Goal: Task Accomplishment & Management: Manage account settings

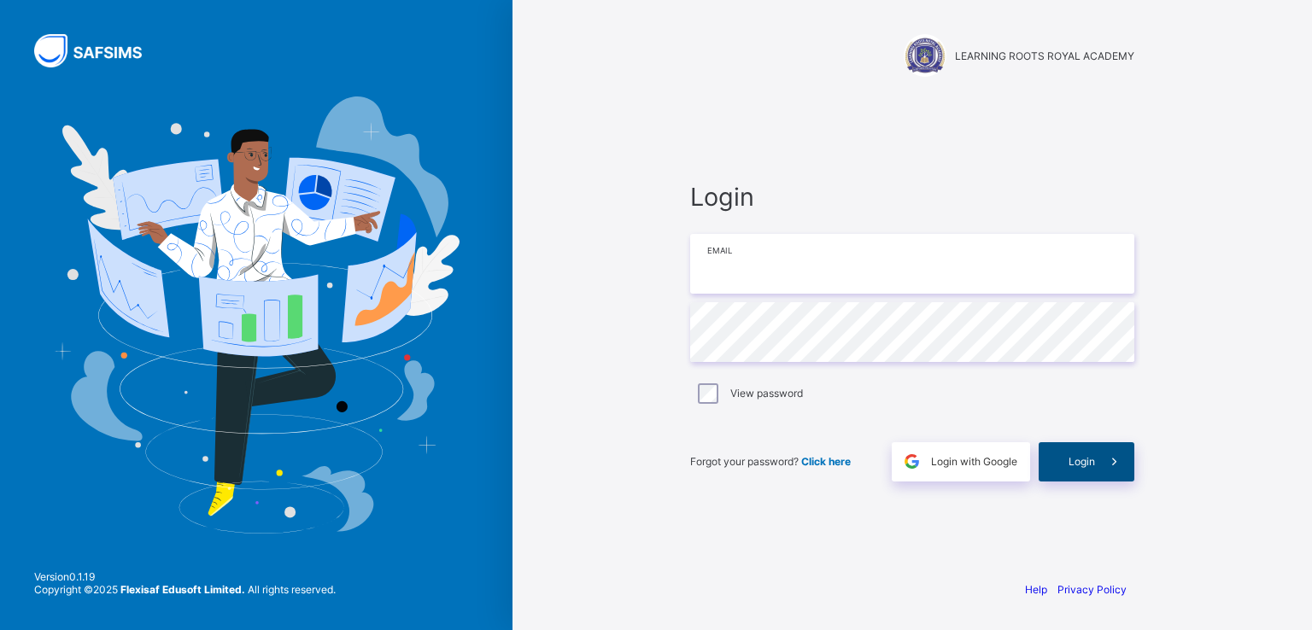
type input "**********"
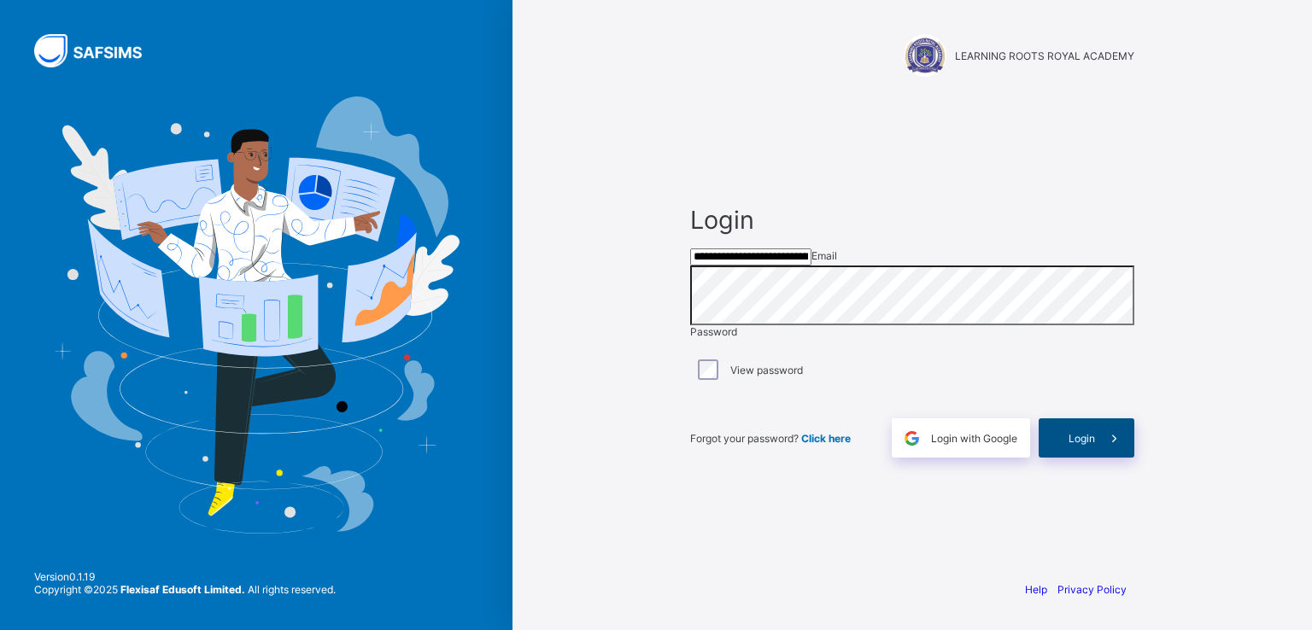
click at [1082, 453] on div "Login" at bounding box center [1087, 438] width 96 height 39
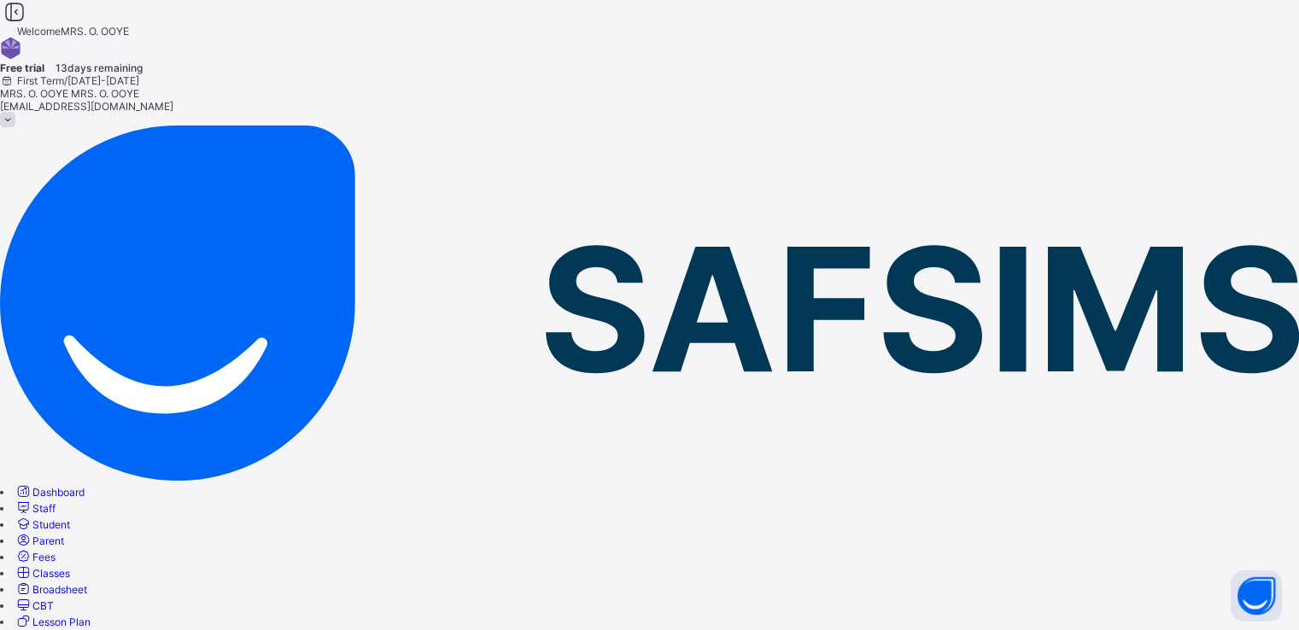
click at [15, 112] on span at bounding box center [7, 119] width 15 height 15
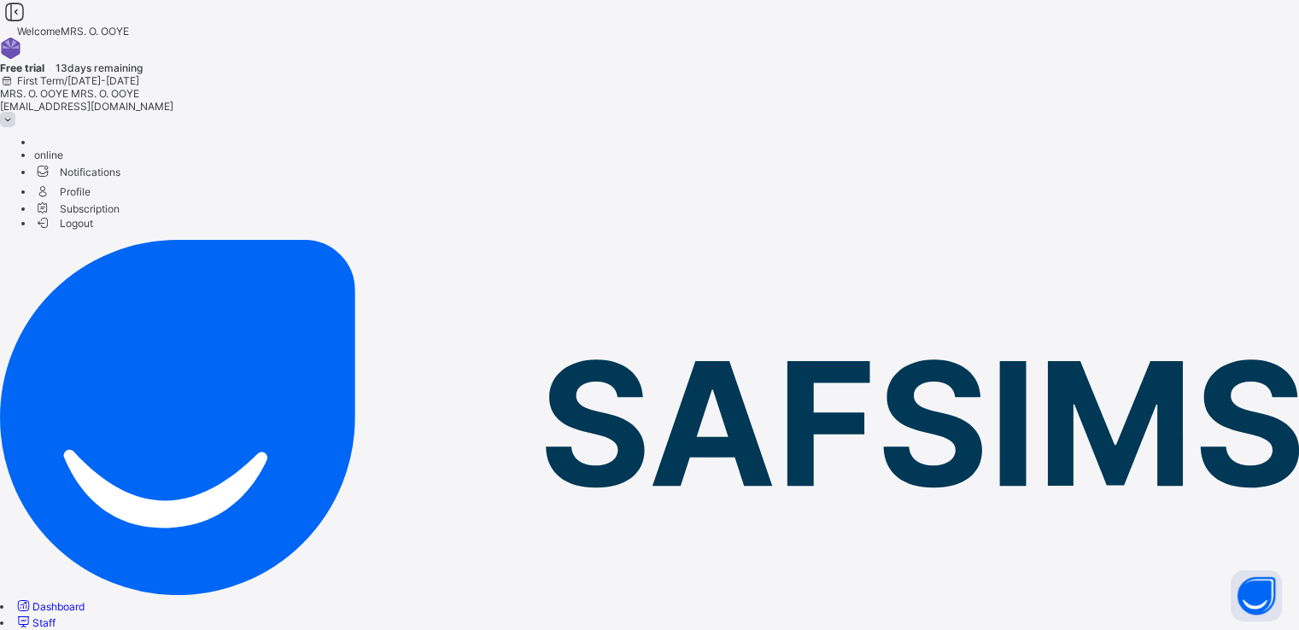
click at [93, 214] on span "Logout" at bounding box center [63, 223] width 59 height 18
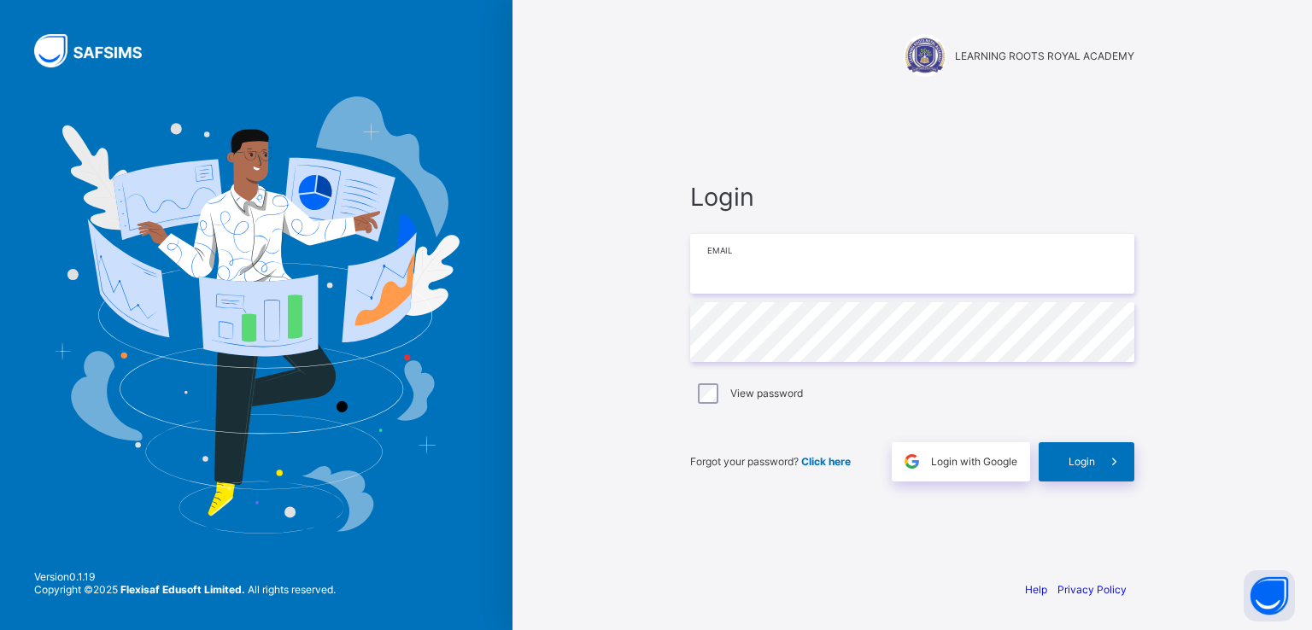
type input "**********"
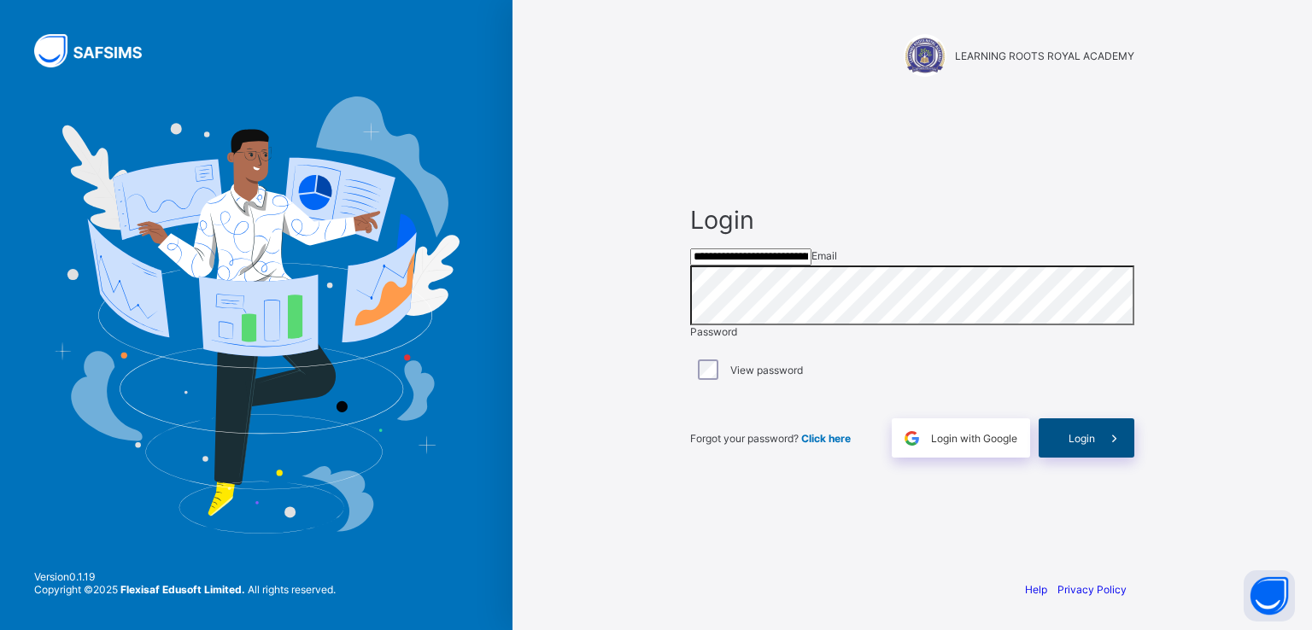
click at [1078, 445] on span "Login" at bounding box center [1082, 438] width 26 height 13
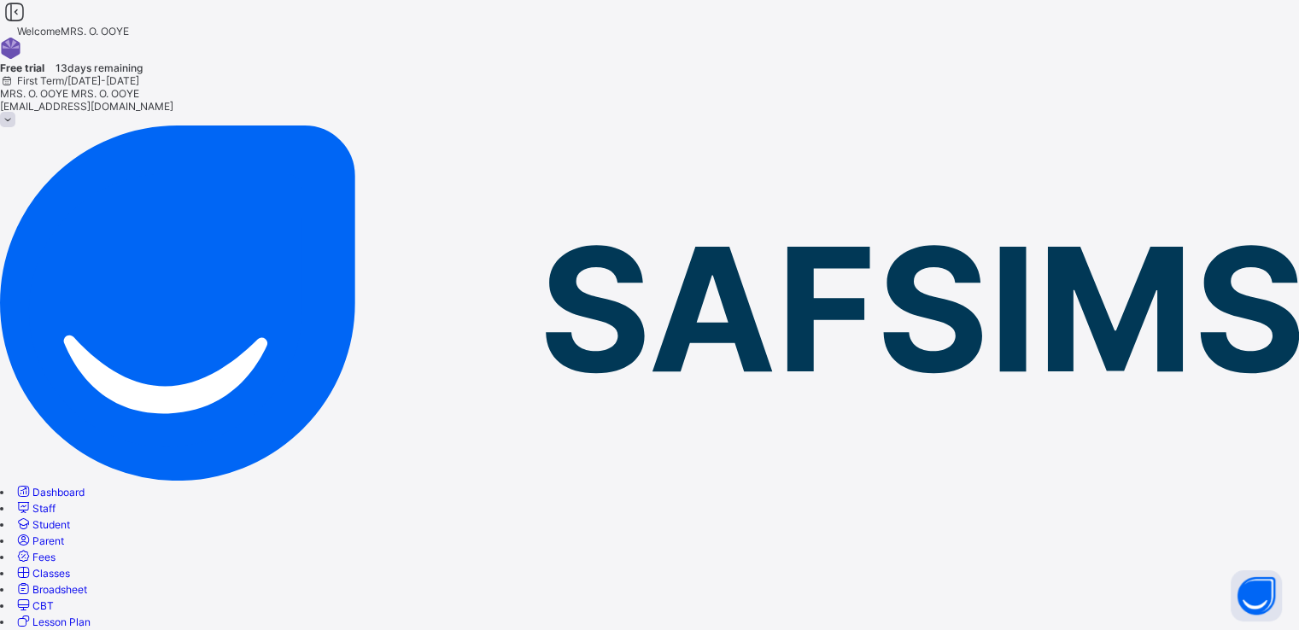
click at [56, 502] on span "Staff" at bounding box center [43, 508] width 23 height 13
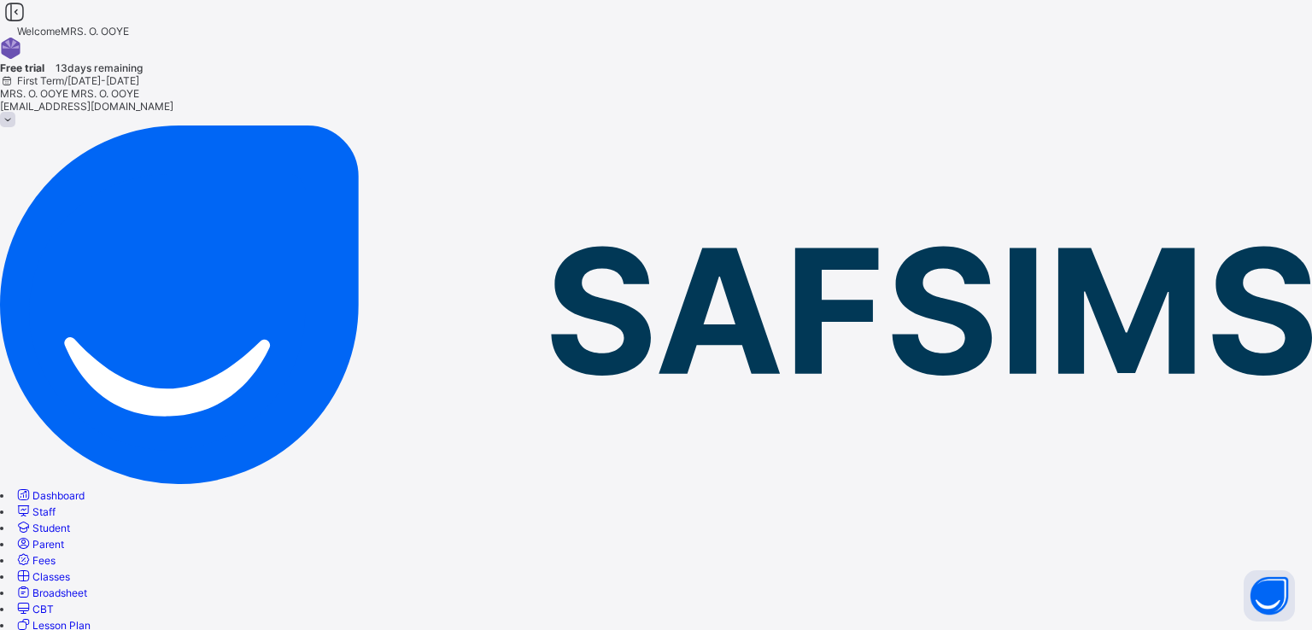
type input "*****"
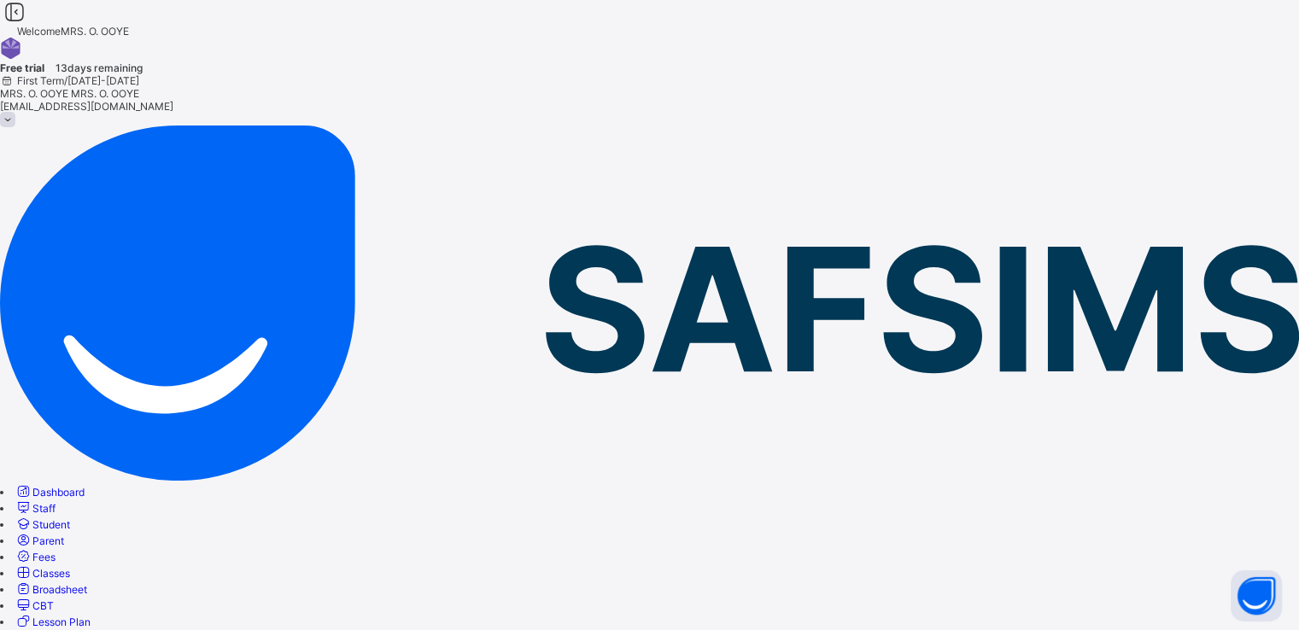
scroll to position [127, 0]
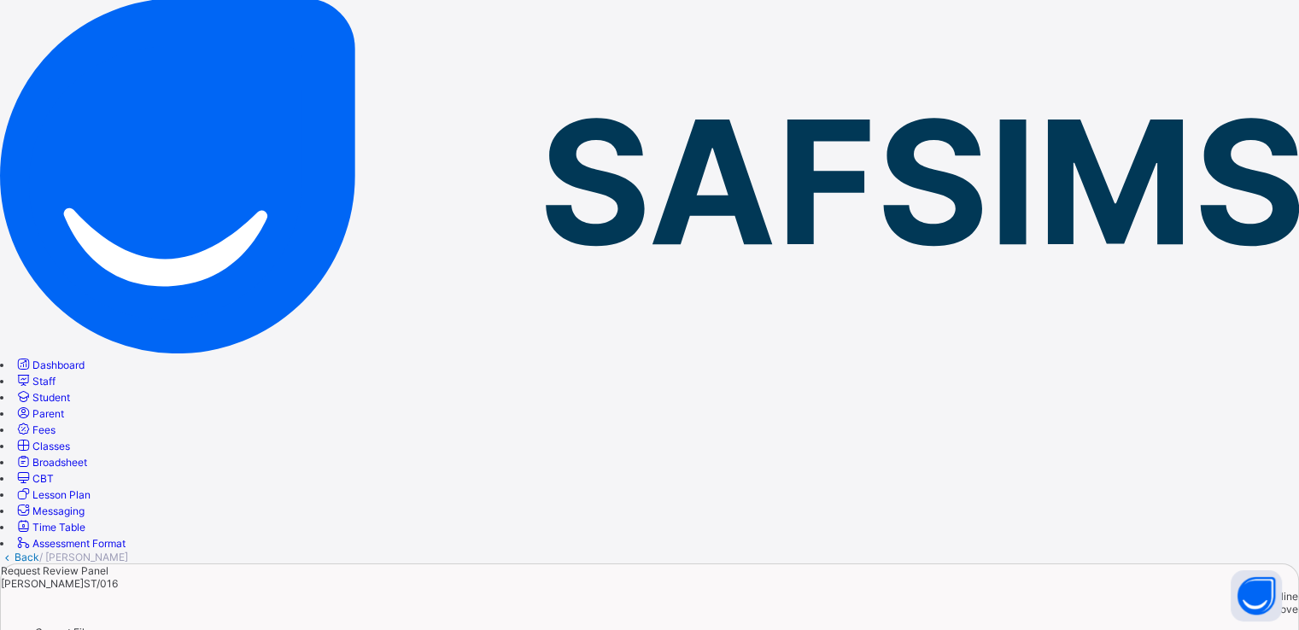
click at [1258, 603] on span "Approve" at bounding box center [1278, 609] width 40 height 13
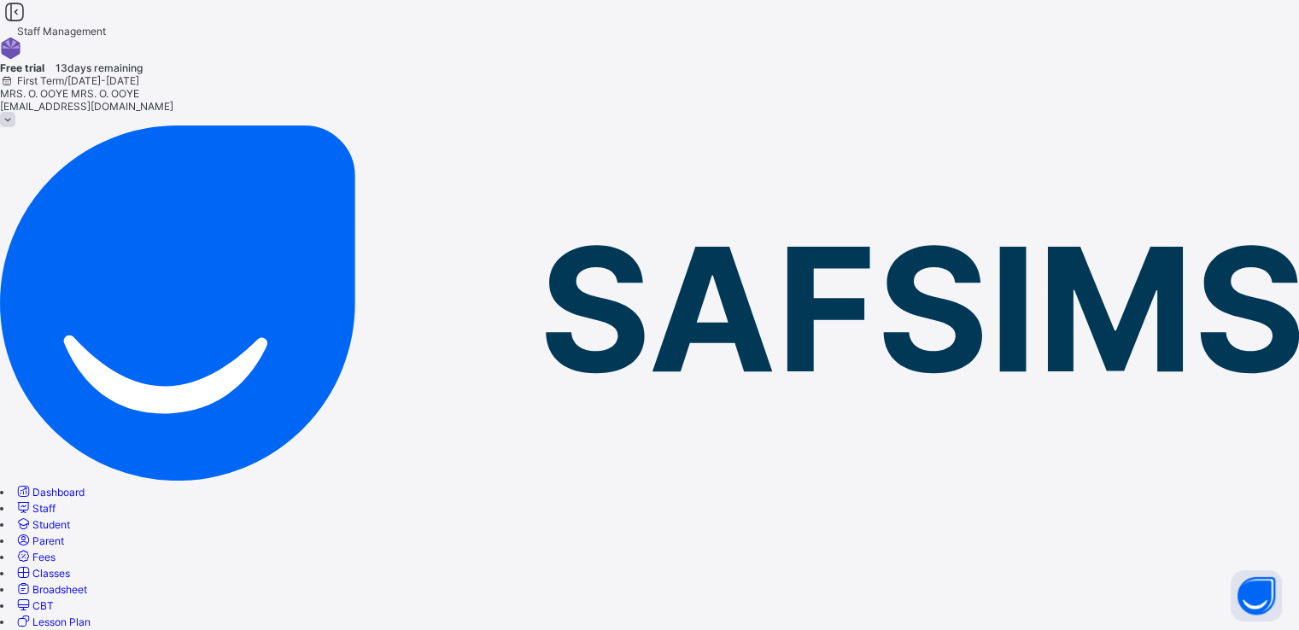
click at [15, 112] on span at bounding box center [7, 119] width 15 height 15
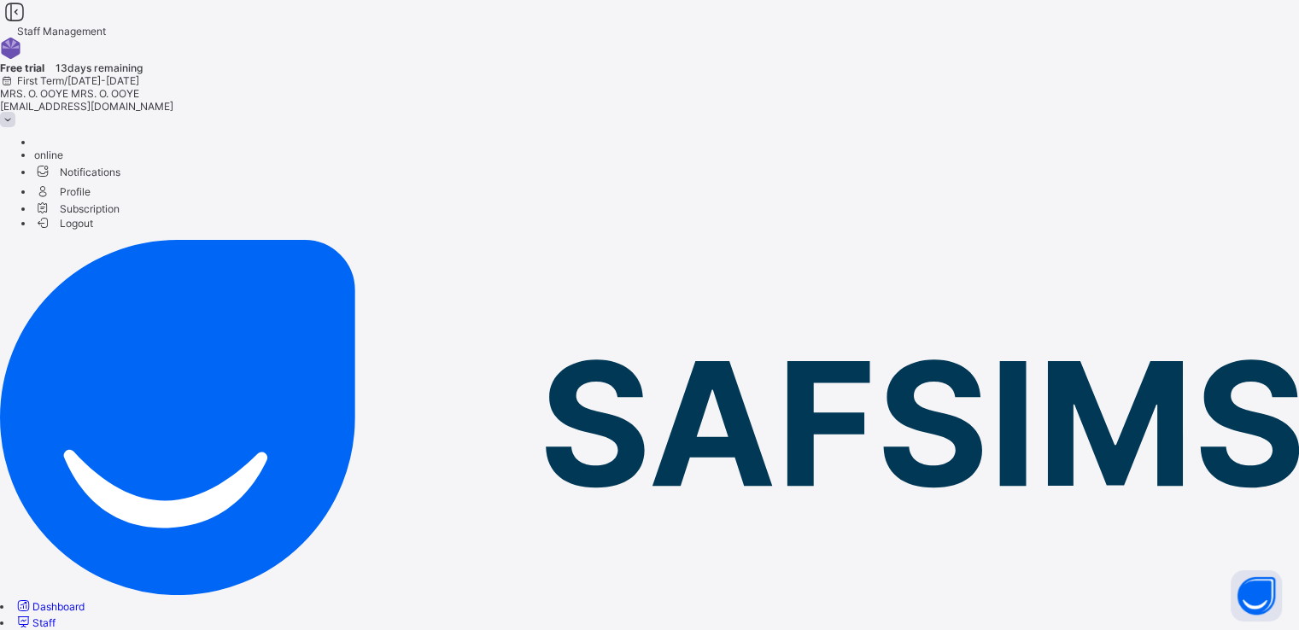
click at [93, 214] on span "Logout" at bounding box center [63, 223] width 59 height 18
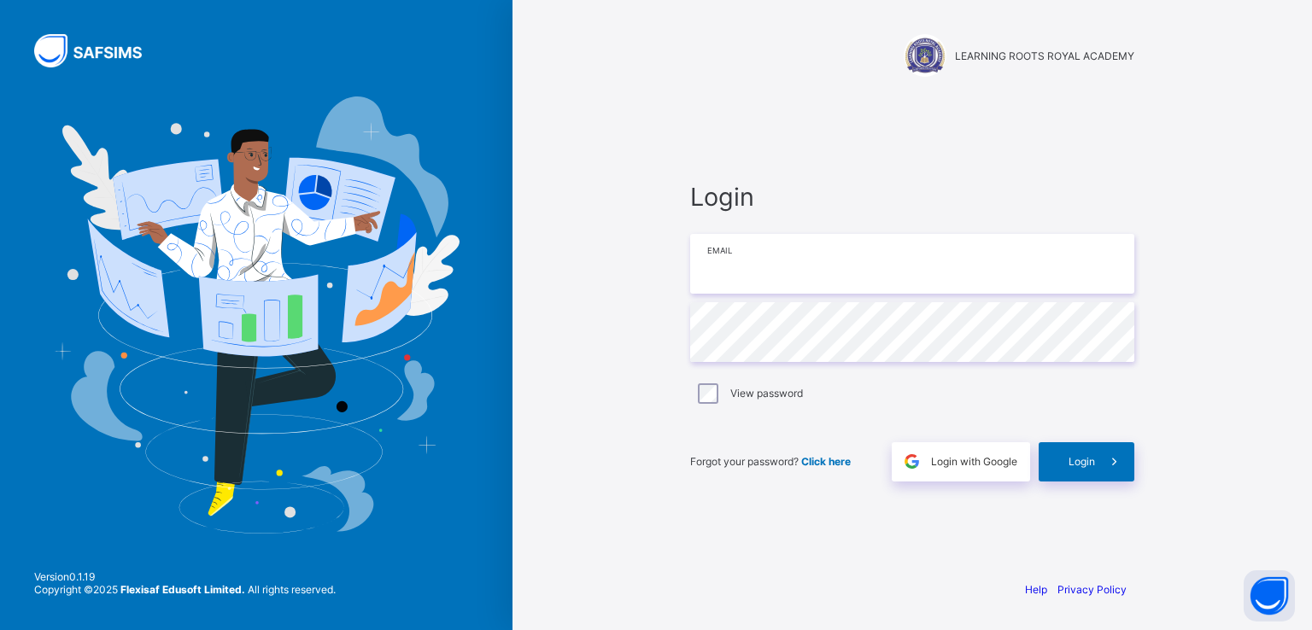
type input "**********"
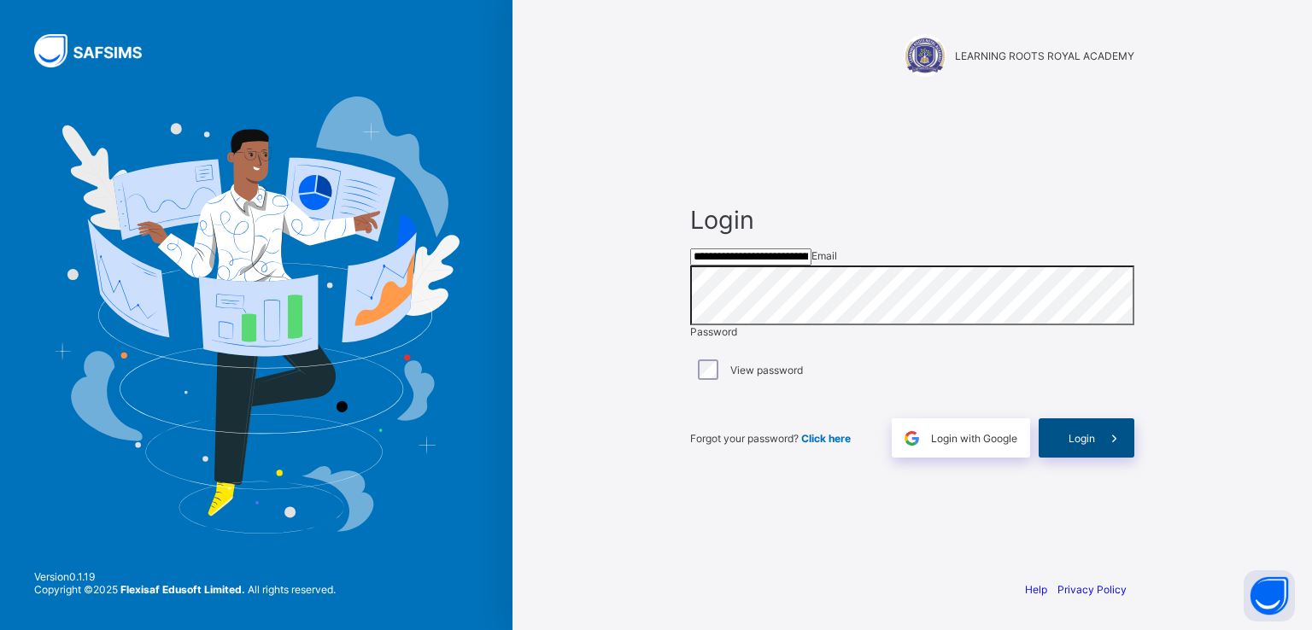
click at [1082, 445] on span "Login" at bounding box center [1082, 438] width 26 height 13
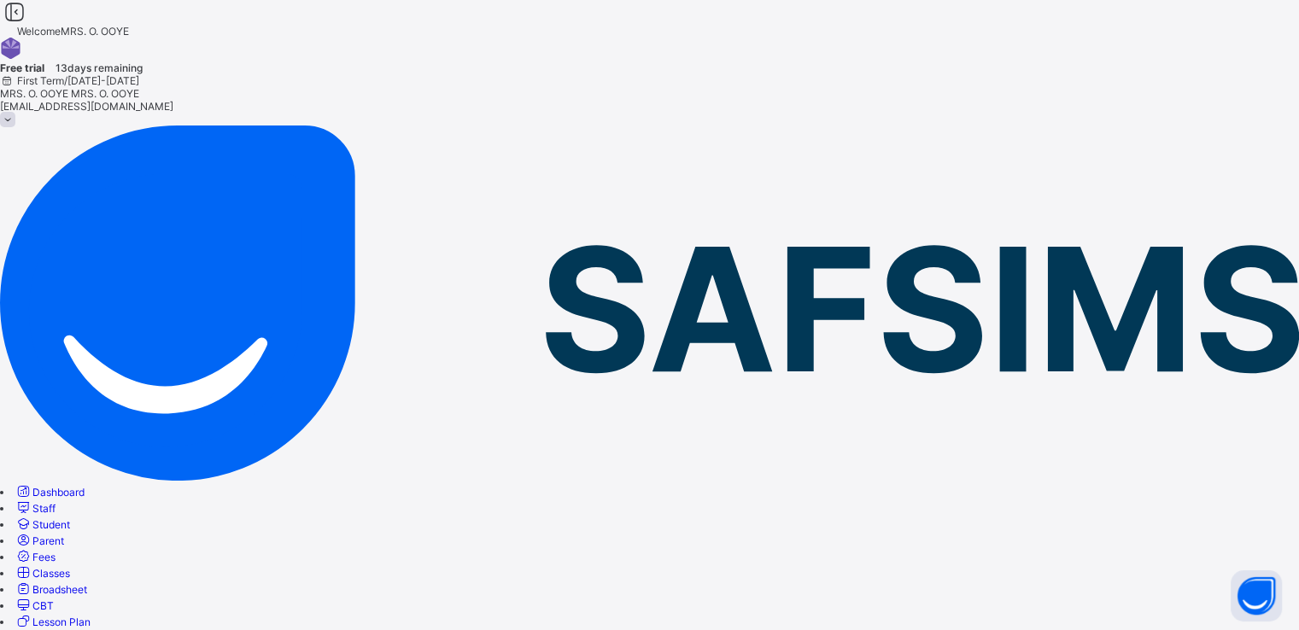
click at [85, 486] on span "Dashboard" at bounding box center [58, 492] width 52 height 13
click at [56, 502] on span "Staff" at bounding box center [43, 508] width 23 height 13
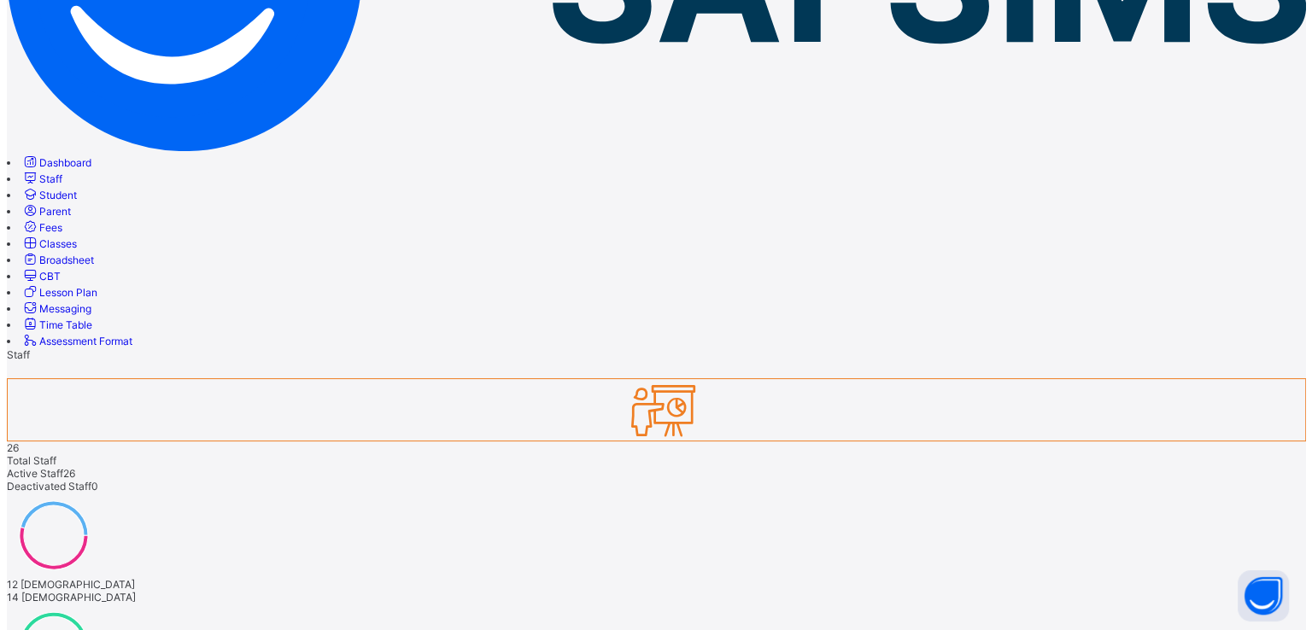
scroll to position [337, 0]
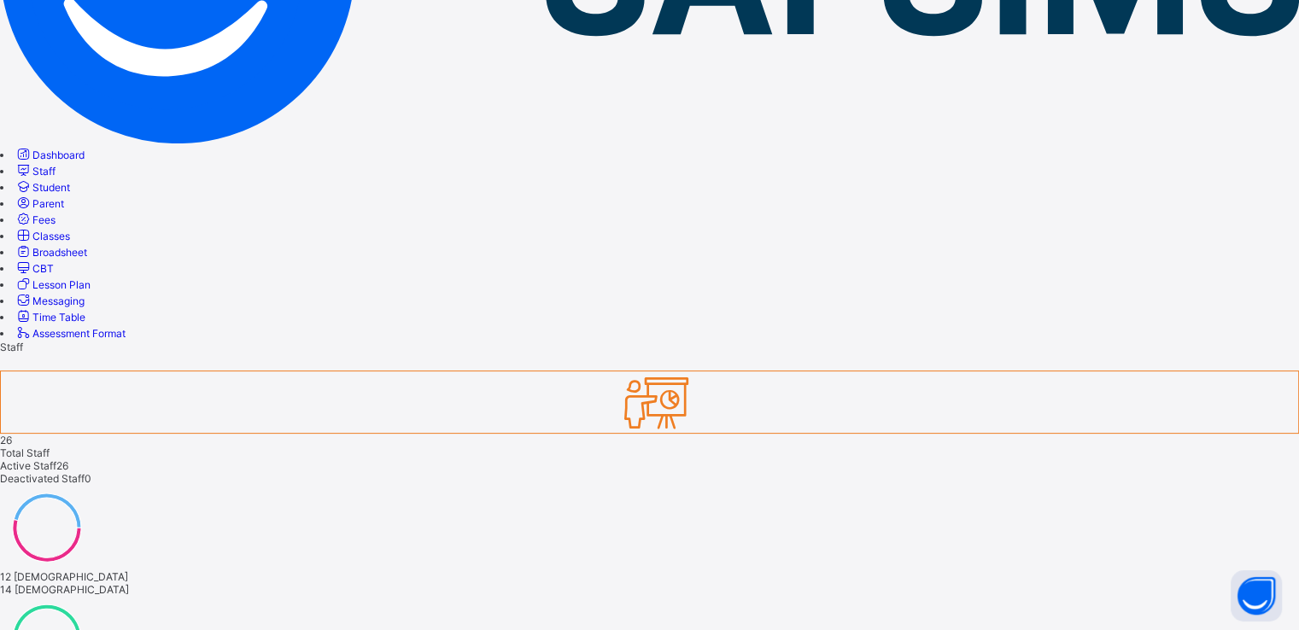
select select "**"
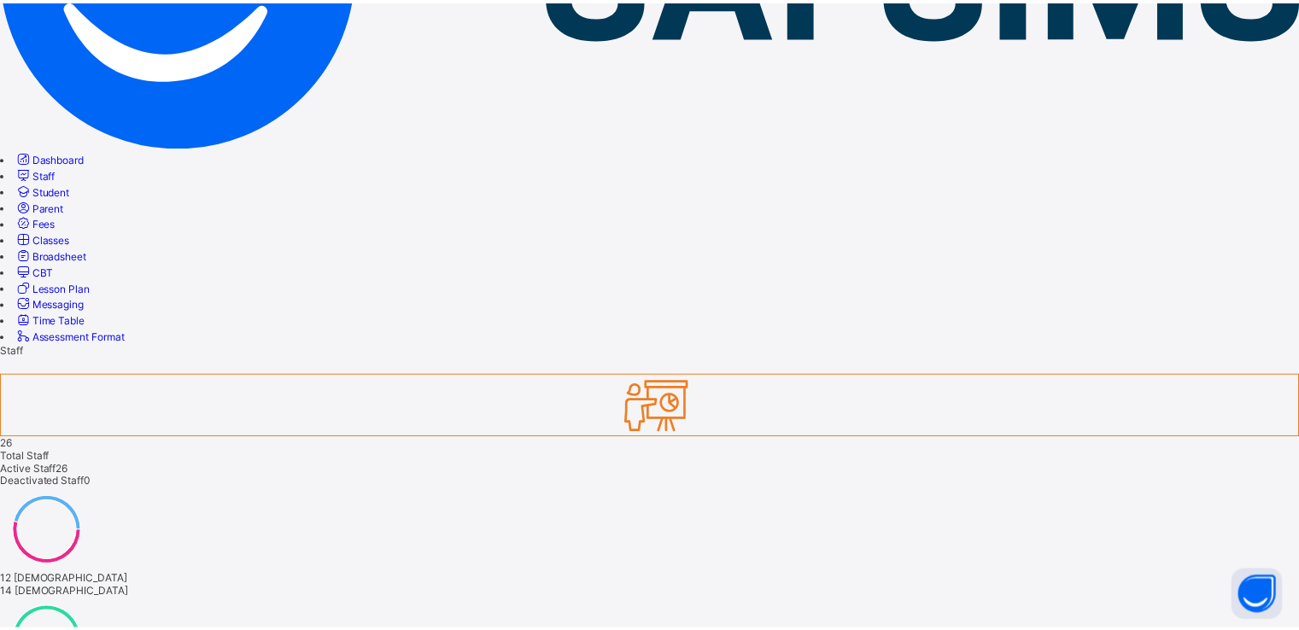
scroll to position [3, 0]
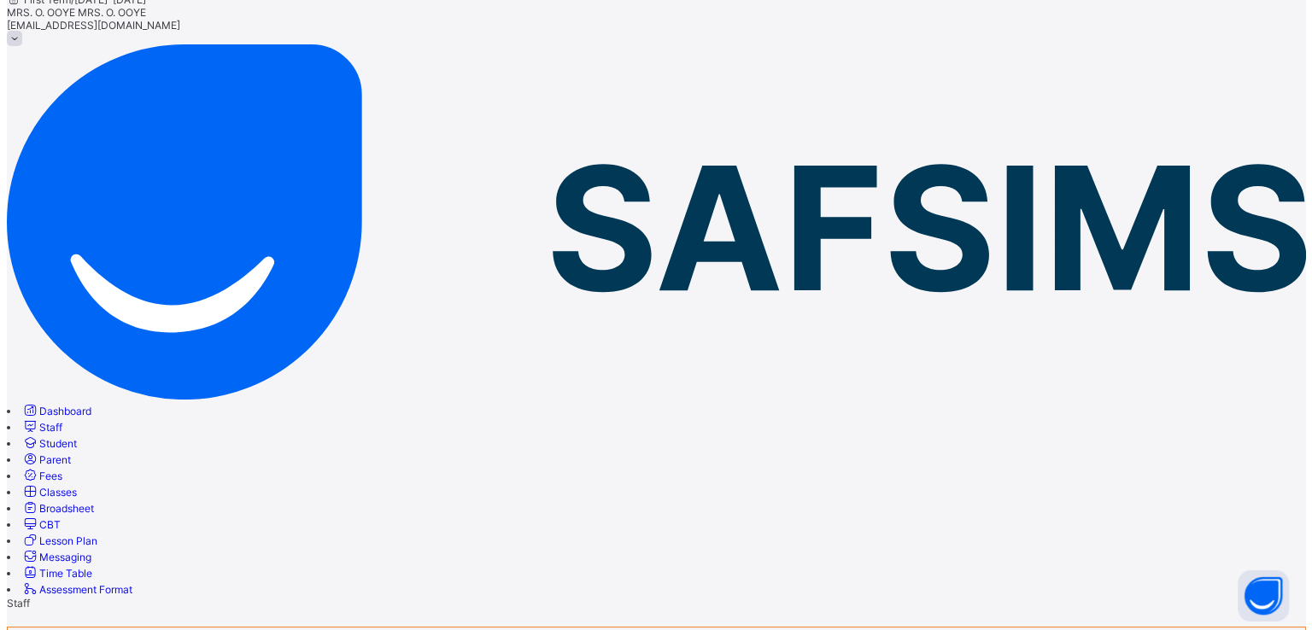
scroll to position [89, 0]
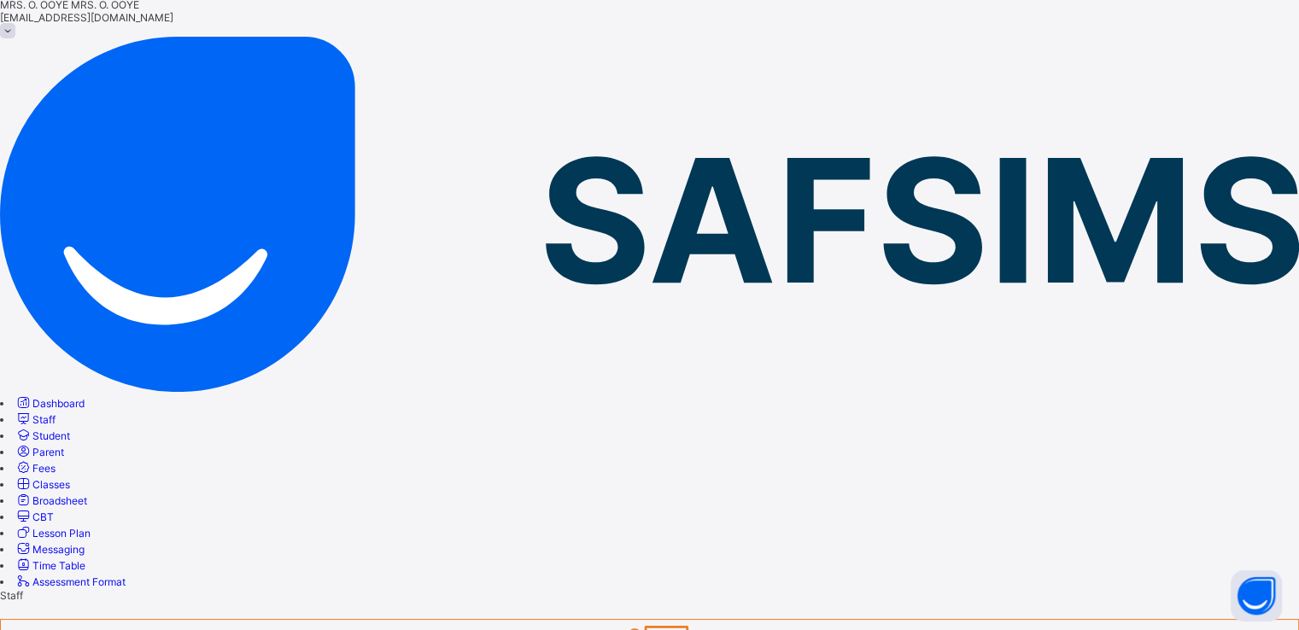
select select "**"
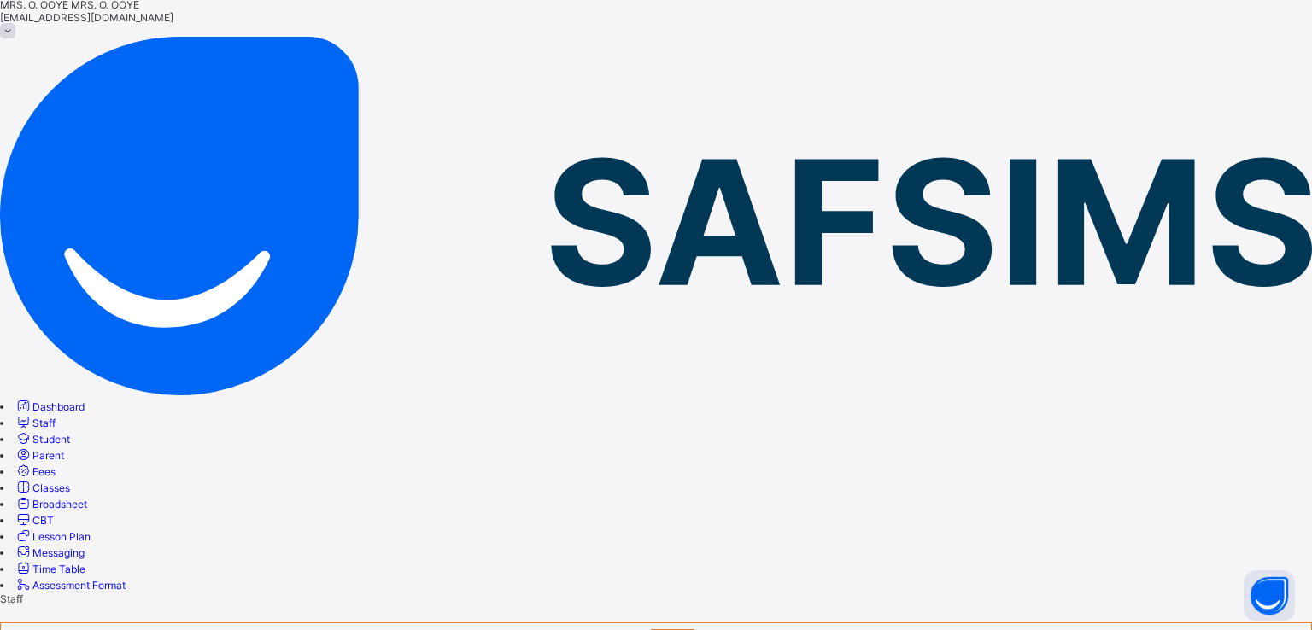
scroll to position [103, 0]
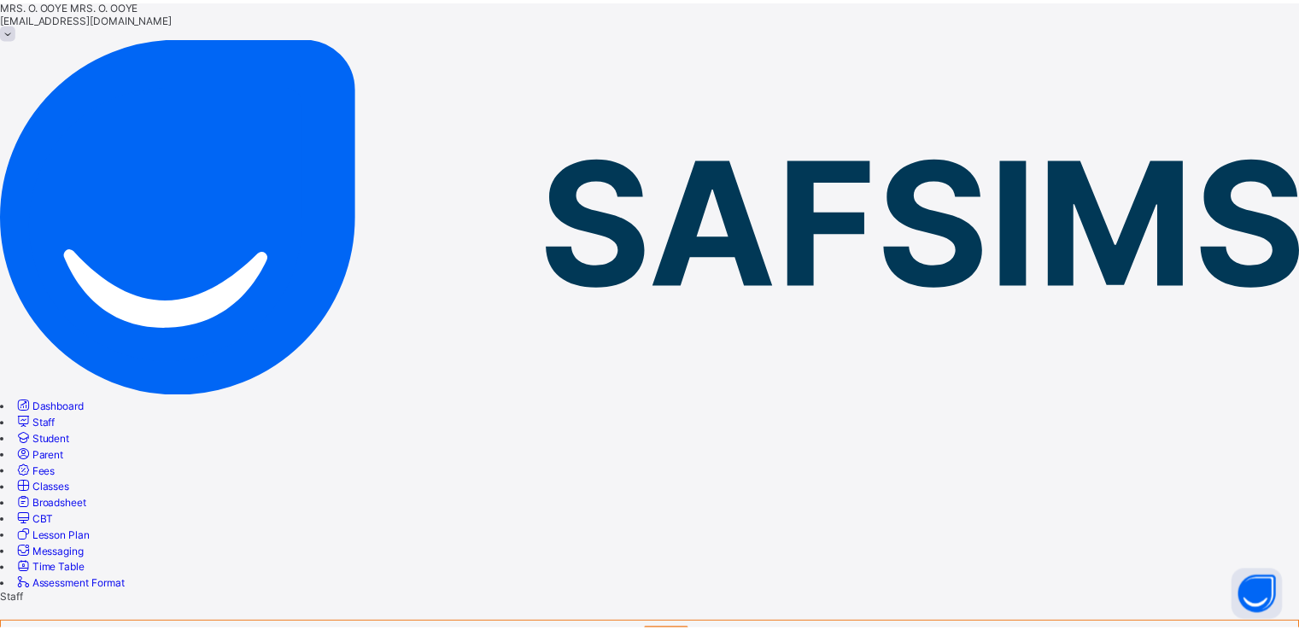
scroll to position [0, 0]
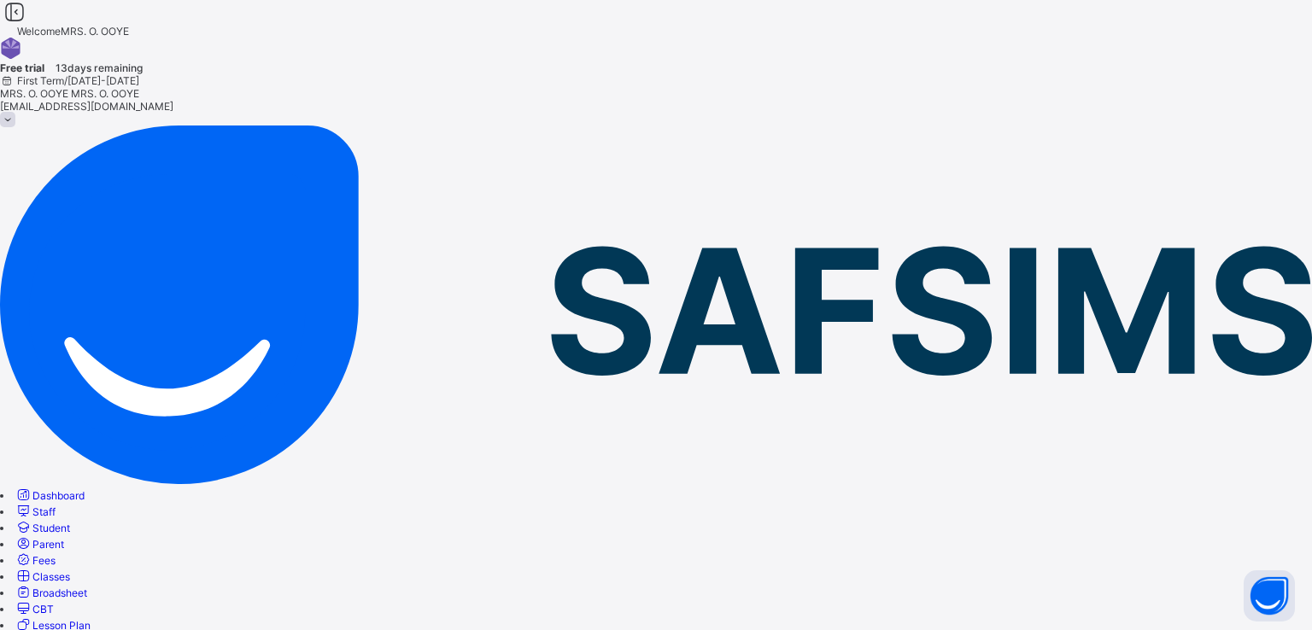
select select "**"
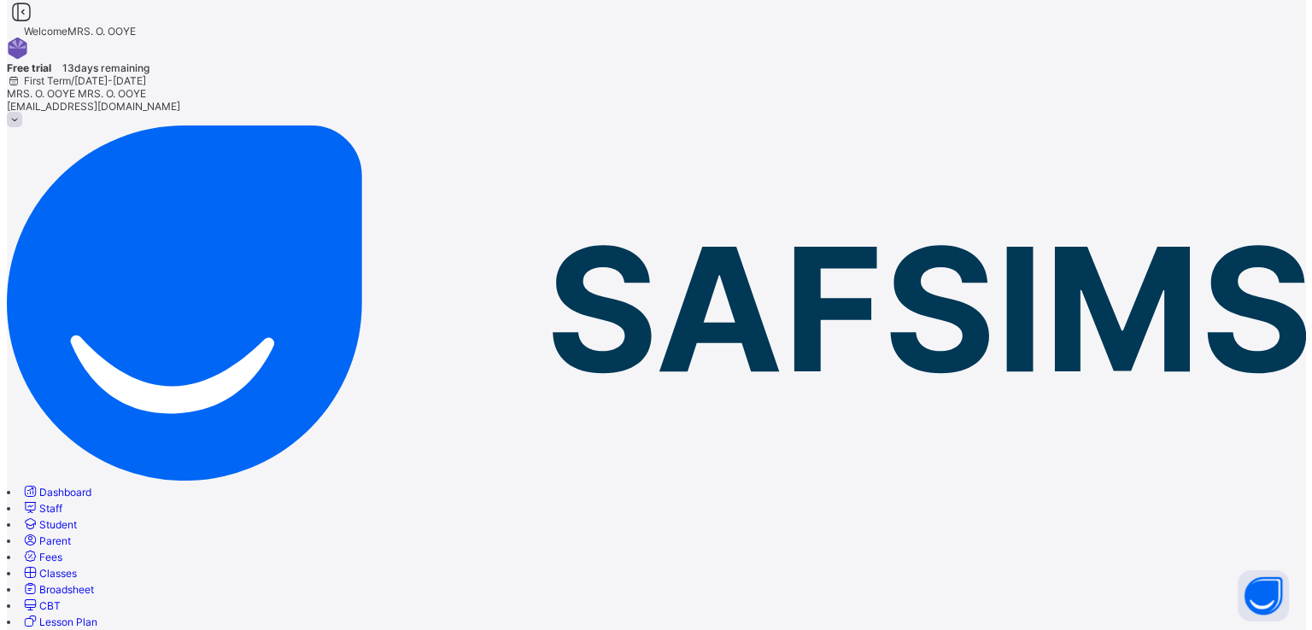
scroll to position [123, 0]
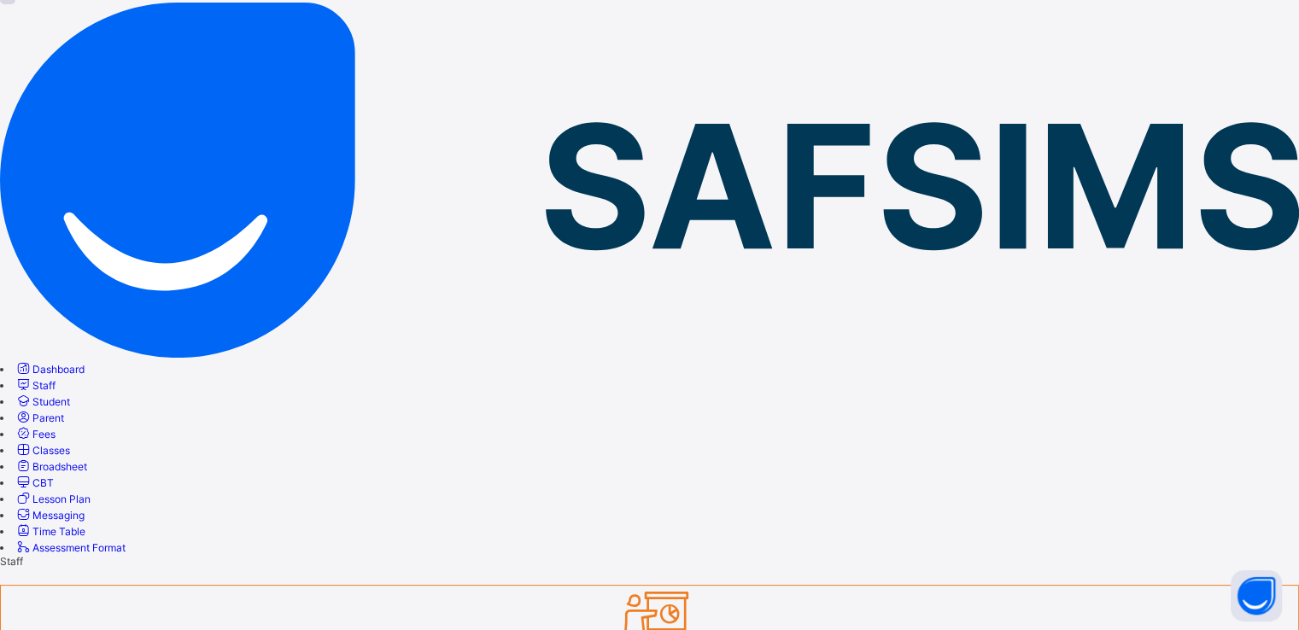
select select "**"
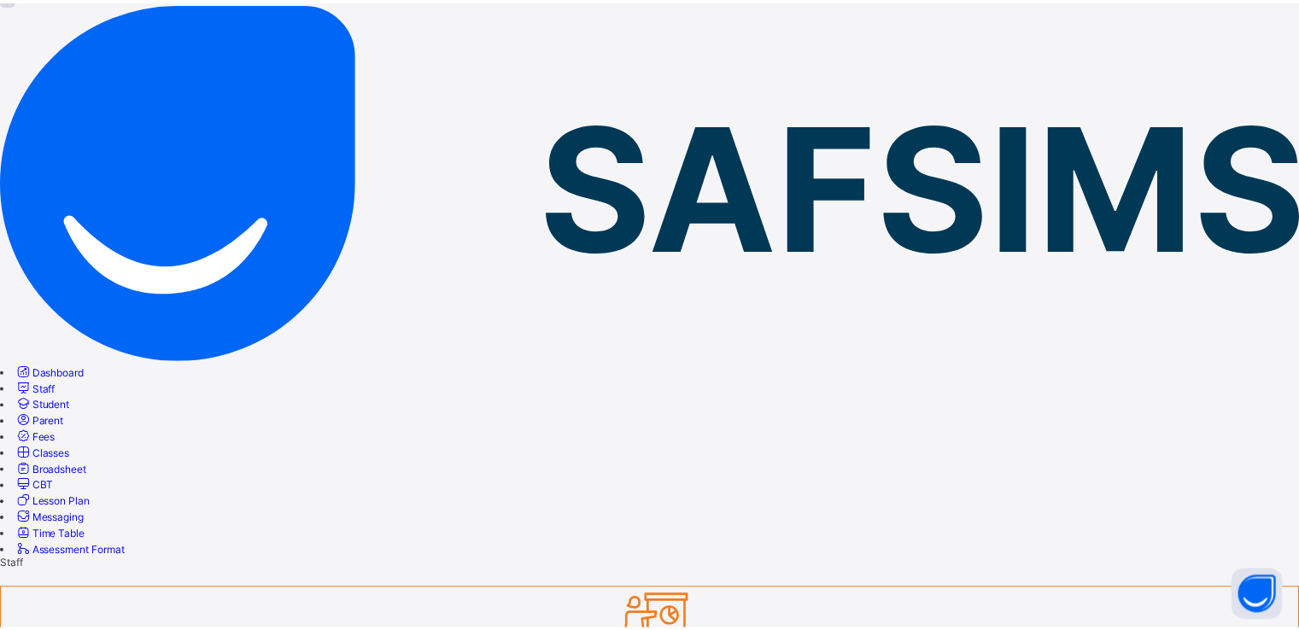
scroll to position [0, 0]
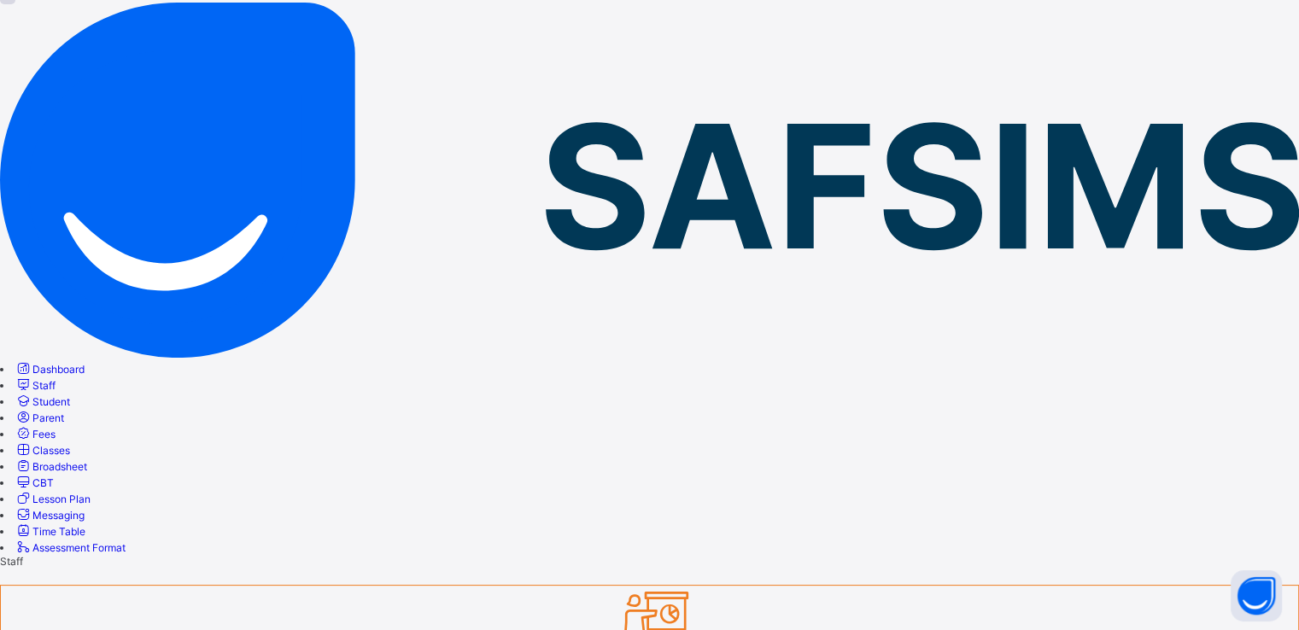
click at [70, 444] on span "Classes" at bounding box center [51, 450] width 38 height 13
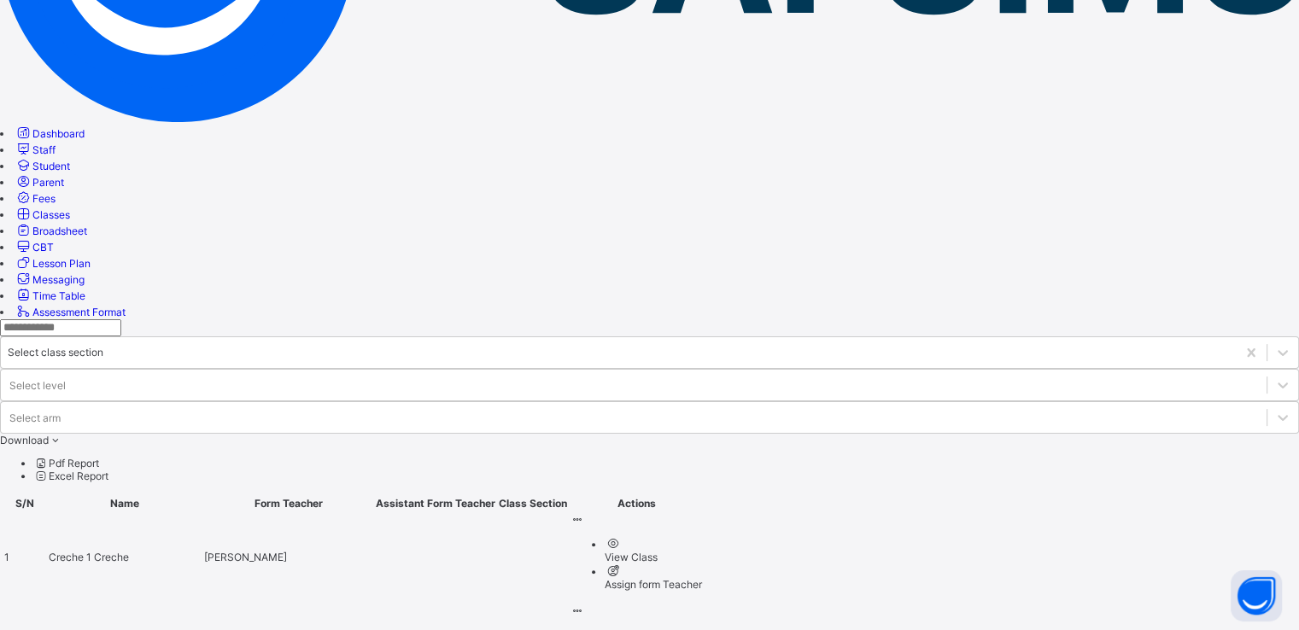
scroll to position [419, 0]
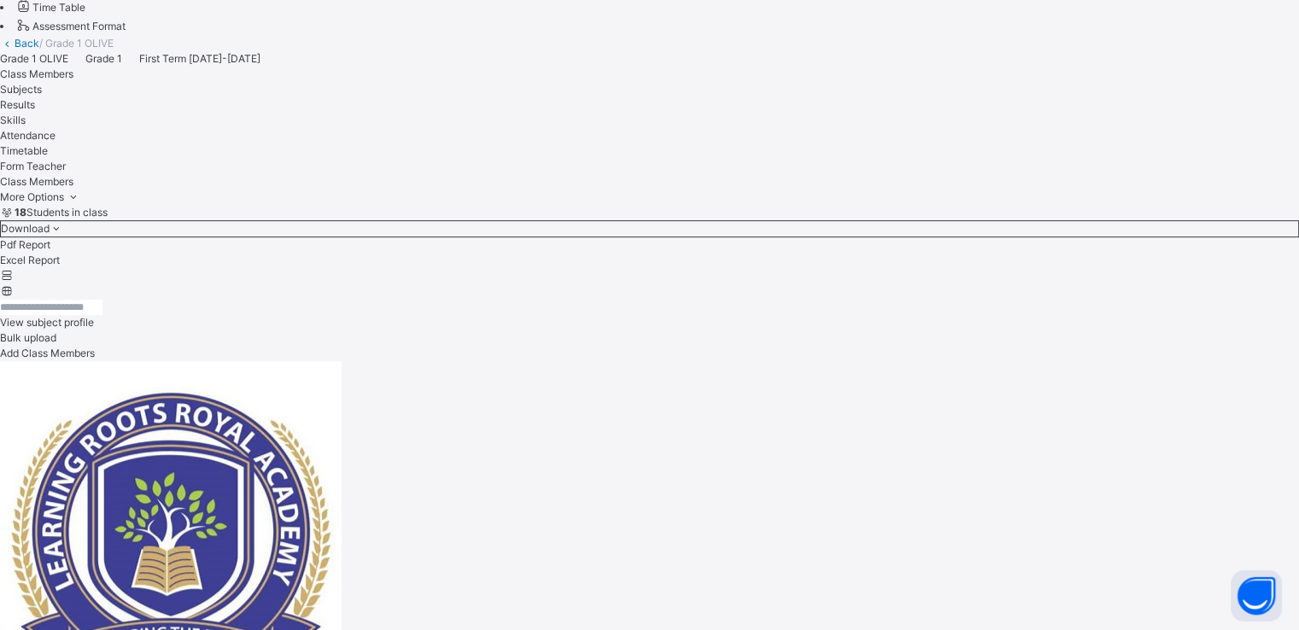
scroll to position [707, 0]
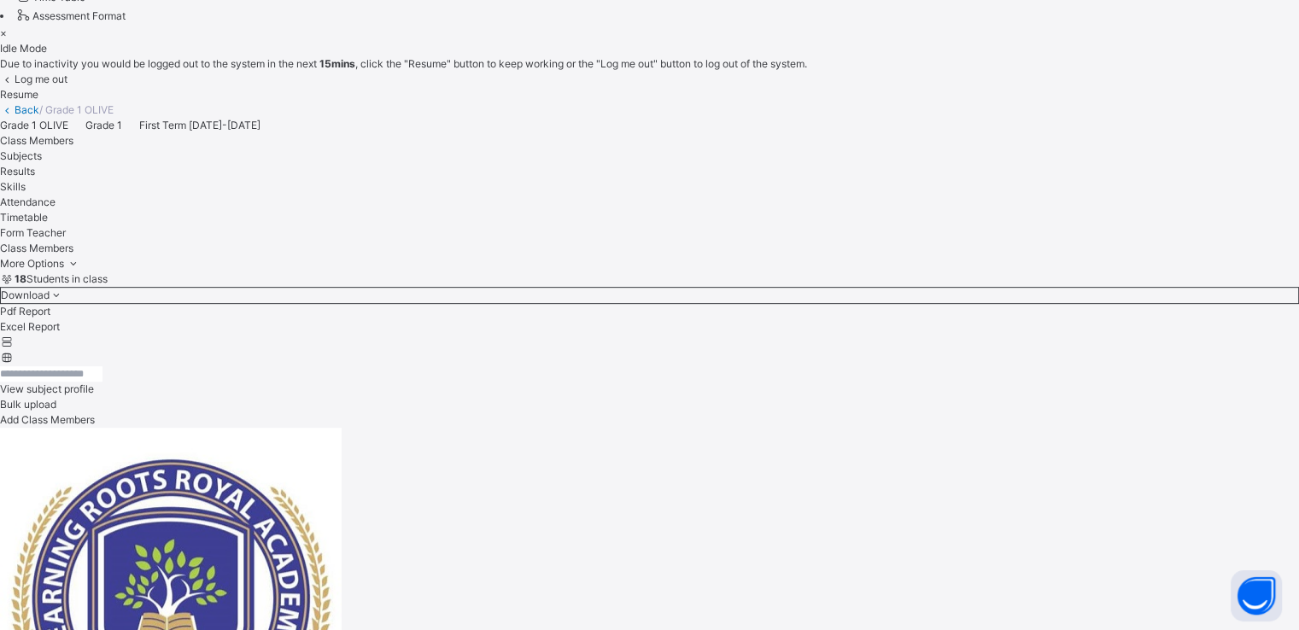
click at [38, 101] on span "Resume" at bounding box center [19, 94] width 38 height 13
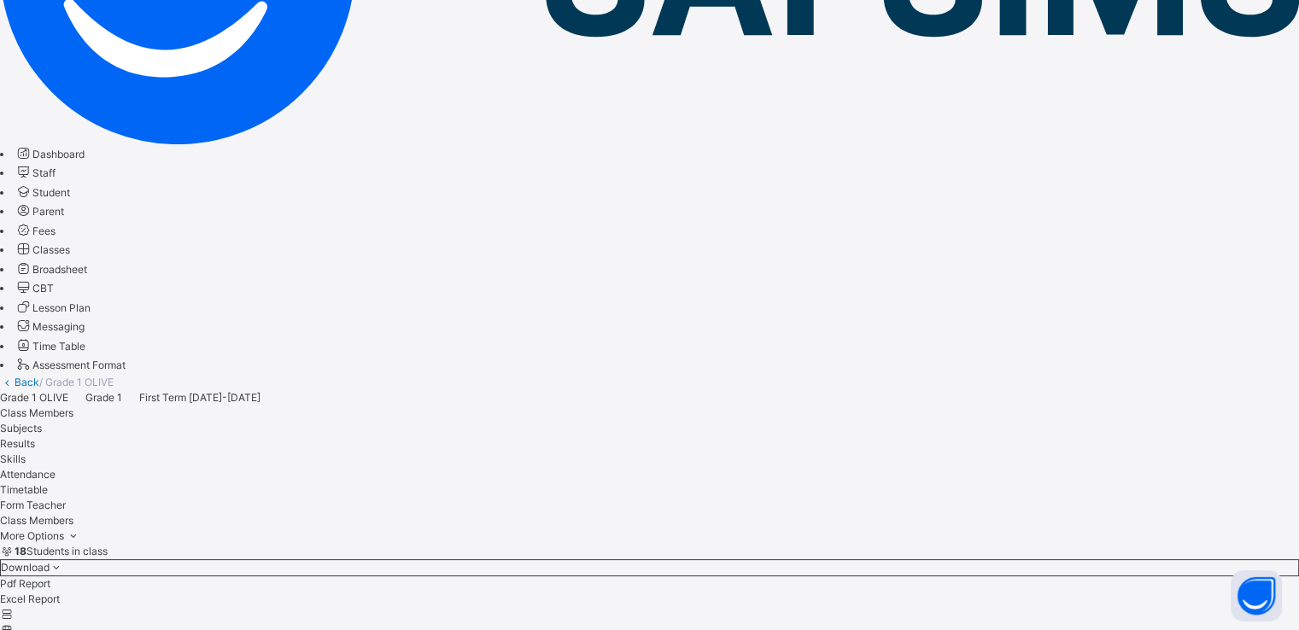
scroll to position [355, 0]
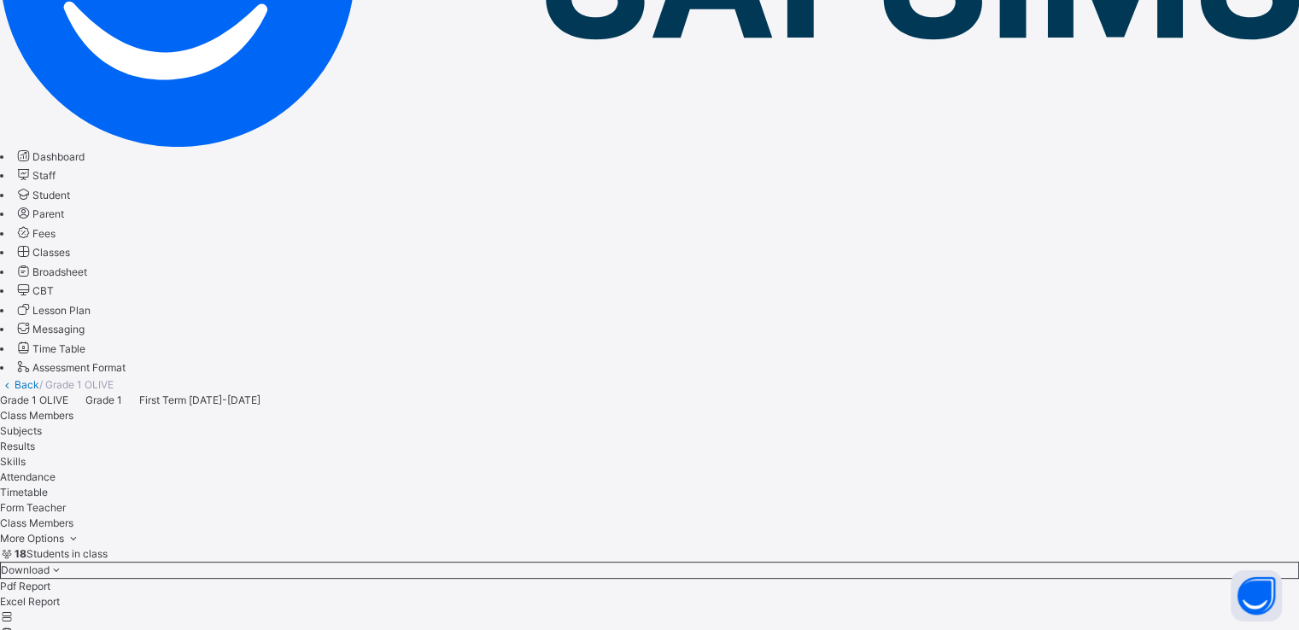
click at [70, 259] on span "Classes" at bounding box center [51, 252] width 38 height 13
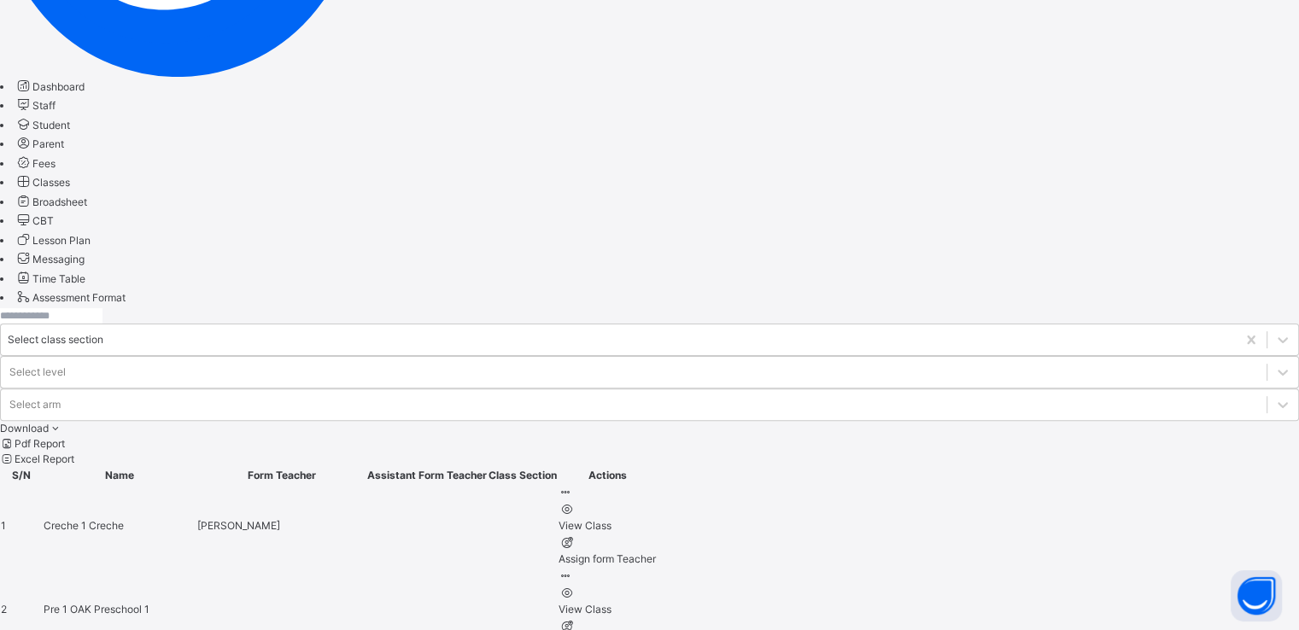
scroll to position [426, 0]
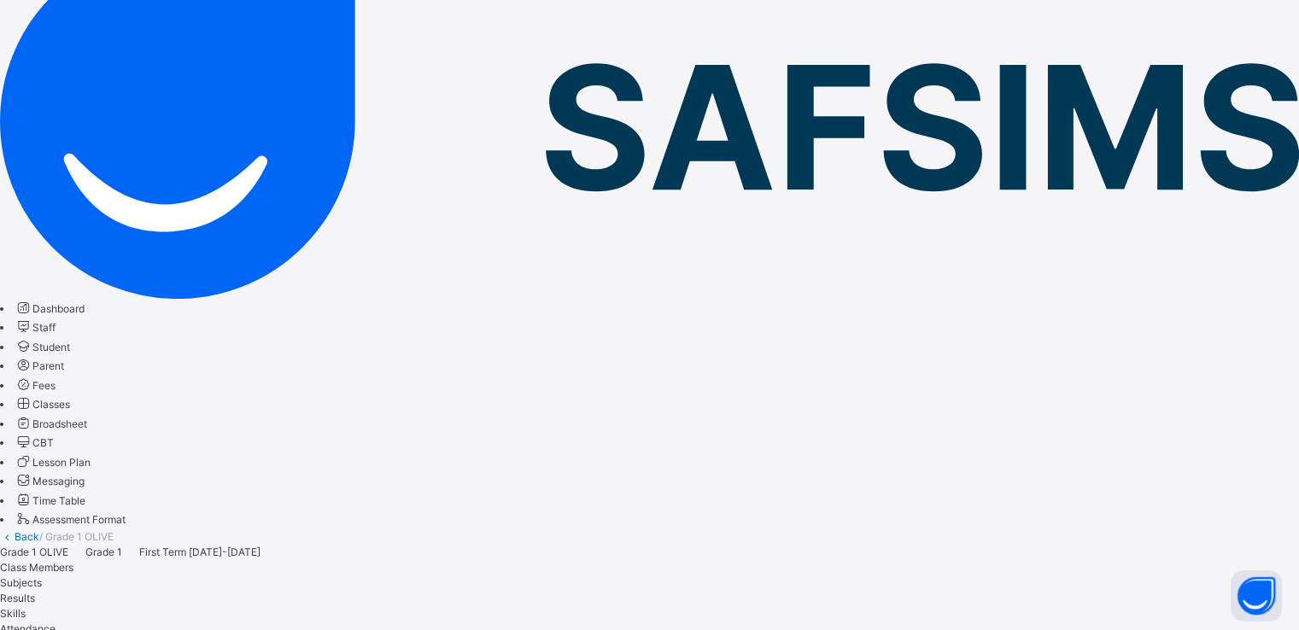
scroll to position [195, 0]
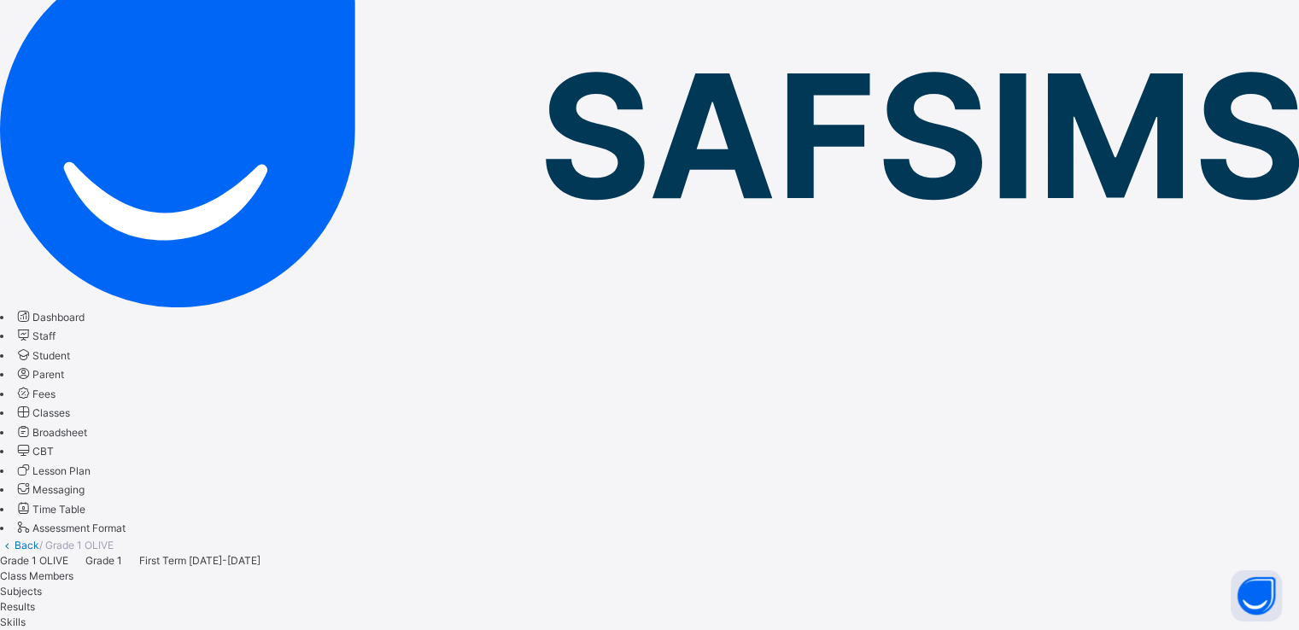
click at [42, 585] on span "Subjects" at bounding box center [21, 591] width 42 height 13
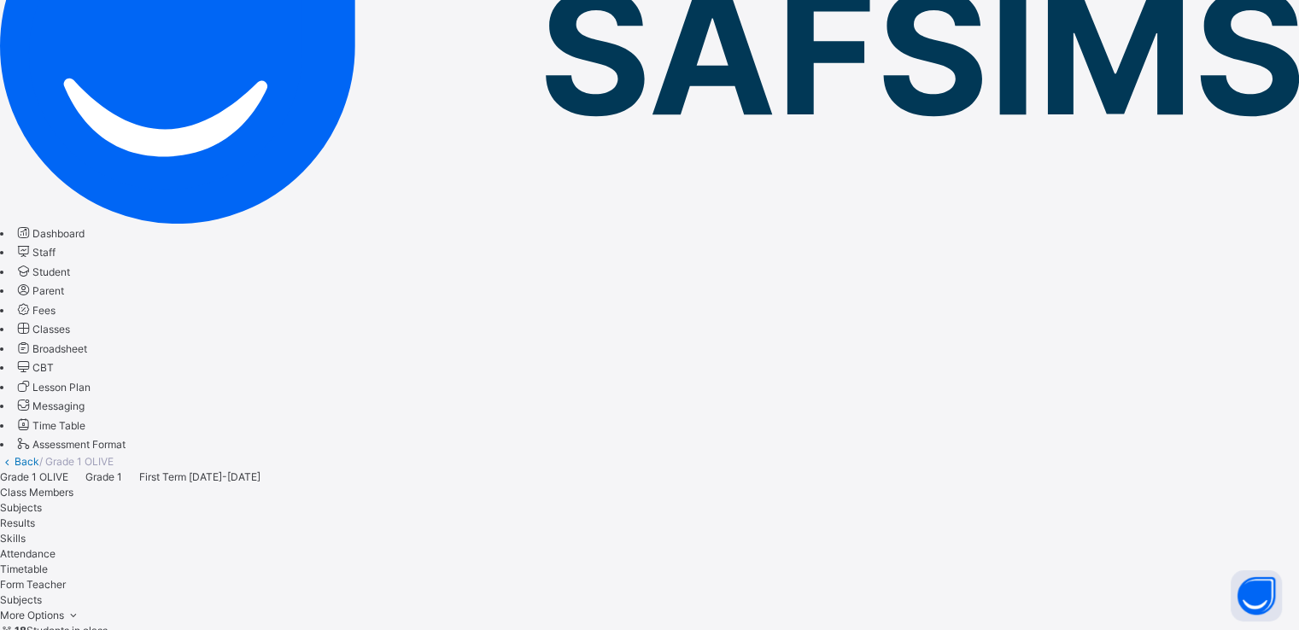
scroll to position [278, 0]
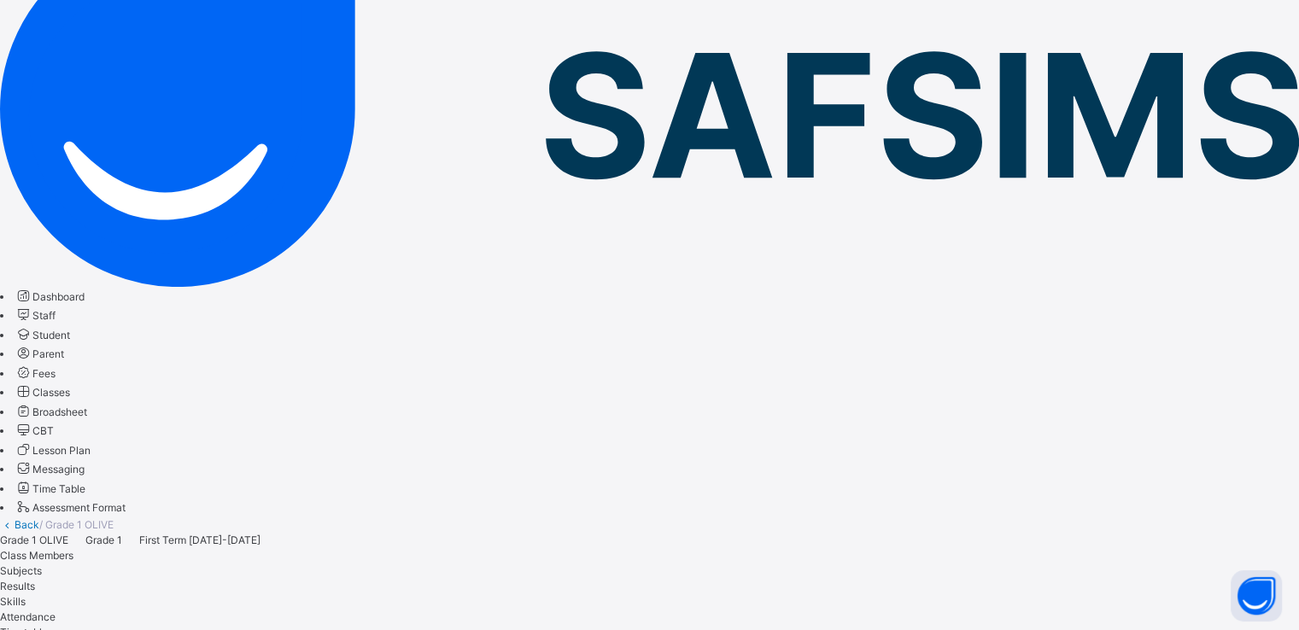
scroll to position [235, 0]
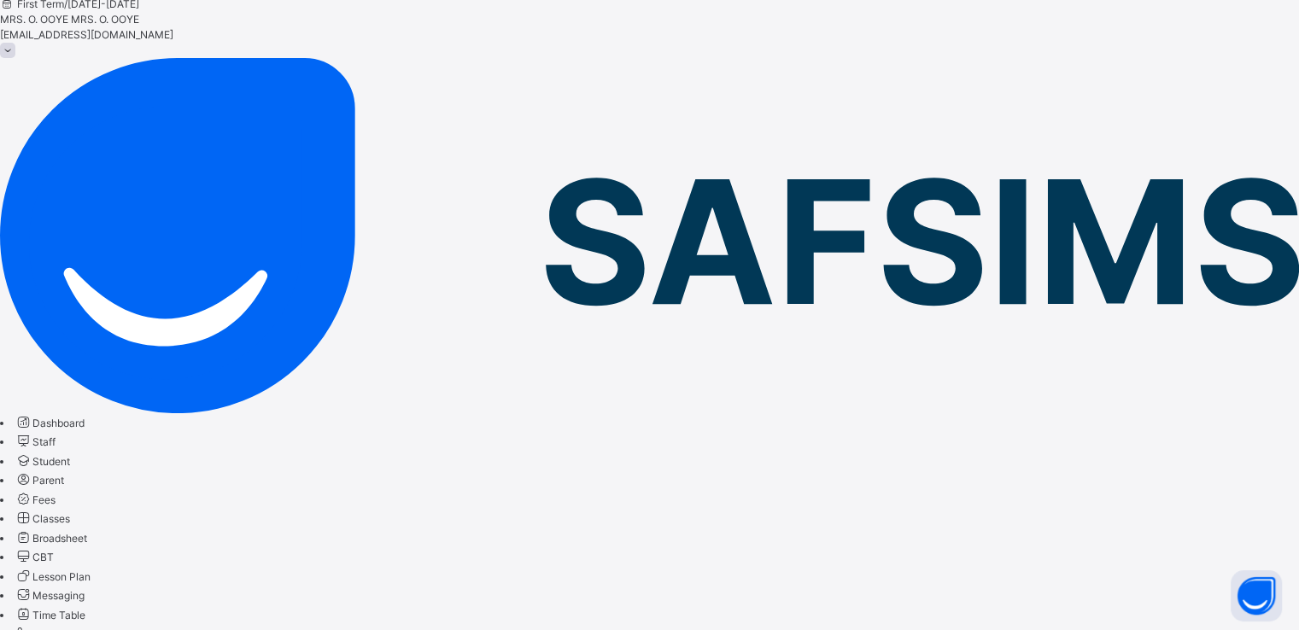
scroll to position [89, 0]
click at [70, 513] on span "Classes" at bounding box center [51, 519] width 38 height 13
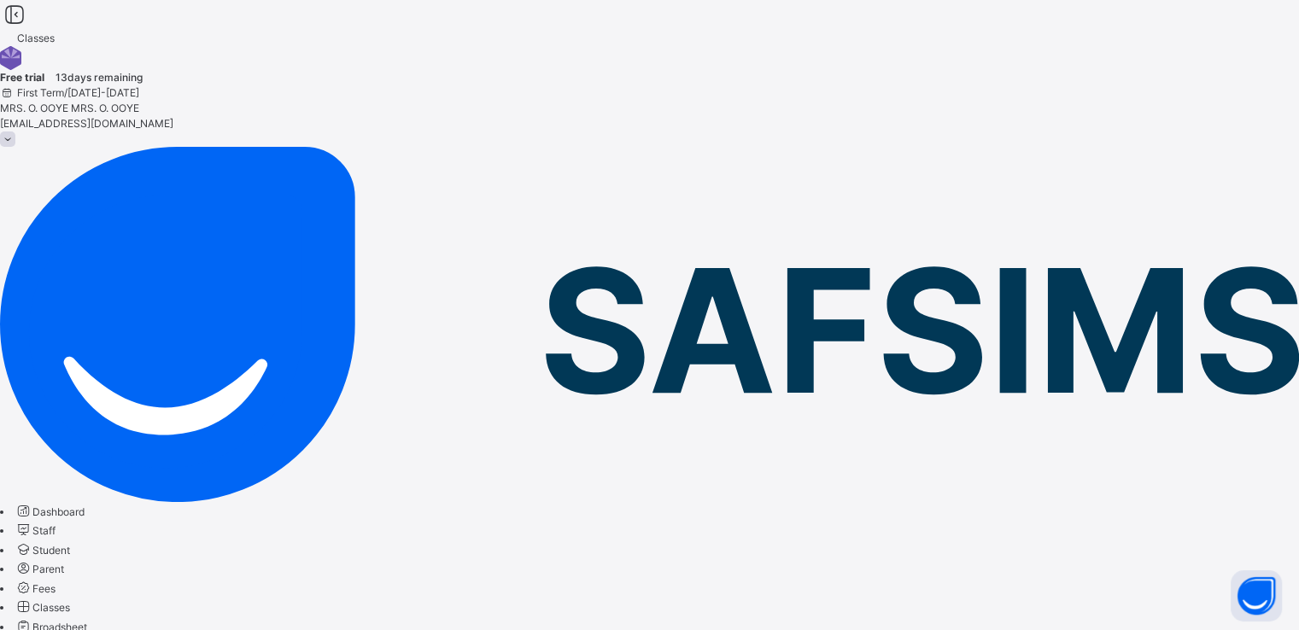
click at [70, 544] on span "Student" at bounding box center [51, 550] width 38 height 13
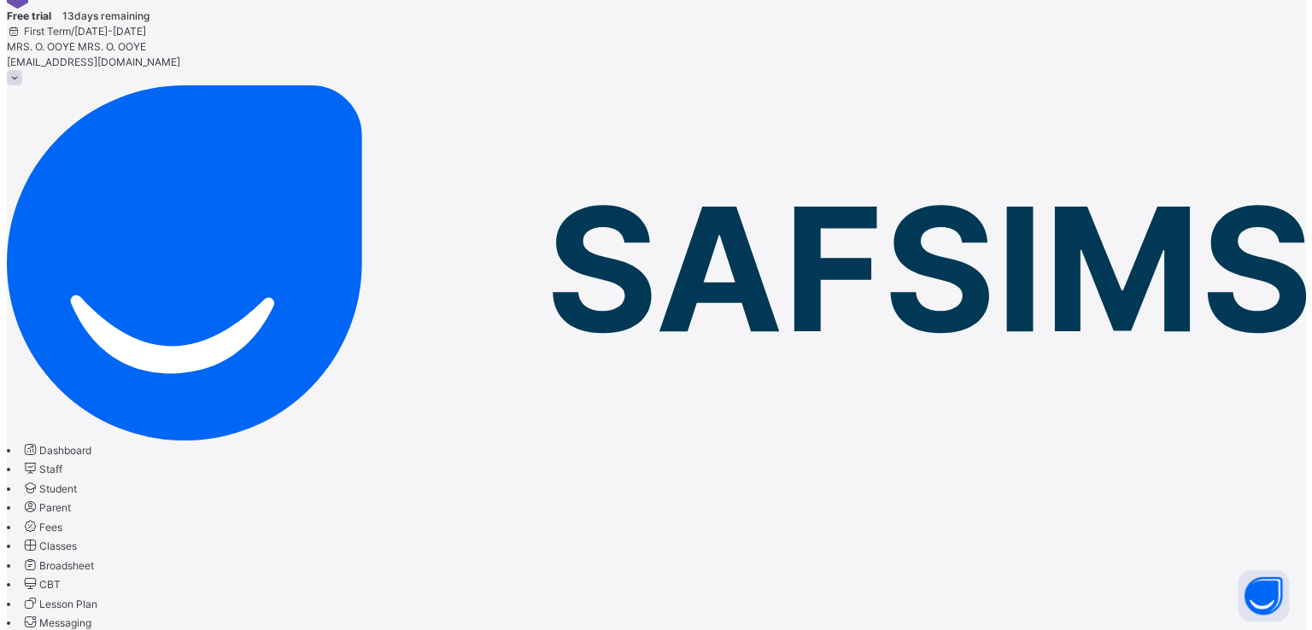
scroll to position [62, 0]
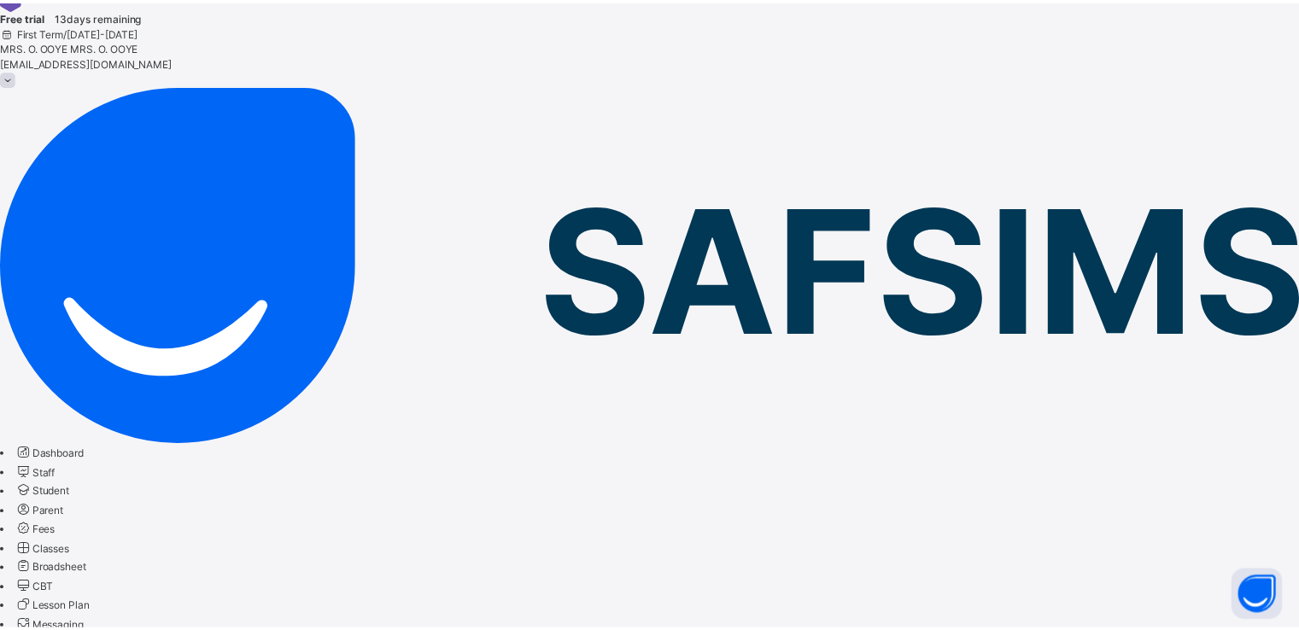
scroll to position [431, 0]
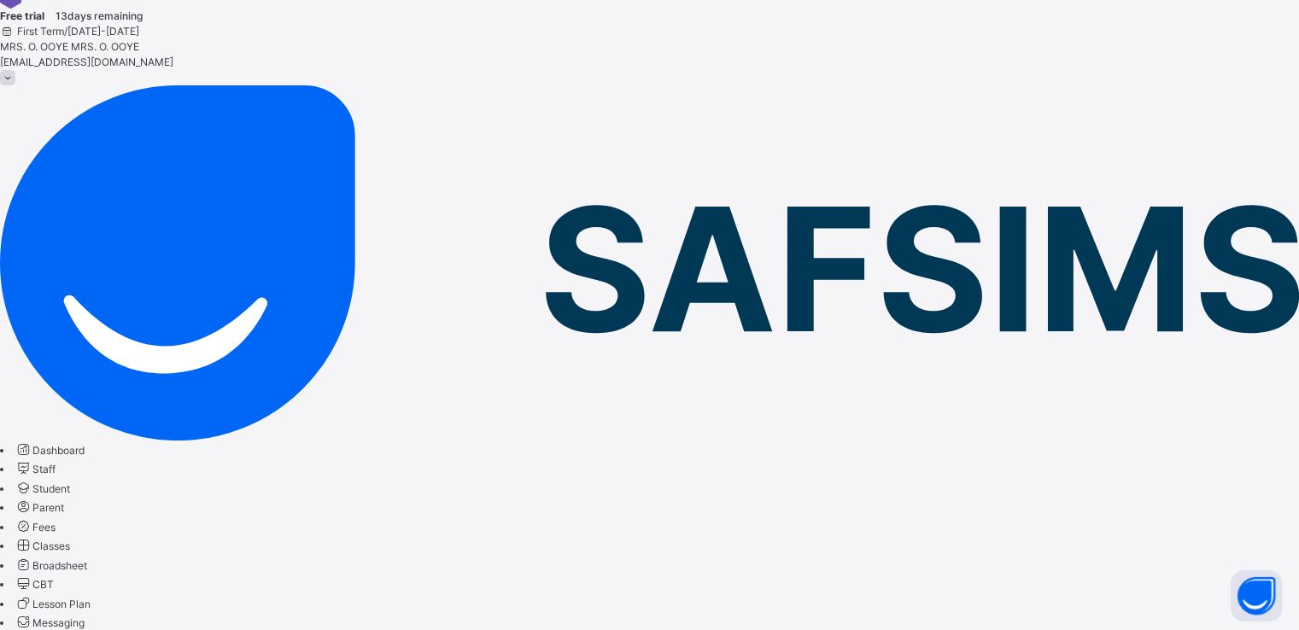
scroll to position [297, 0]
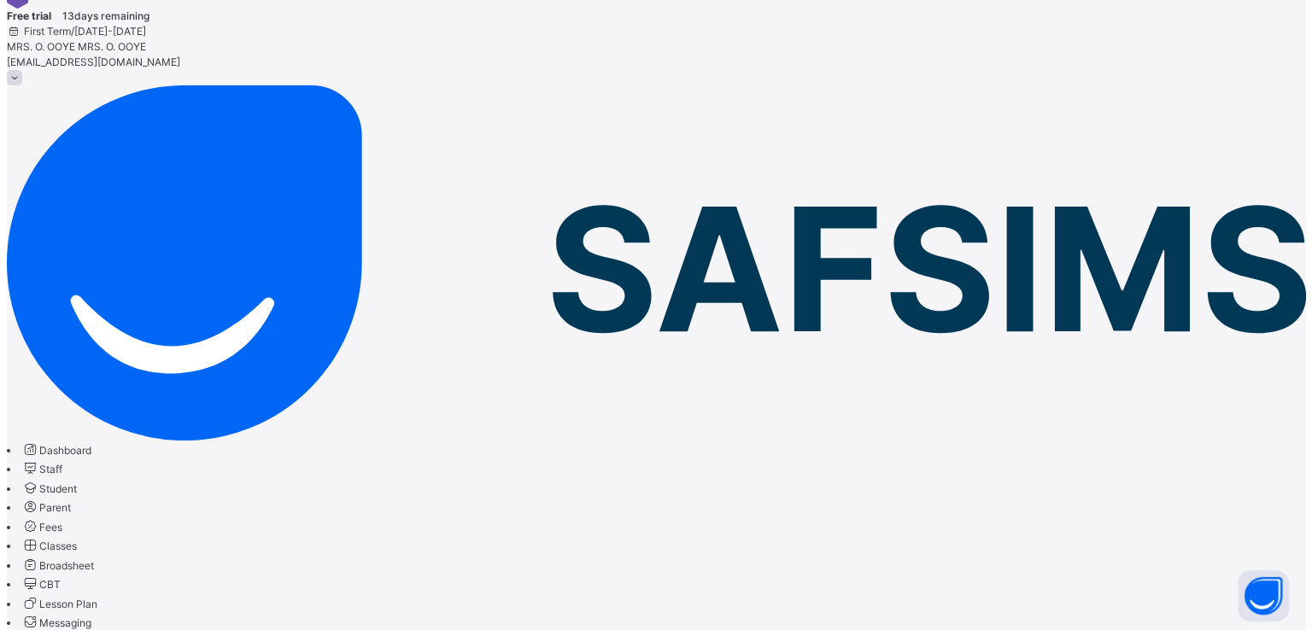
scroll to position [0, 0]
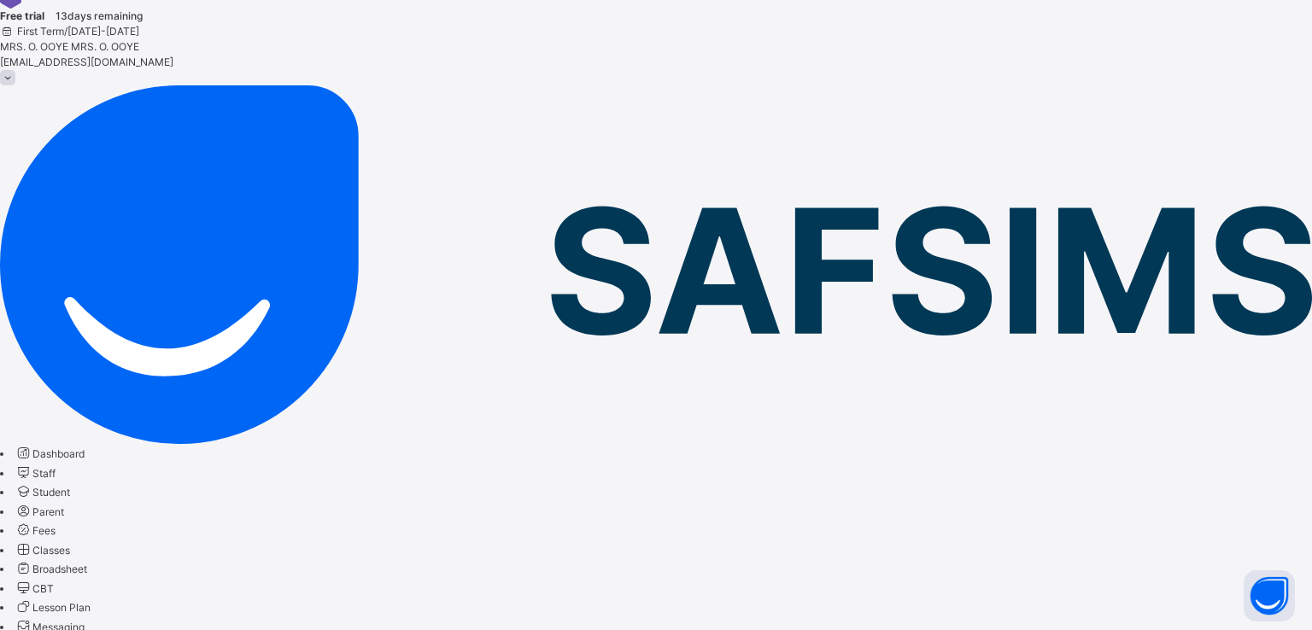
scroll to position [70, 0]
type input "**********"
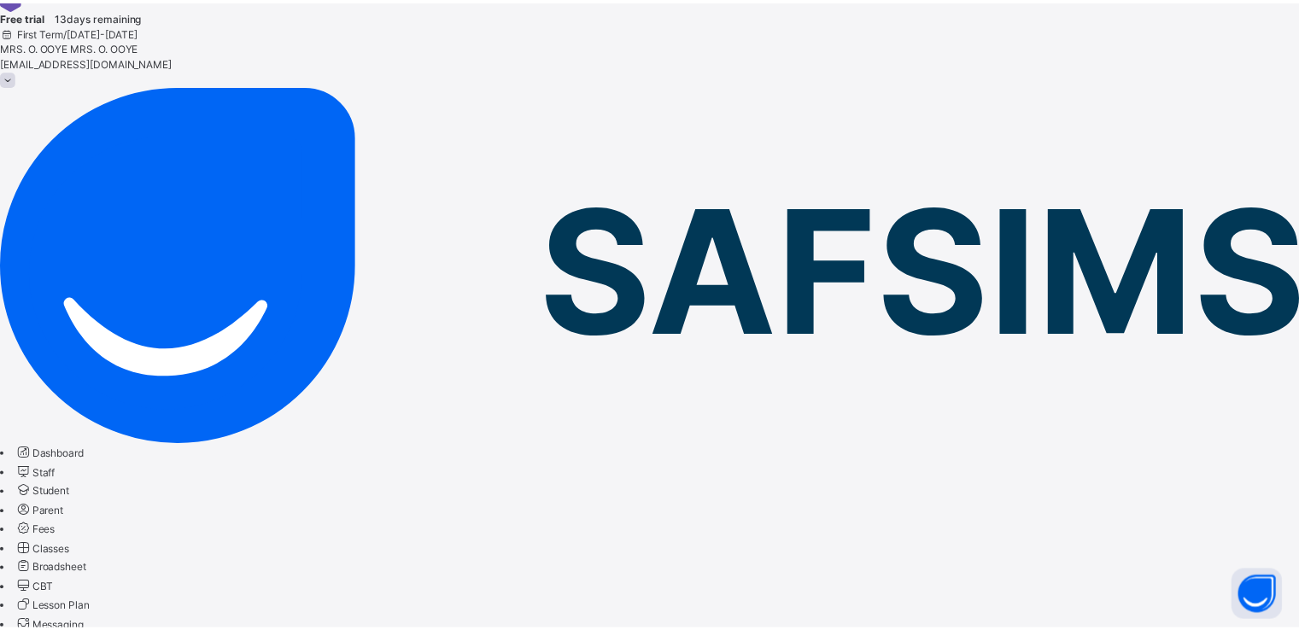
scroll to position [469, 0]
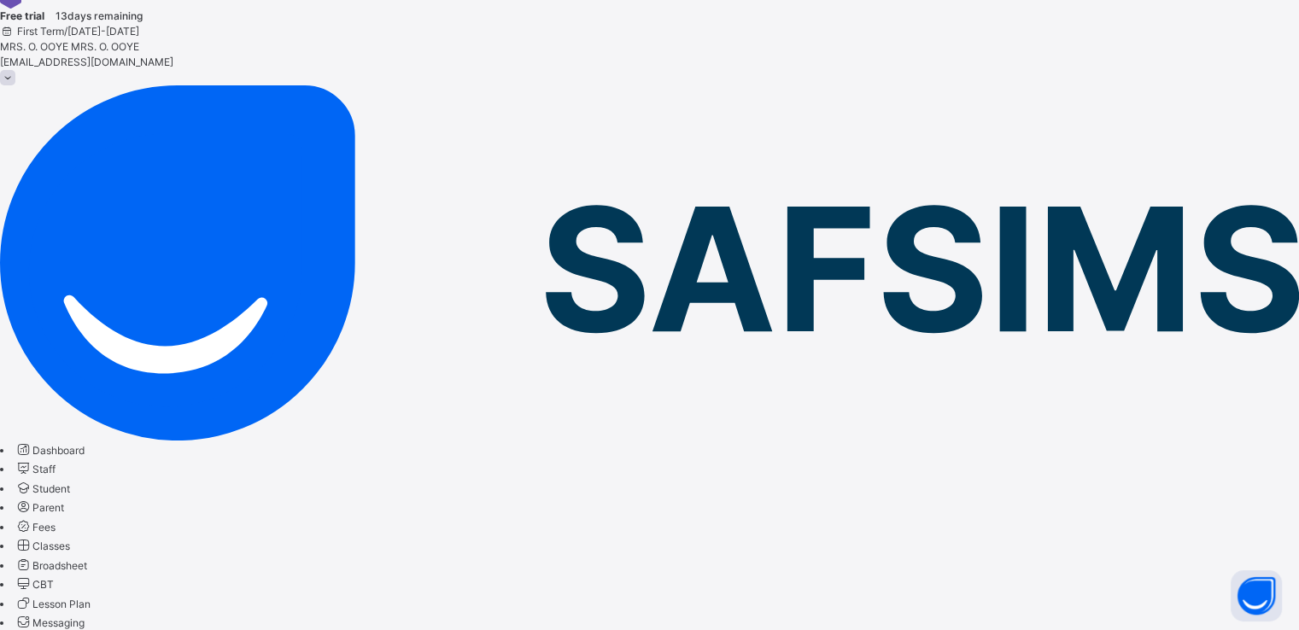
select select "**"
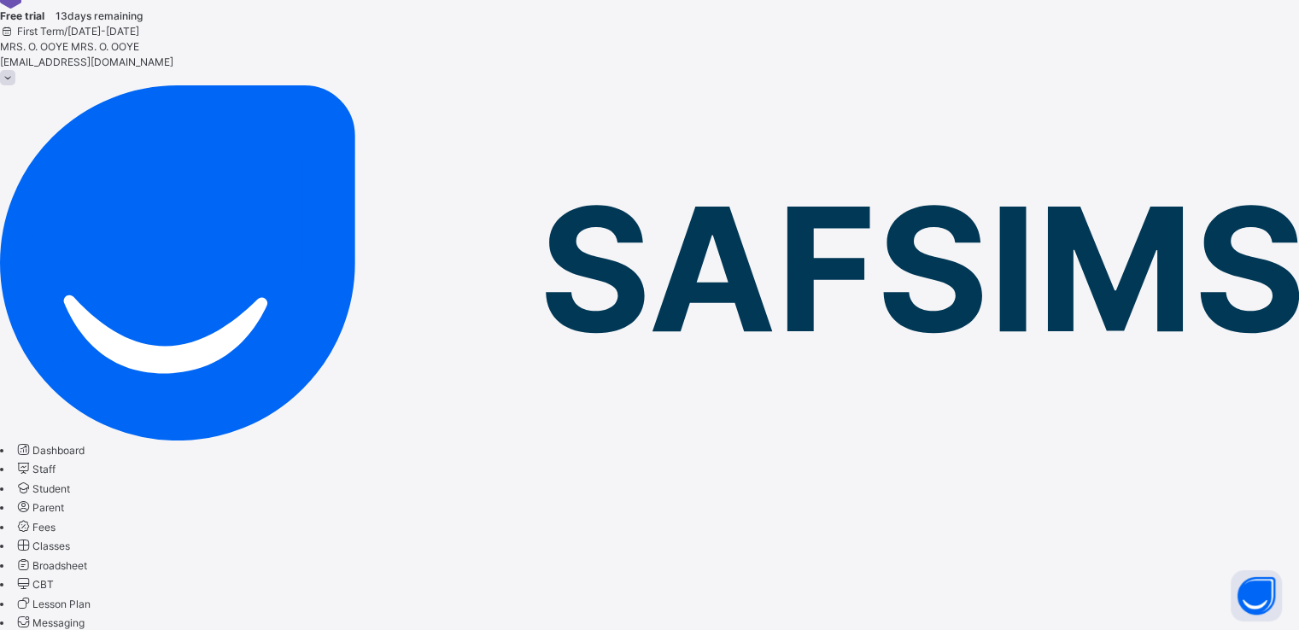
click at [70, 540] on span "Classes" at bounding box center [51, 546] width 38 height 13
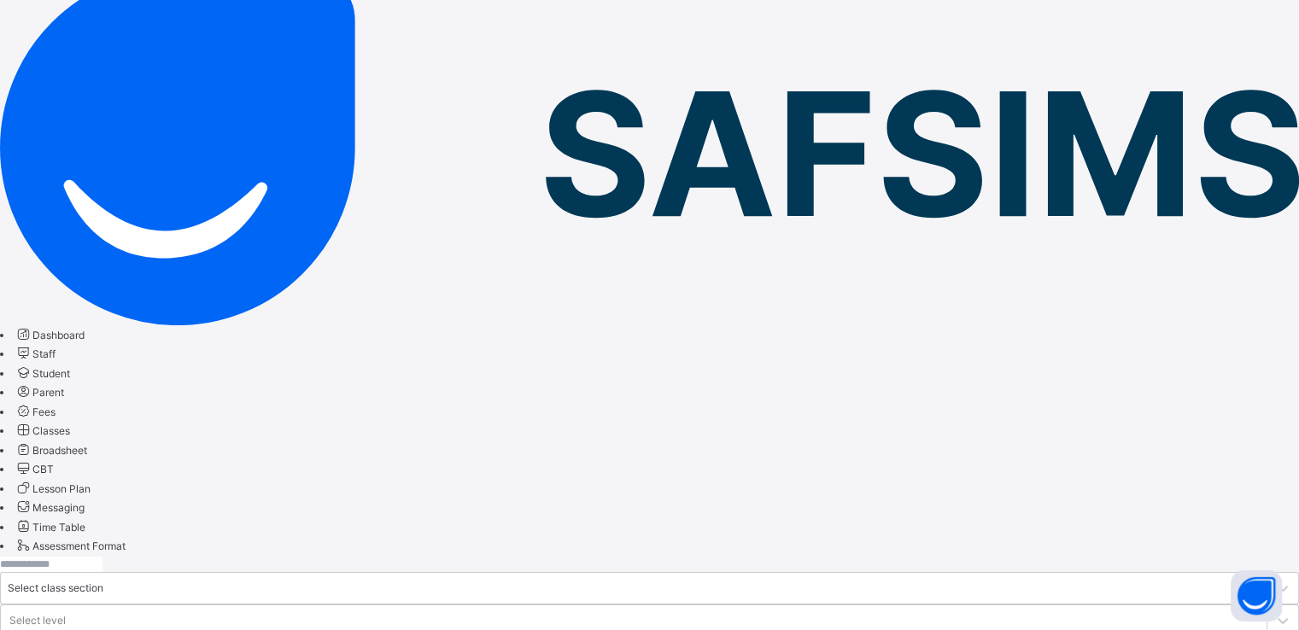
scroll to position [184, 0]
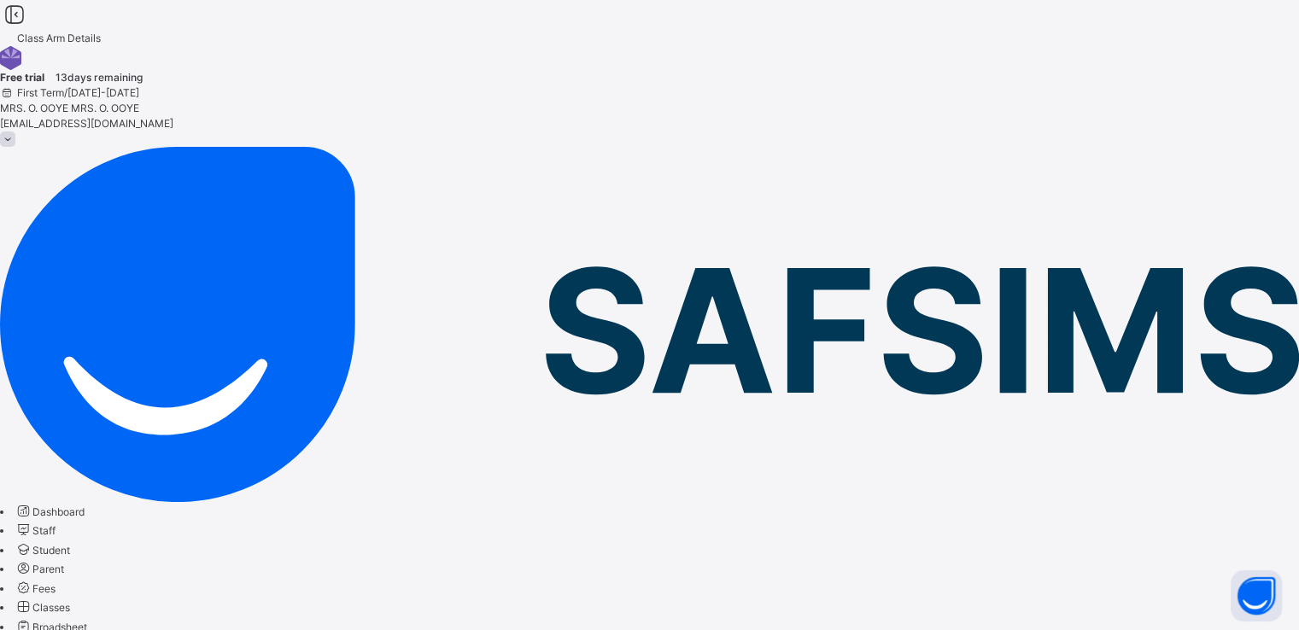
click at [70, 544] on span "Student" at bounding box center [51, 550] width 38 height 13
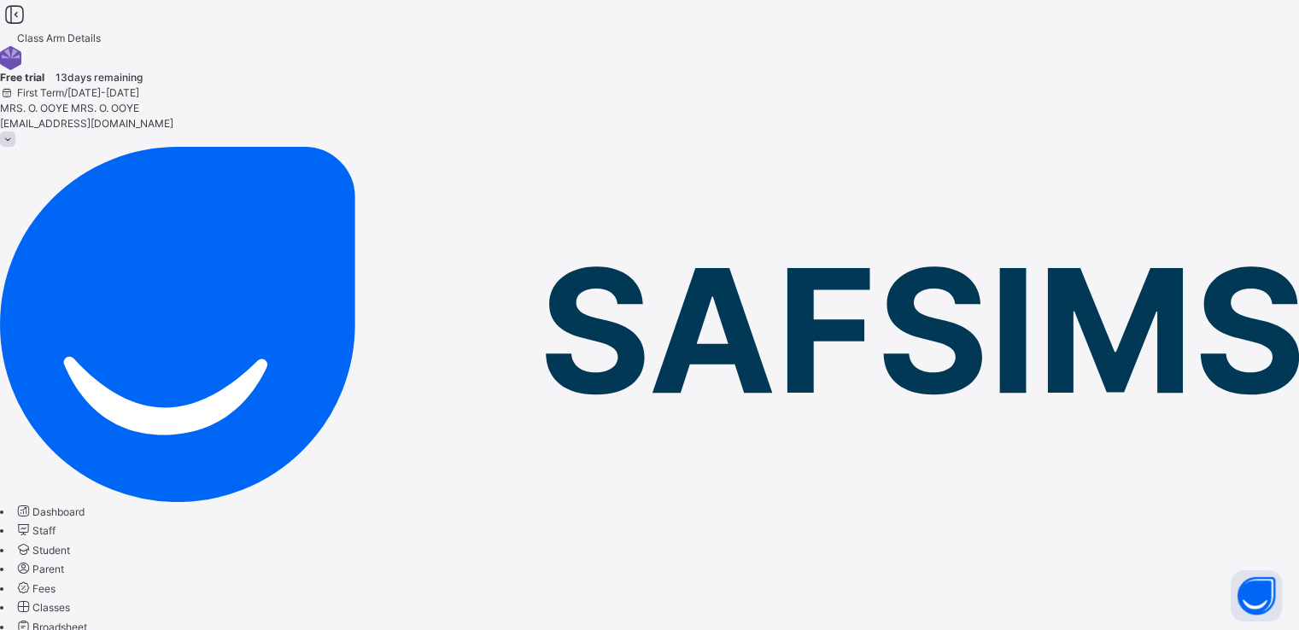
scroll to position [454, 0]
click at [70, 601] on span "Classes" at bounding box center [51, 607] width 38 height 13
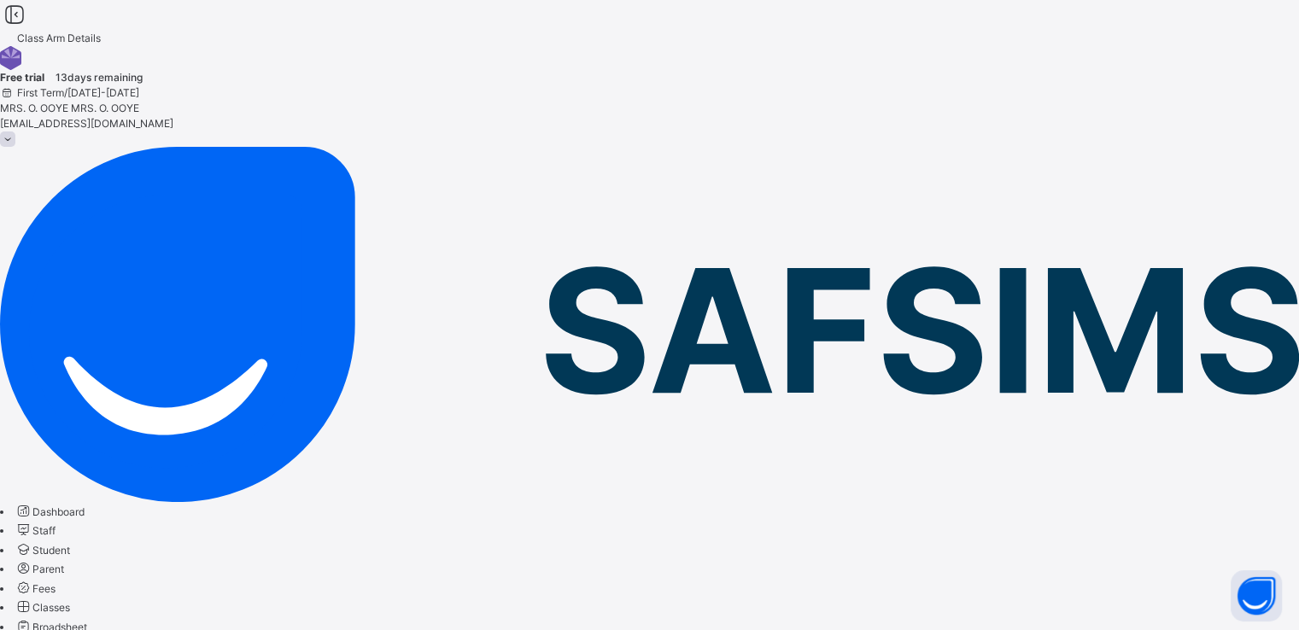
click at [70, 544] on span "Student" at bounding box center [51, 550] width 38 height 13
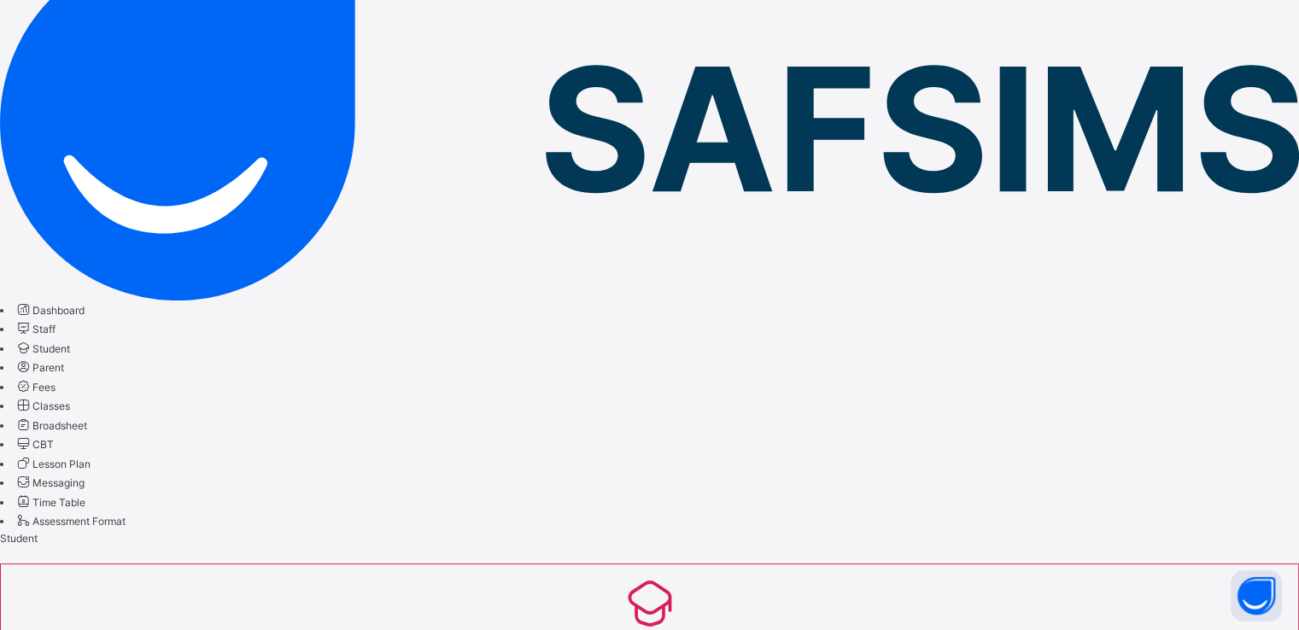
scroll to position [201, 0]
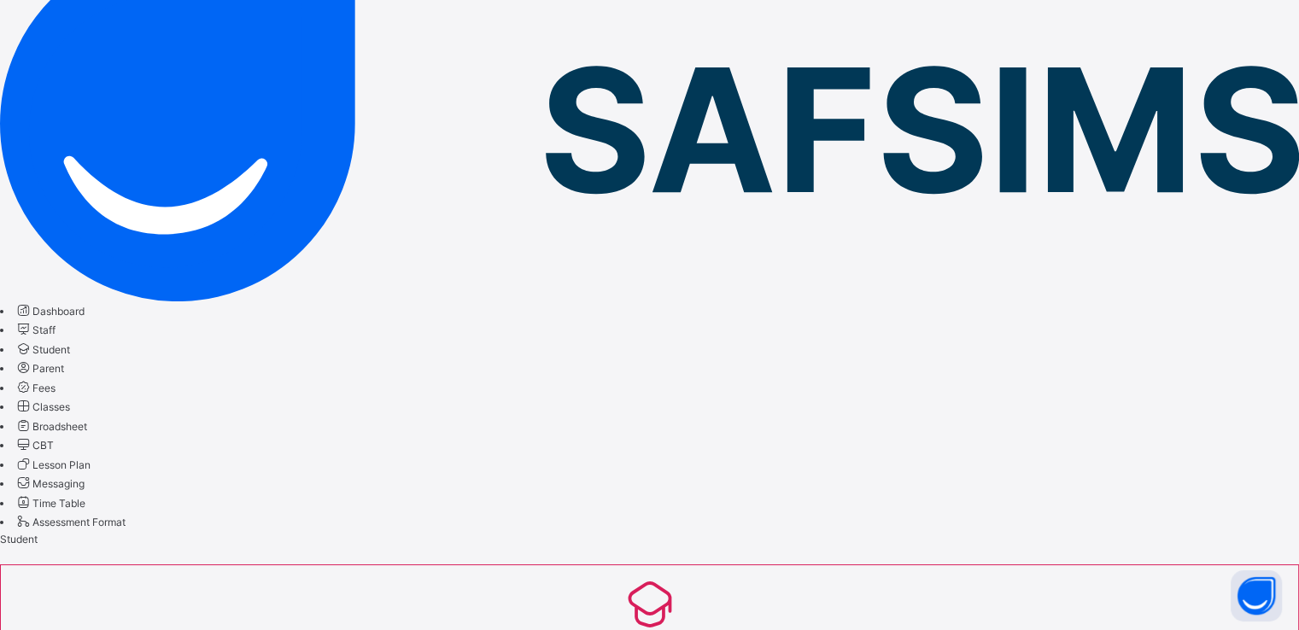
click at [64, 362] on span "Parent" at bounding box center [48, 368] width 32 height 13
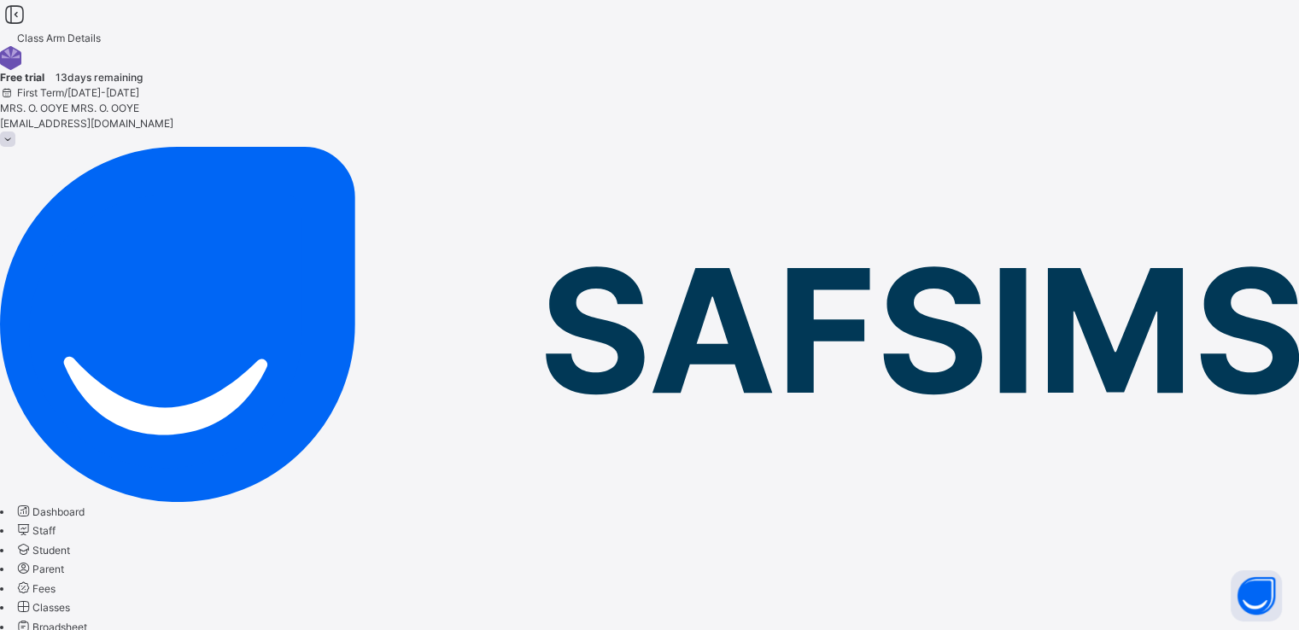
drag, startPoint x: 841, startPoint y: 222, endPoint x: 1055, endPoint y: 228, distance: 214.5
copy b "learningroots.safsims.com /sign-up-parent"
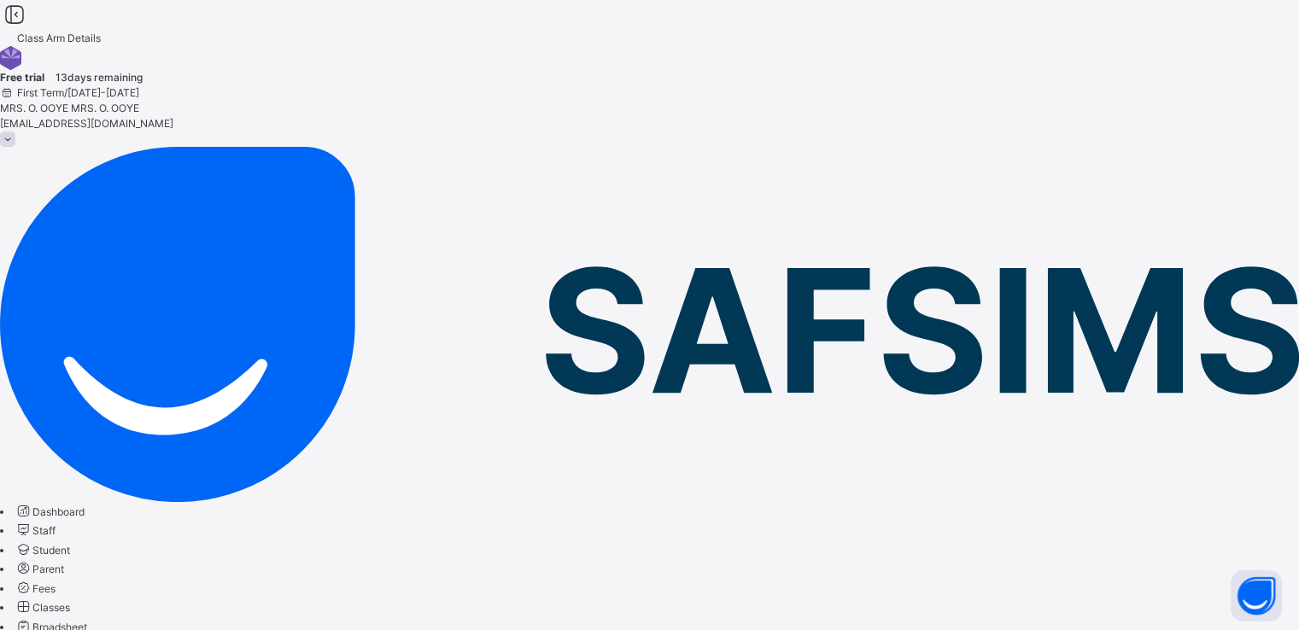
click at [70, 544] on span "Student" at bounding box center [51, 550] width 38 height 13
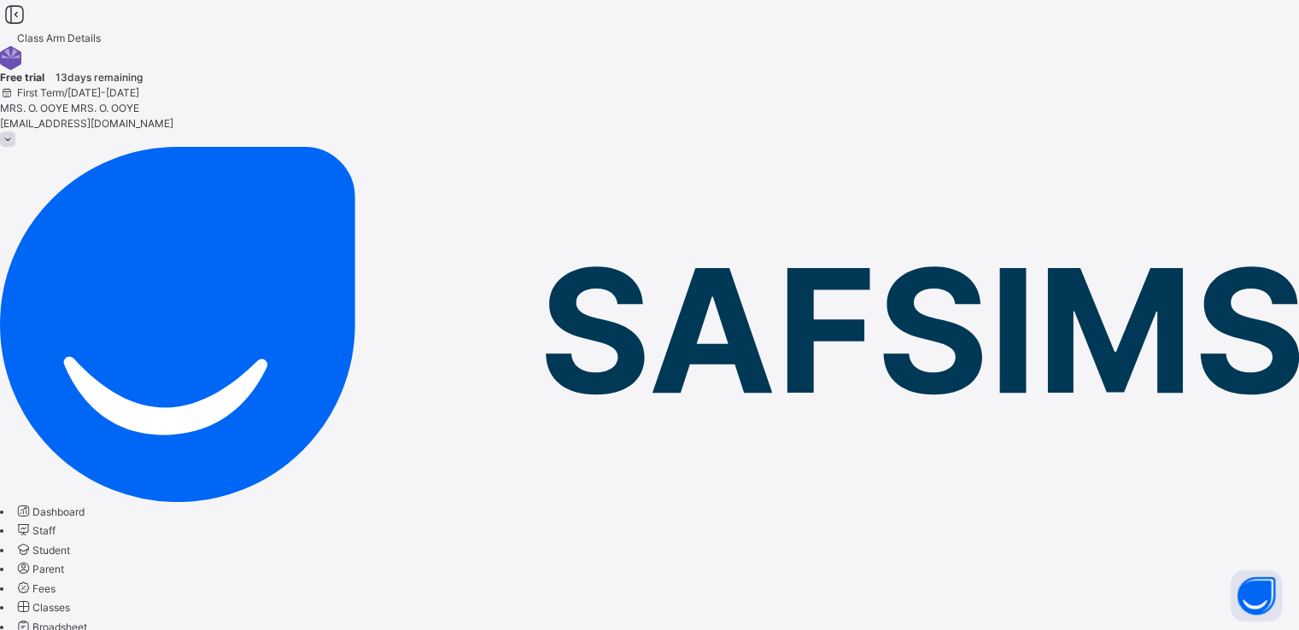
click at [64, 563] on span "Parent" at bounding box center [48, 569] width 32 height 13
click at [70, 544] on span "Student" at bounding box center [51, 550] width 38 height 13
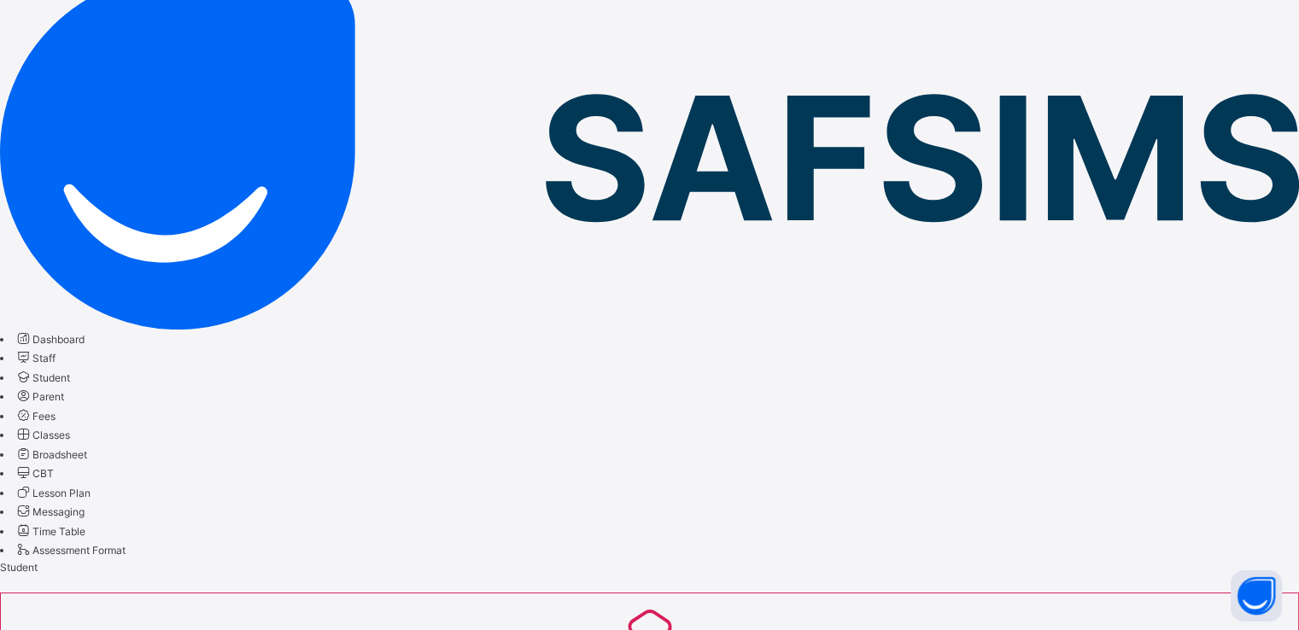
scroll to position [174, 0]
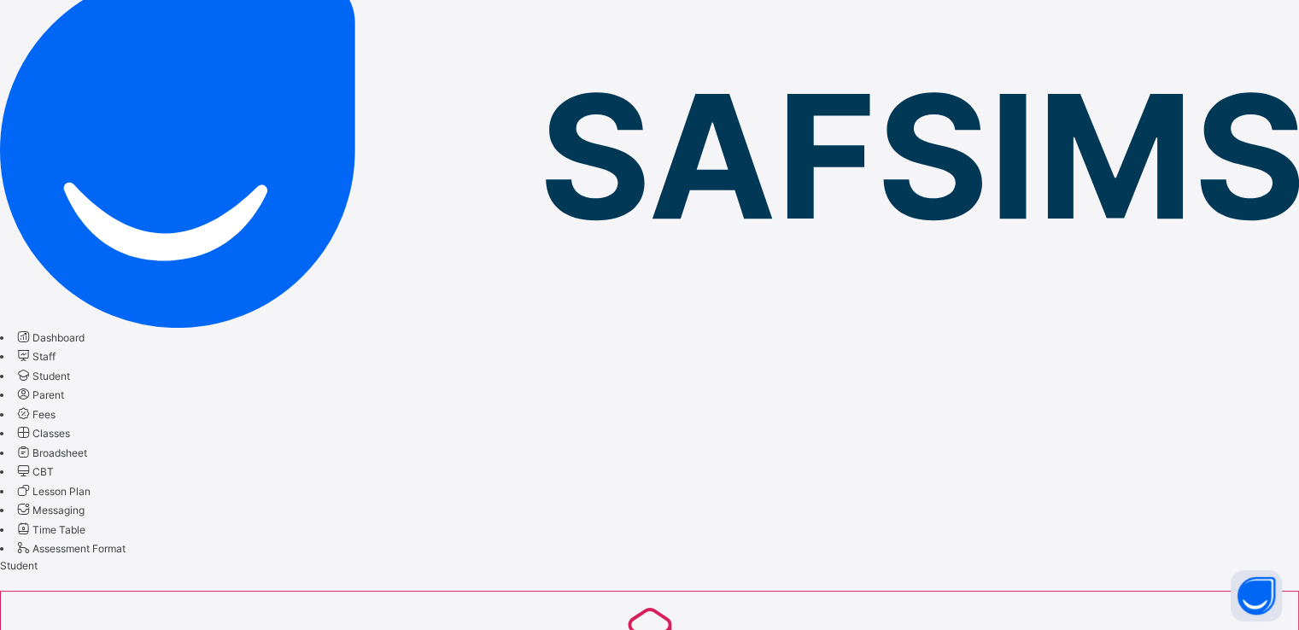
type input "*"
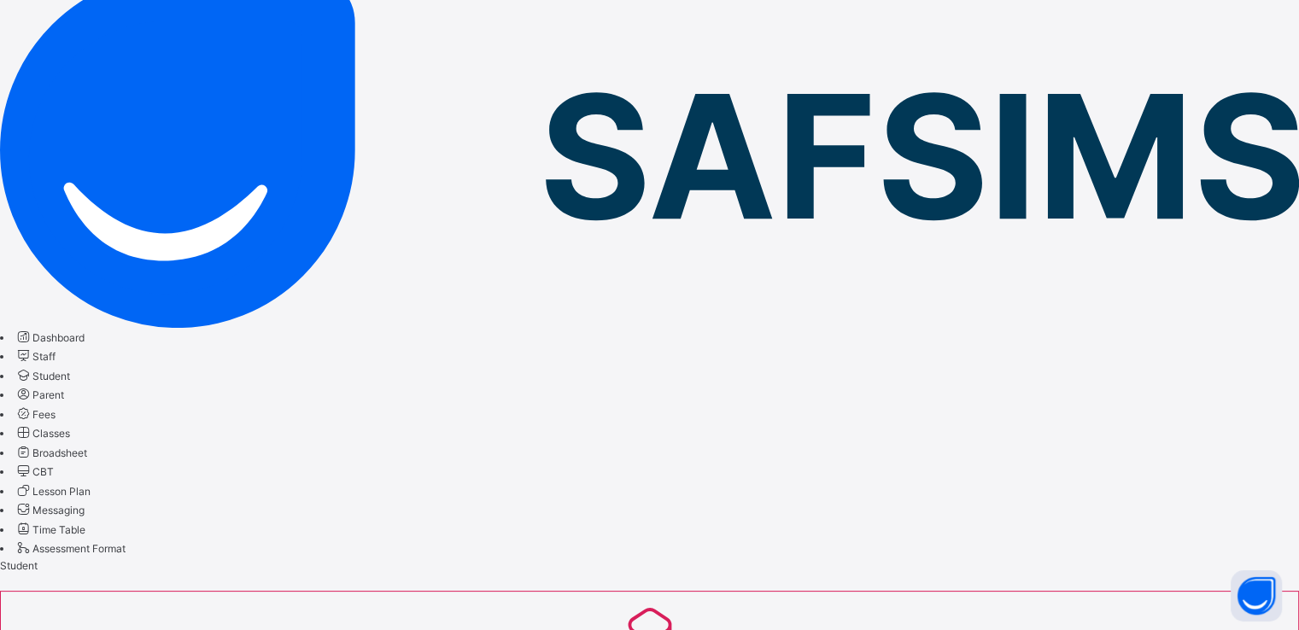
click at [64, 389] on span "Parent" at bounding box center [48, 395] width 32 height 13
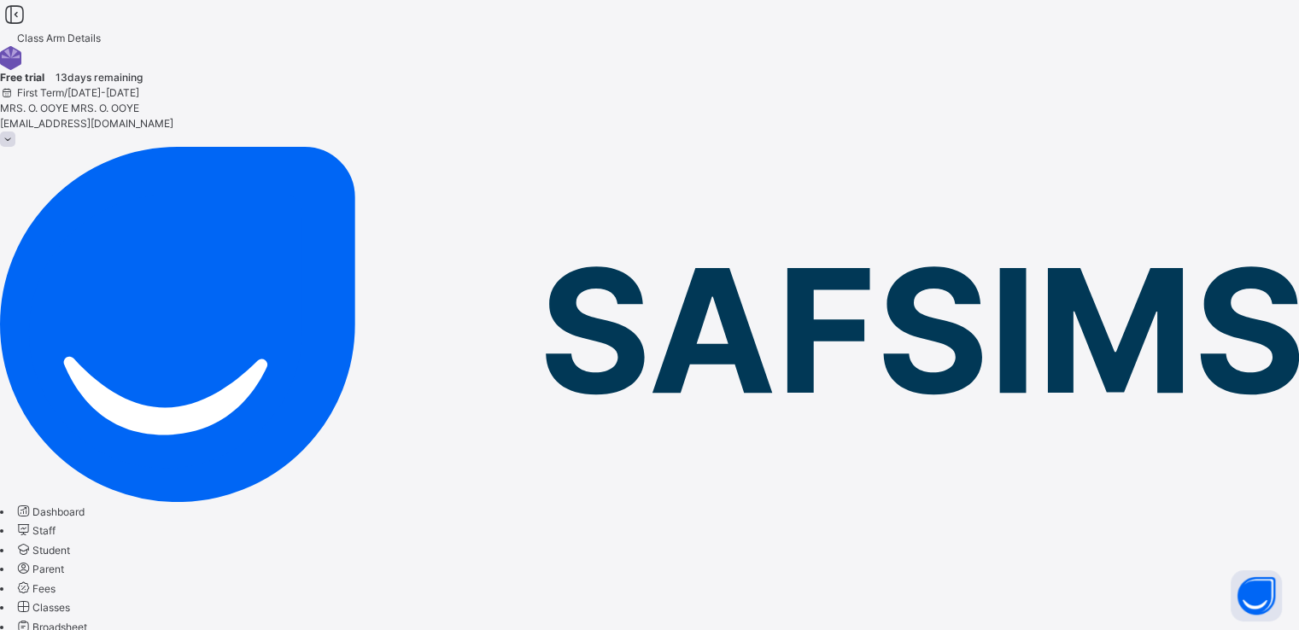
drag, startPoint x: 840, startPoint y: 226, endPoint x: 1055, endPoint y: 227, distance: 215.3
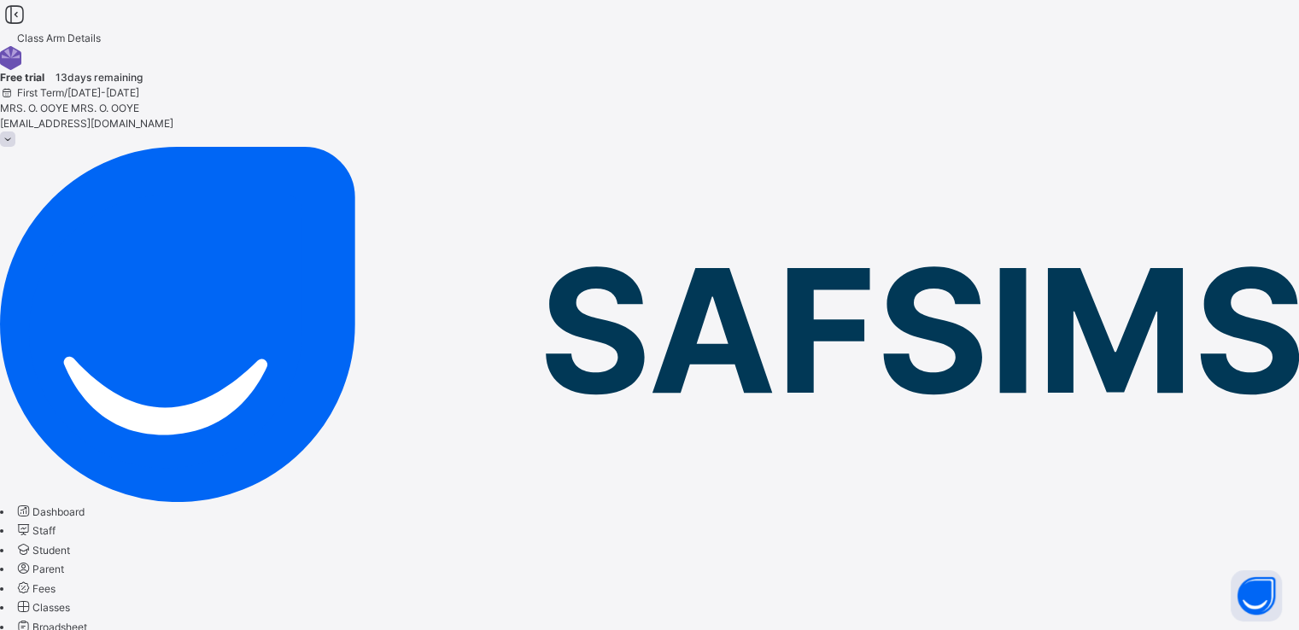
click at [70, 601] on span "Classes" at bounding box center [51, 607] width 38 height 13
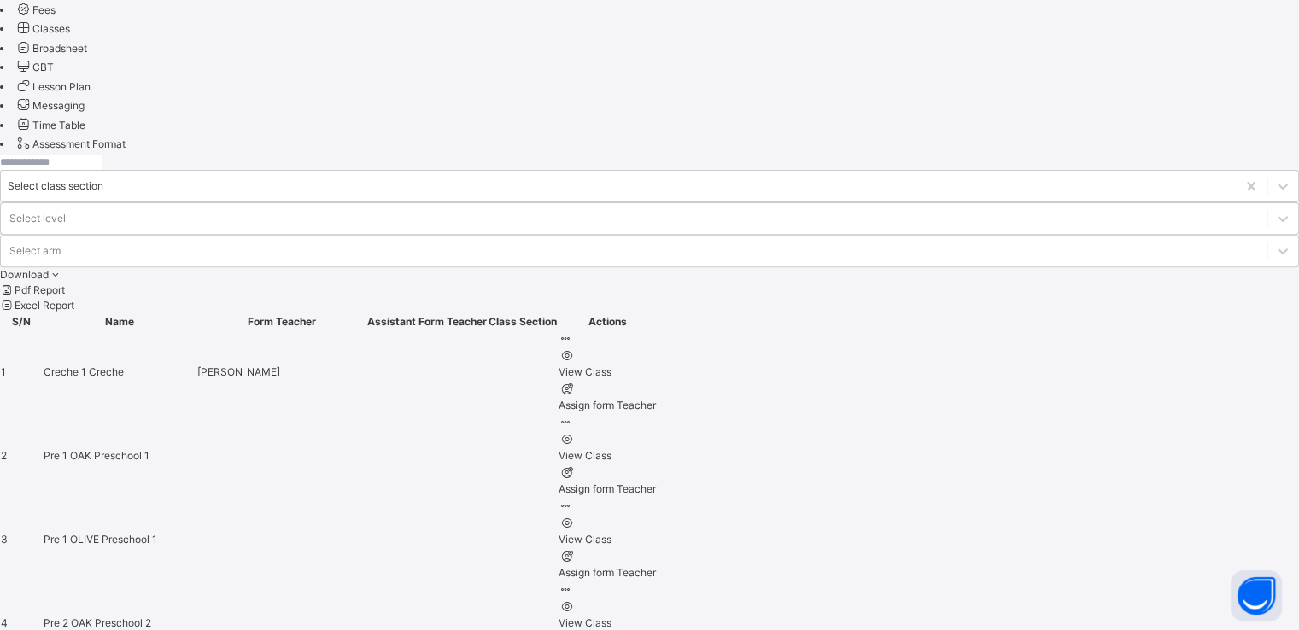
scroll to position [584, 0]
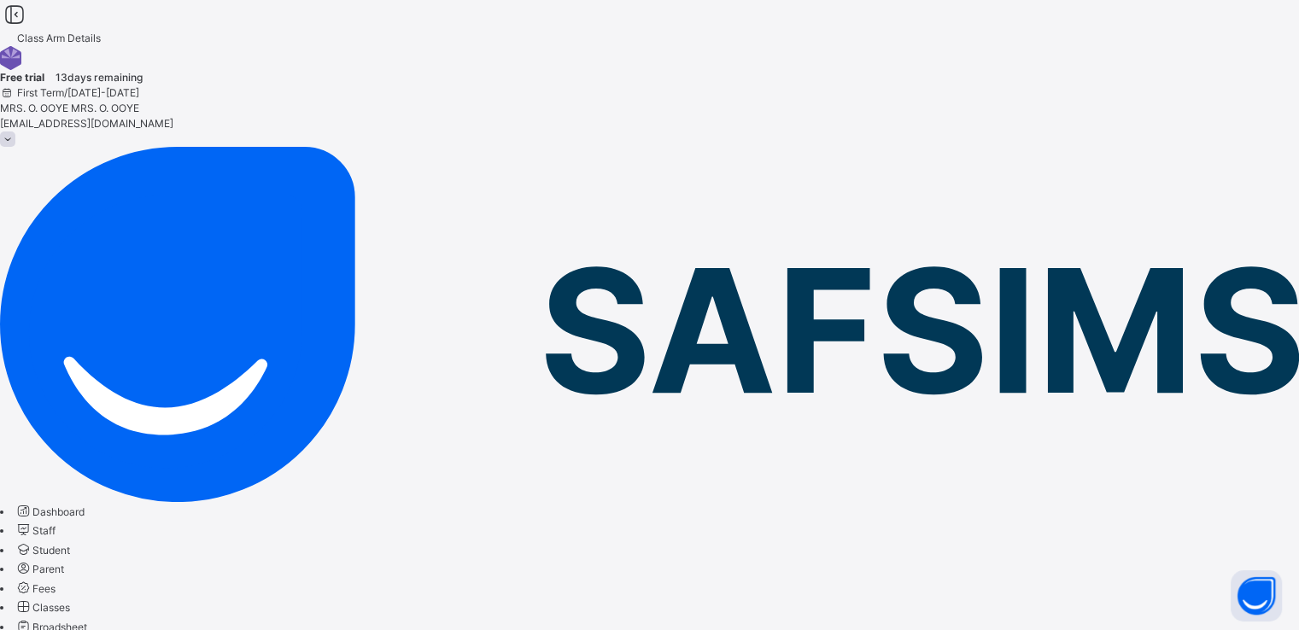
scroll to position [96, 0]
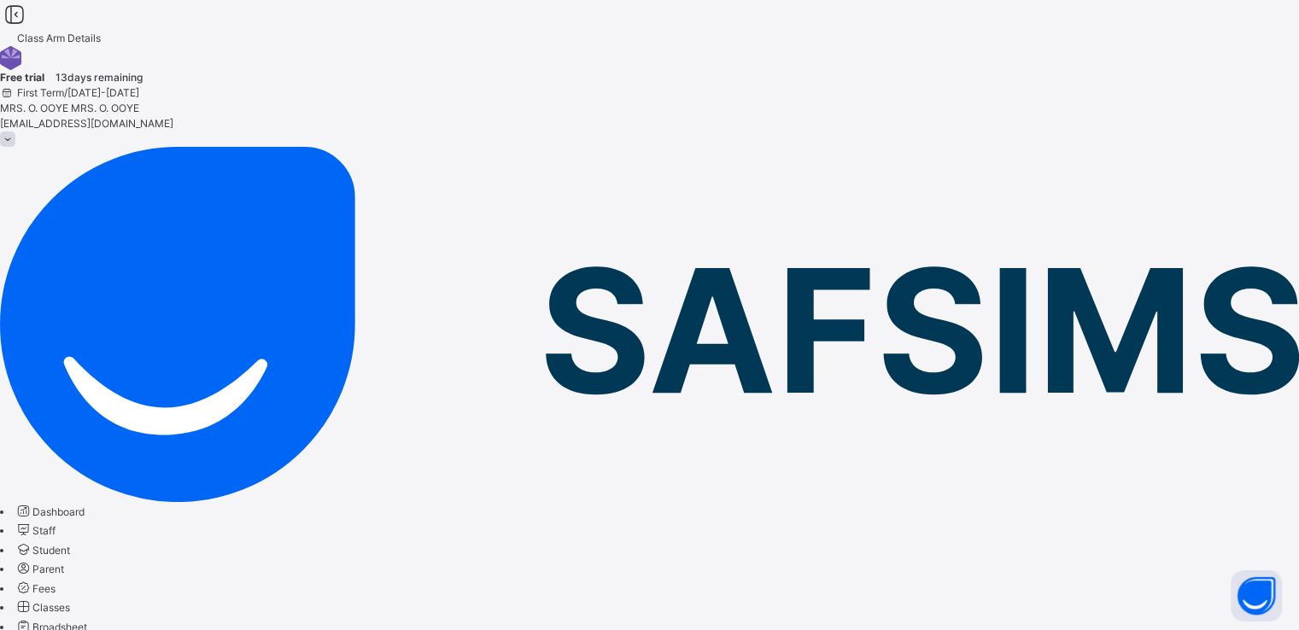
scroll to position [0, 0]
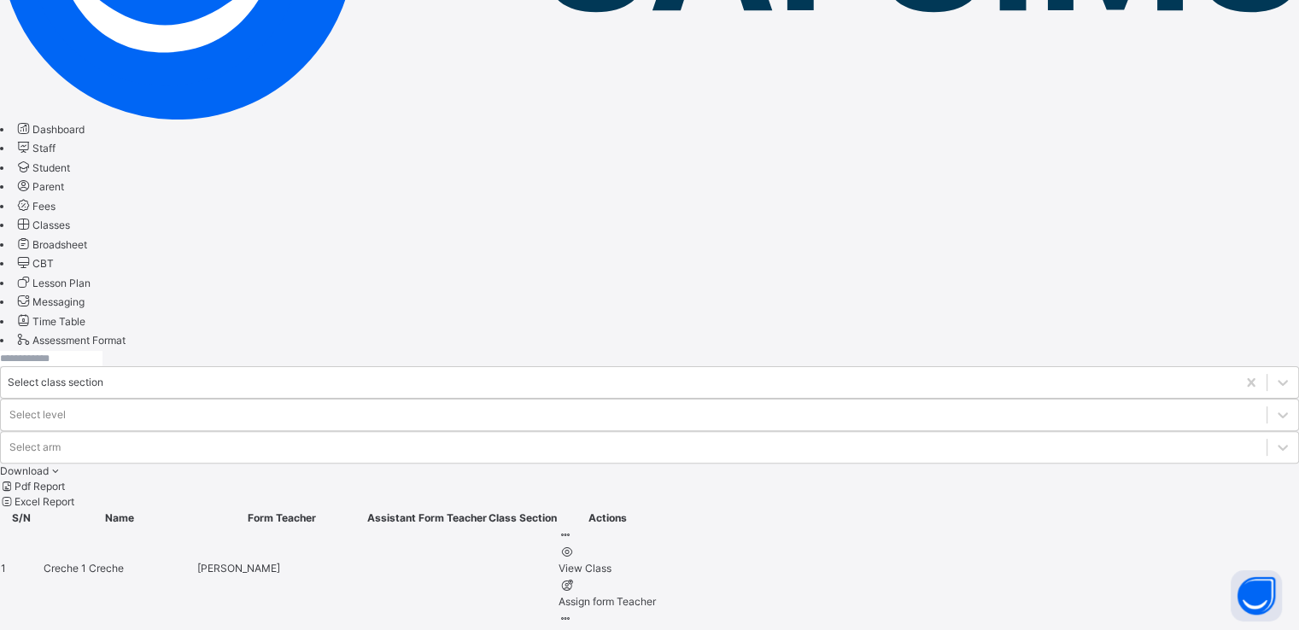
scroll to position [383, 0]
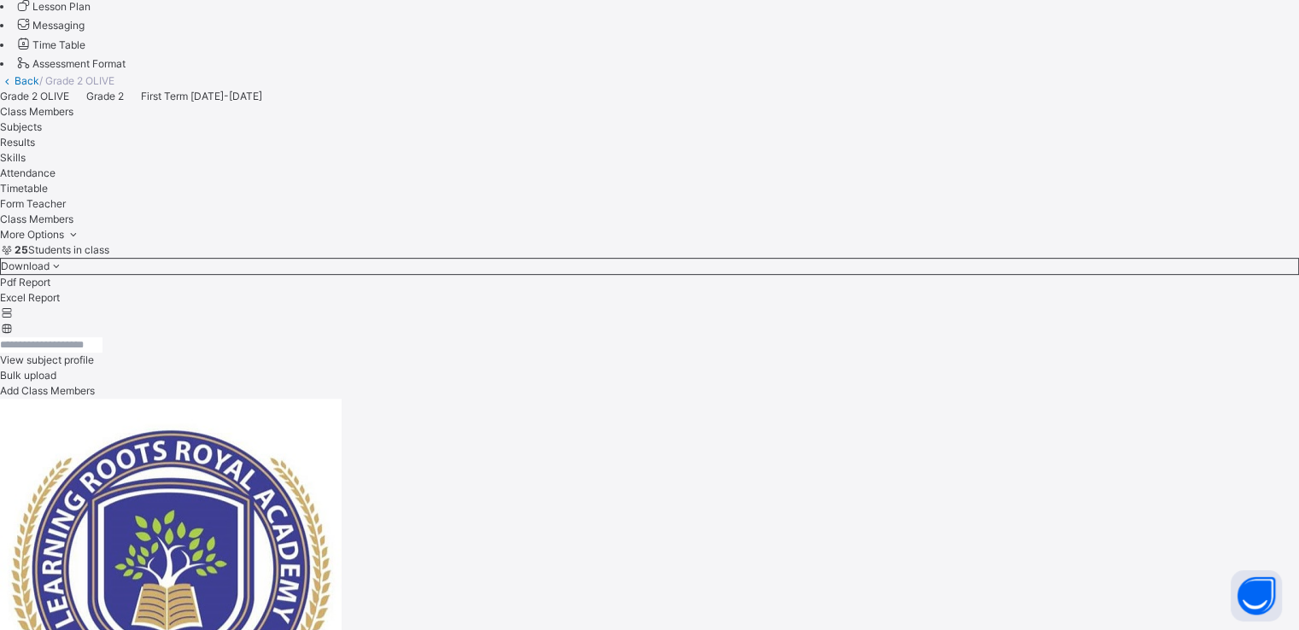
scroll to position [171, 0]
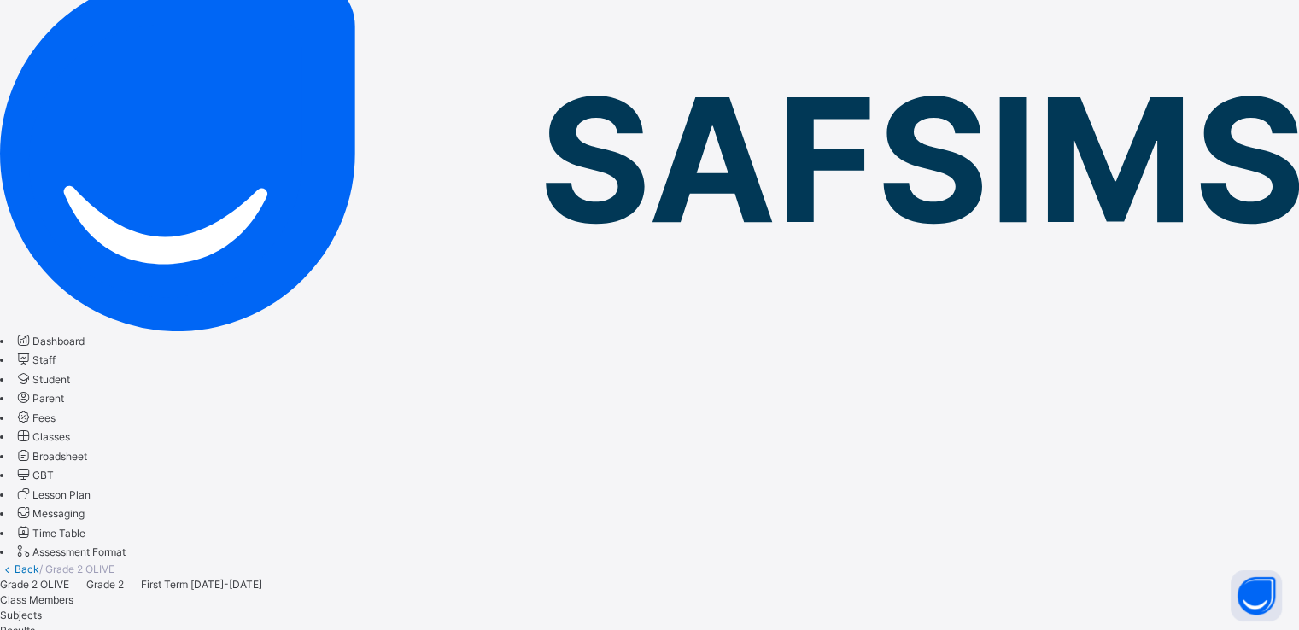
click at [56, 412] on span "Fees" at bounding box center [43, 418] width 23 height 13
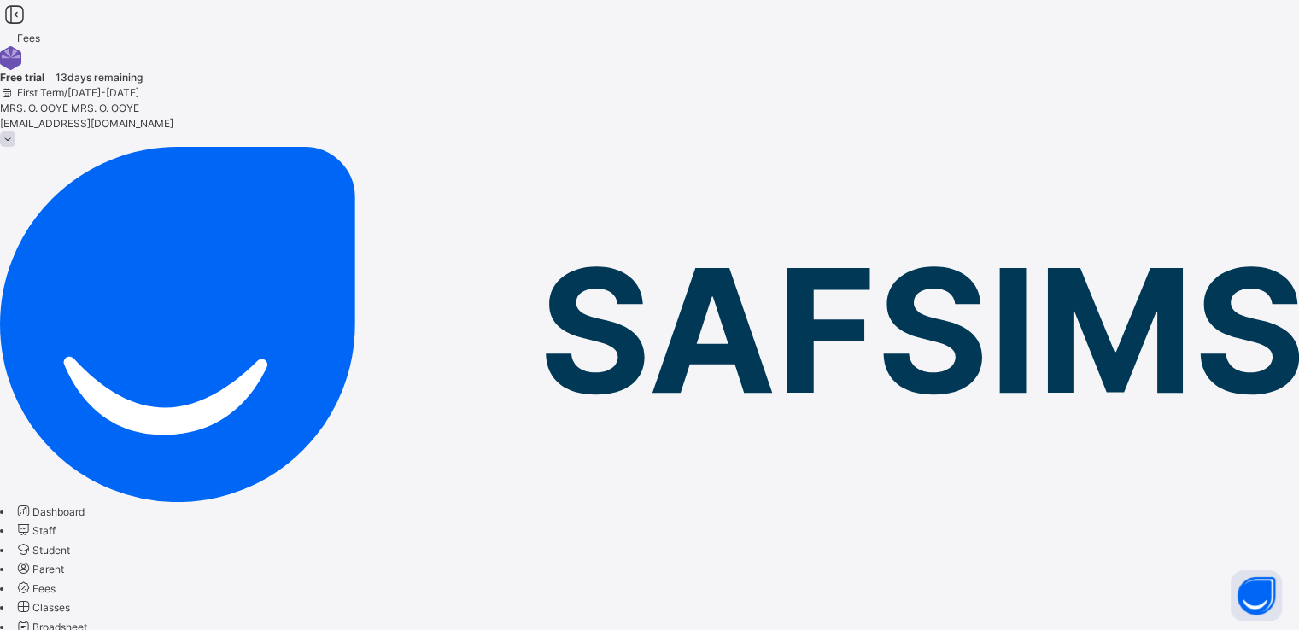
click at [87, 621] on span "Broadsheet" at bounding box center [59, 627] width 55 height 13
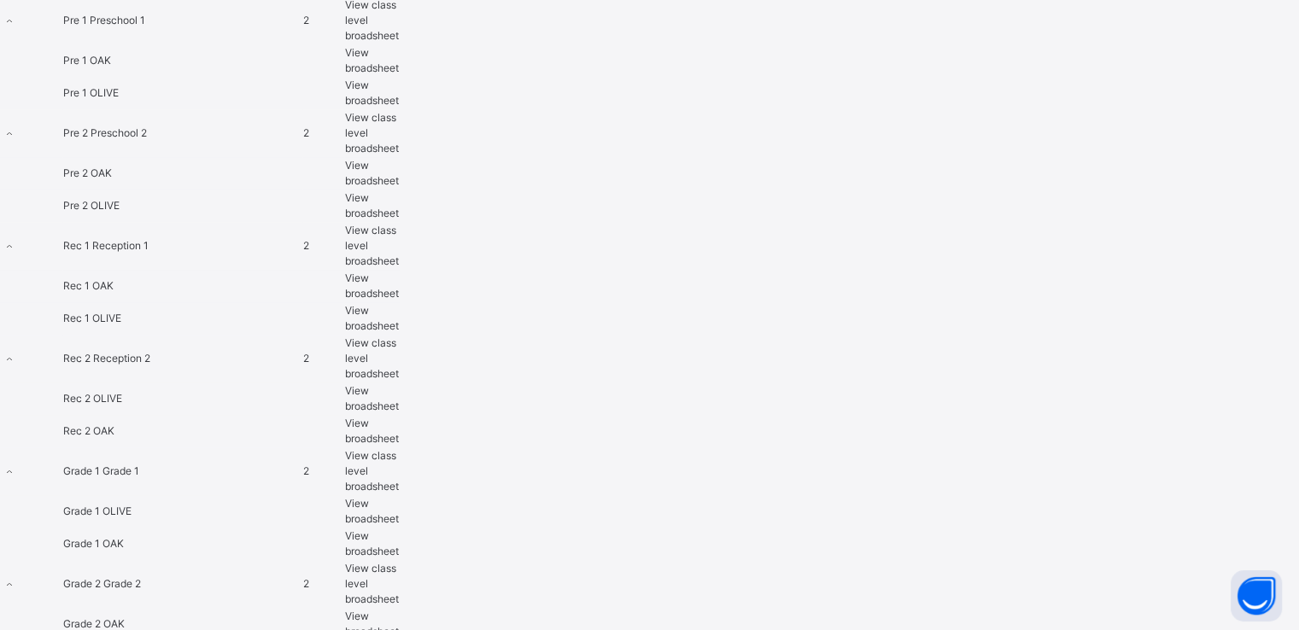
scroll to position [851, 0]
click at [399, 609] on div "View broadsheet" at bounding box center [372, 624] width 54 height 31
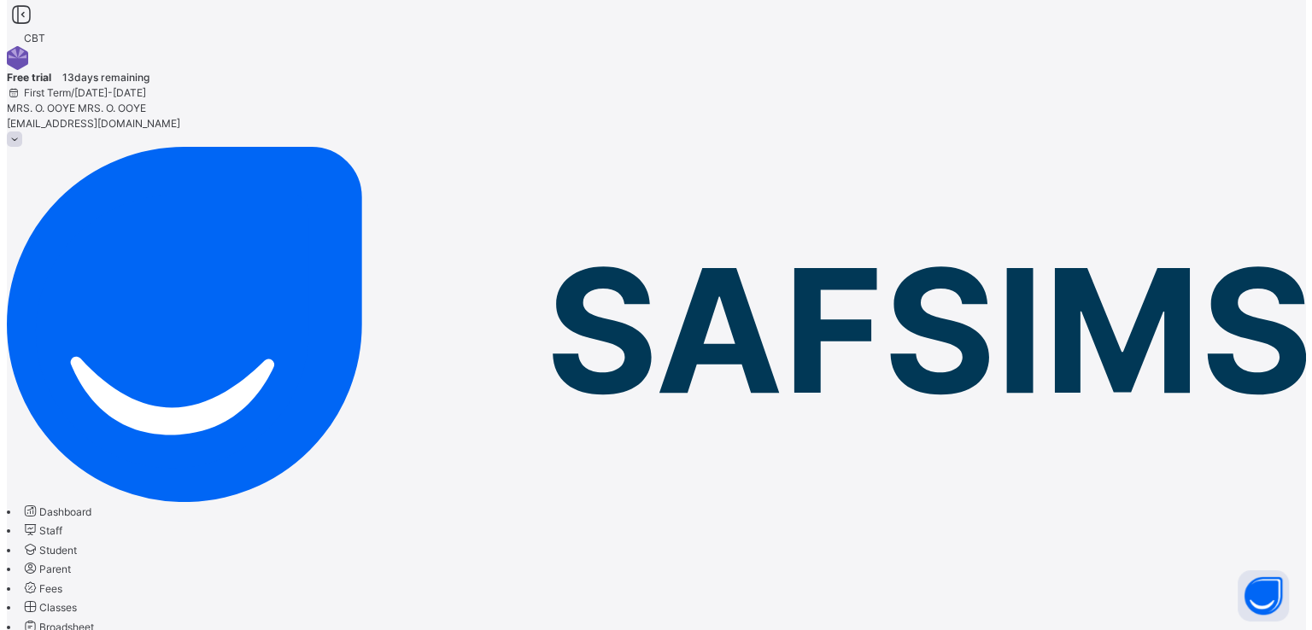
scroll to position [297, 0]
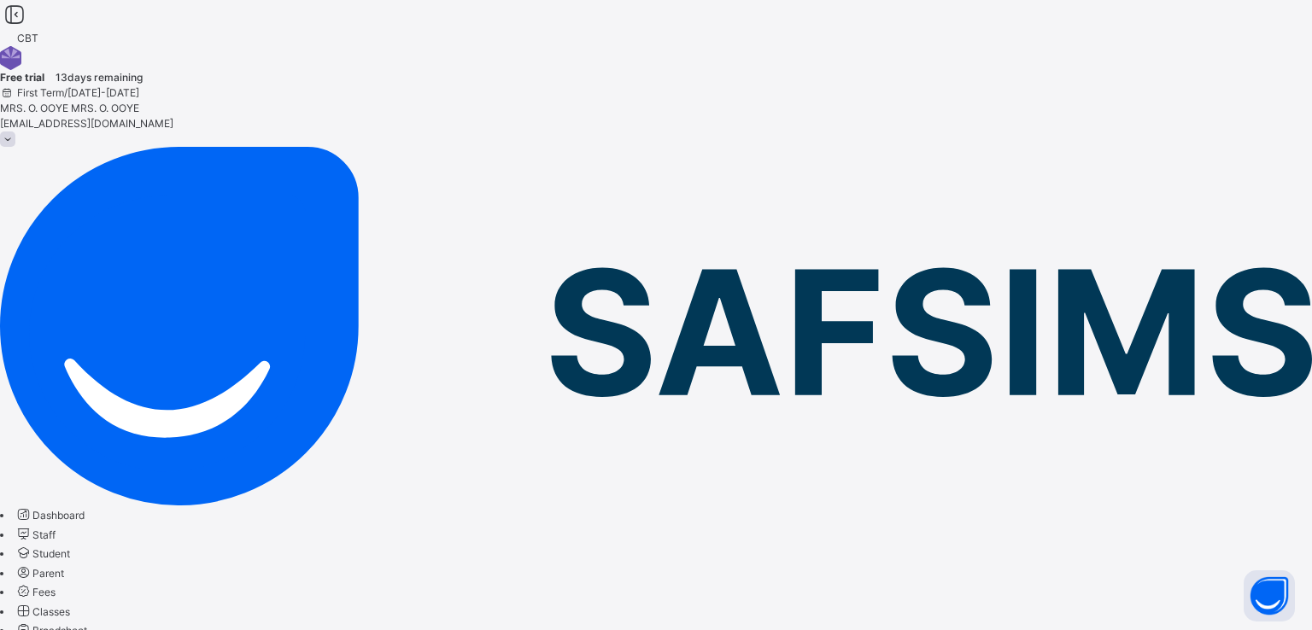
scroll to position [314, 0]
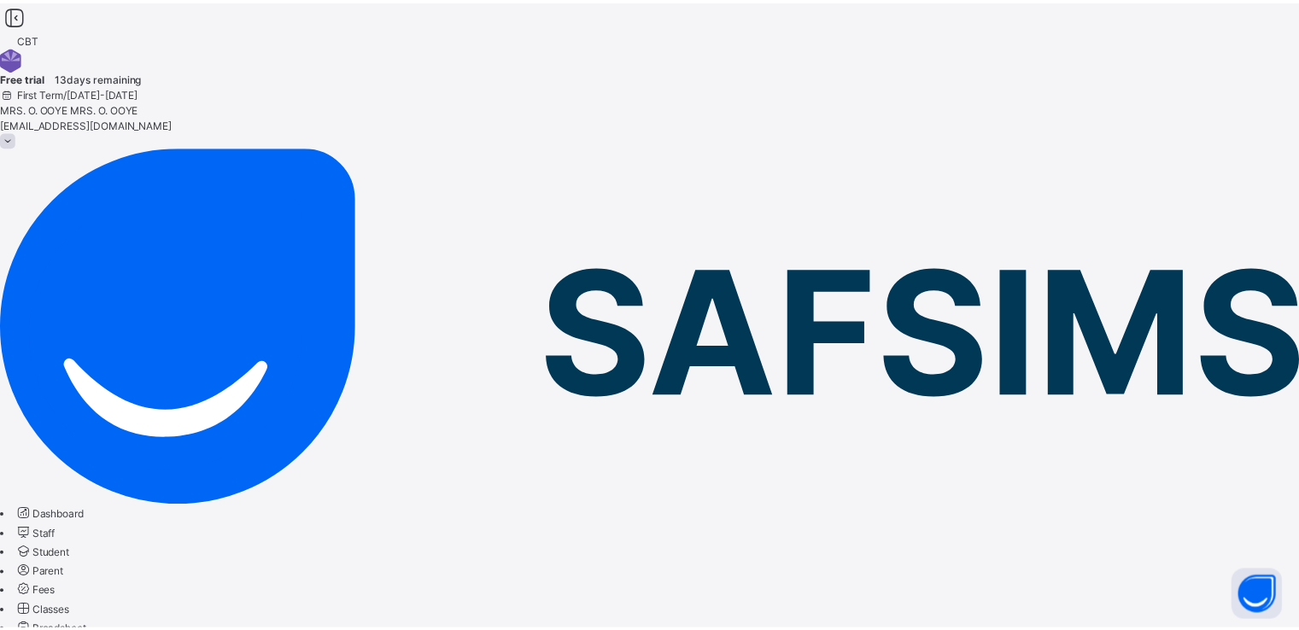
scroll to position [427, 0]
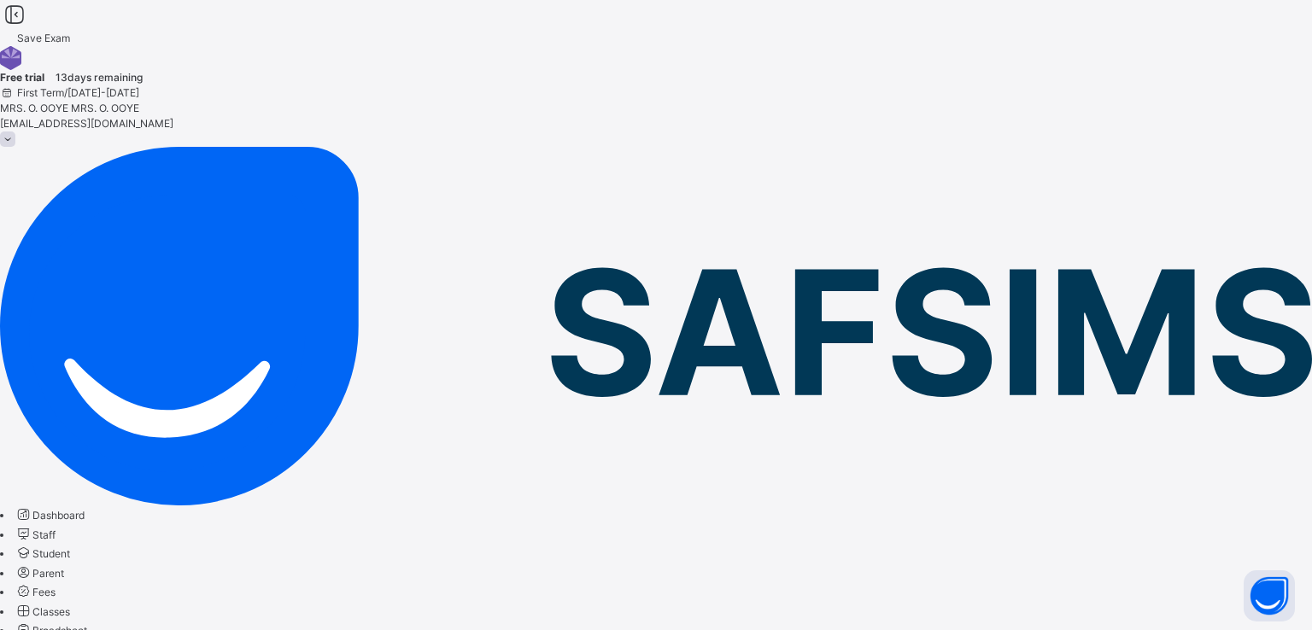
type input "*"
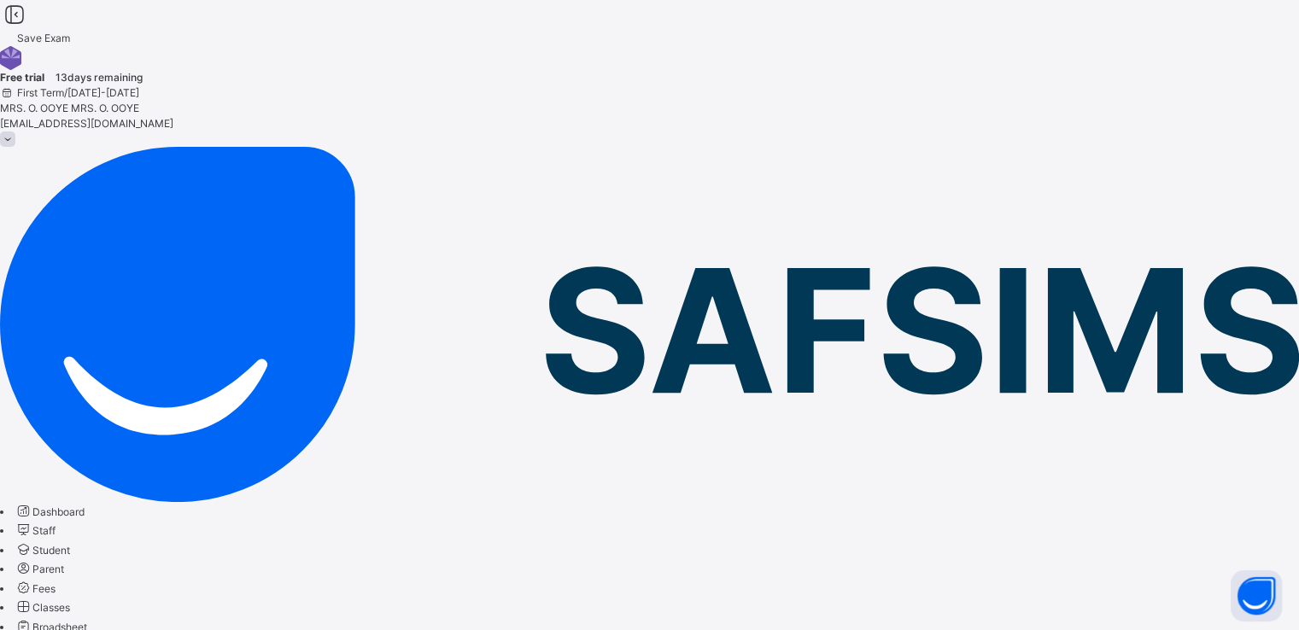
type input "***"
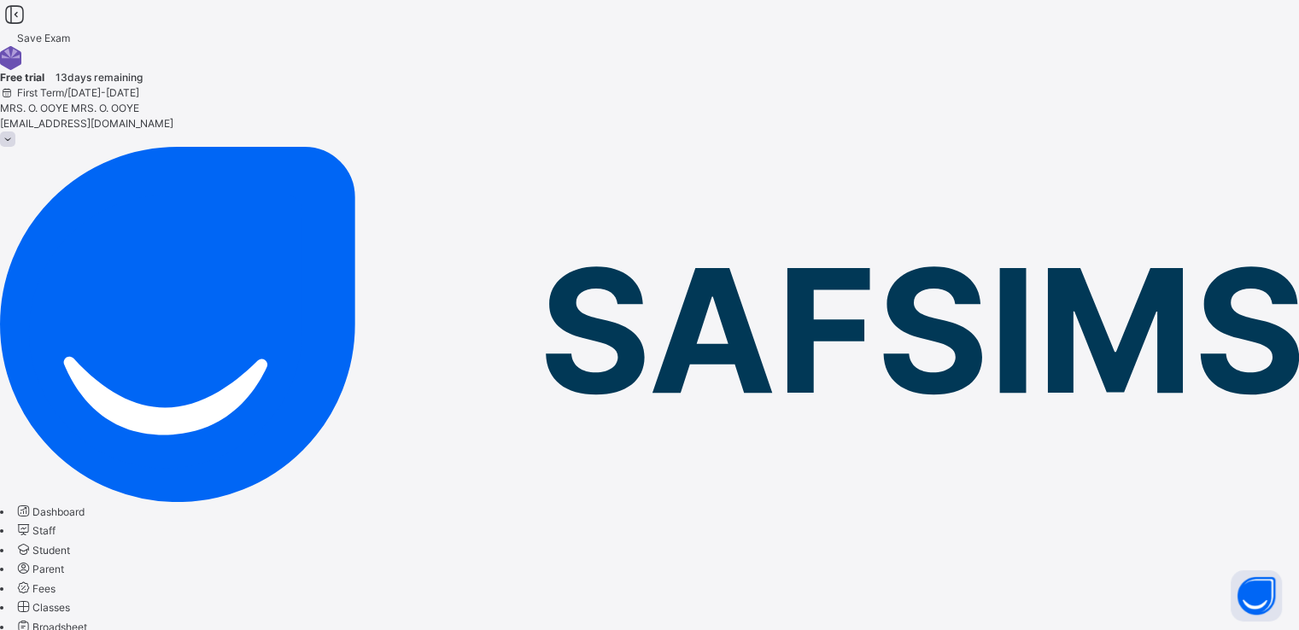
type input "**********"
type input "*"
type input "**"
type input "****"
type input "**********"
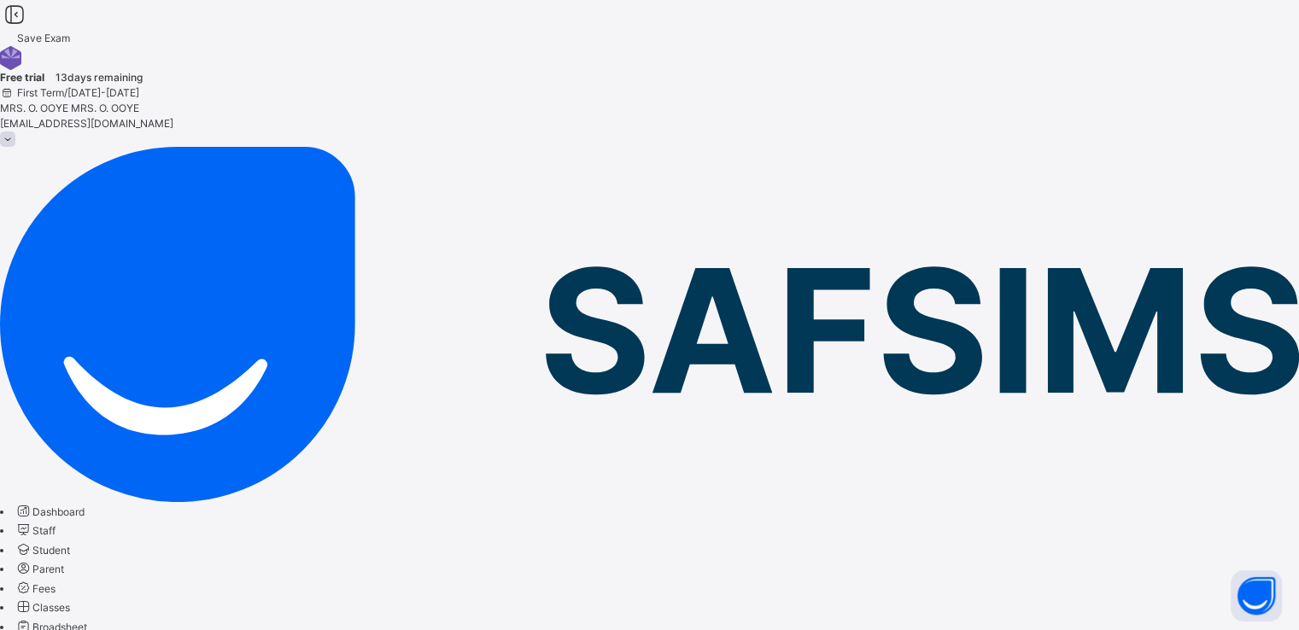
type input "*"
type input "**"
type input "****"
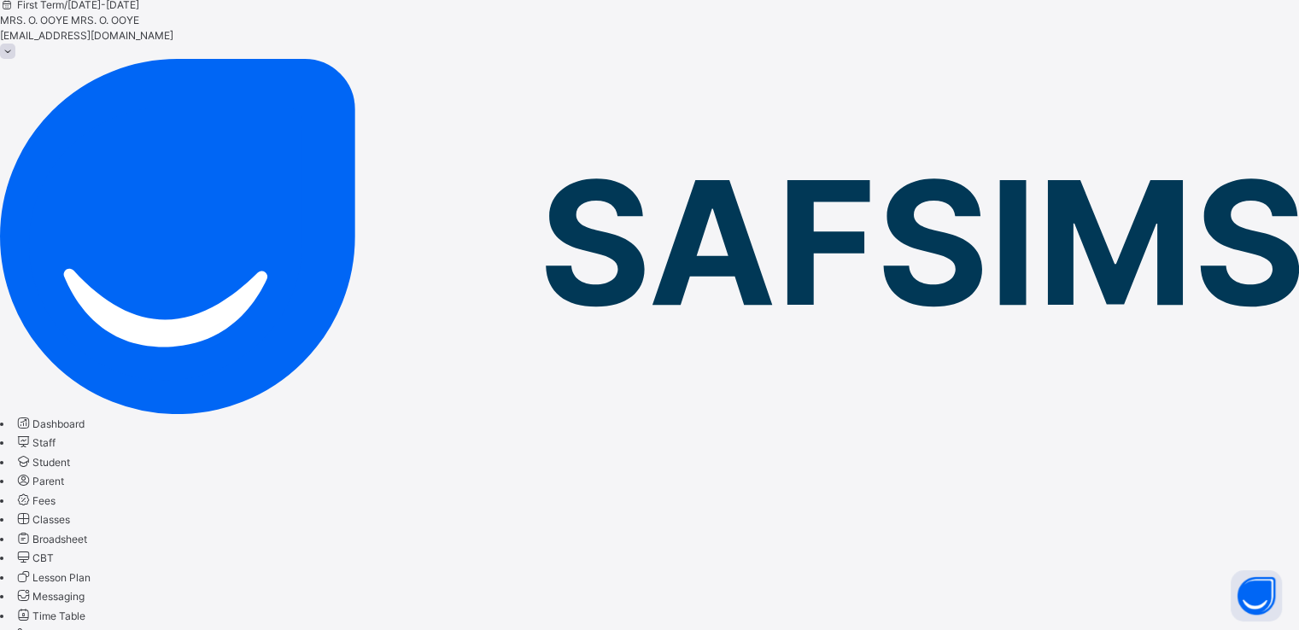
scroll to position [104, 0]
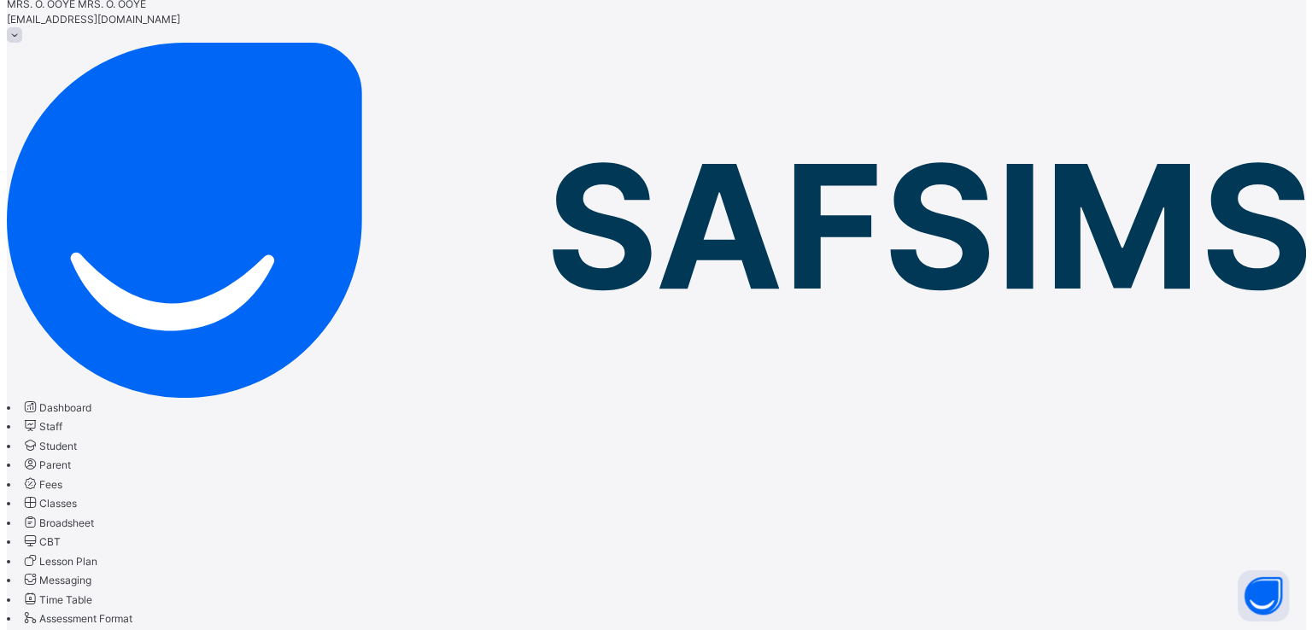
scroll to position [354, 0]
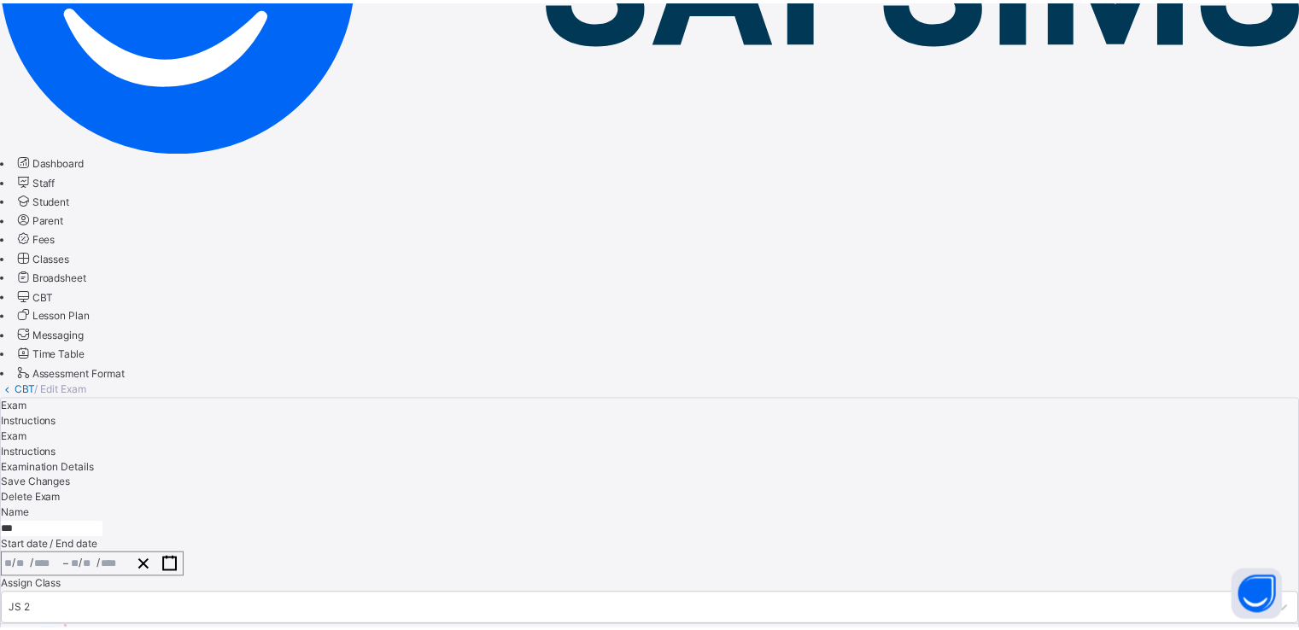
scroll to position [296, 0]
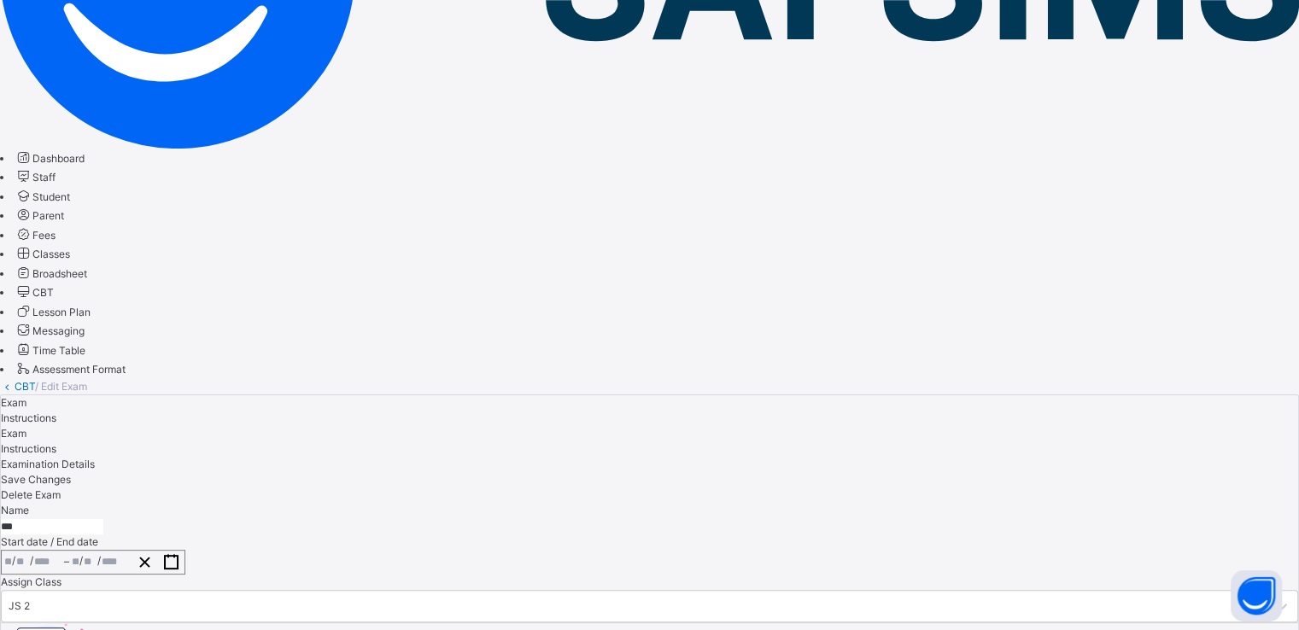
scroll to position [0, 0]
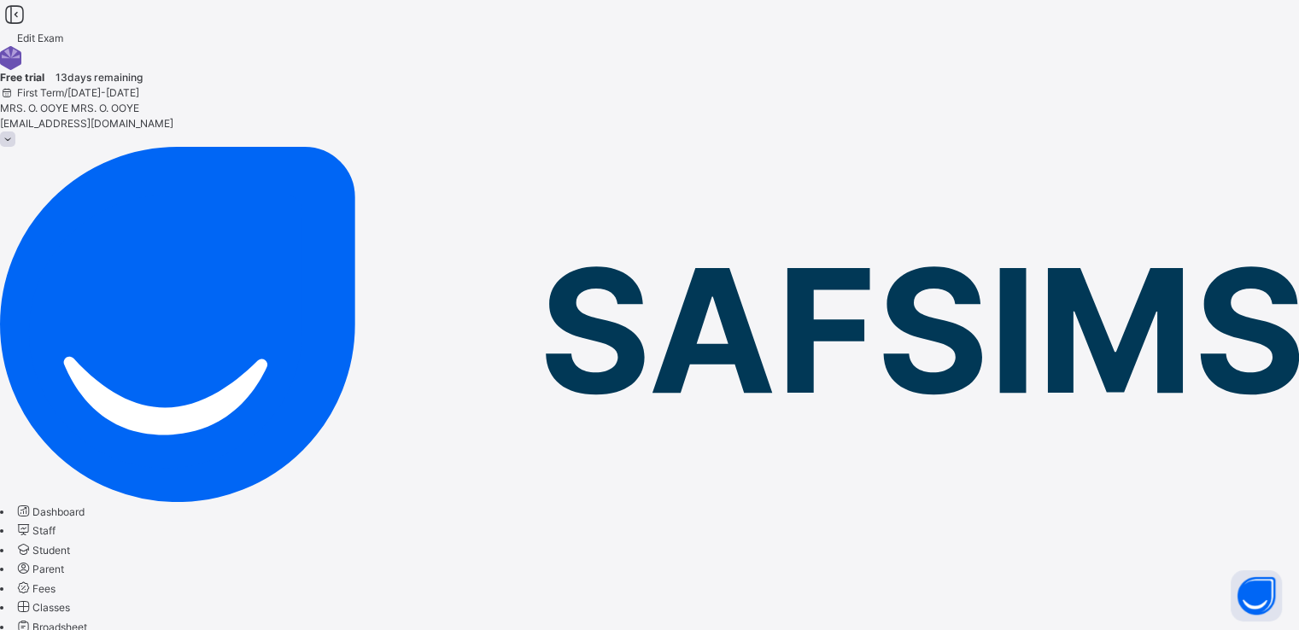
click at [70, 601] on span "Classes" at bounding box center [51, 607] width 38 height 13
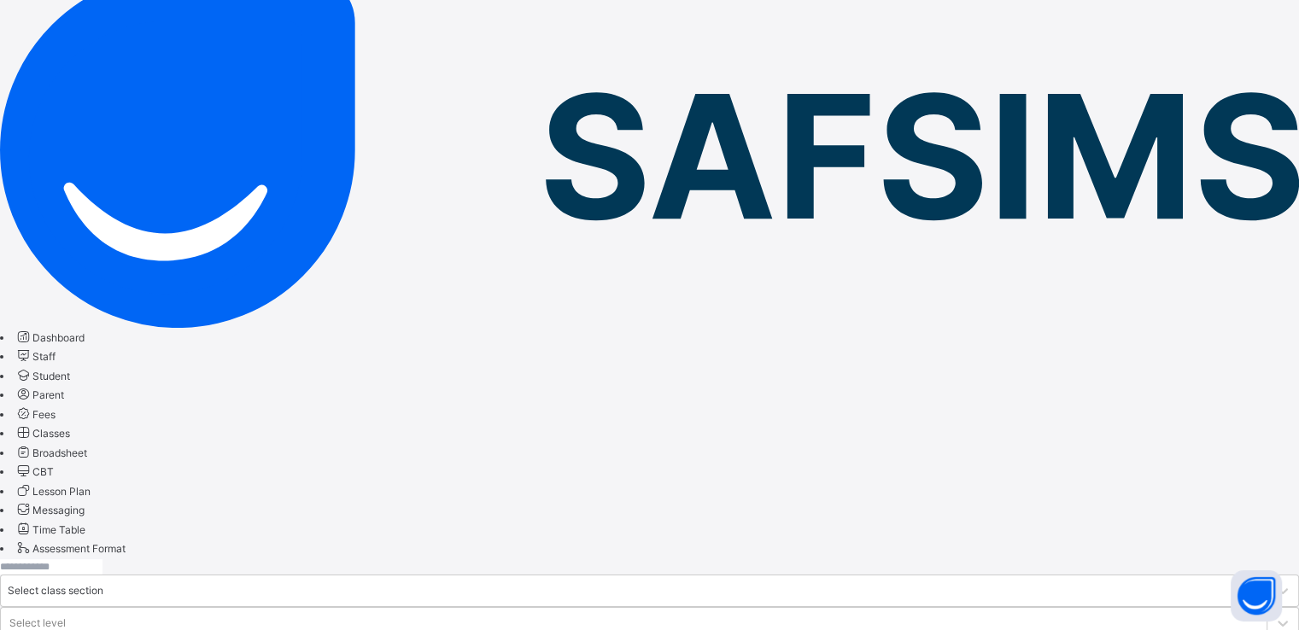
scroll to position [180, 0]
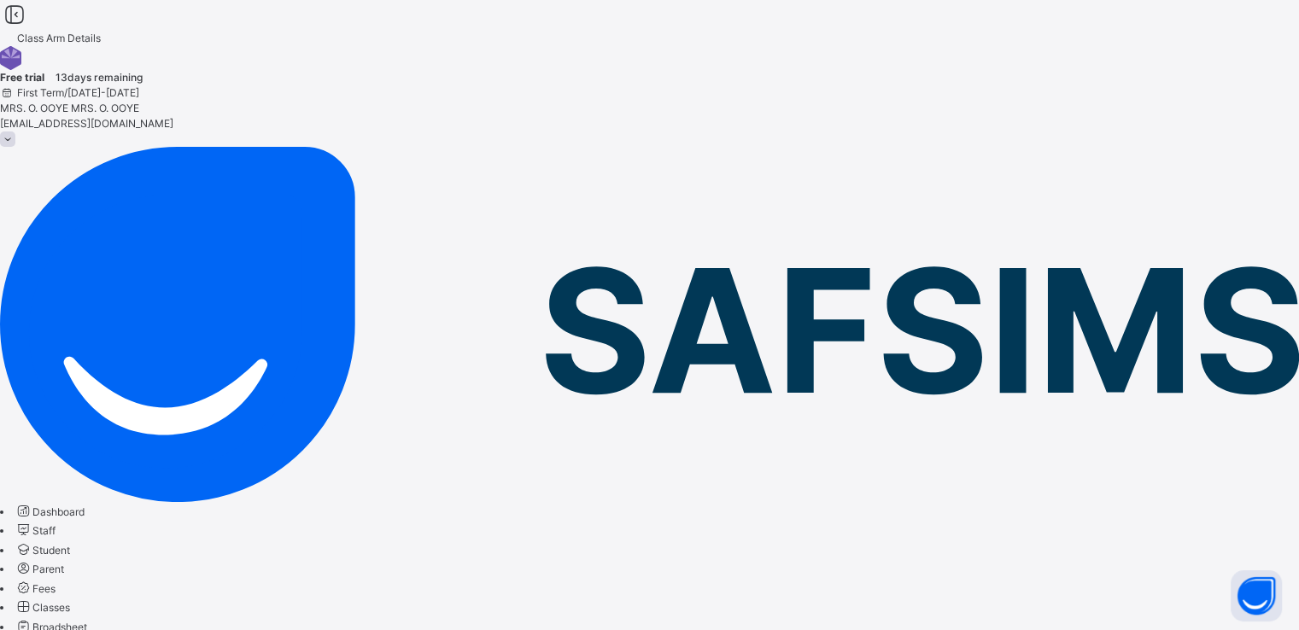
drag, startPoint x: 349, startPoint y: 244, endPoint x: 437, endPoint y: 244, distance: 88.8
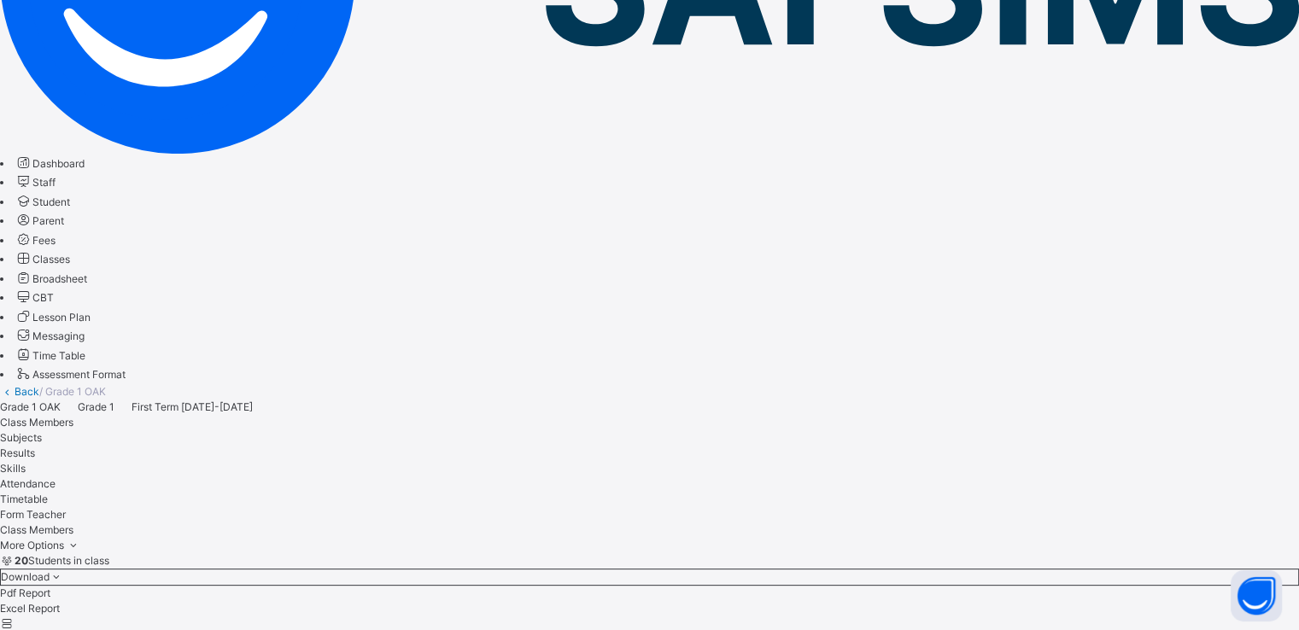
click at [54, 304] on span "CBT" at bounding box center [42, 297] width 21 height 13
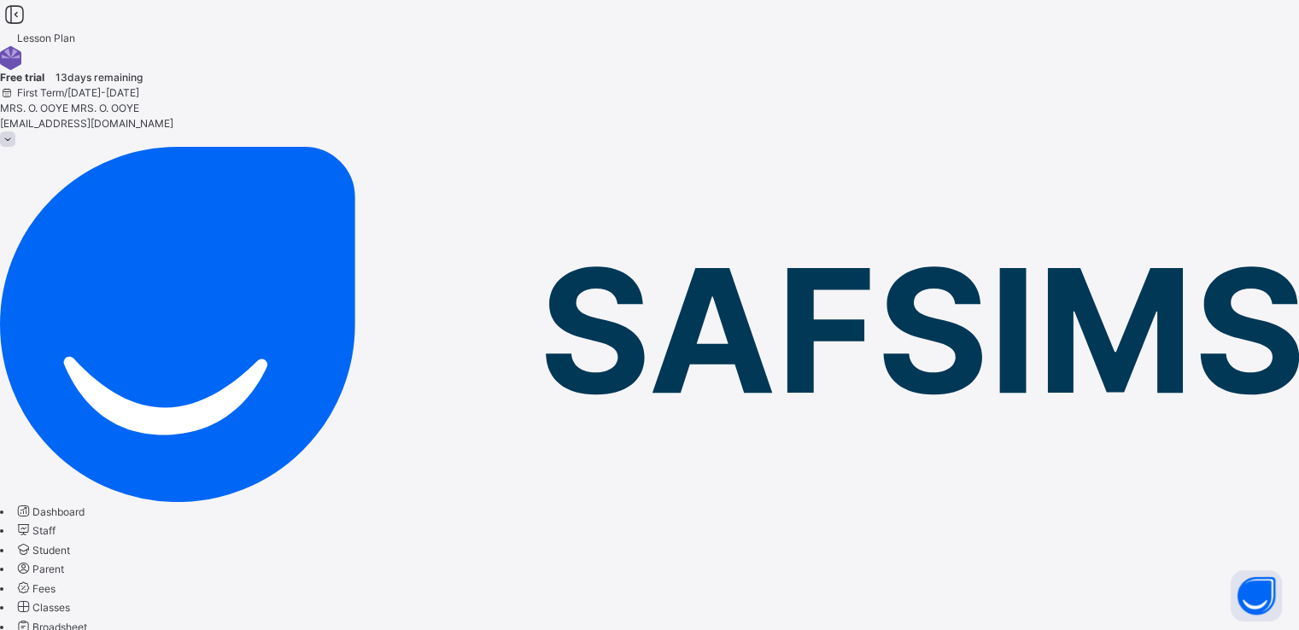
type input "*****"
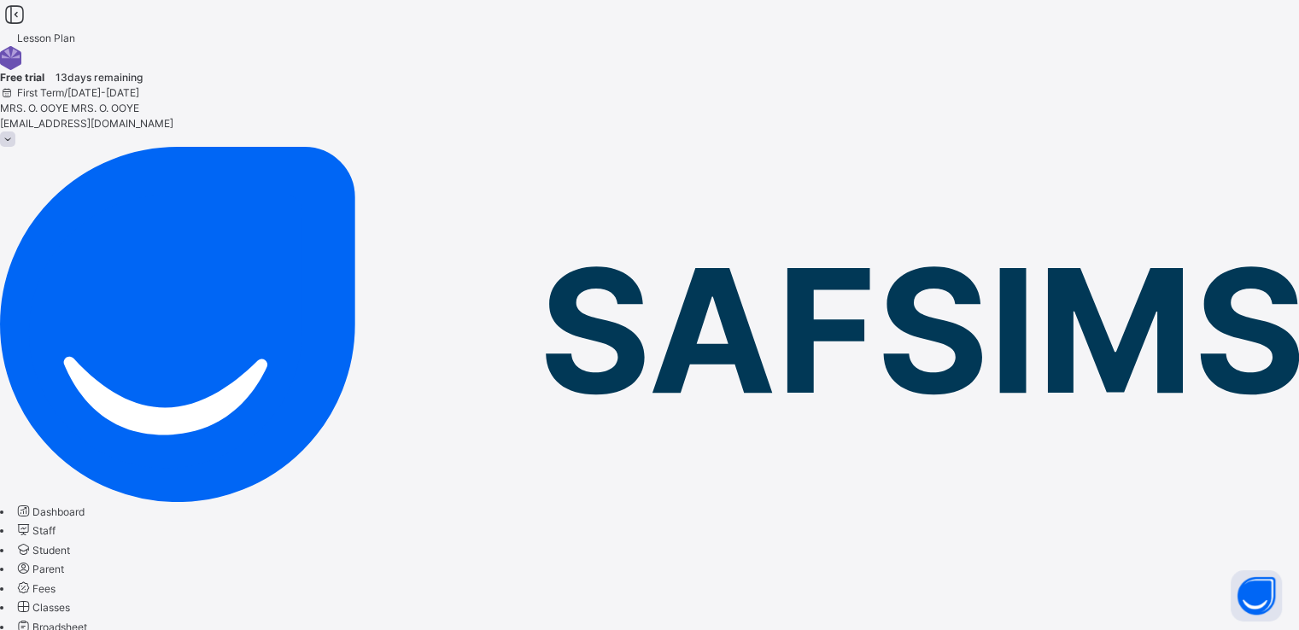
type input "**********"
type input "*"
type input "**"
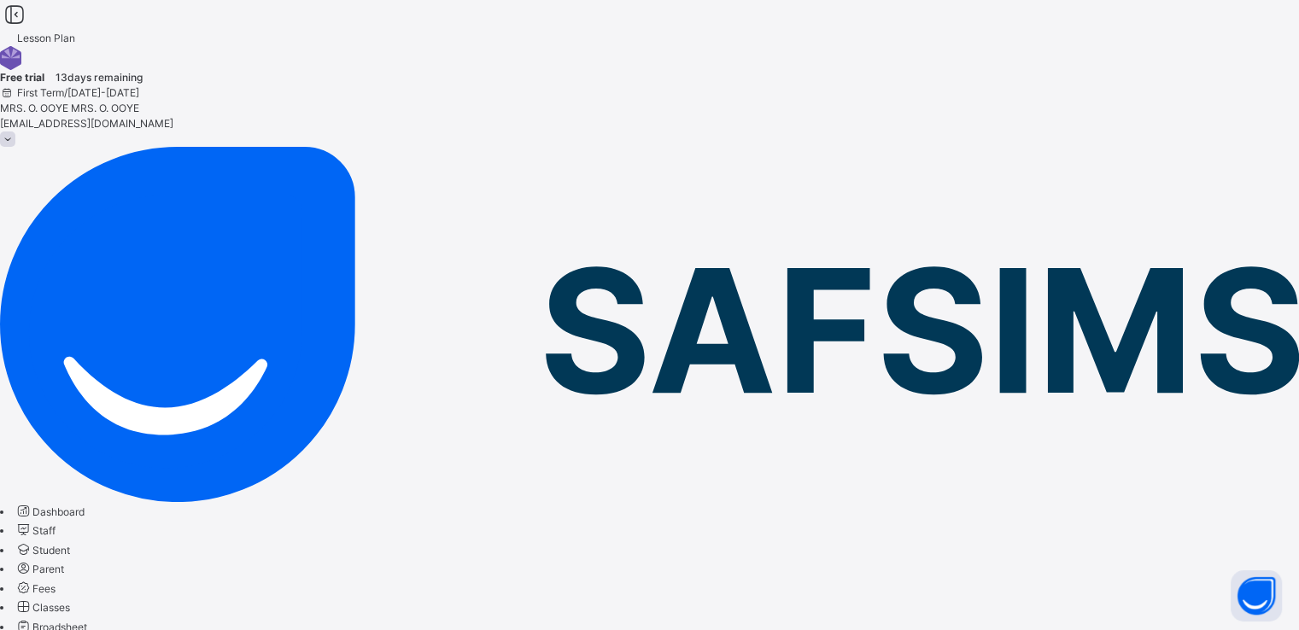
type input "****"
type input "**********"
type input "*"
type input "**"
type input "****"
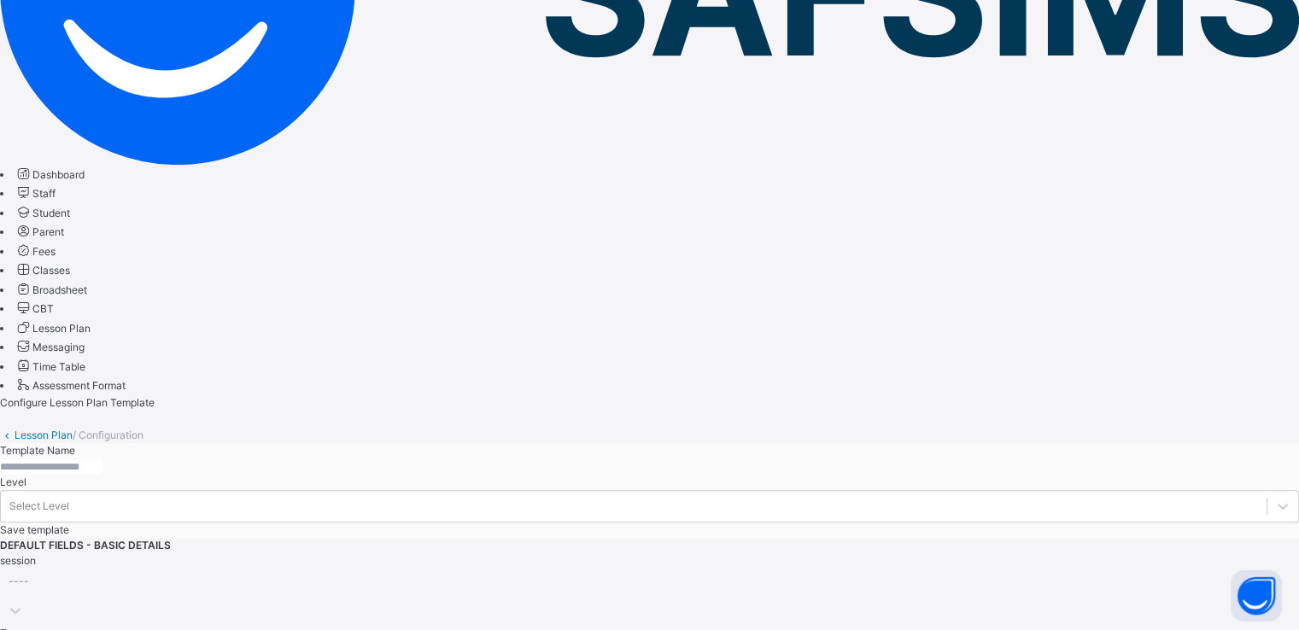
scroll to position [503, 0]
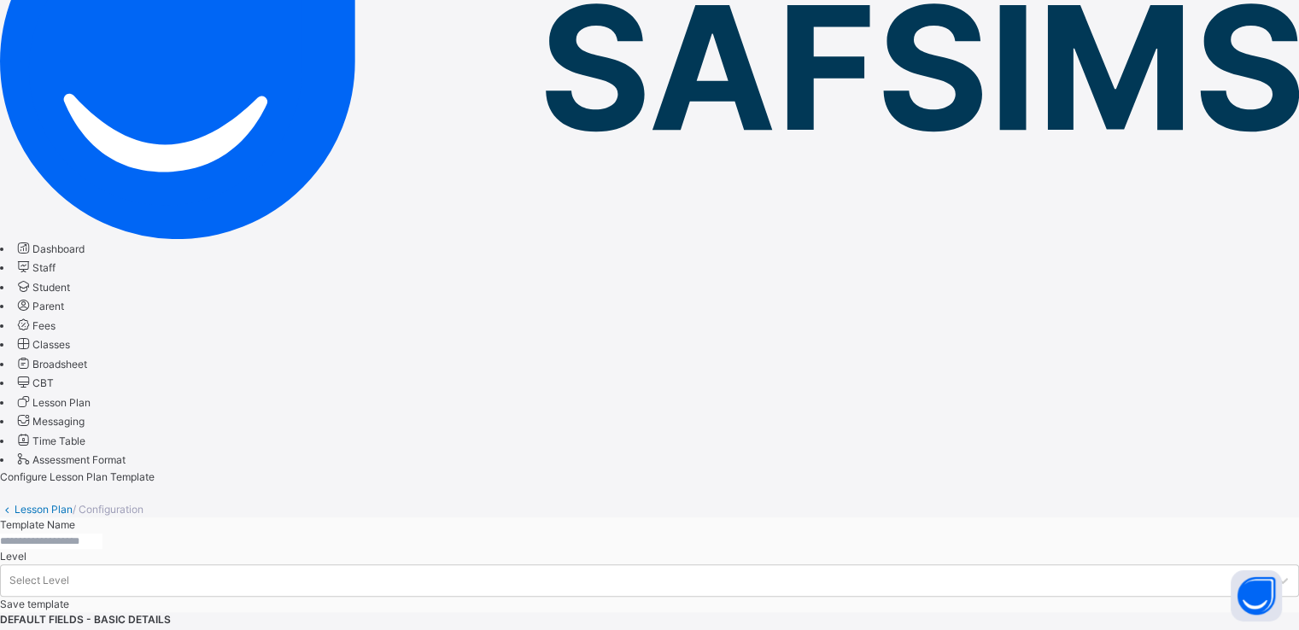
scroll to position [255, 0]
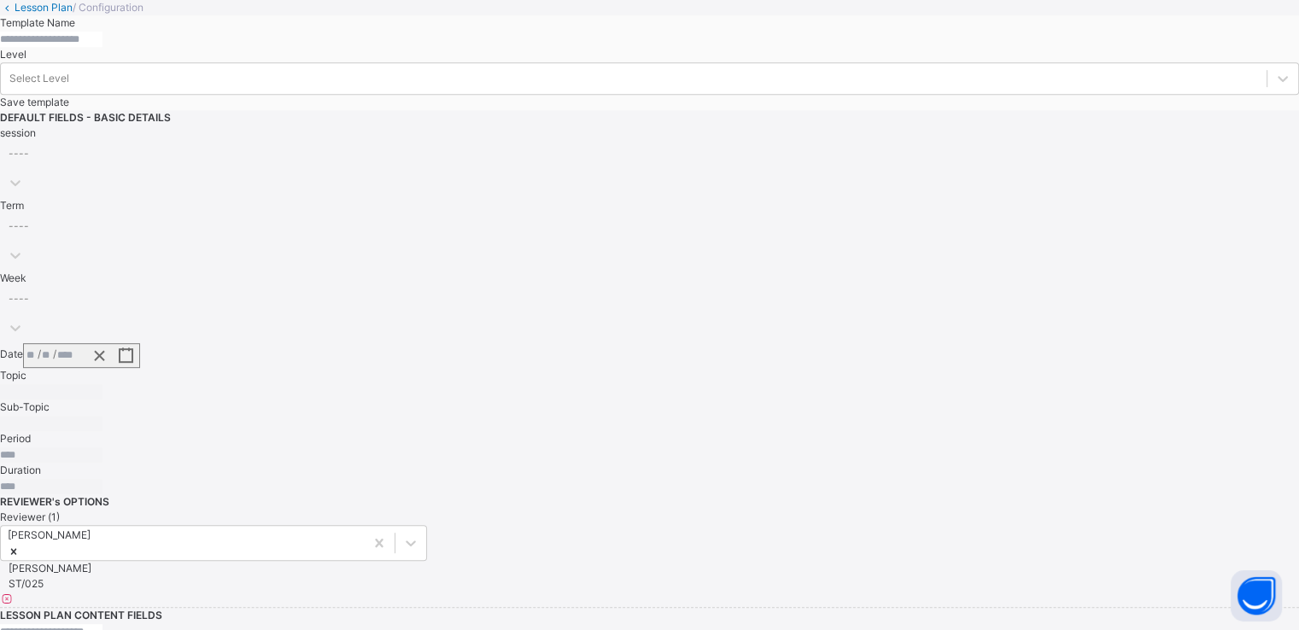
scroll to position [766, 0]
click at [103, 624] on input "text" at bounding box center [51, 631] width 103 height 15
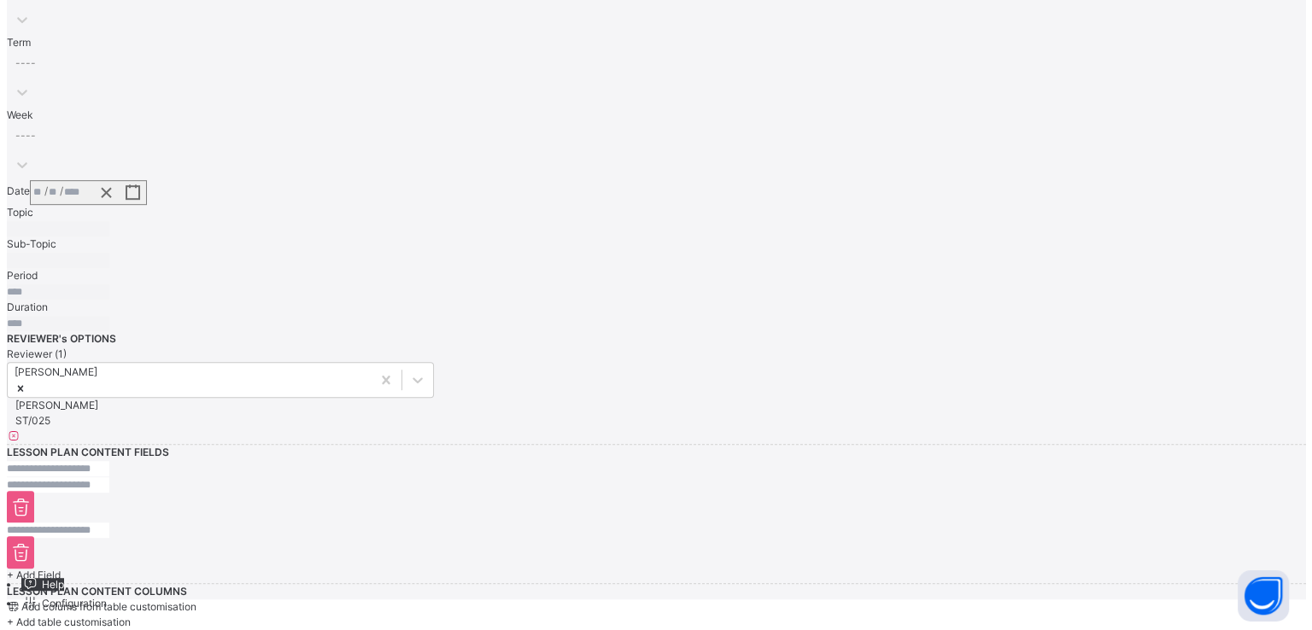
scroll to position [995, 0]
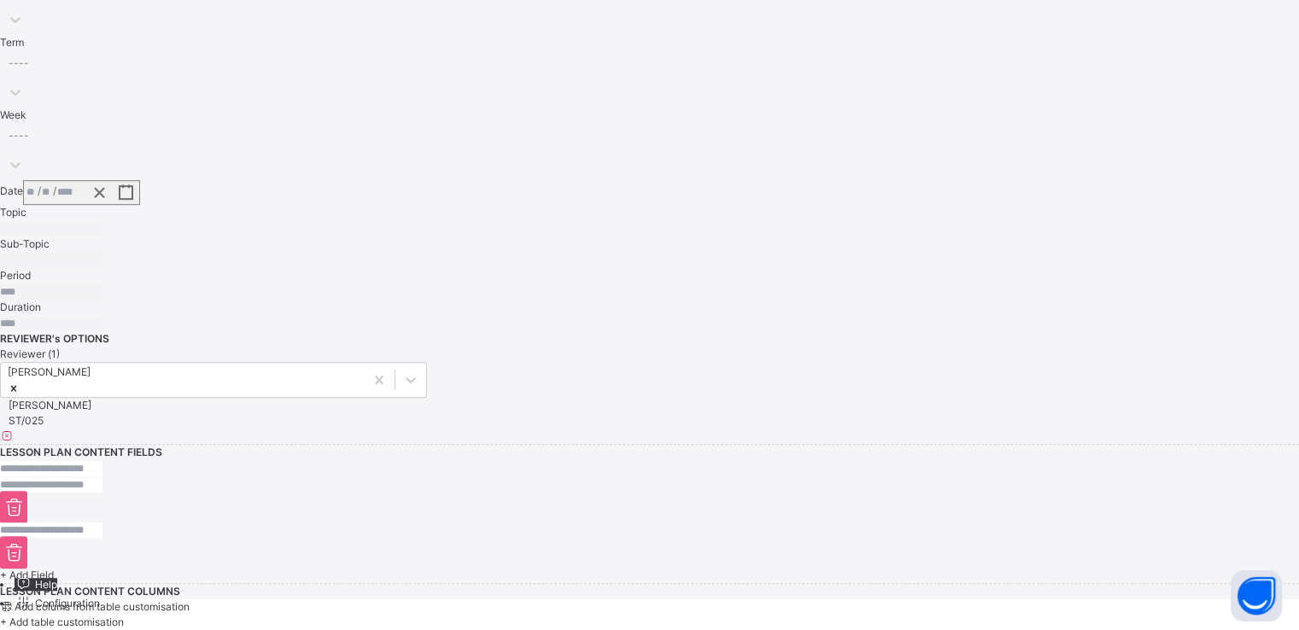
click at [124, 616] on span "+ Add table customisation" at bounding box center [62, 622] width 124 height 13
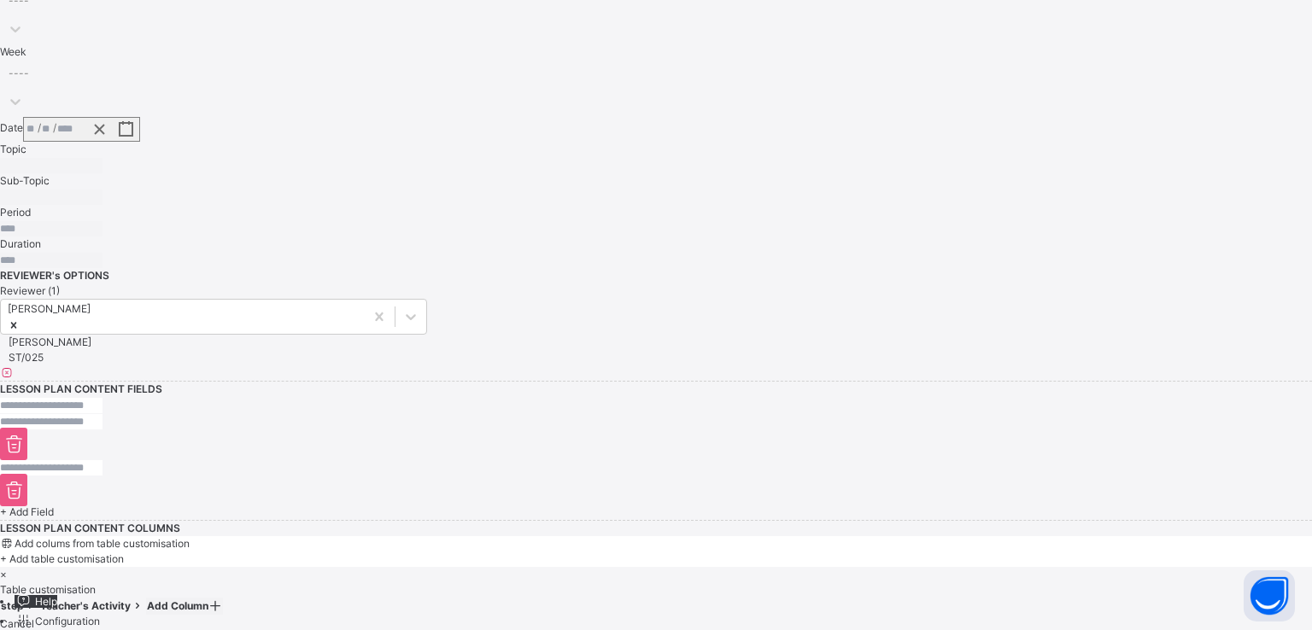
click at [97, 630] on span "Apply customisation" at bounding box center [48, 639] width 97 height 13
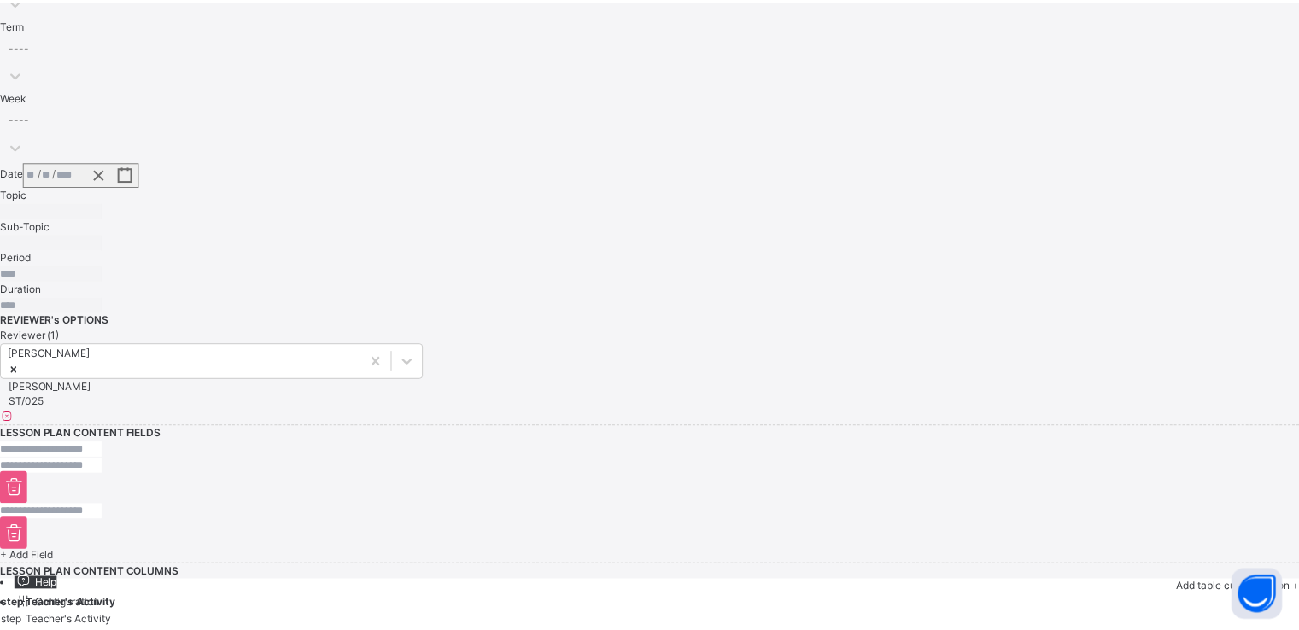
scroll to position [988, 0]
click at [1175, 582] on span "+ Add table customisation" at bounding box center [1237, 588] width 124 height 13
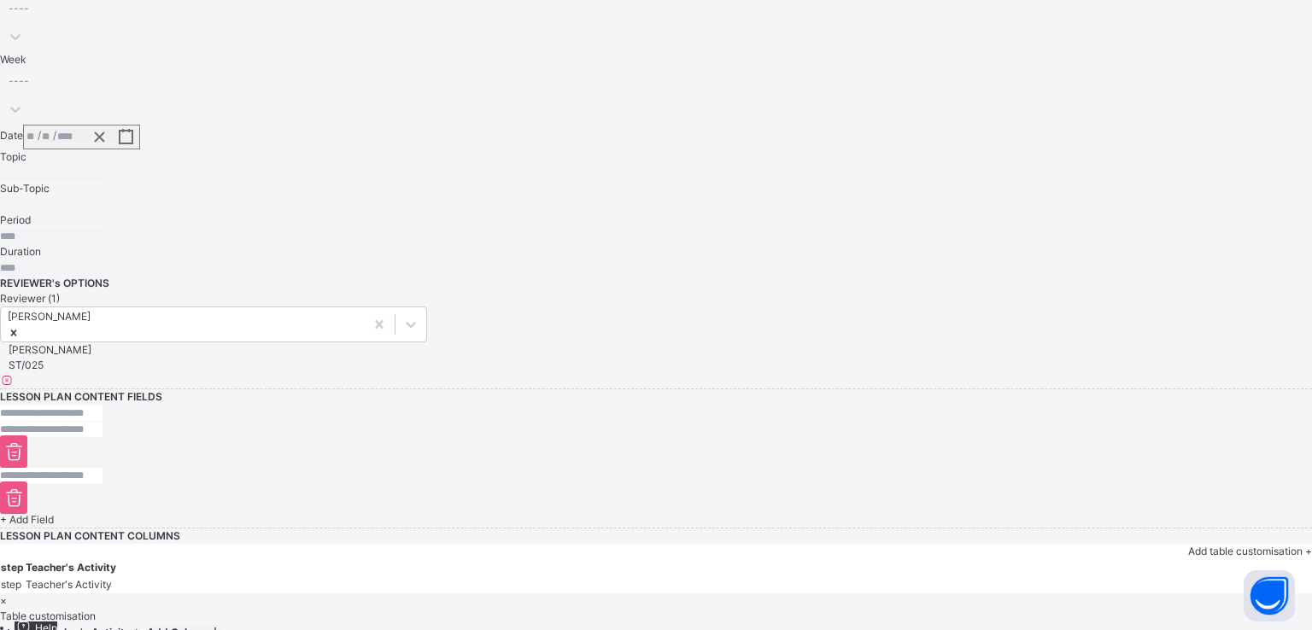
click at [145, 626] on icon at bounding box center [138, 632] width 15 height 13
click at [208, 625] on div "Add Column" at bounding box center [170, 632] width 76 height 15
click at [208, 626] on icon at bounding box center [200, 632] width 15 height 13
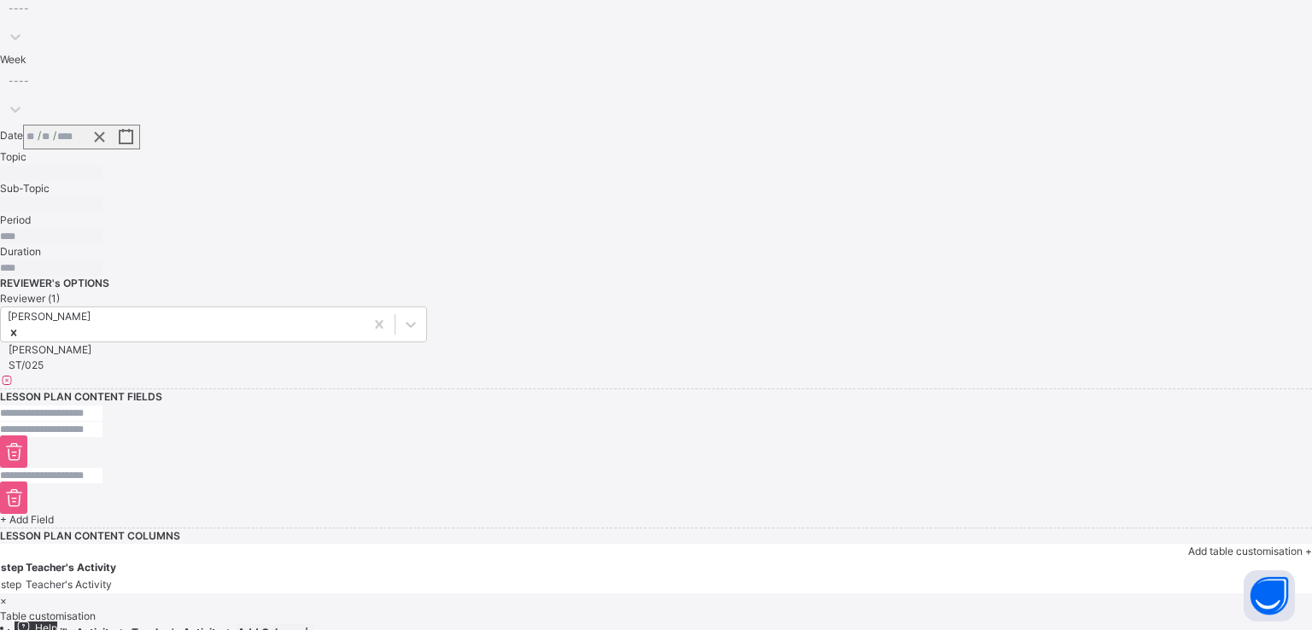
click at [314, 626] on icon at bounding box center [306, 632] width 15 height 13
click at [407, 626] on icon at bounding box center [400, 632] width 15 height 13
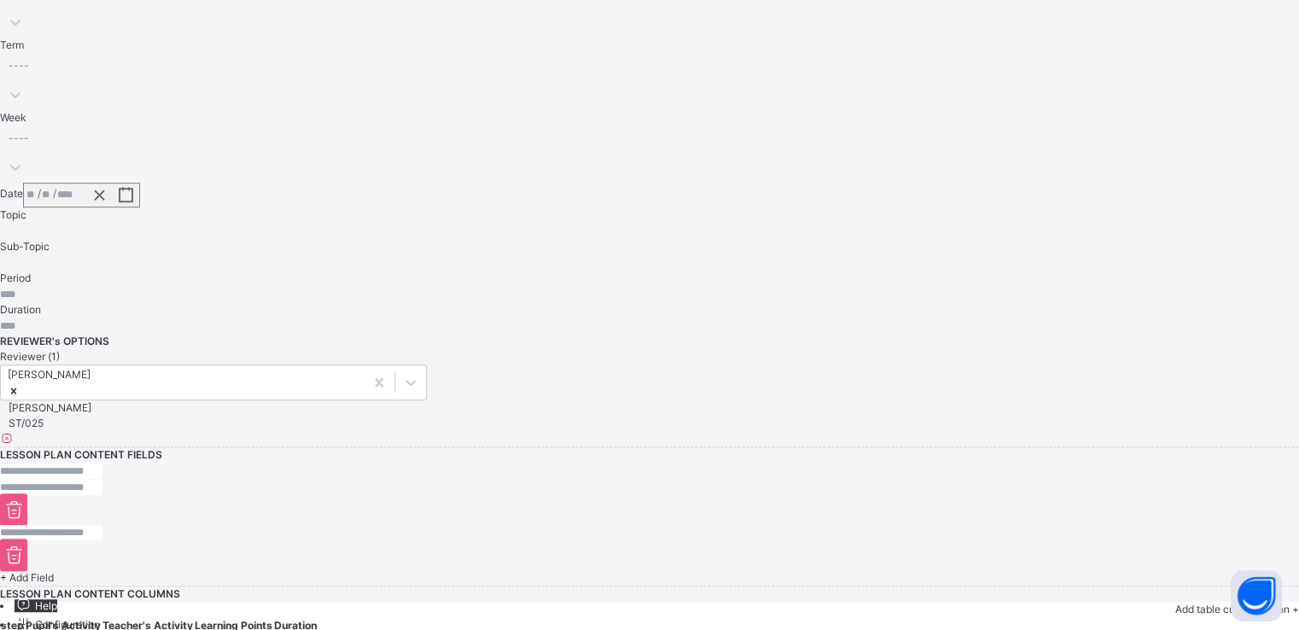
scroll to position [929, 0]
click at [54, 568] on span "+ Add Field" at bounding box center [27, 574] width 54 height 13
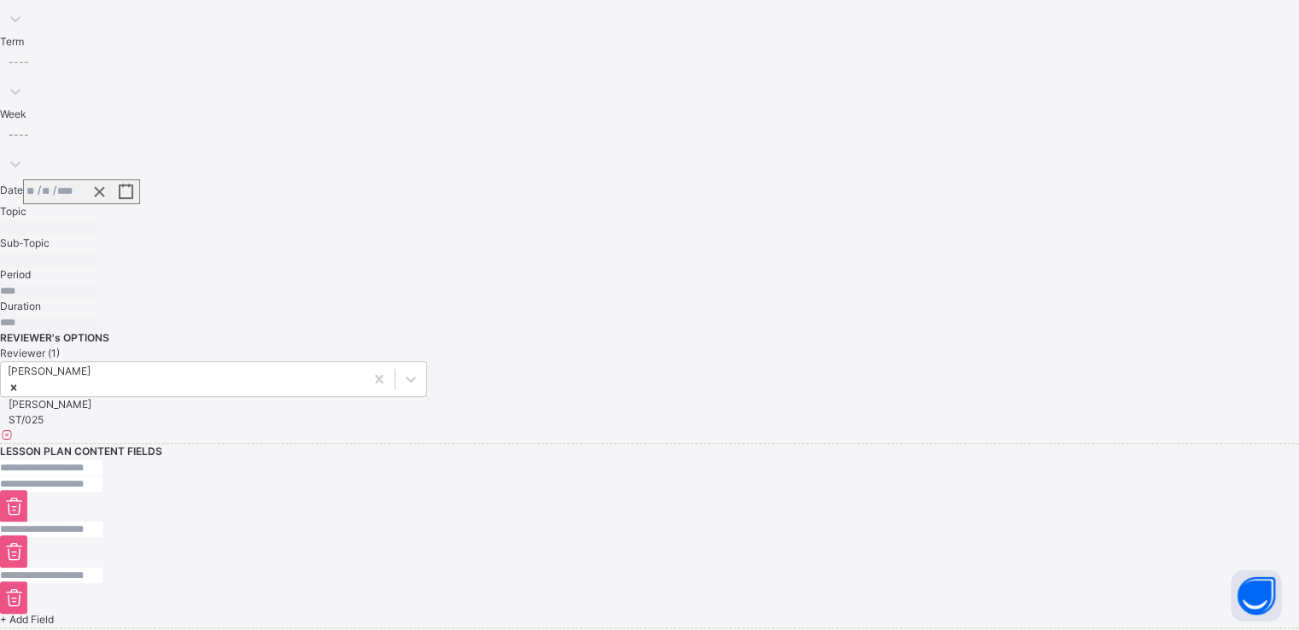
click at [54, 613] on span "+ Add Field" at bounding box center [27, 619] width 54 height 13
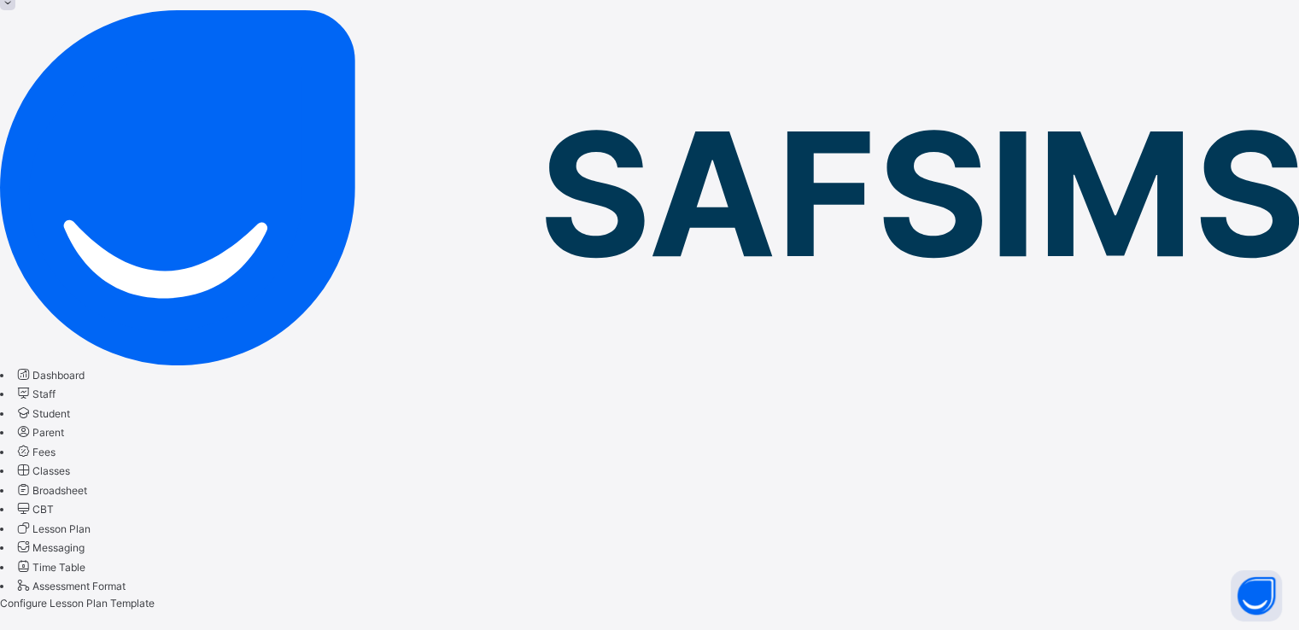
scroll to position [0, 0]
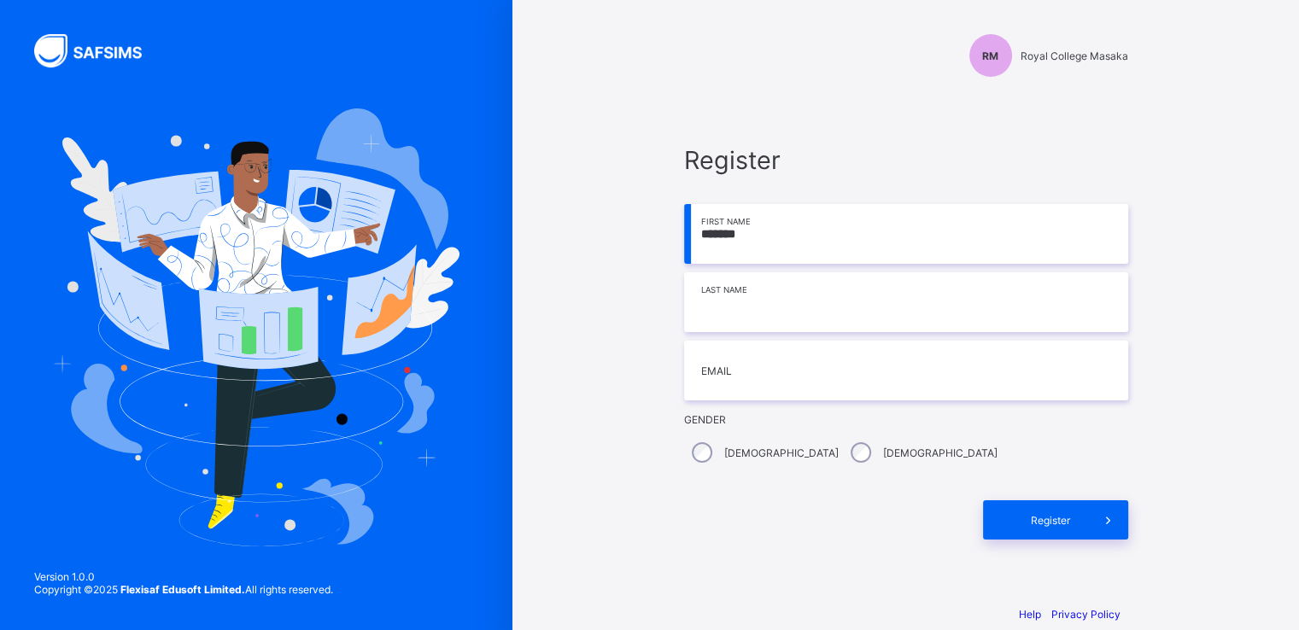
type input "*******"
click at [757, 319] on input at bounding box center [906, 303] width 444 height 60
type input "*******"
click at [741, 375] on input "email" at bounding box center [906, 371] width 444 height 60
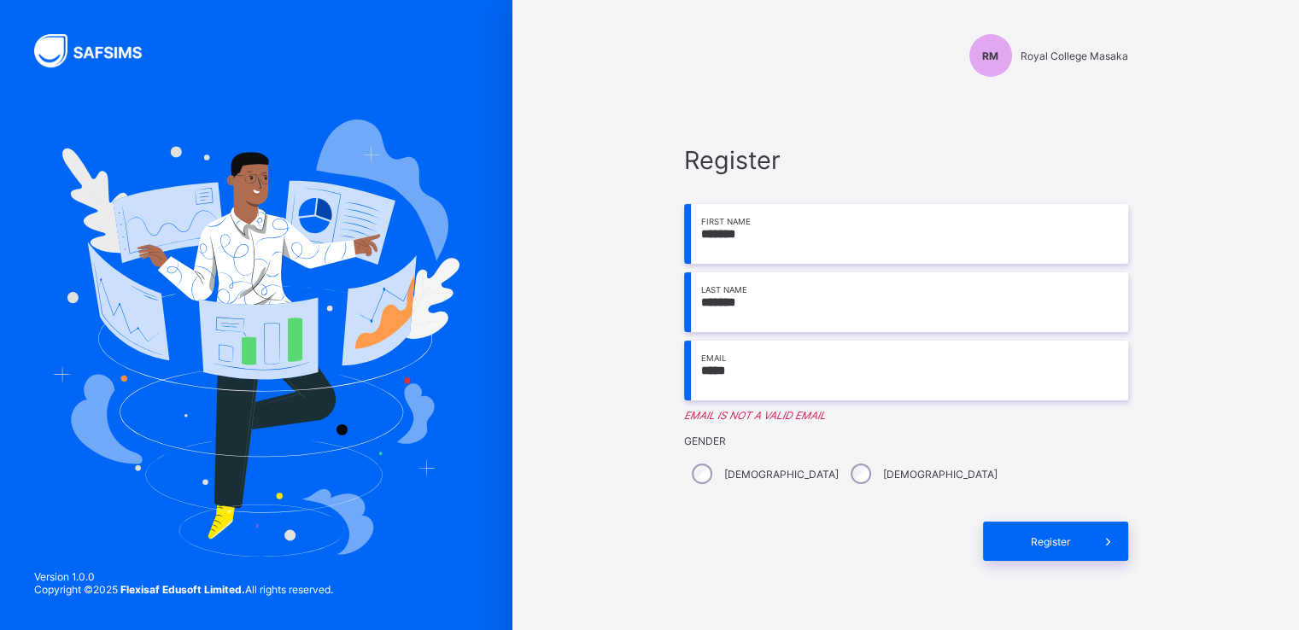
type input "**********"
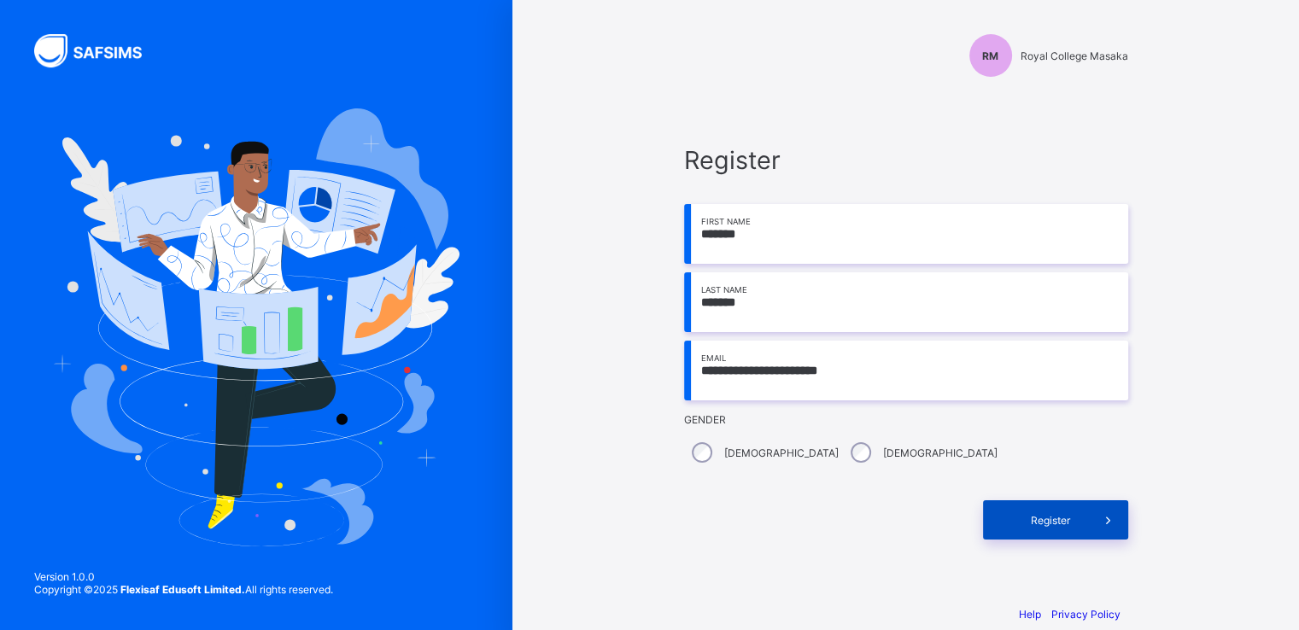
click at [1042, 524] on span "Register" at bounding box center [1051, 520] width 76 height 13
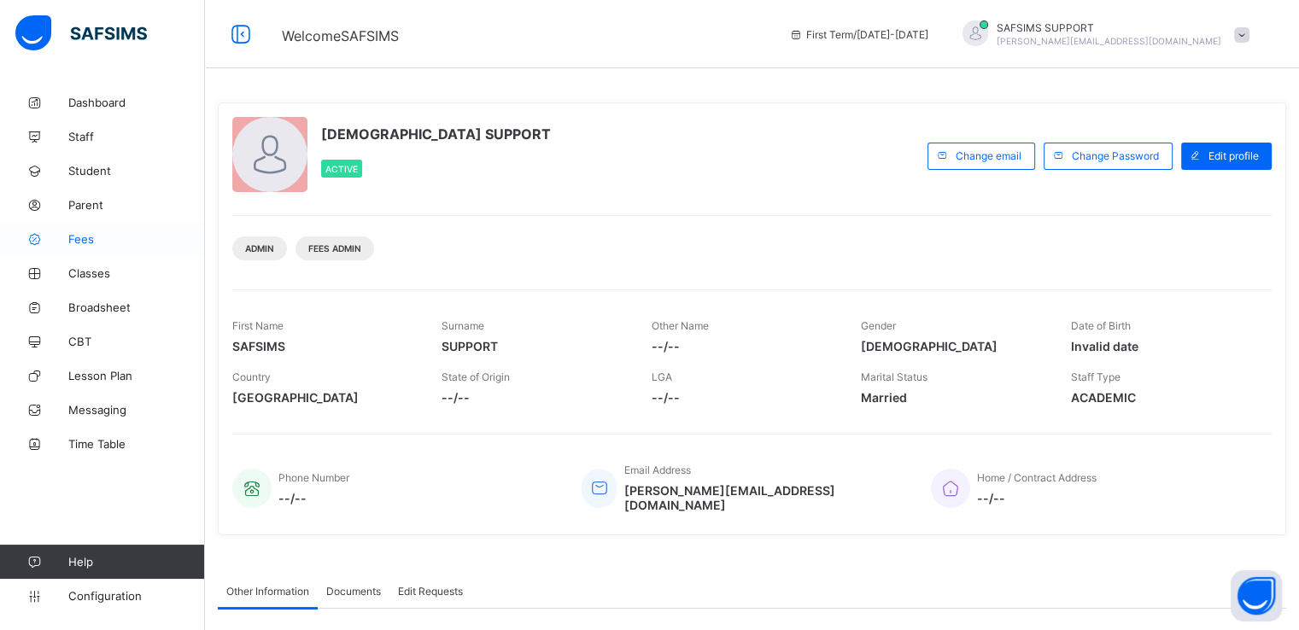
click at [82, 243] on span "Fees" at bounding box center [136, 239] width 137 height 14
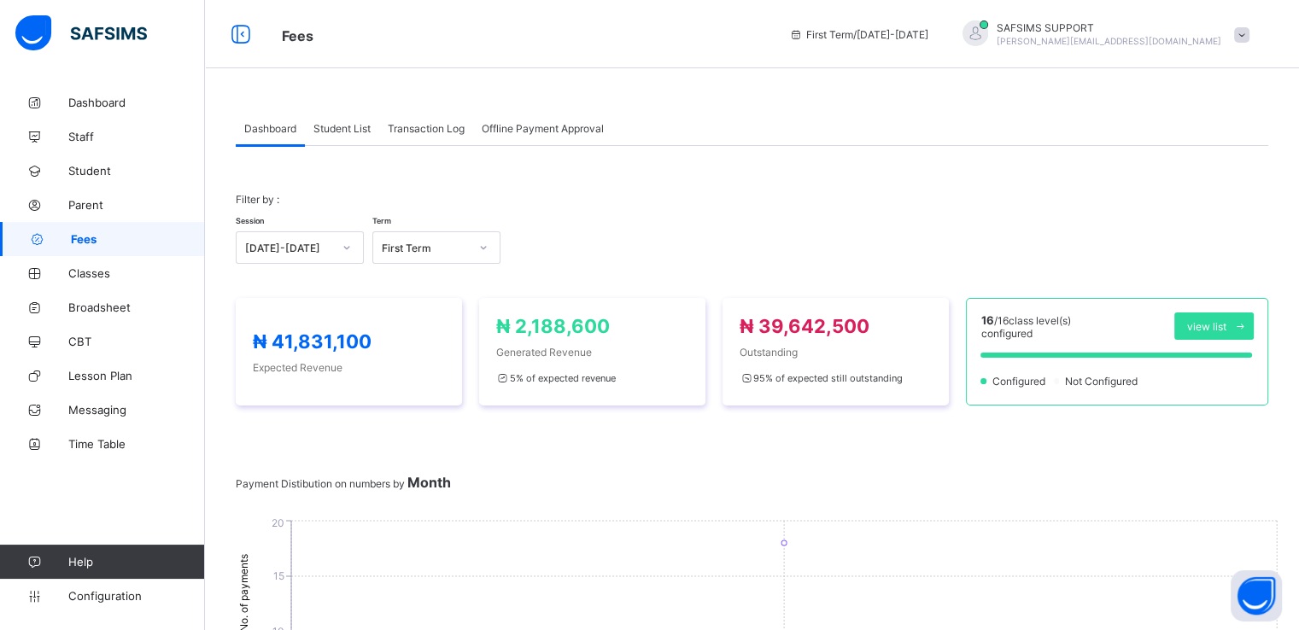
click at [338, 124] on span "Student List" at bounding box center [342, 128] width 57 height 13
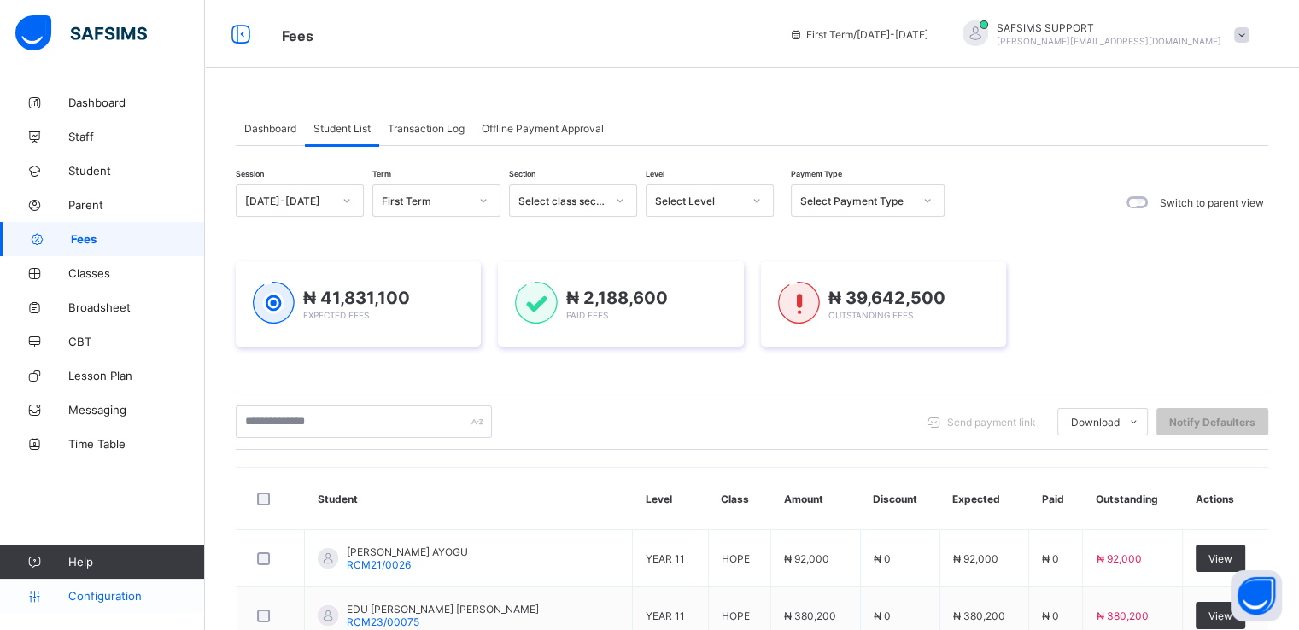
click at [106, 601] on span "Configuration" at bounding box center [136, 596] width 136 height 14
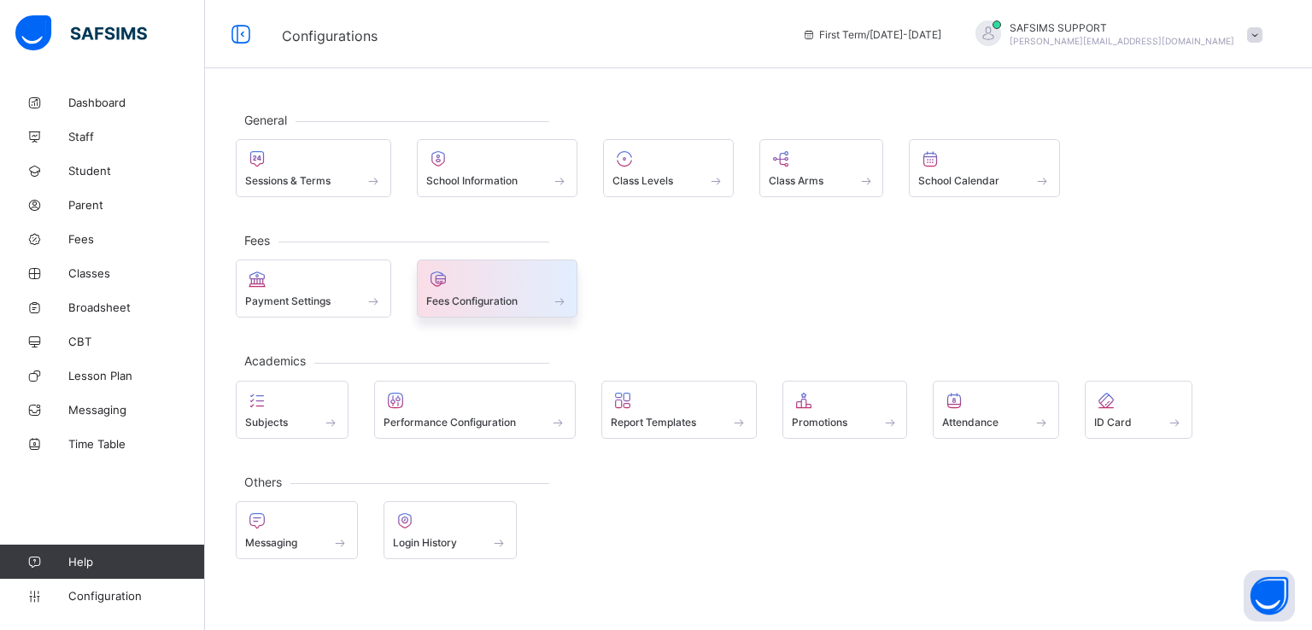
click at [466, 294] on div "Fees Configuration" at bounding box center [497, 301] width 143 height 15
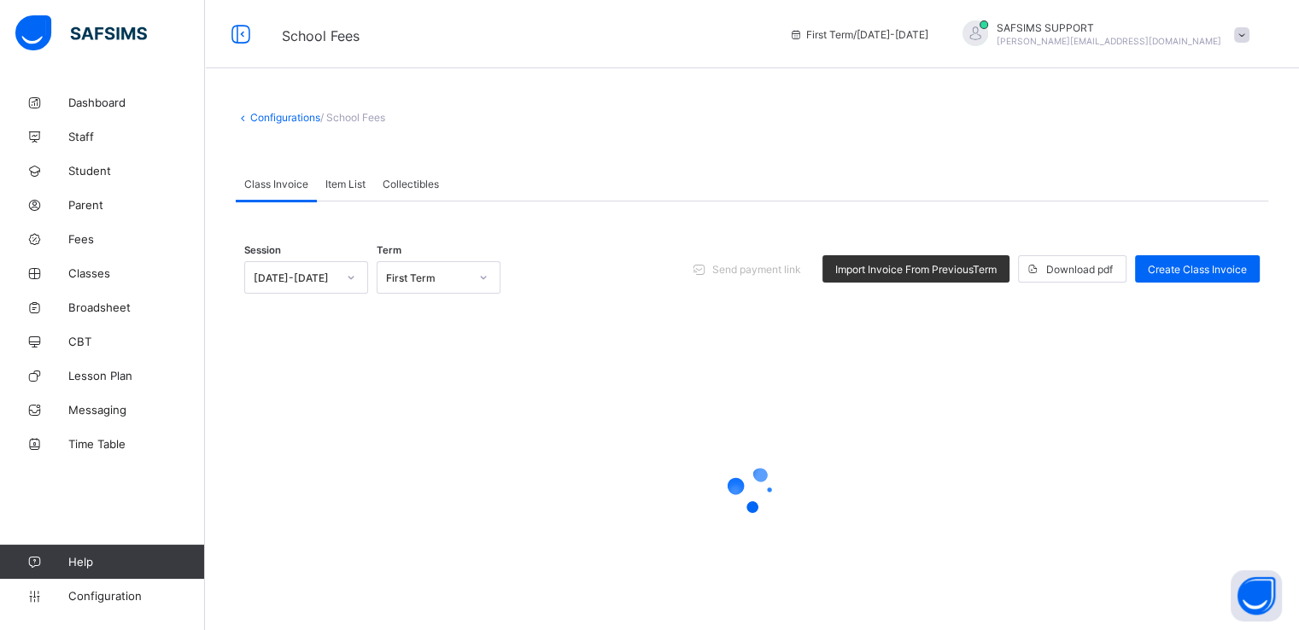
click at [412, 178] on span "Collectibles" at bounding box center [411, 184] width 56 height 13
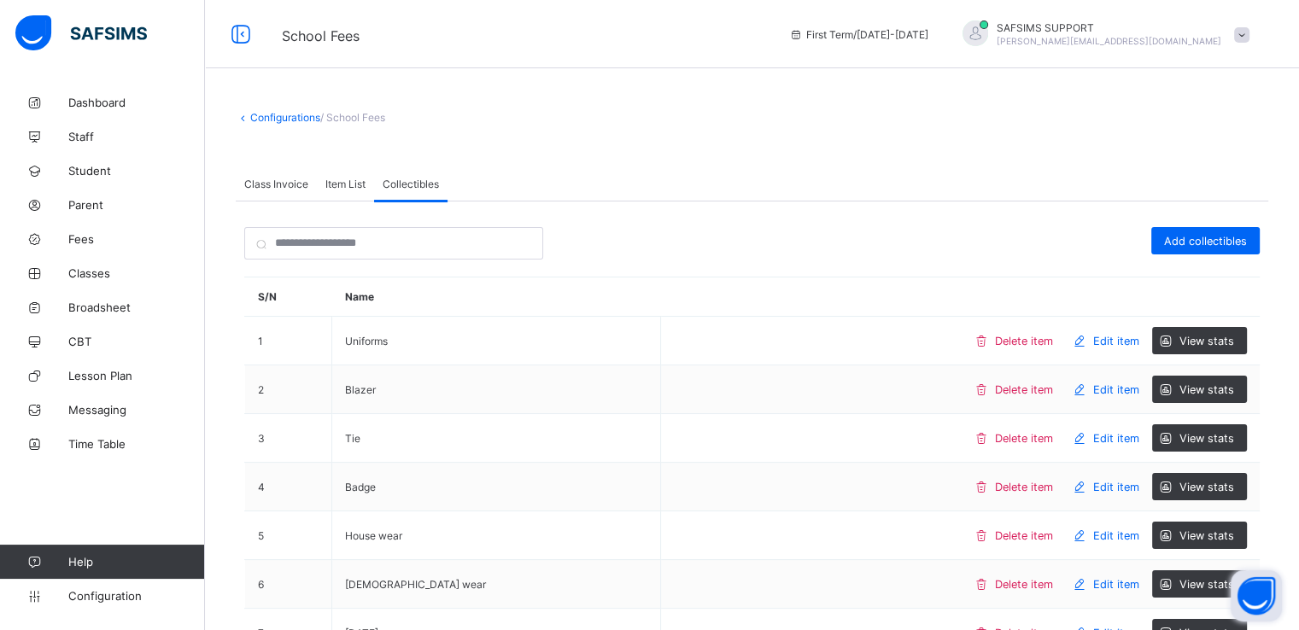
click at [1261, 597] on button "Open asap" at bounding box center [1256, 596] width 51 height 51
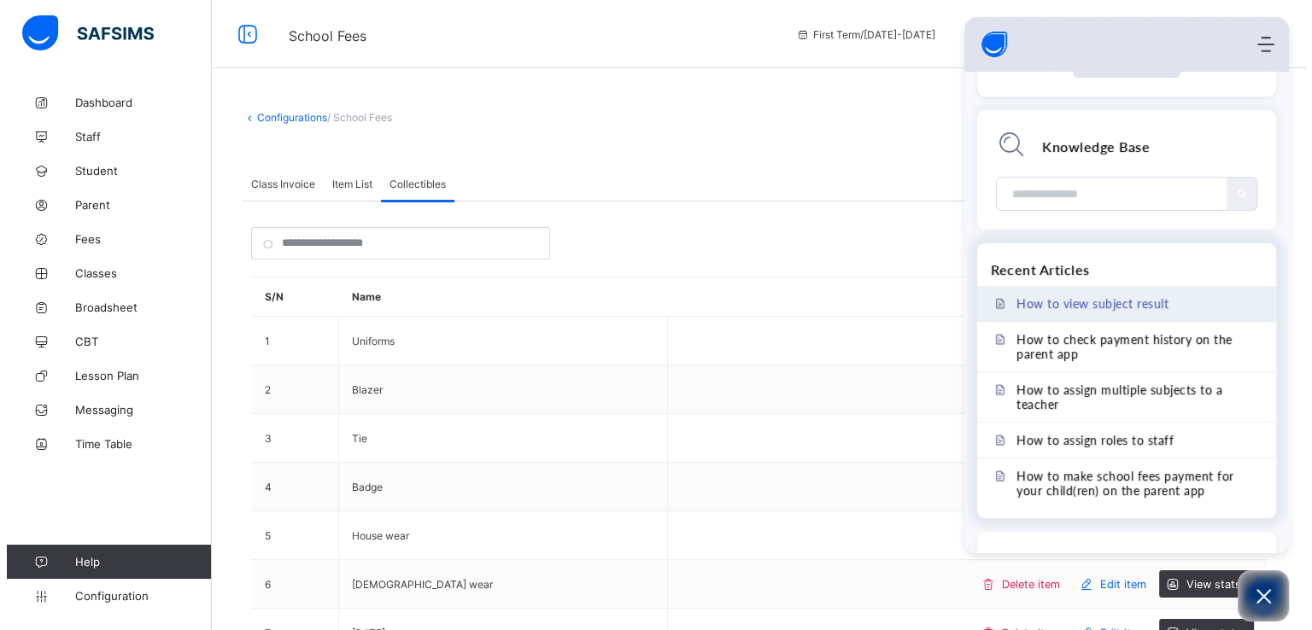
scroll to position [299, 0]
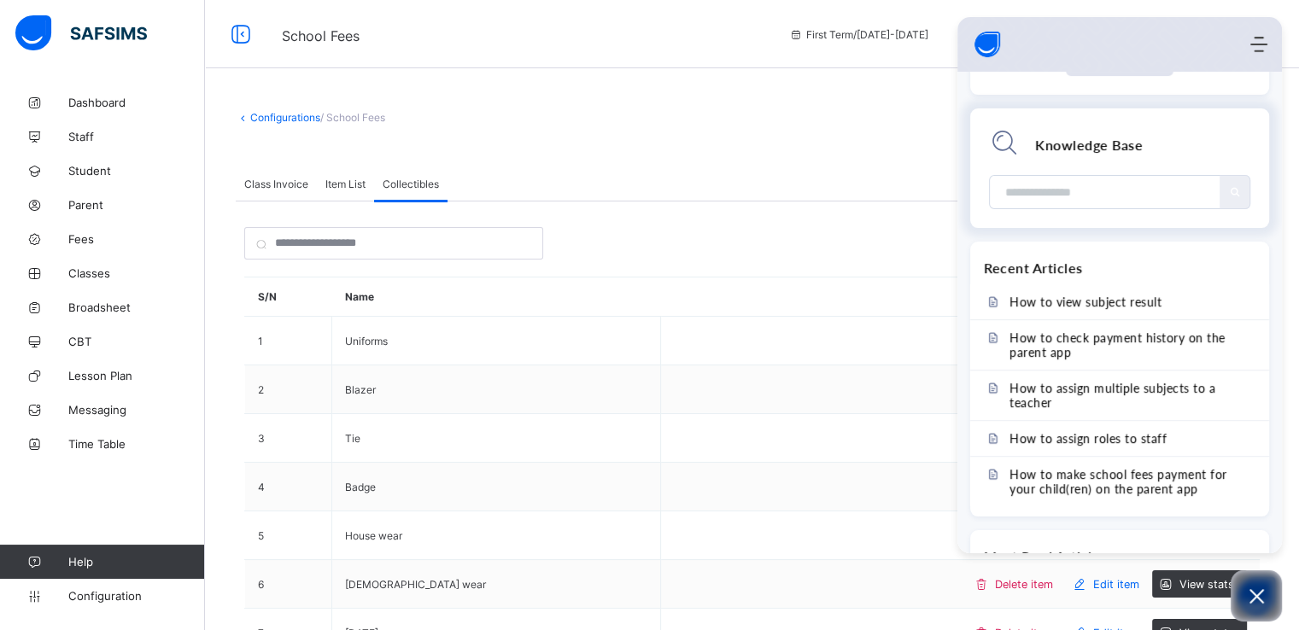
click at [1080, 191] on input "Module search widget" at bounding box center [1106, 192] width 205 height 32
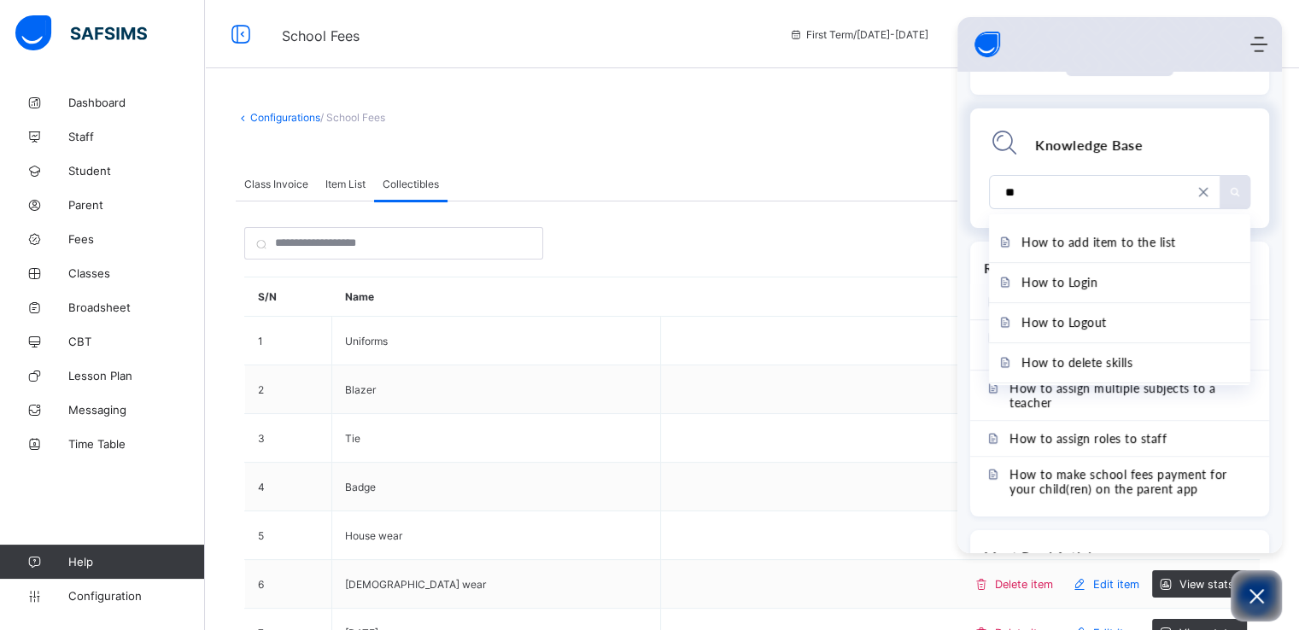
type input "*"
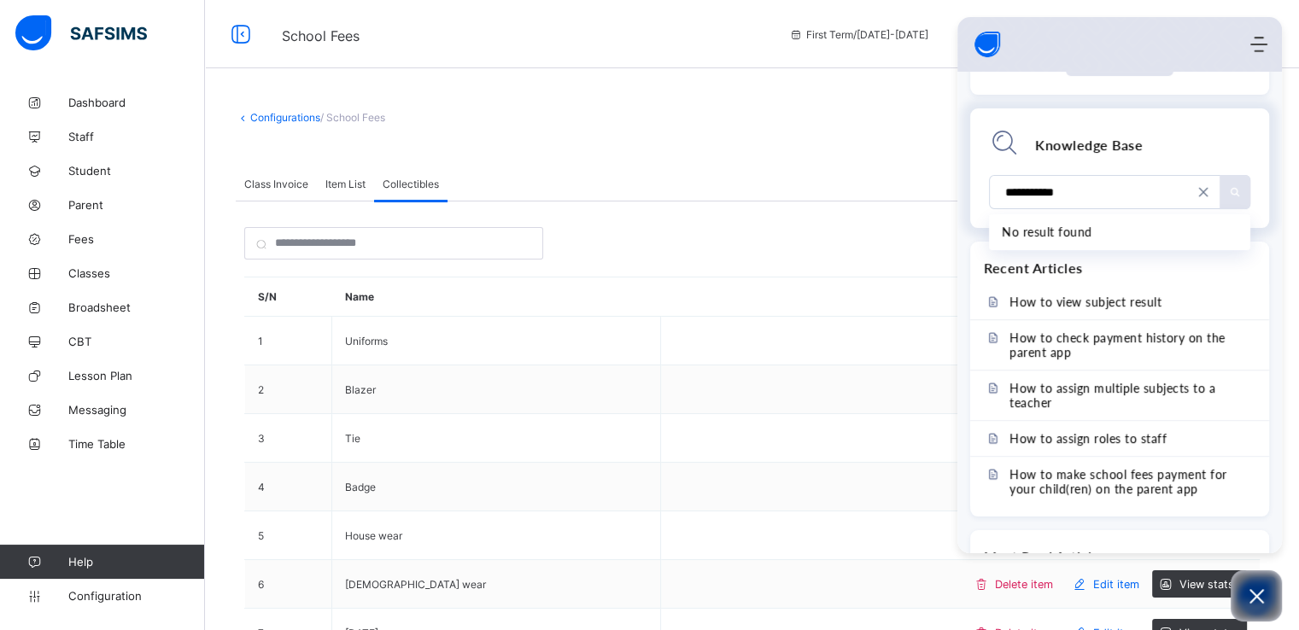
type input "**********"
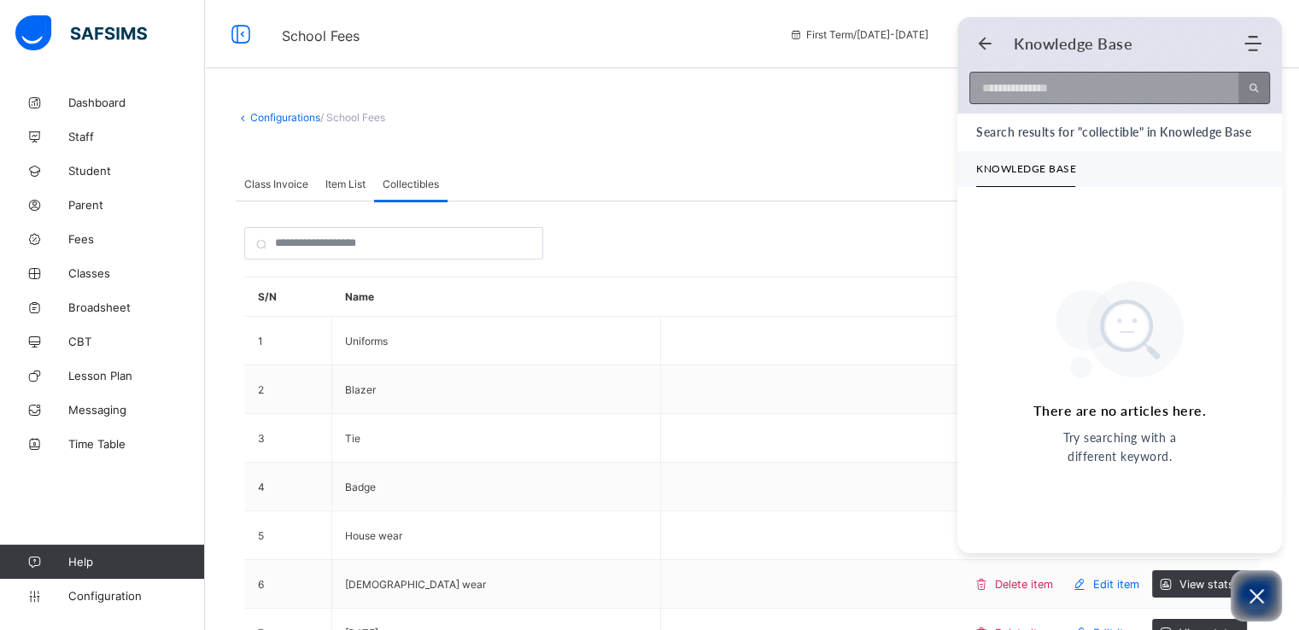
click at [1078, 83] on input at bounding box center [1099, 88] width 258 height 31
type input "*"
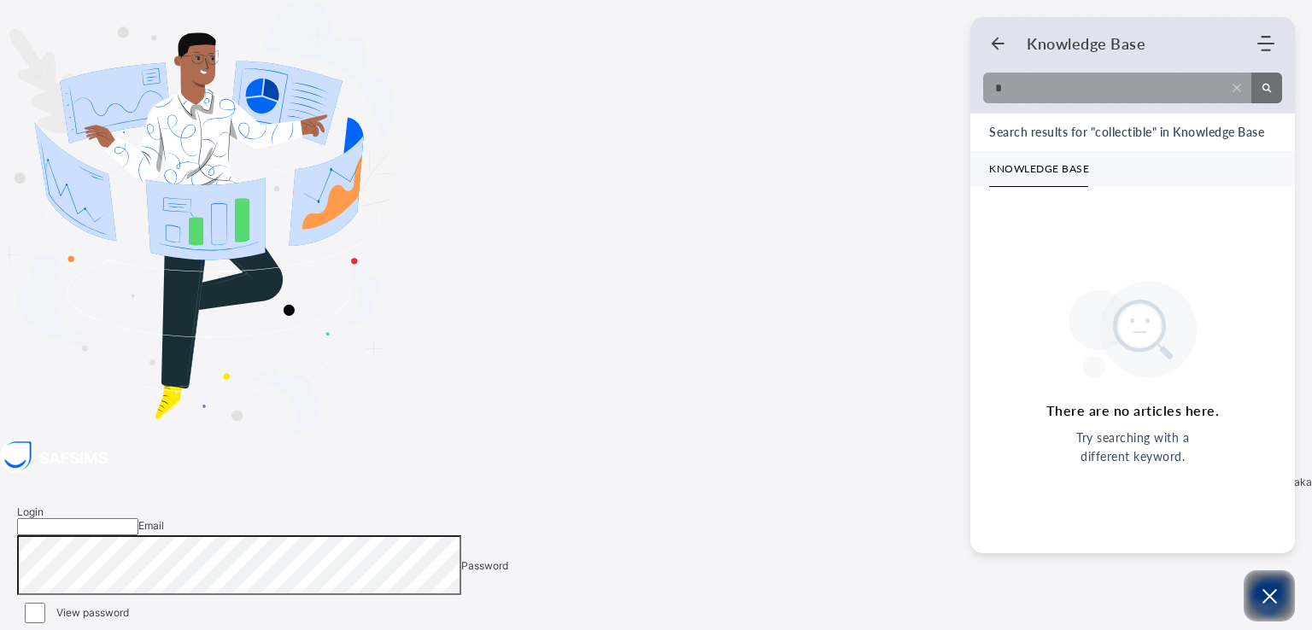
click at [821, 489] on div "Login Email Password View password Forgot your password? Click here Login with …" at bounding box center [656, 619] width 1312 height 261
click at [868, 489] on div "Login Email Password View password Forgot your password? Click here Login with …" at bounding box center [656, 619] width 1312 height 261
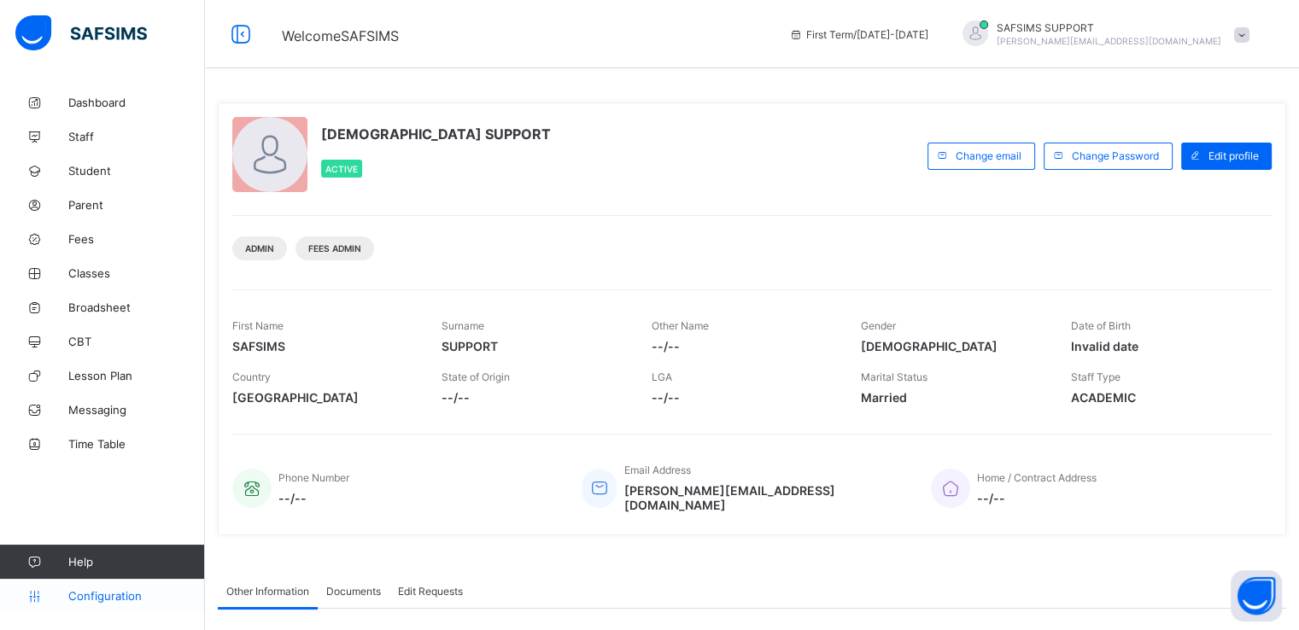
click at [94, 589] on span "Configuration" at bounding box center [136, 596] width 136 height 14
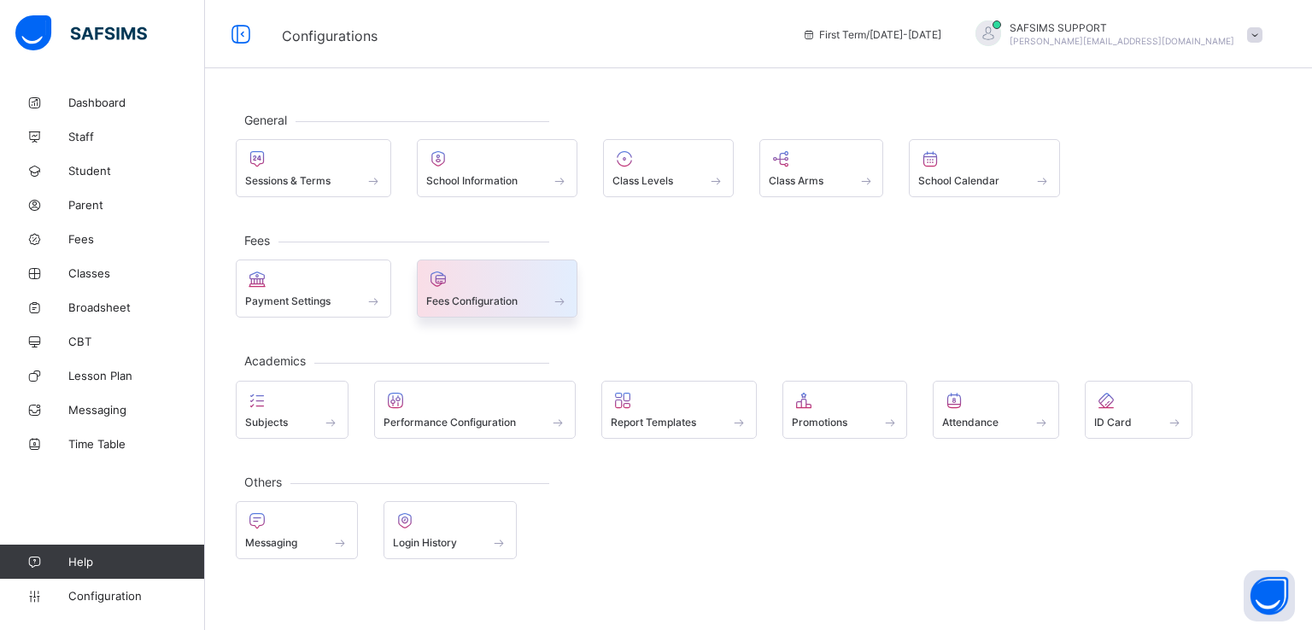
click at [488, 299] on span "Fees Configuration" at bounding box center [471, 301] width 91 height 13
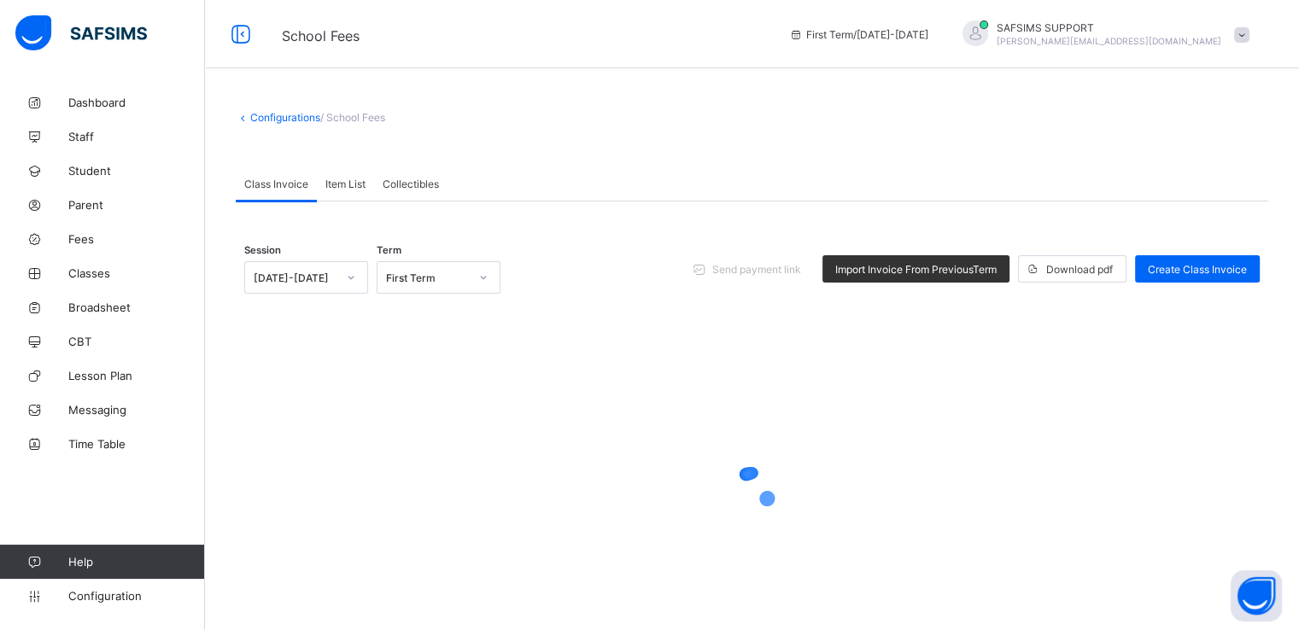
click at [412, 178] on span "Collectibles" at bounding box center [411, 184] width 56 height 13
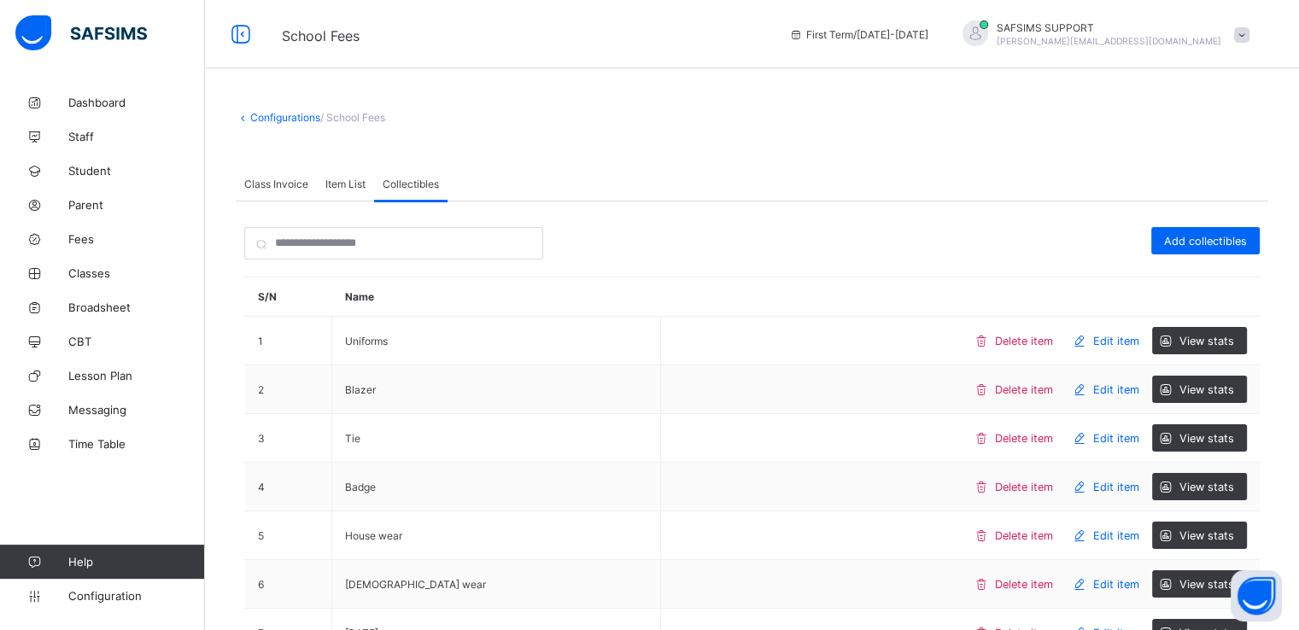
click at [340, 185] on span "Item List" at bounding box center [345, 184] width 40 height 13
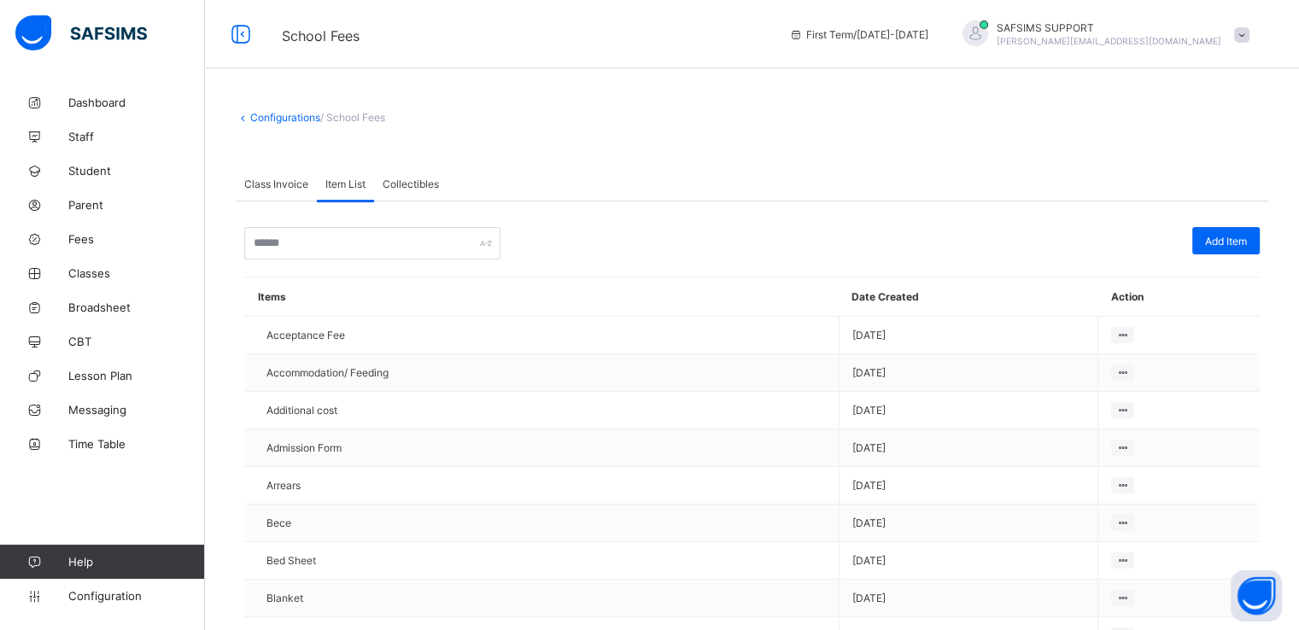
click at [415, 185] on span "Collectibles" at bounding box center [411, 184] width 56 height 13
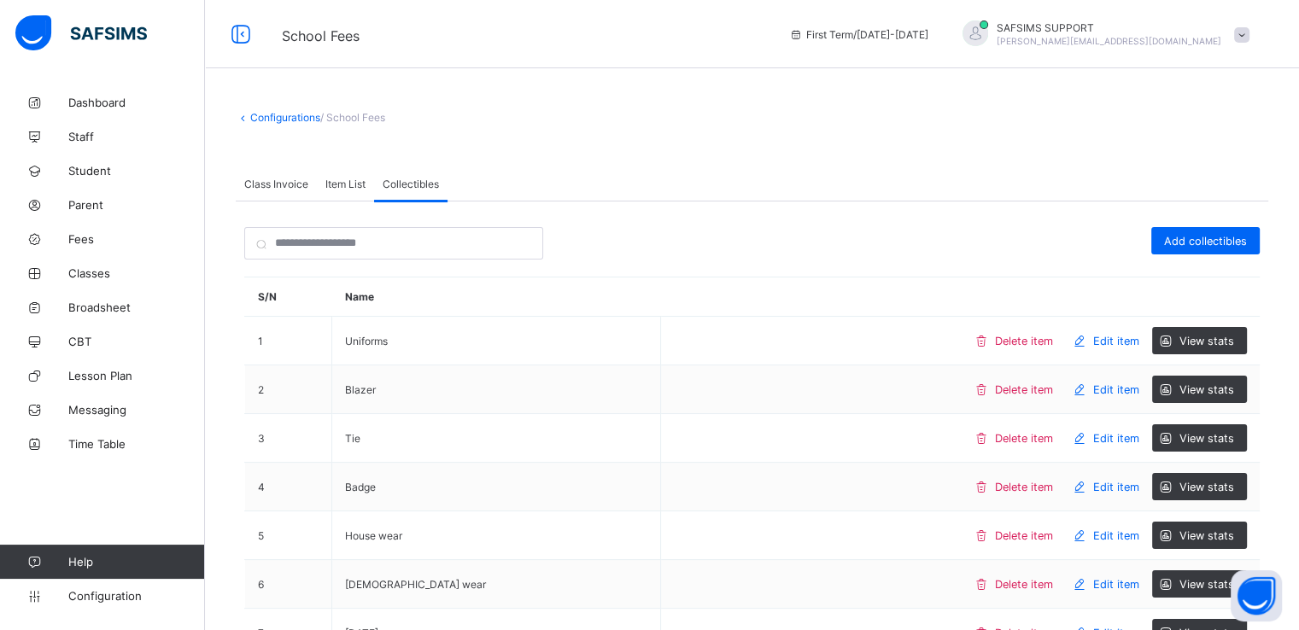
click at [347, 179] on span "Item List" at bounding box center [345, 184] width 40 height 13
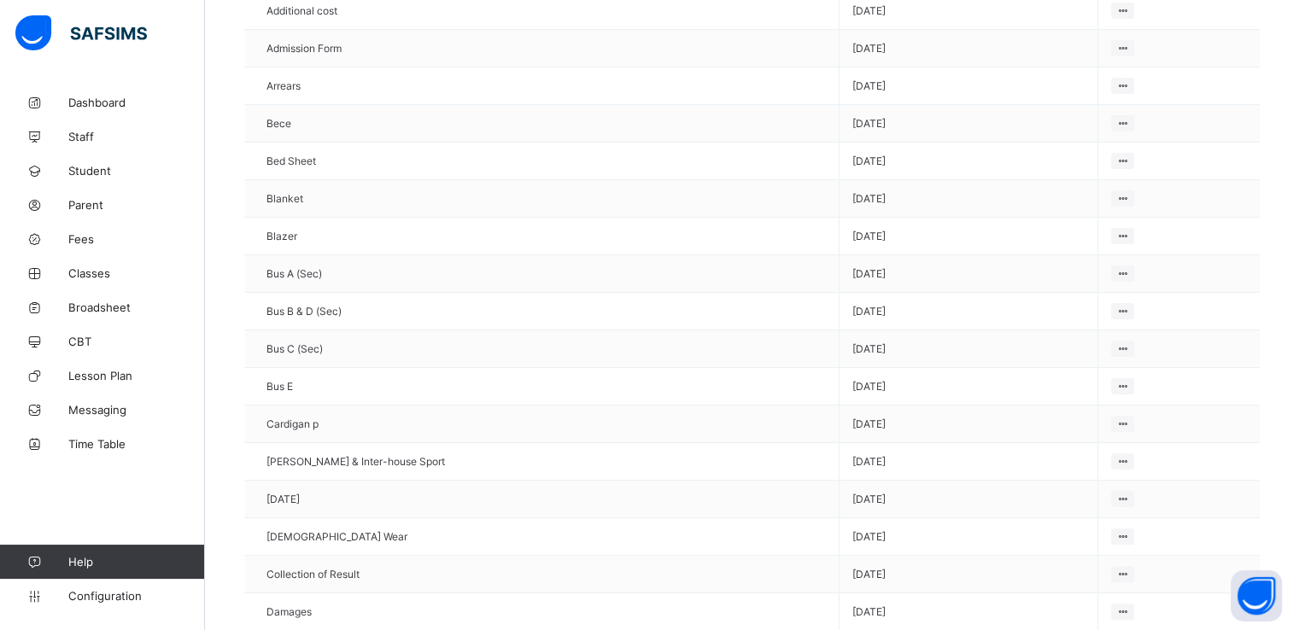
scroll to position [399, 0]
click at [106, 589] on span "Configuration" at bounding box center [136, 596] width 136 height 14
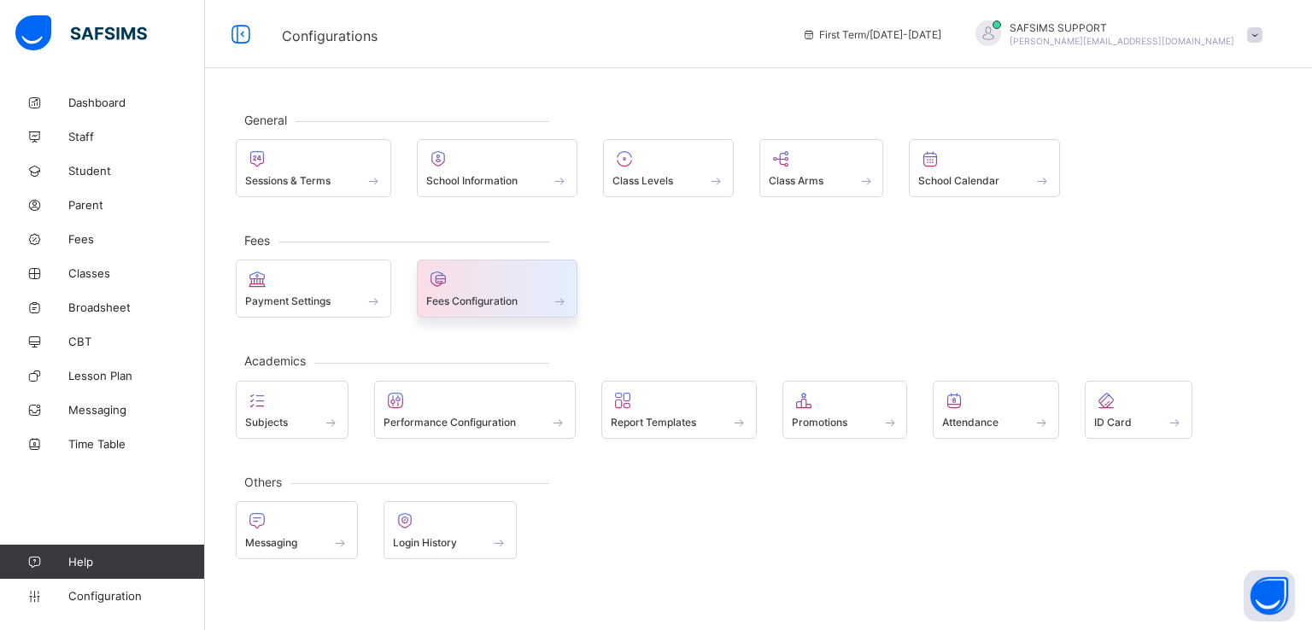
click at [501, 295] on span "Fees Configuration" at bounding box center [471, 301] width 91 height 13
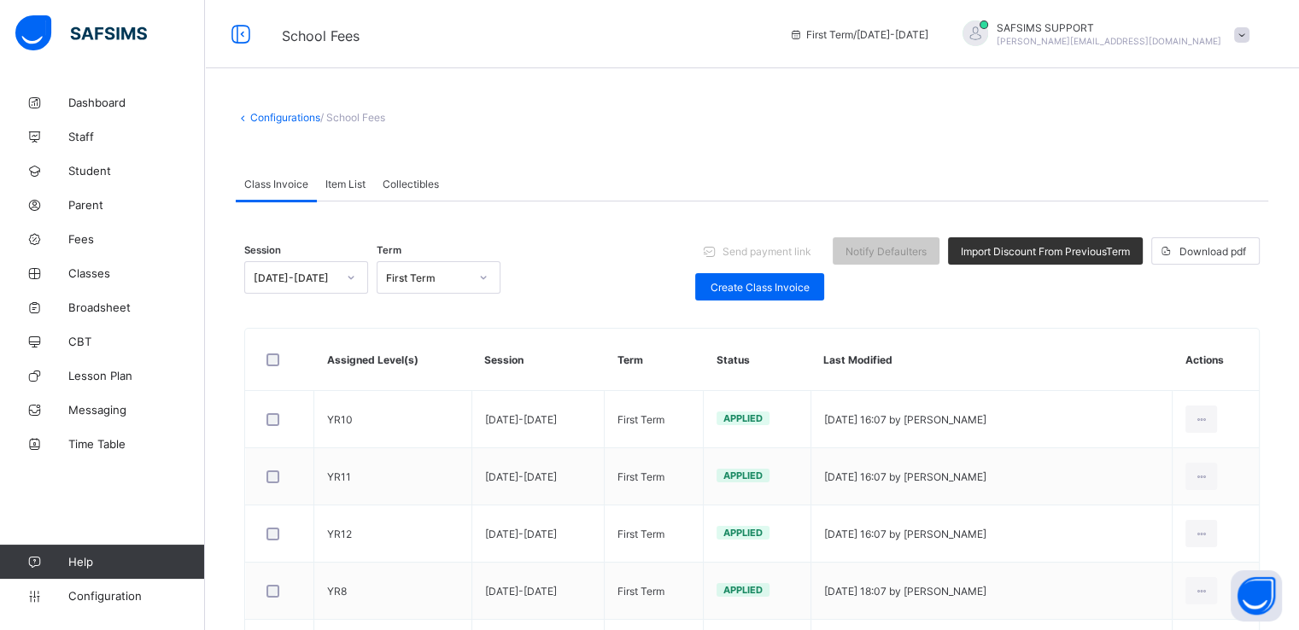
click at [345, 185] on span "Item List" at bounding box center [345, 184] width 40 height 13
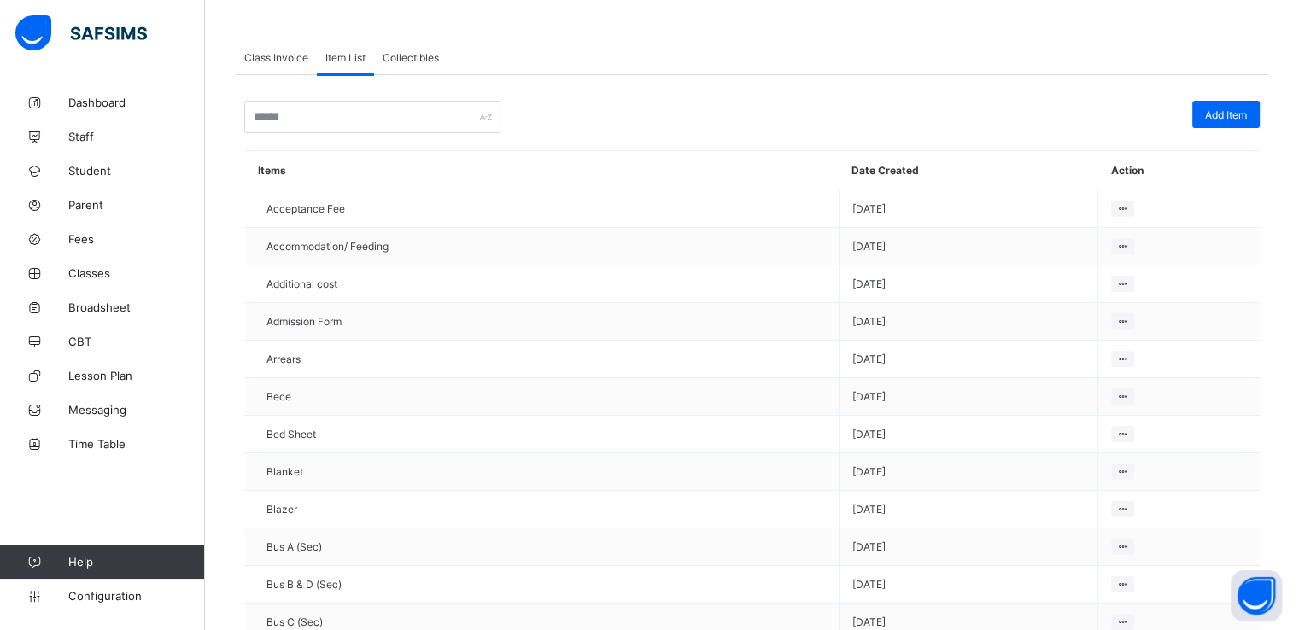
scroll to position [126, 0]
click at [410, 66] on div "Collectibles" at bounding box center [410, 58] width 73 height 34
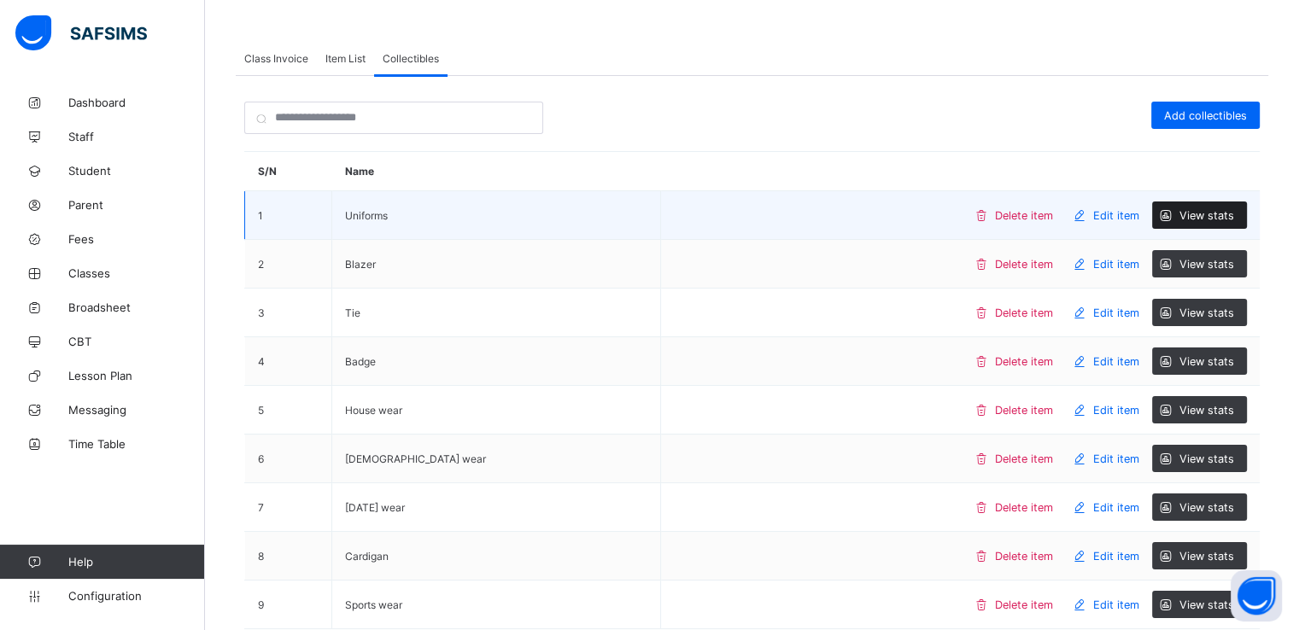
click at [1208, 206] on div "View stats" at bounding box center [1199, 215] width 95 height 27
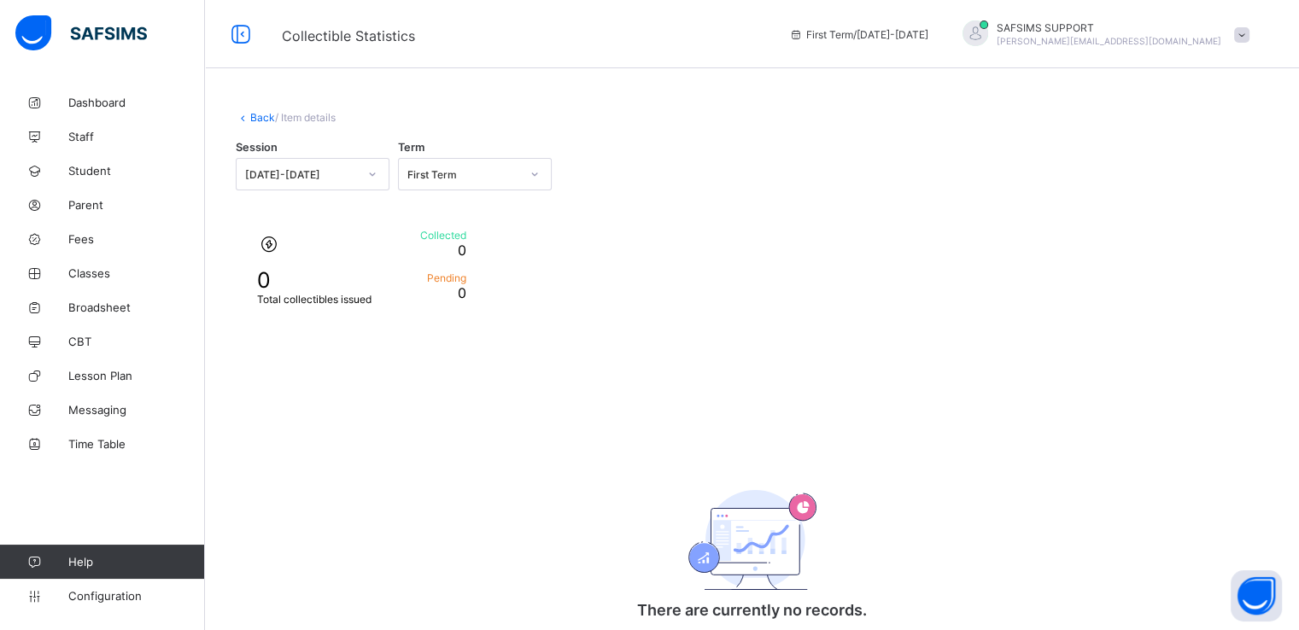
click at [258, 120] on link "Back" at bounding box center [262, 117] width 25 height 13
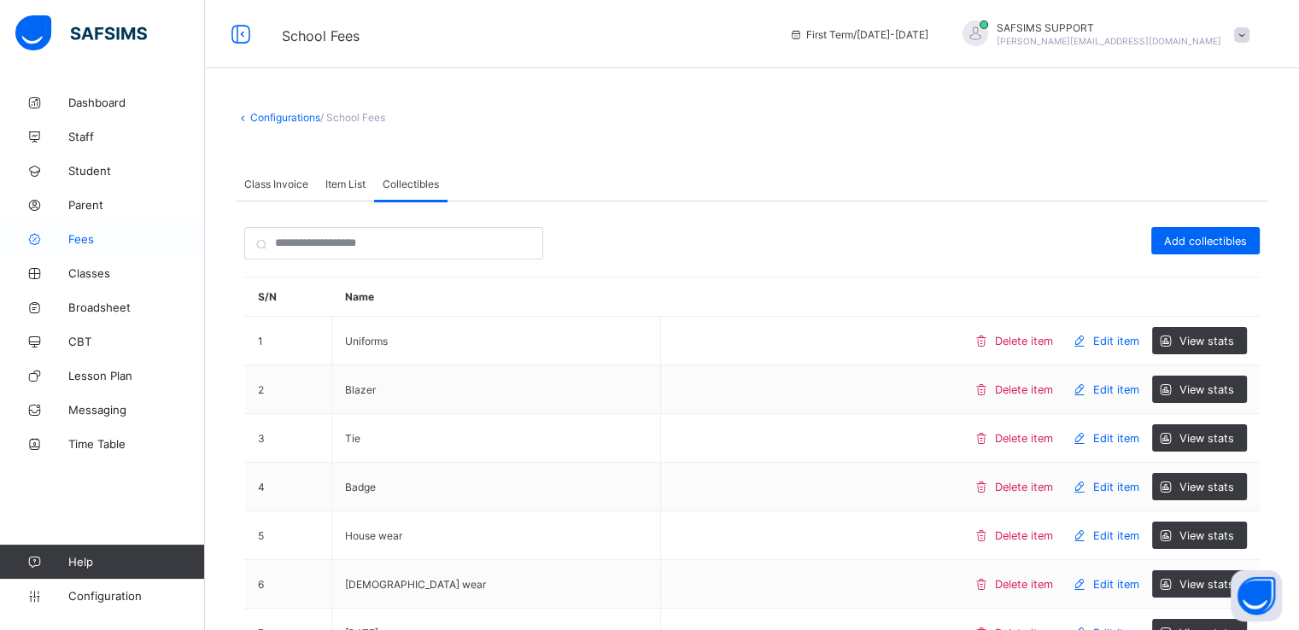
click at [83, 237] on span "Fees" at bounding box center [136, 239] width 137 height 14
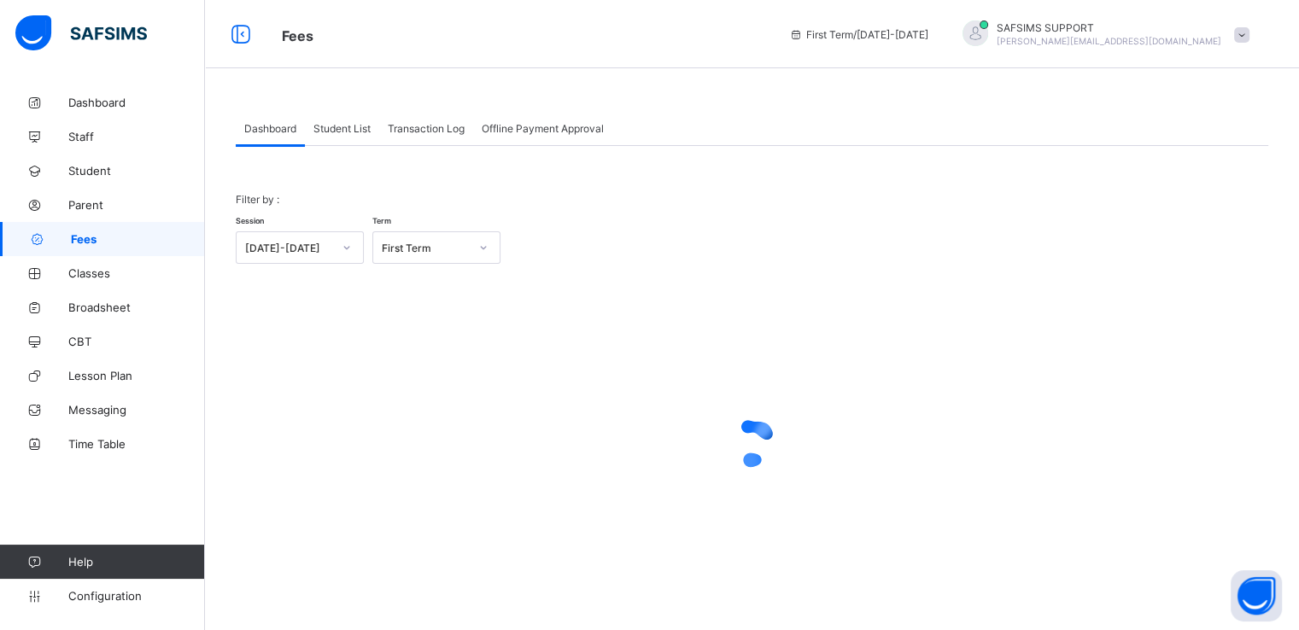
click at [411, 126] on span "Transaction Log" at bounding box center [426, 128] width 77 height 13
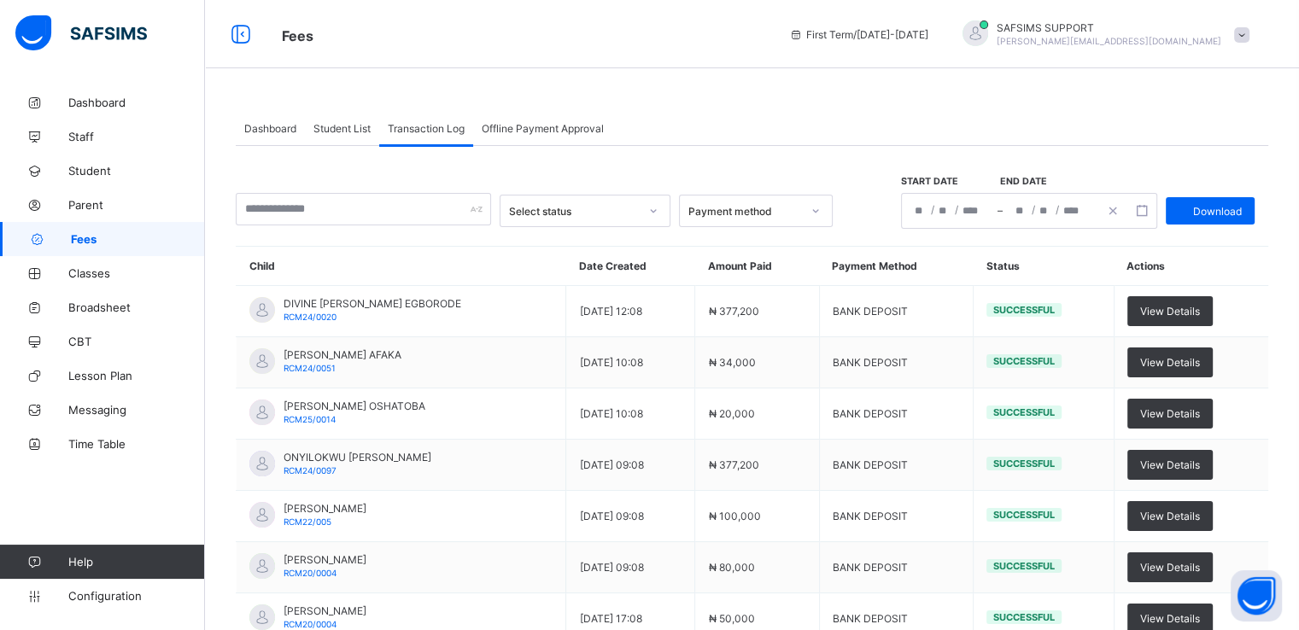
click at [345, 126] on span "Student List" at bounding box center [342, 128] width 57 height 13
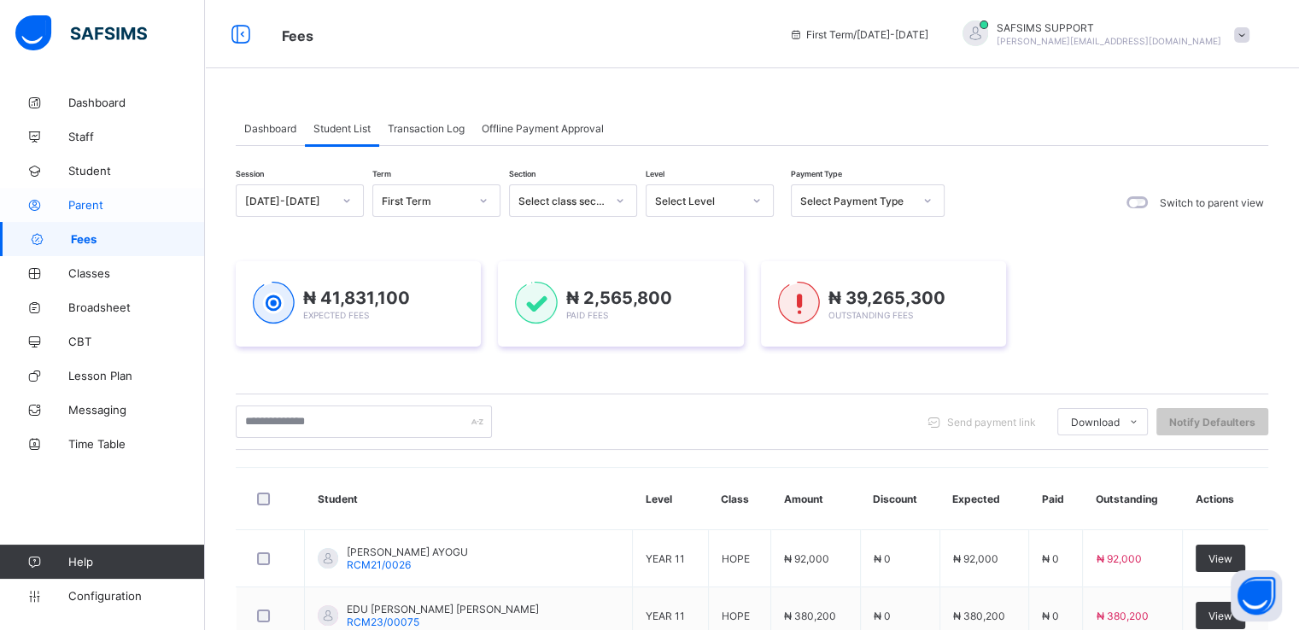
click at [96, 208] on span "Parent" at bounding box center [136, 205] width 137 height 14
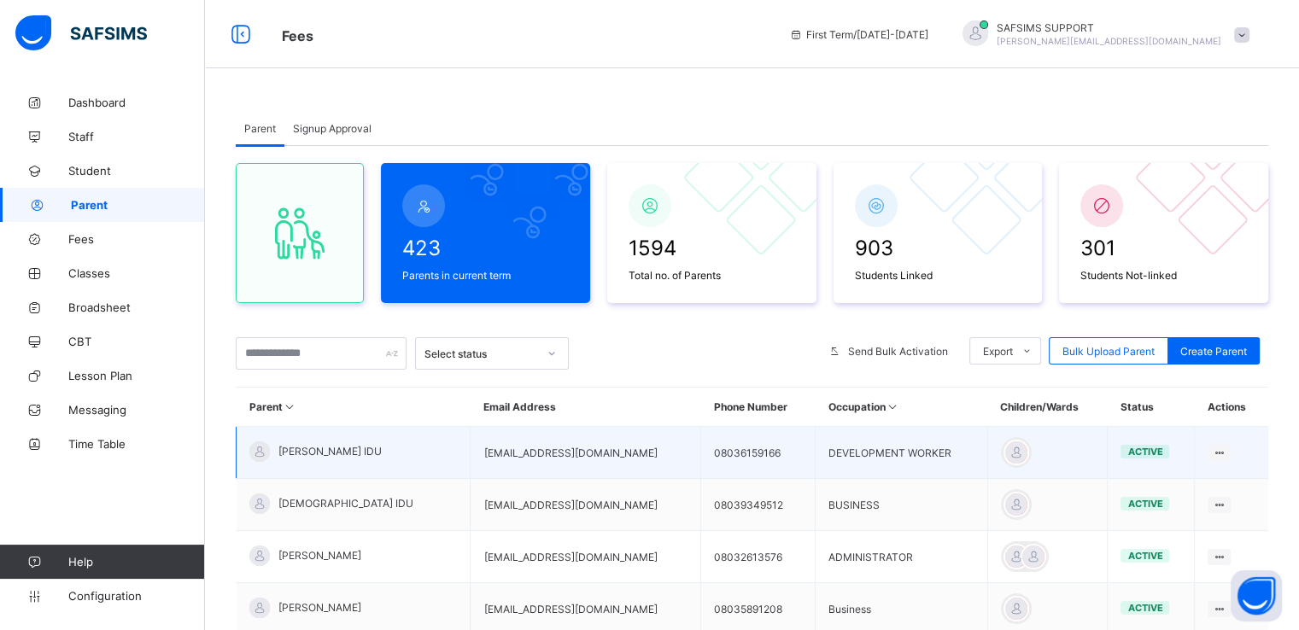
scroll to position [437, 0]
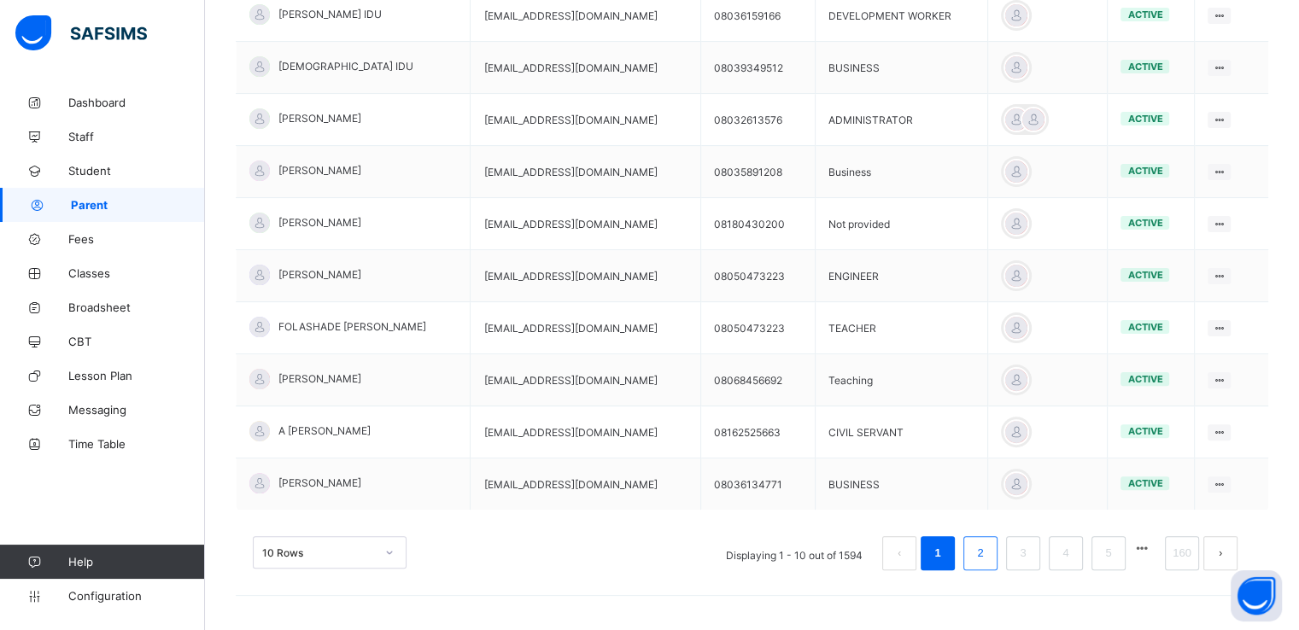
click at [998, 553] on li "2" at bounding box center [981, 553] width 34 height 34
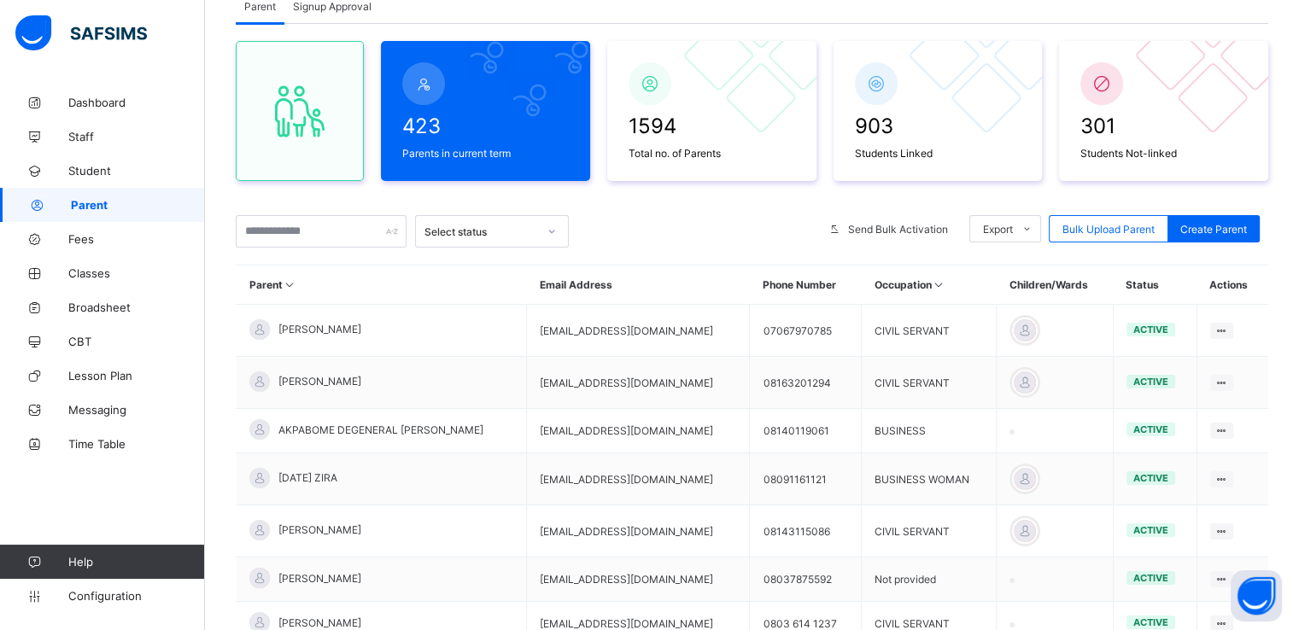
scroll to position [413, 0]
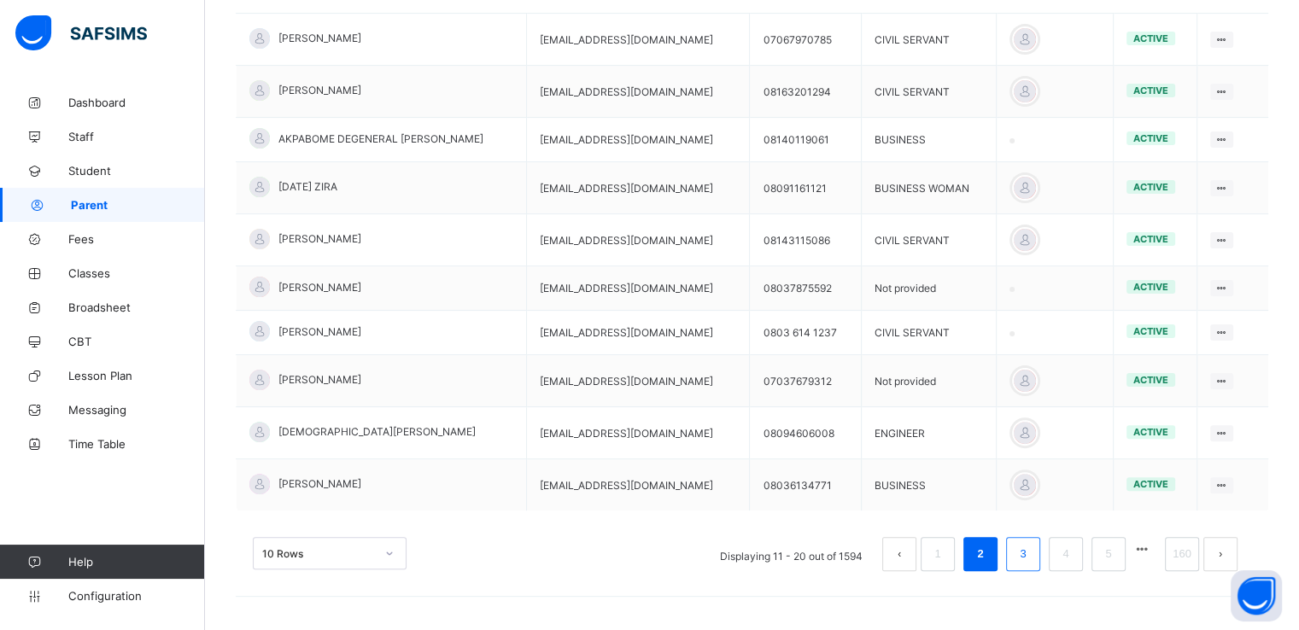
click at [1031, 555] on link "3" at bounding box center [1023, 554] width 16 height 22
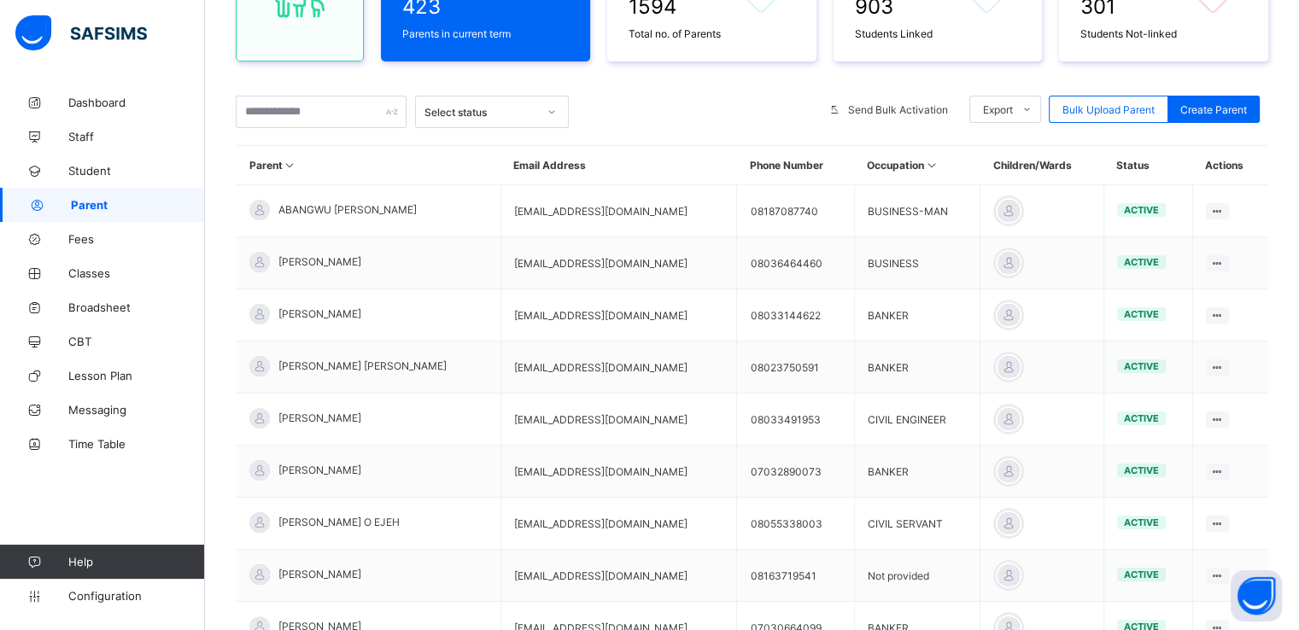
scroll to position [239, 0]
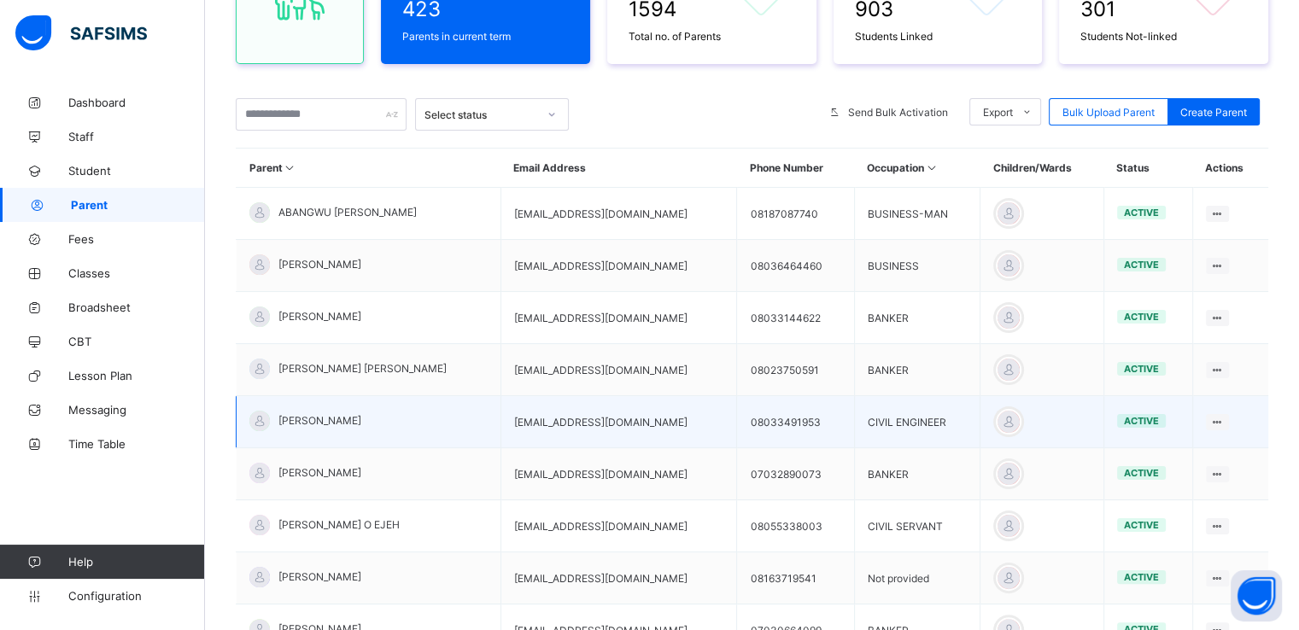
click at [339, 415] on span "EMMANUEL ESHIET AKPAN" at bounding box center [319, 420] width 83 height 13
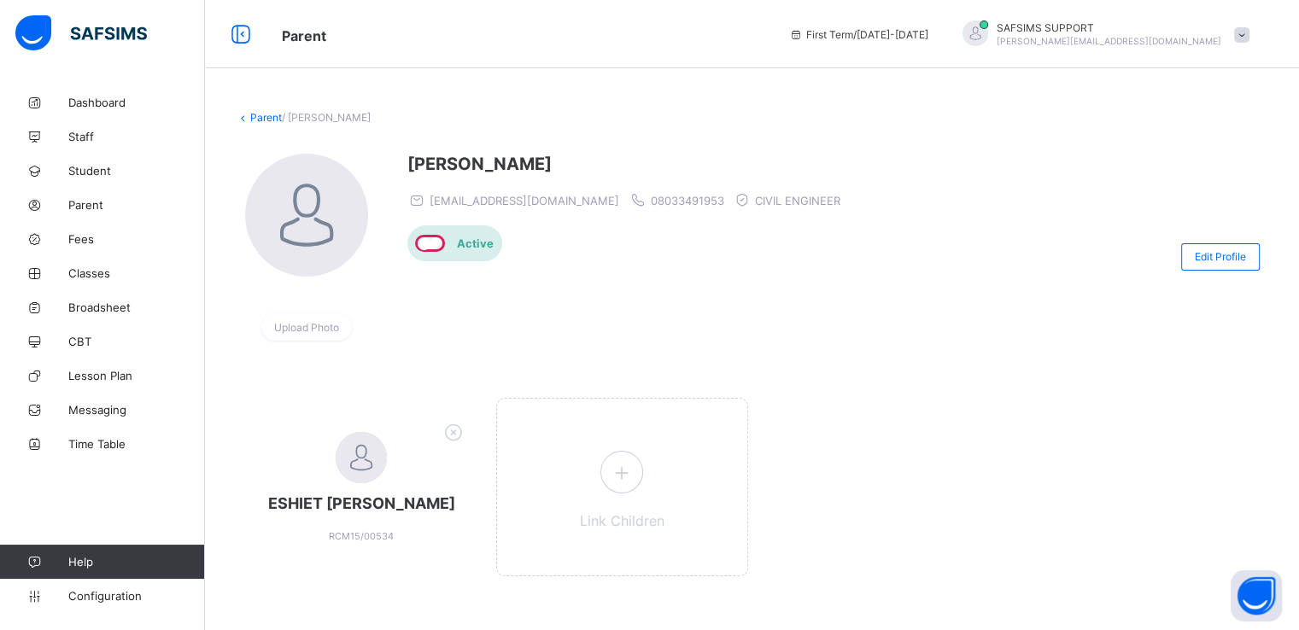
click at [260, 118] on link "Parent" at bounding box center [266, 117] width 32 height 13
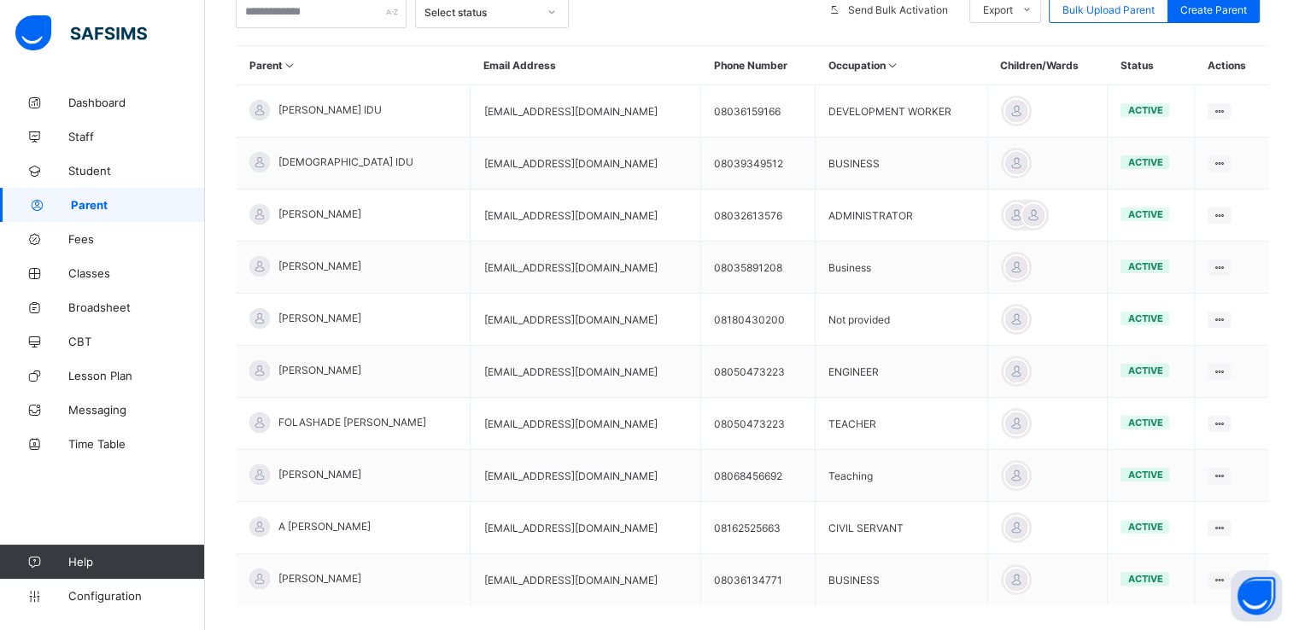
scroll to position [330, 0]
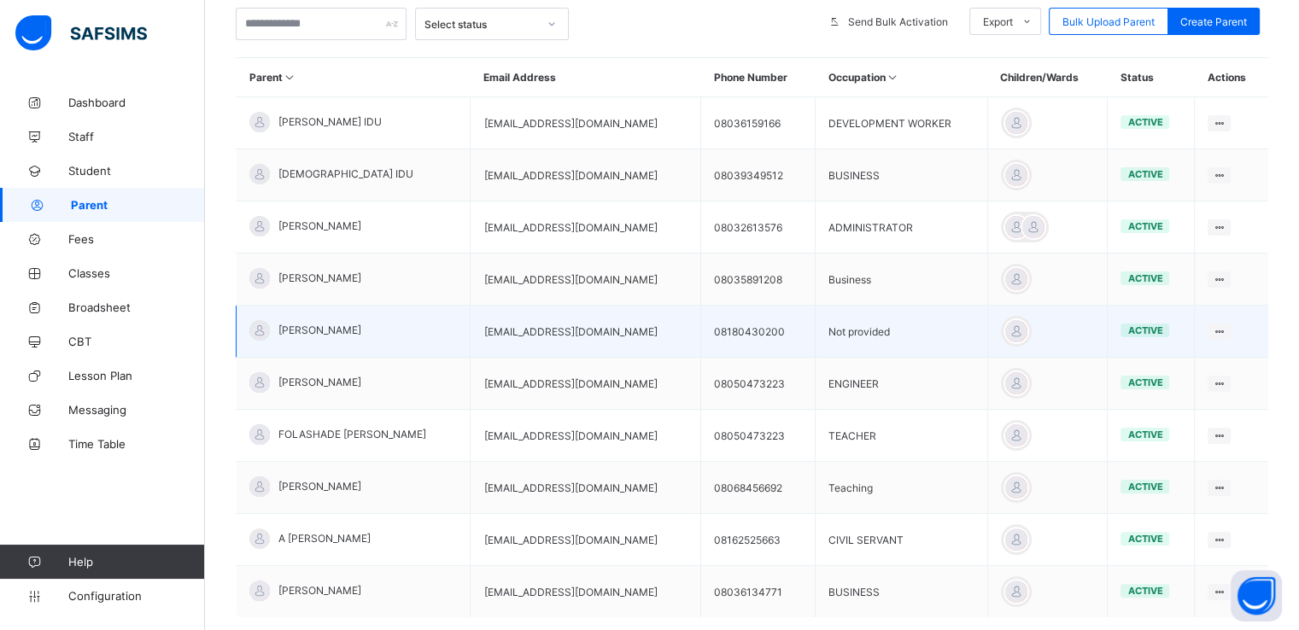
click at [323, 320] on div "Emmanuel Awusi" at bounding box center [305, 330] width 112 height 21
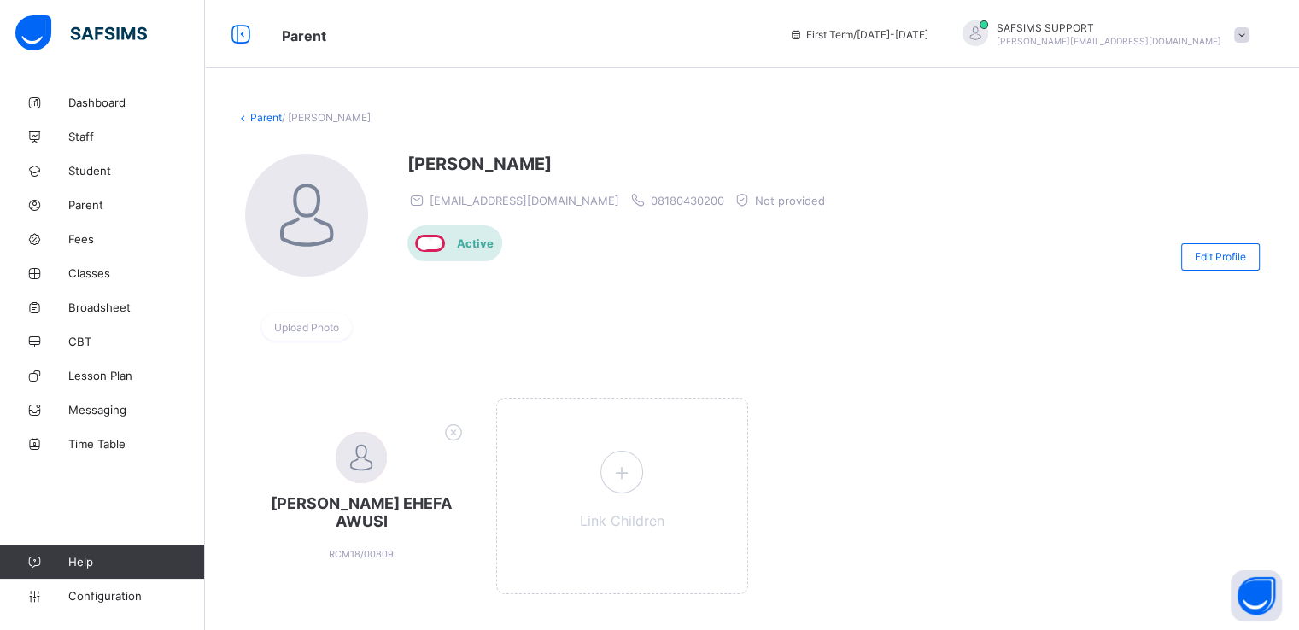
click at [266, 117] on link "Parent" at bounding box center [266, 117] width 32 height 13
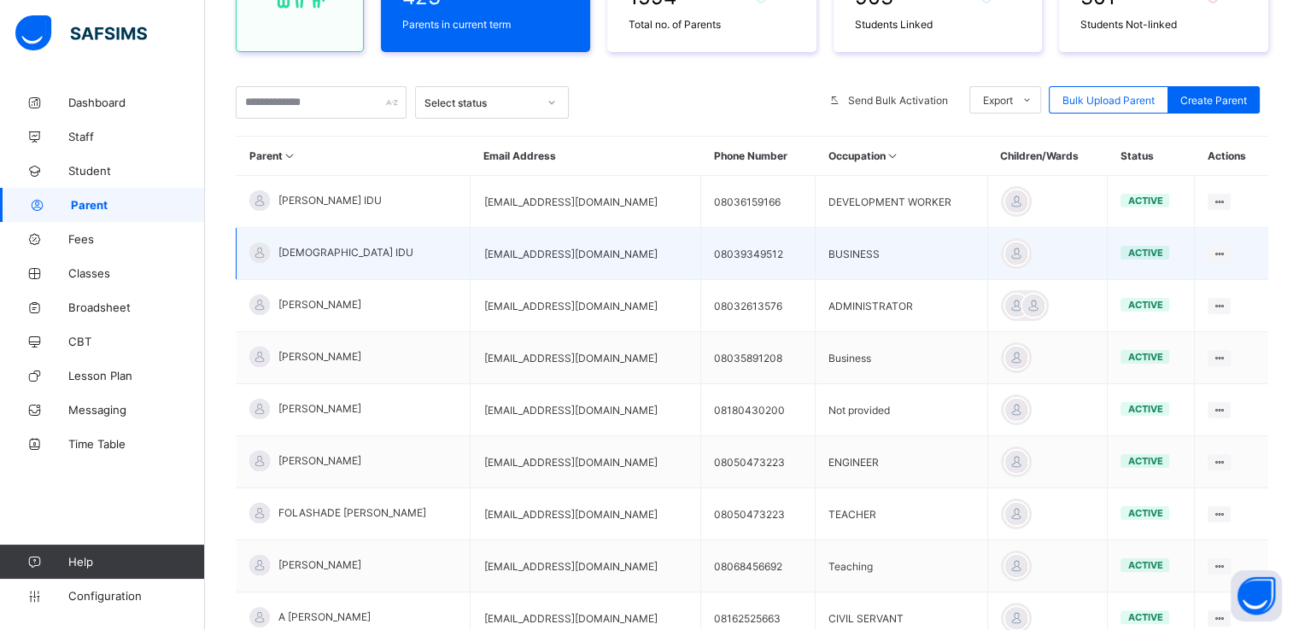
scroll to position [252, 0]
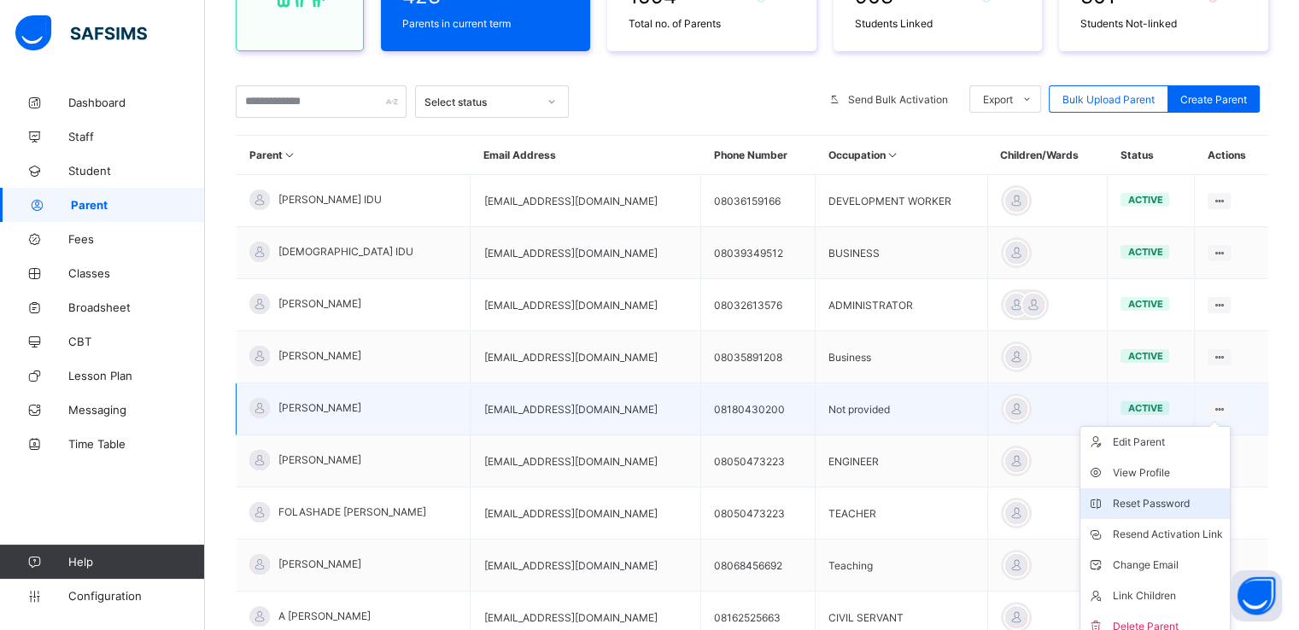
click at [1172, 502] on div "Reset Password" at bounding box center [1168, 503] width 110 height 17
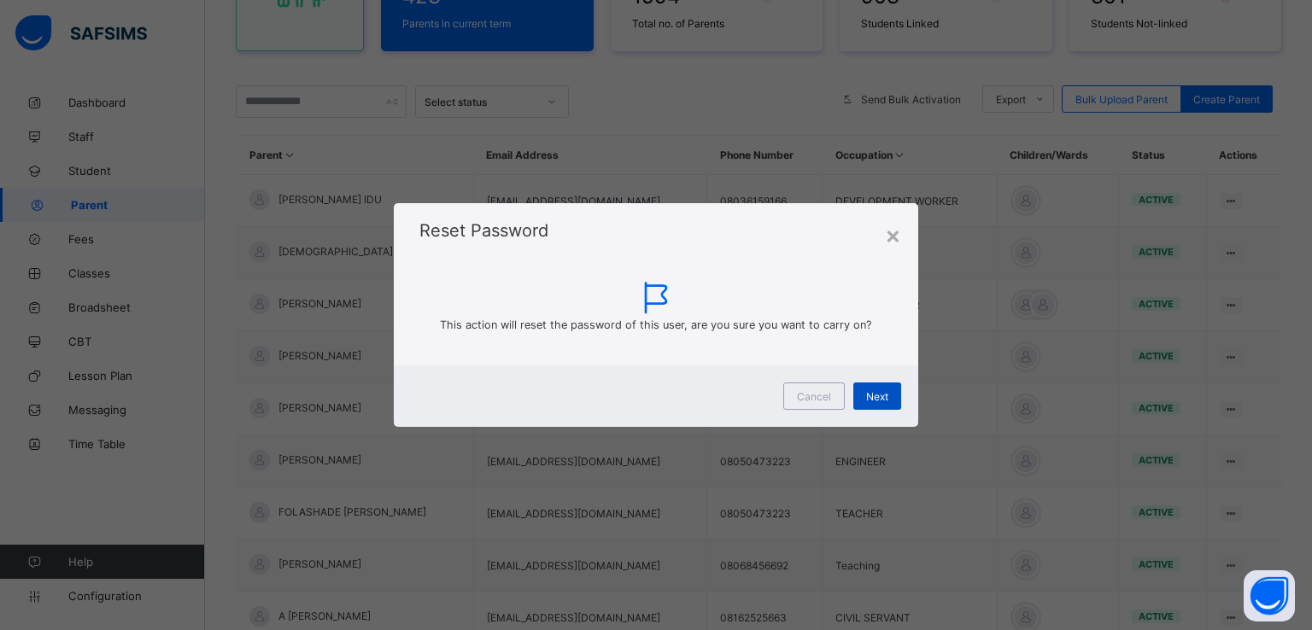
click at [882, 397] on span "Next" at bounding box center [877, 396] width 22 height 13
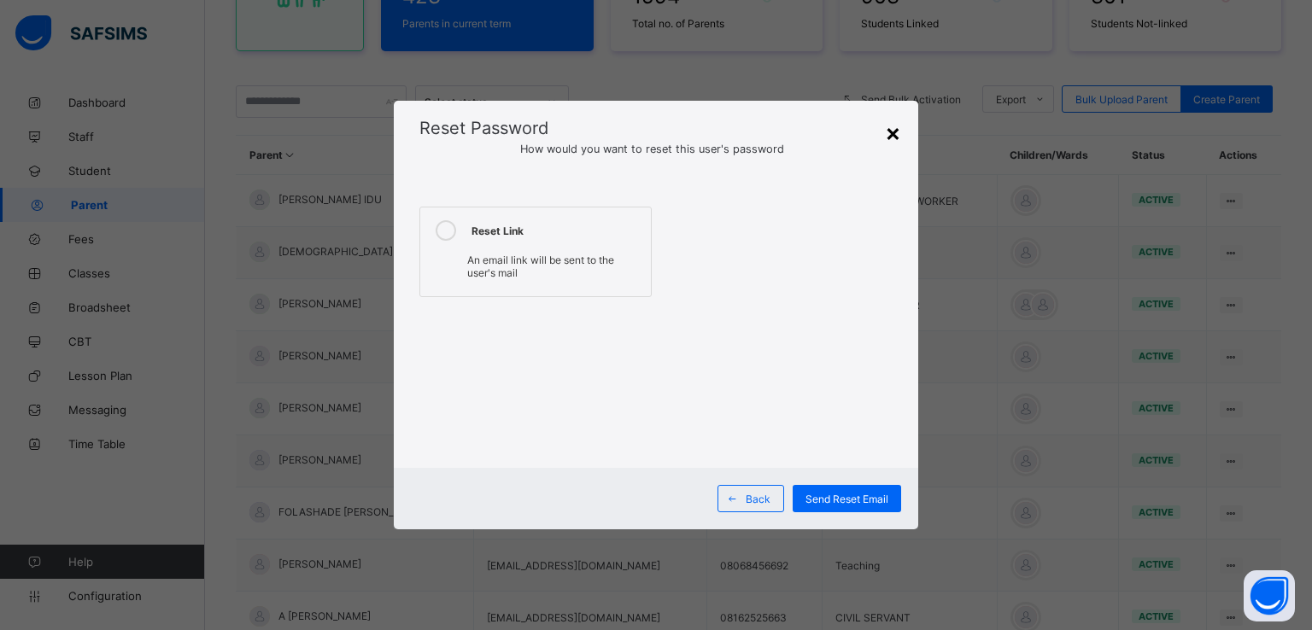
click at [890, 131] on div "×" at bounding box center [893, 132] width 16 height 29
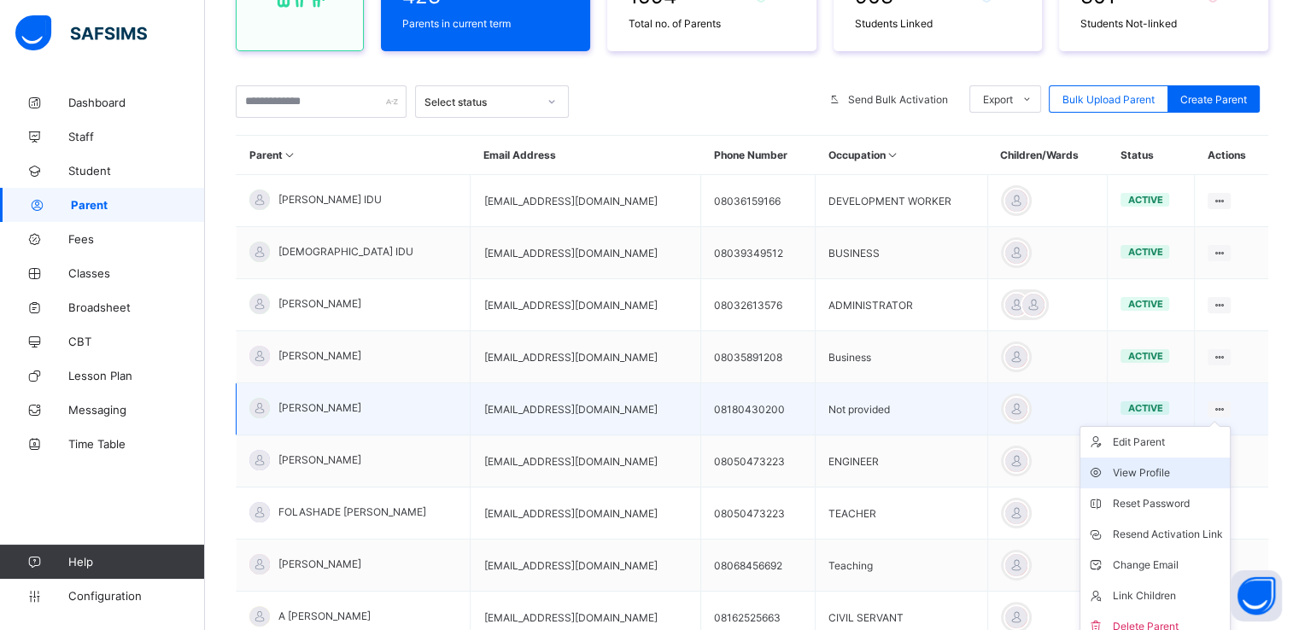
click at [1156, 467] on div "View Profile" at bounding box center [1168, 473] width 110 height 17
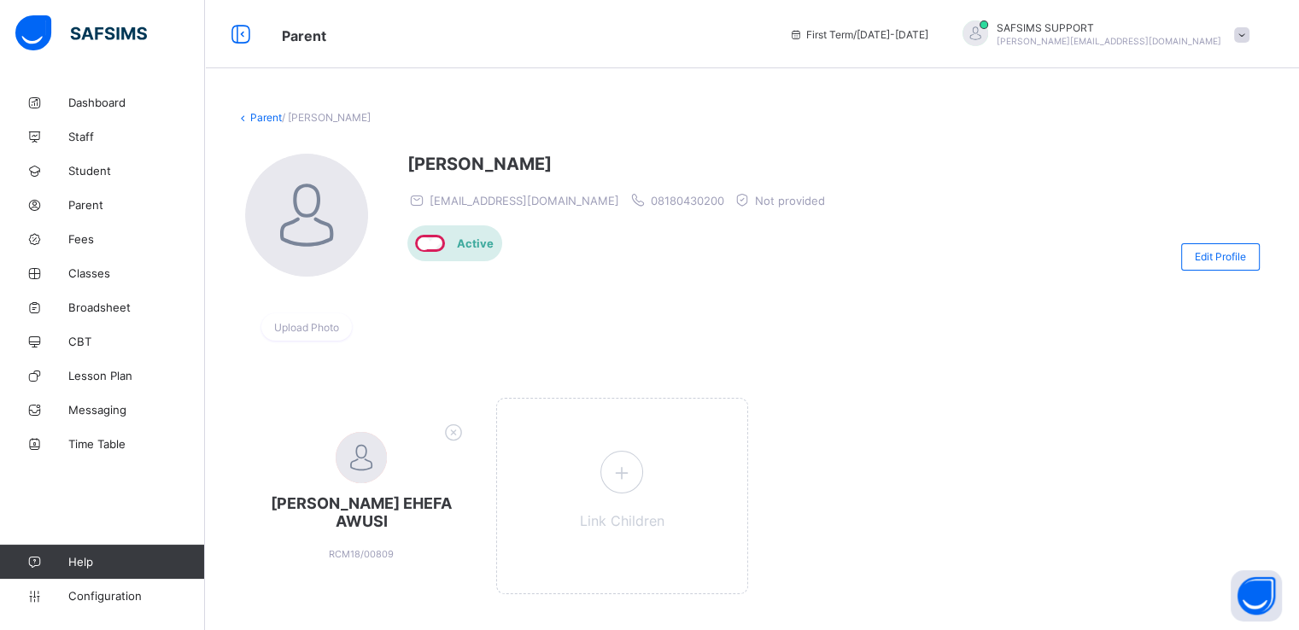
click at [261, 117] on link "Parent" at bounding box center [266, 117] width 32 height 13
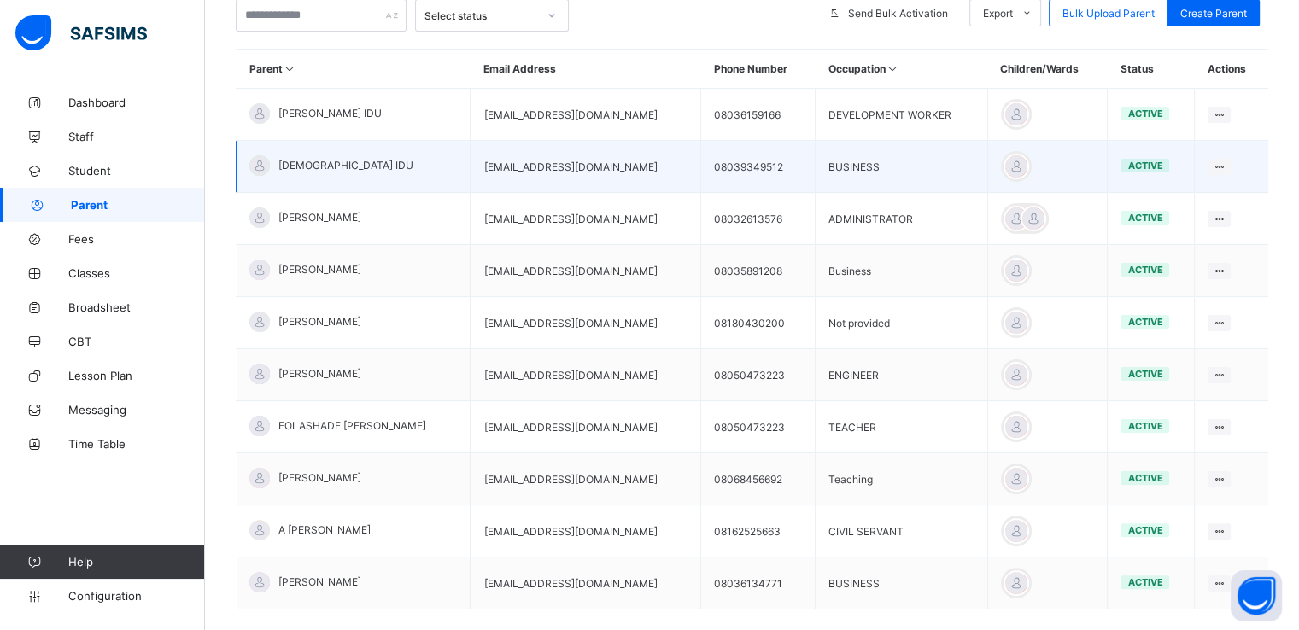
scroll to position [342, 0]
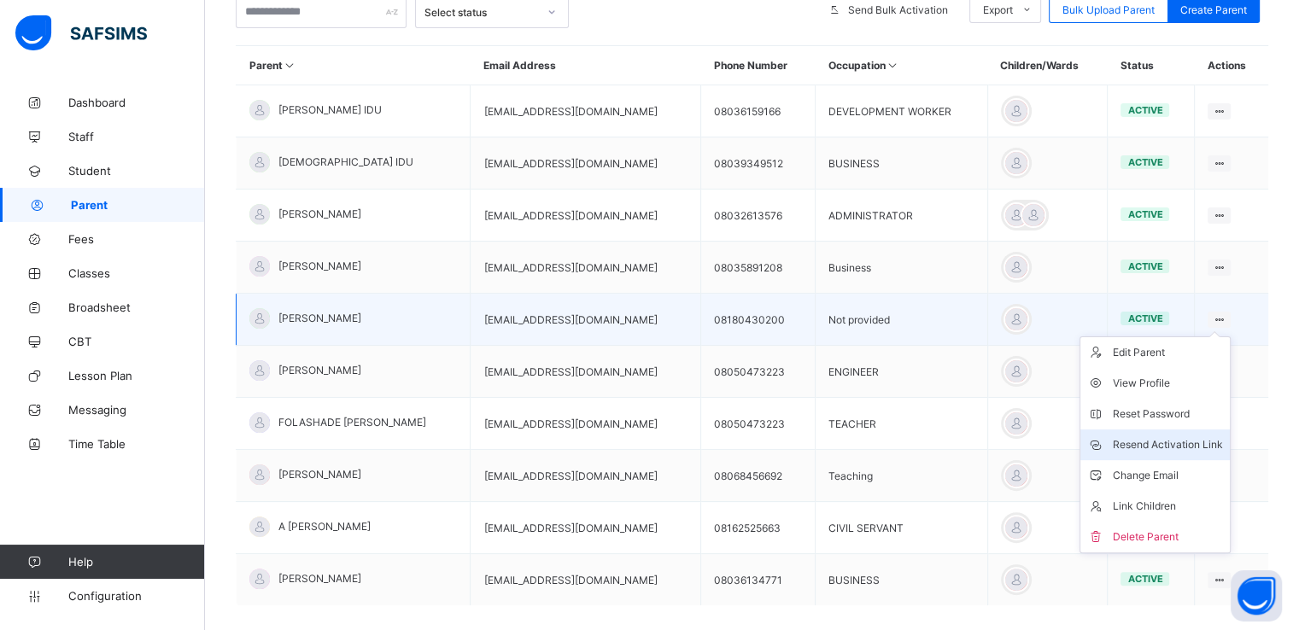
click at [1162, 450] on div "Resend Activation Link" at bounding box center [1168, 445] width 110 height 17
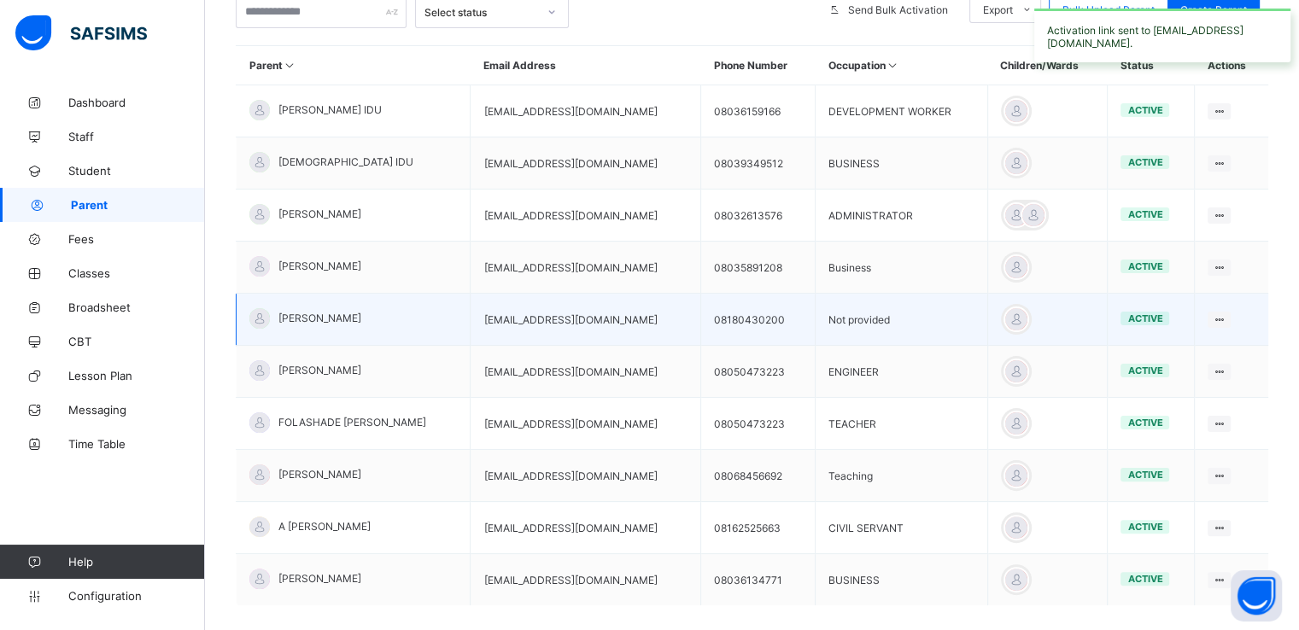
click at [335, 325] on div "Emmanuel Awusi" at bounding box center [305, 318] width 112 height 21
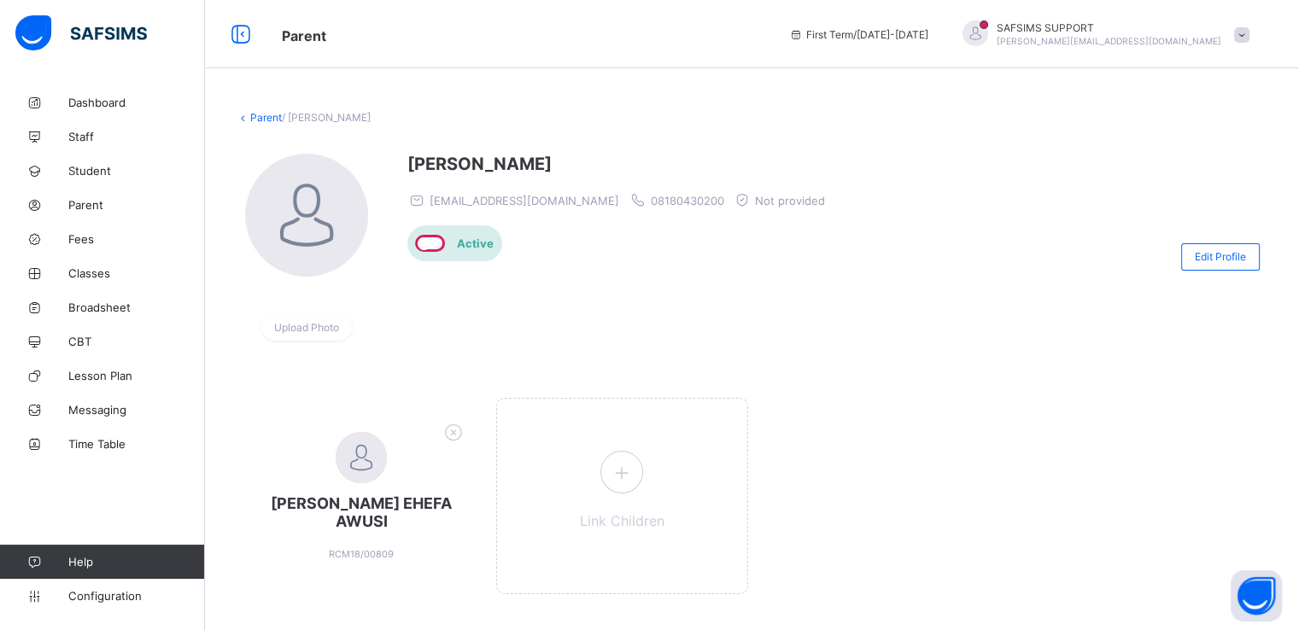
click at [253, 118] on link "Parent" at bounding box center [266, 117] width 32 height 13
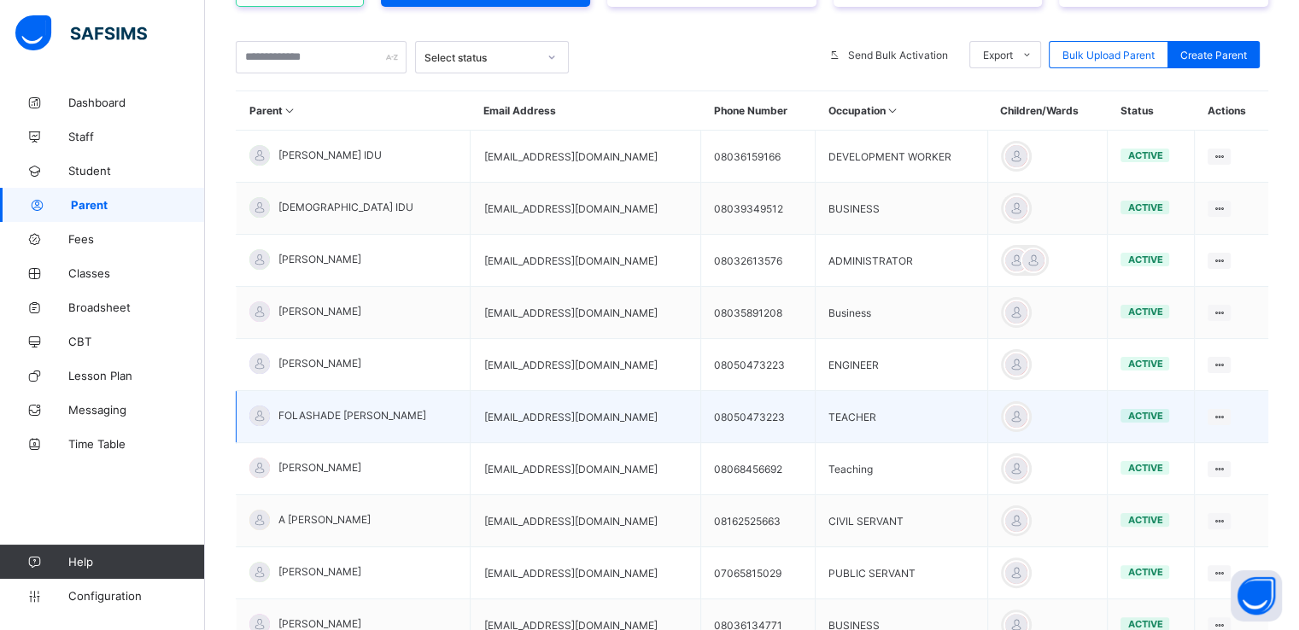
scroll to position [437, 0]
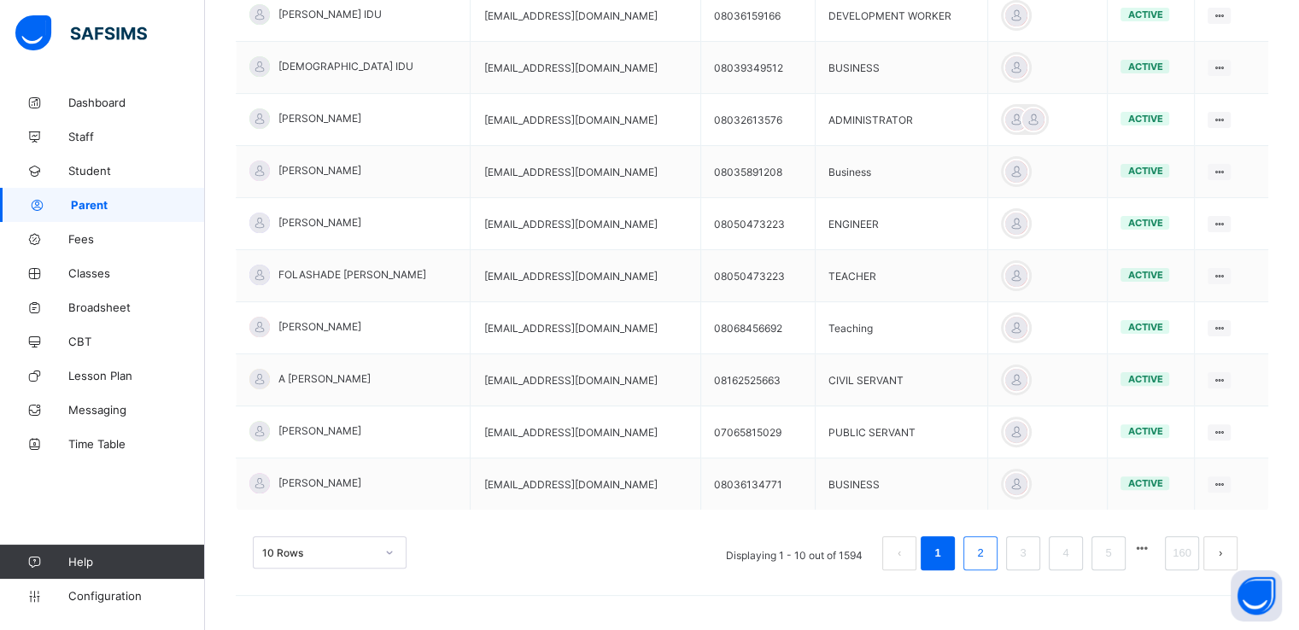
click at [998, 566] on li "2" at bounding box center [981, 553] width 34 height 34
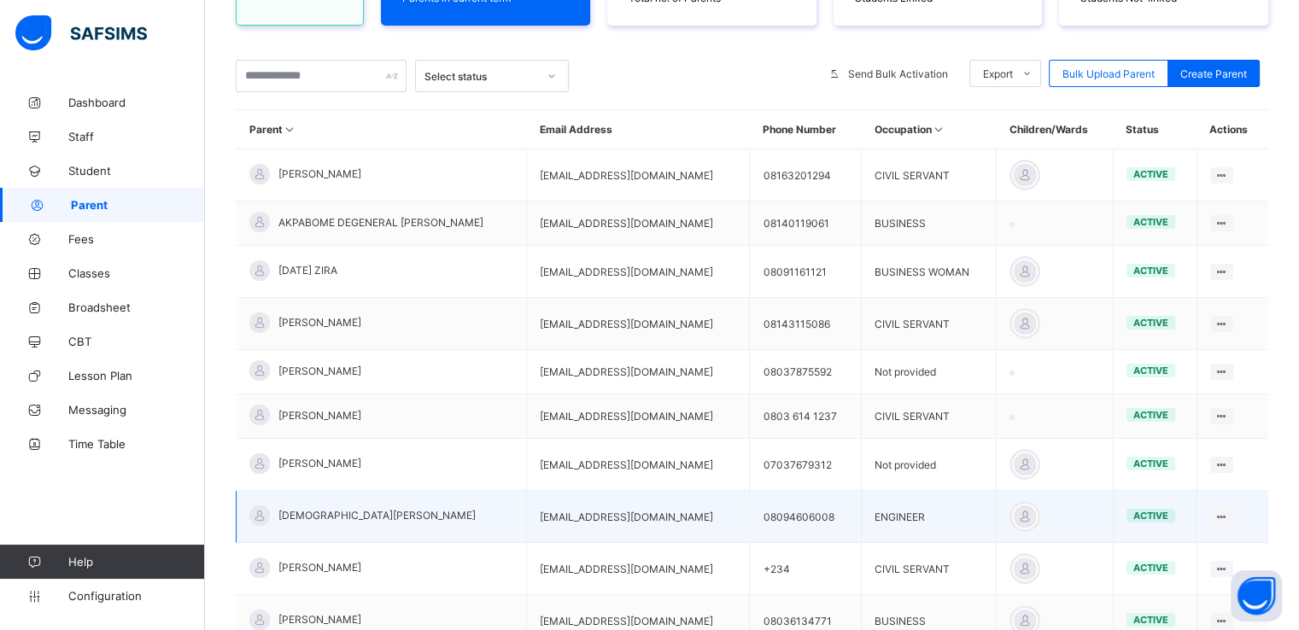
scroll to position [413, 0]
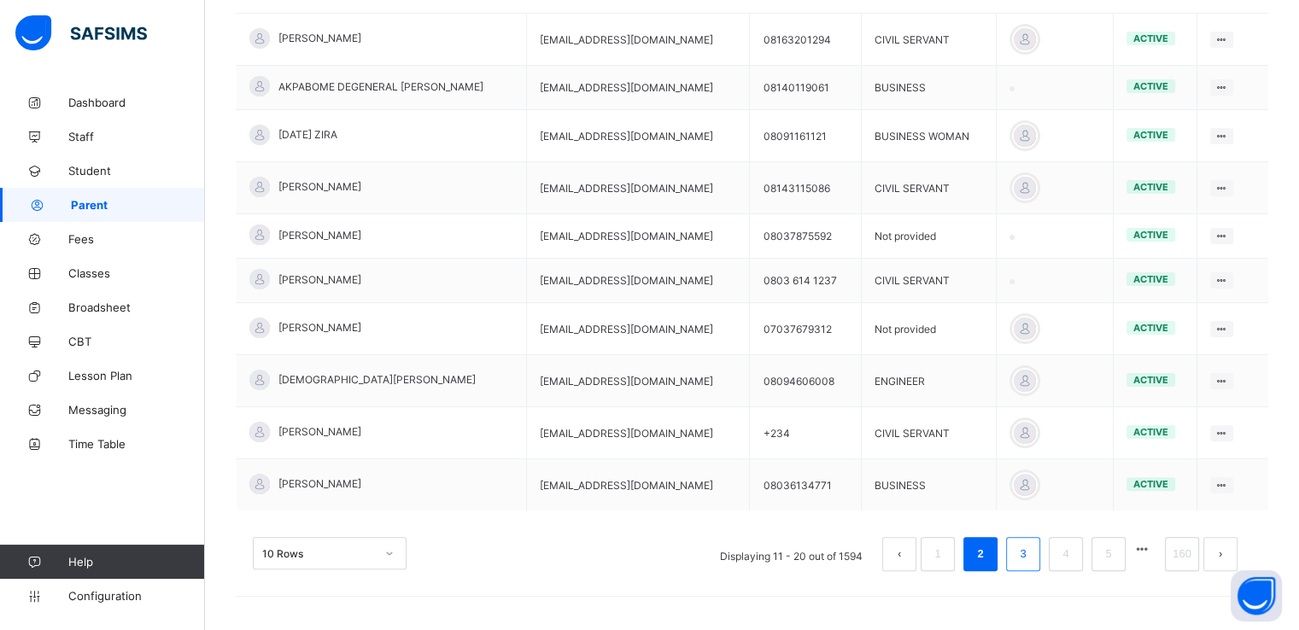
click at [1028, 556] on link "3" at bounding box center [1023, 554] width 16 height 22
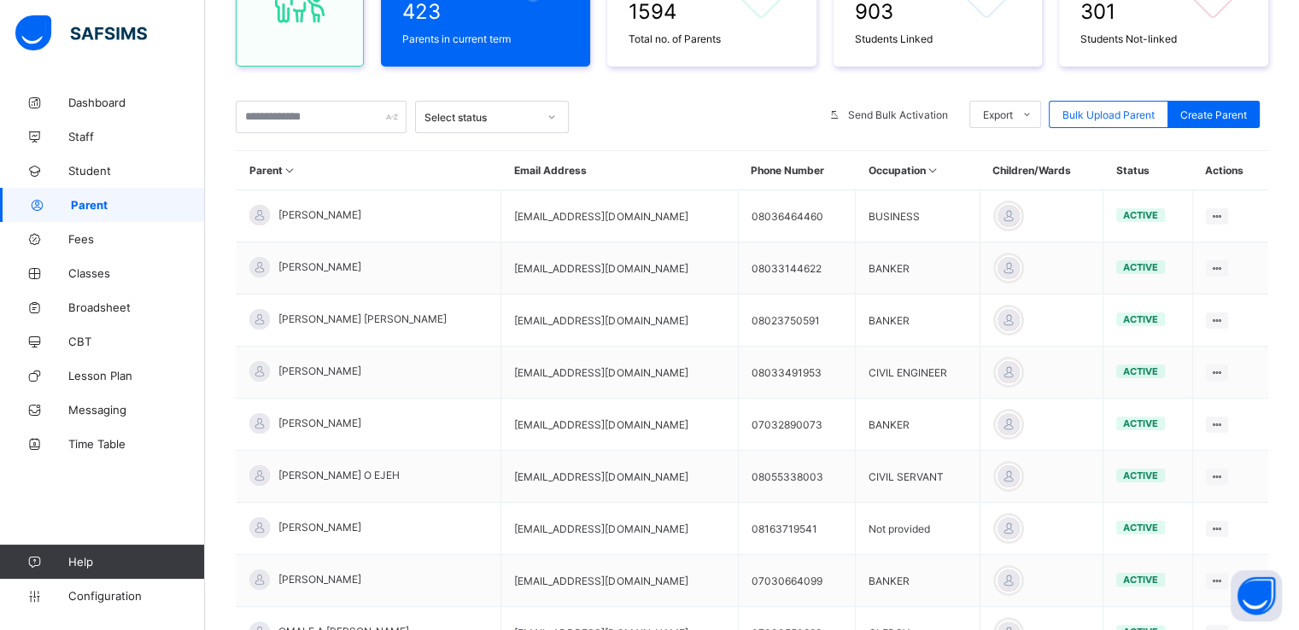
scroll to position [235, 0]
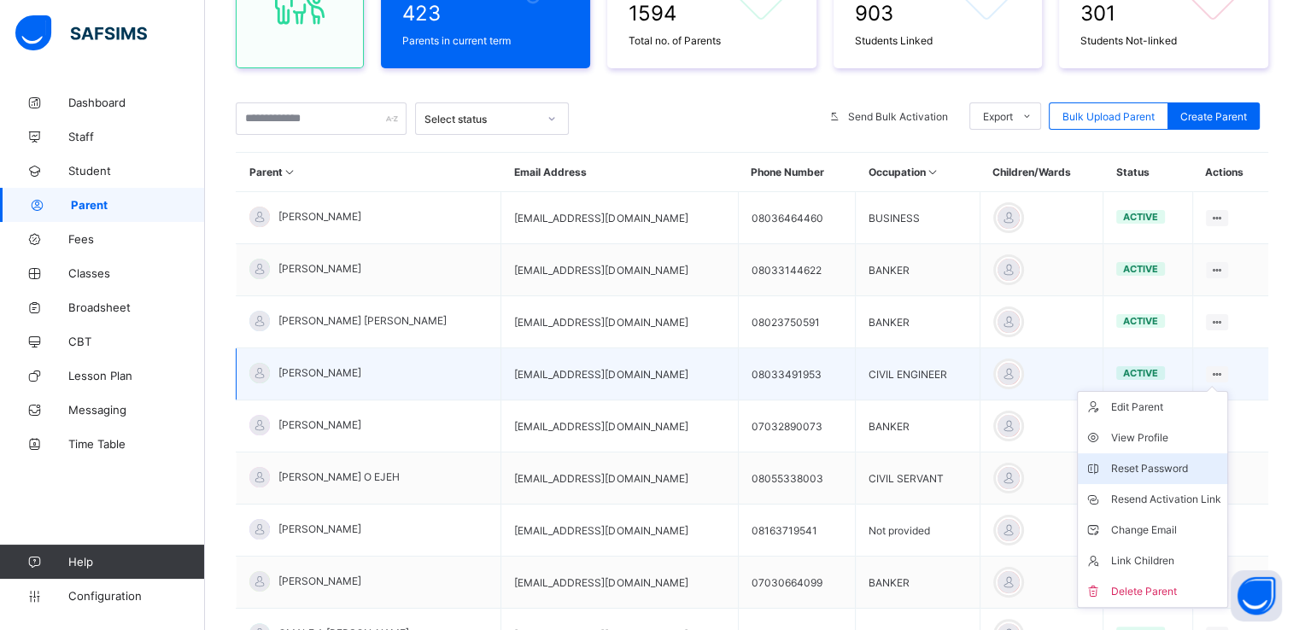
click at [1165, 459] on li "Reset Password" at bounding box center [1152, 469] width 149 height 31
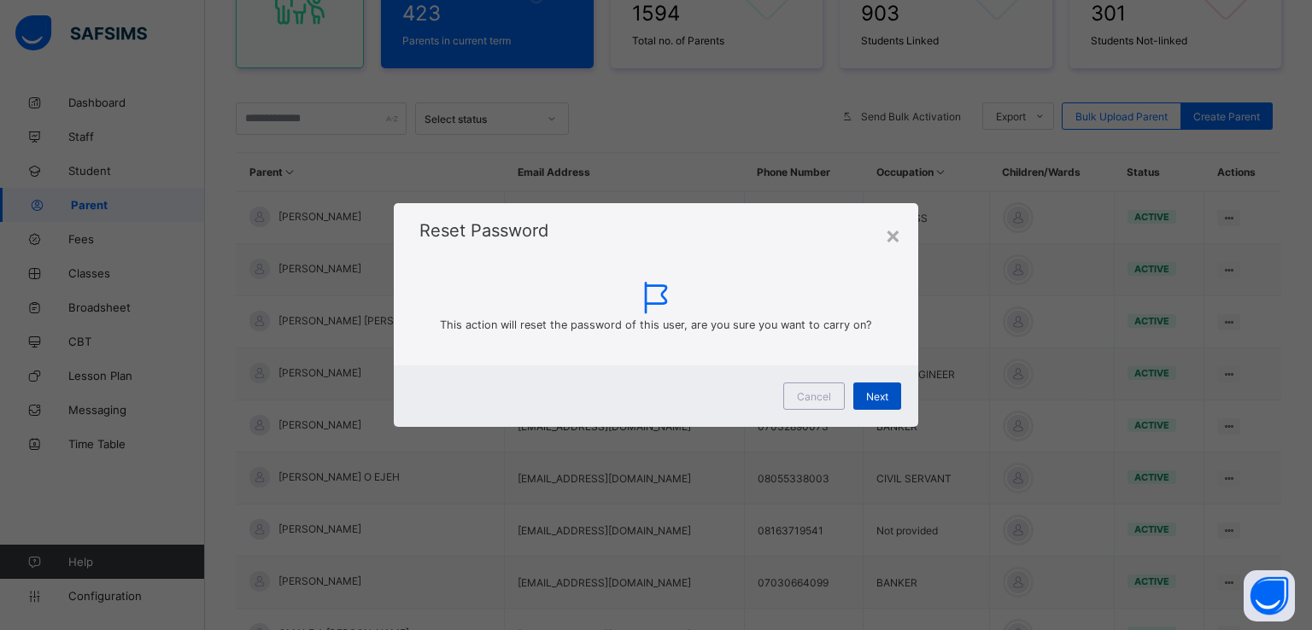
click at [870, 400] on span "Next" at bounding box center [877, 396] width 22 height 13
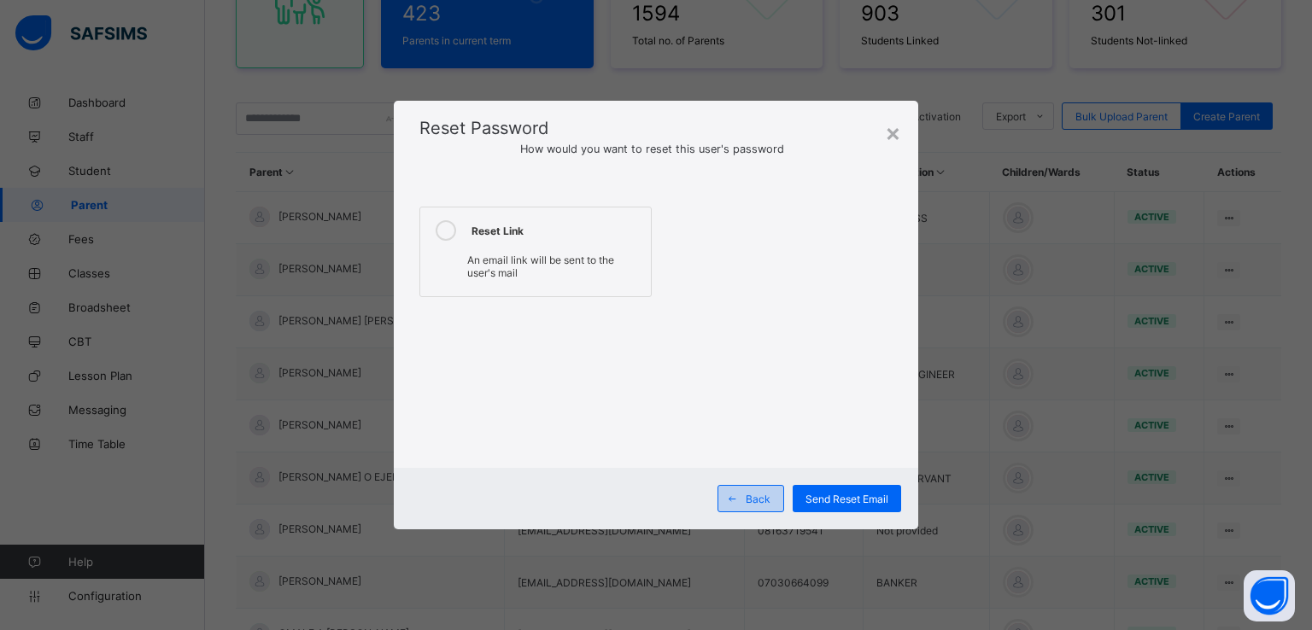
click at [738, 493] on span at bounding box center [731, 498] width 27 height 27
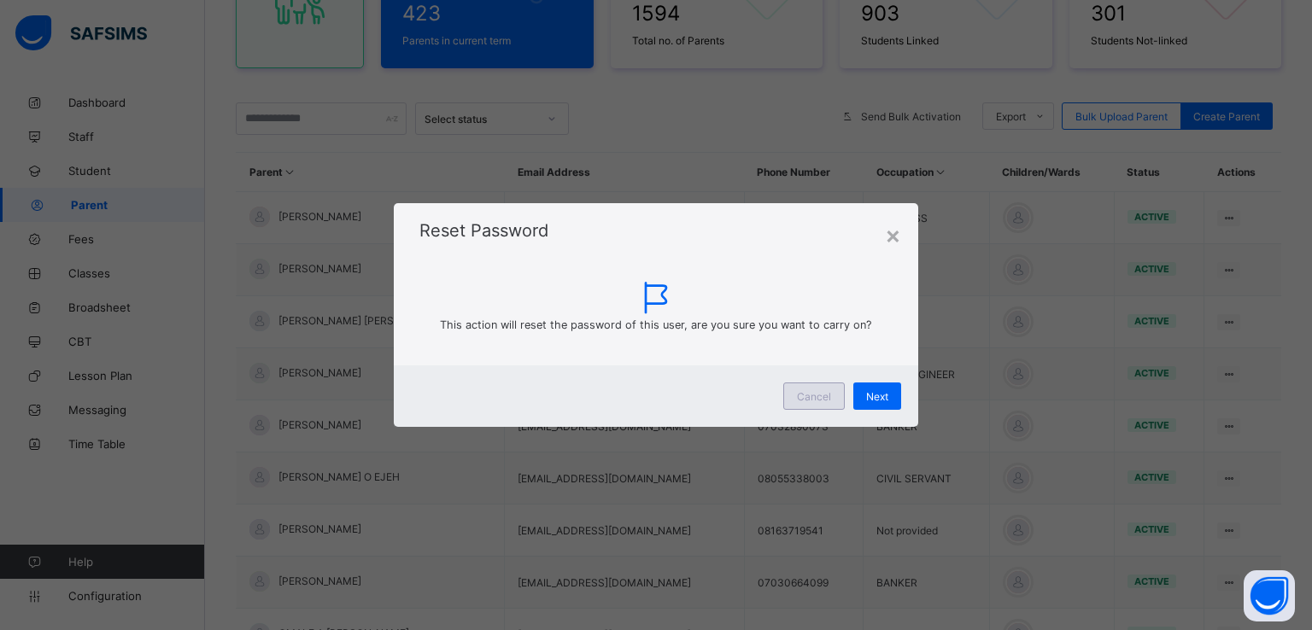
click at [796, 391] on div "Cancel" at bounding box center [814, 396] width 62 height 27
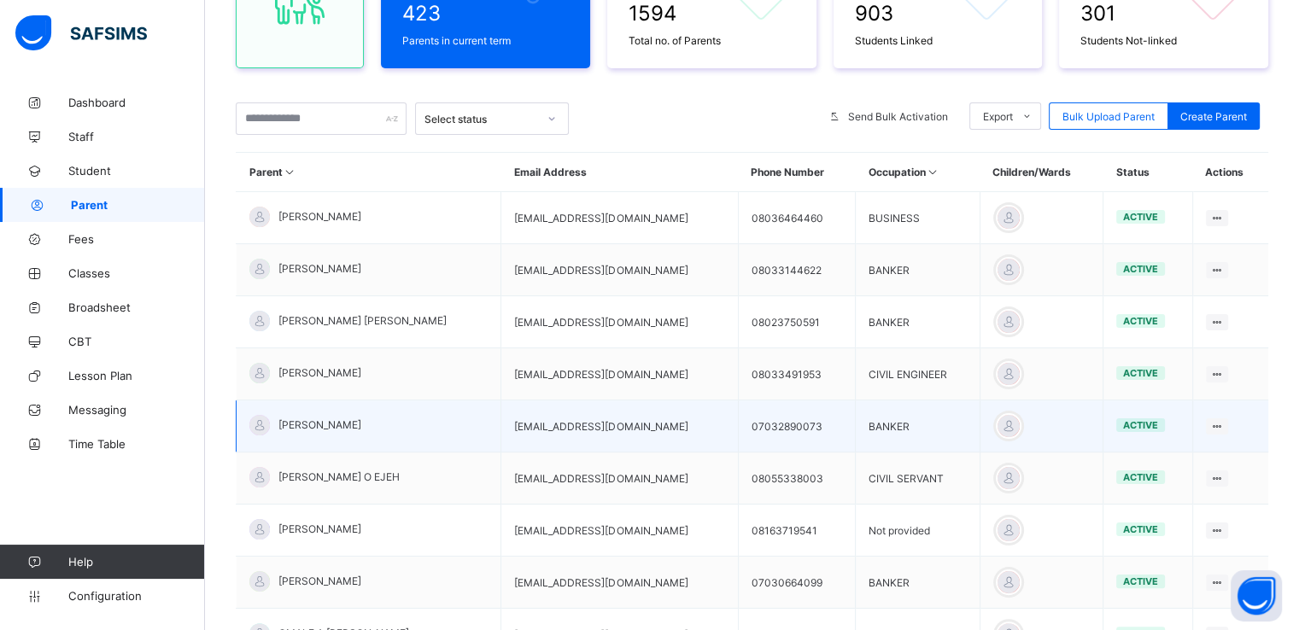
click at [914, 411] on td "BANKER" at bounding box center [918, 427] width 125 height 52
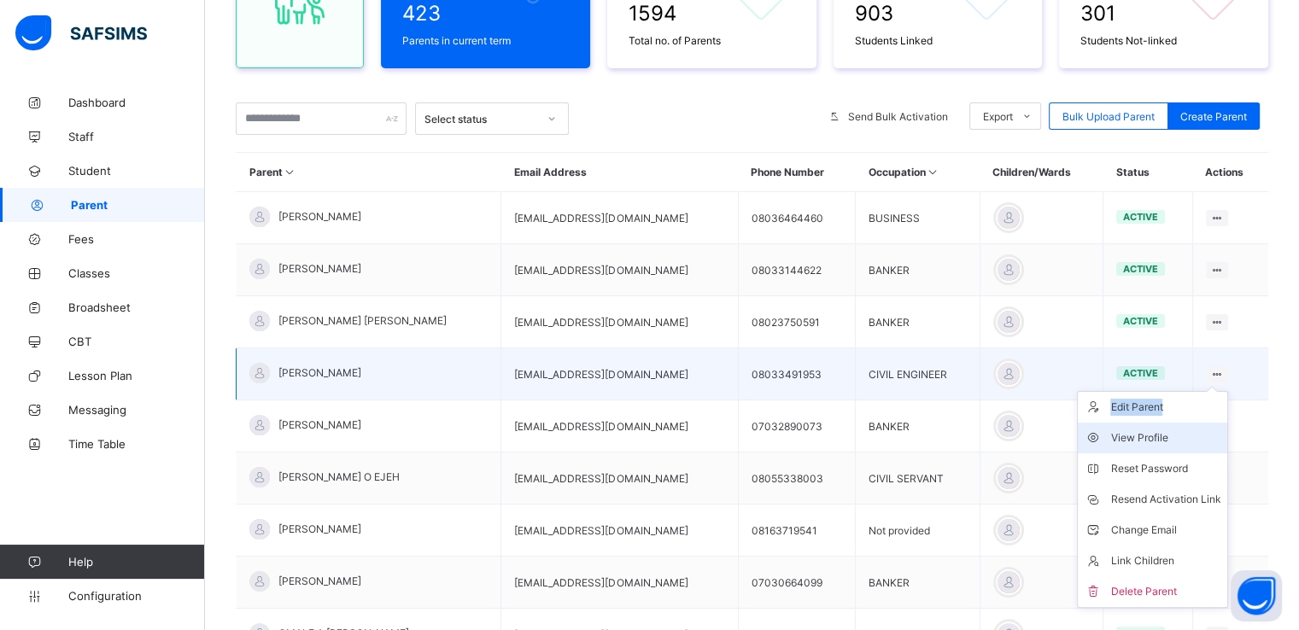
drag, startPoint x: 1222, startPoint y: 372, endPoint x: 1204, endPoint y: 430, distance: 60.0
click at [1206, 383] on div "Edit Parent View Profile Reset Password Resend Activation Link Change Email Lin…" at bounding box center [1217, 374] width 23 height 16
click at [1142, 431] on div "View Profile" at bounding box center [1166, 438] width 110 height 17
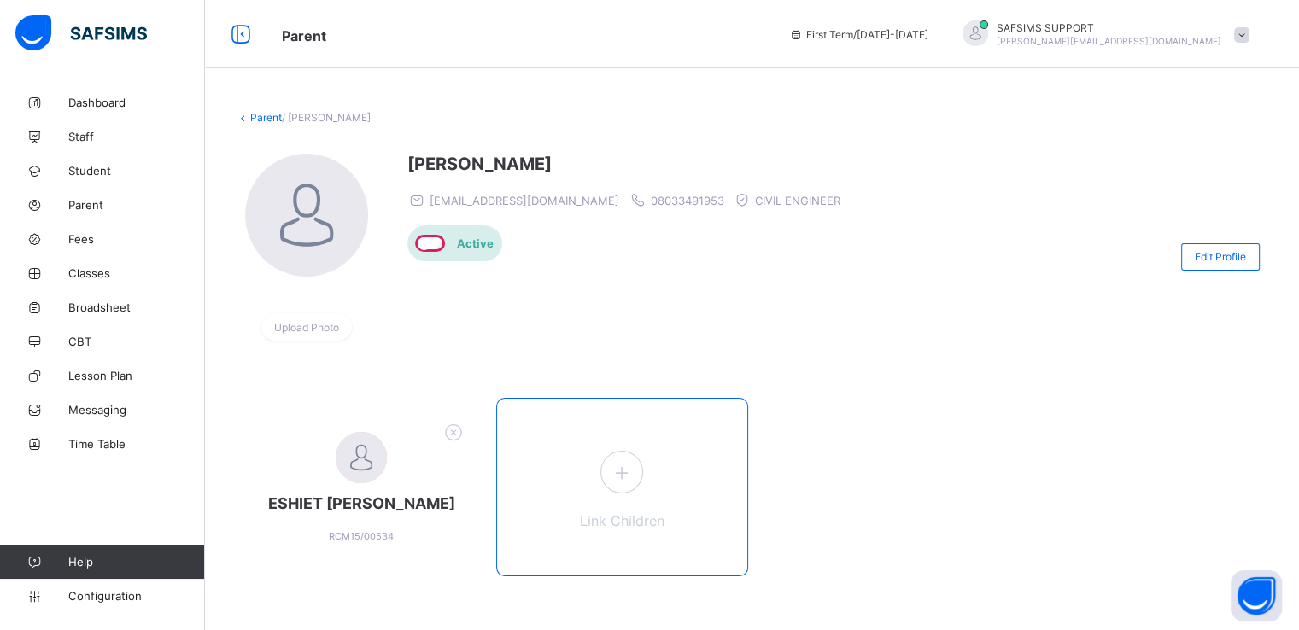
scroll to position [16, 0]
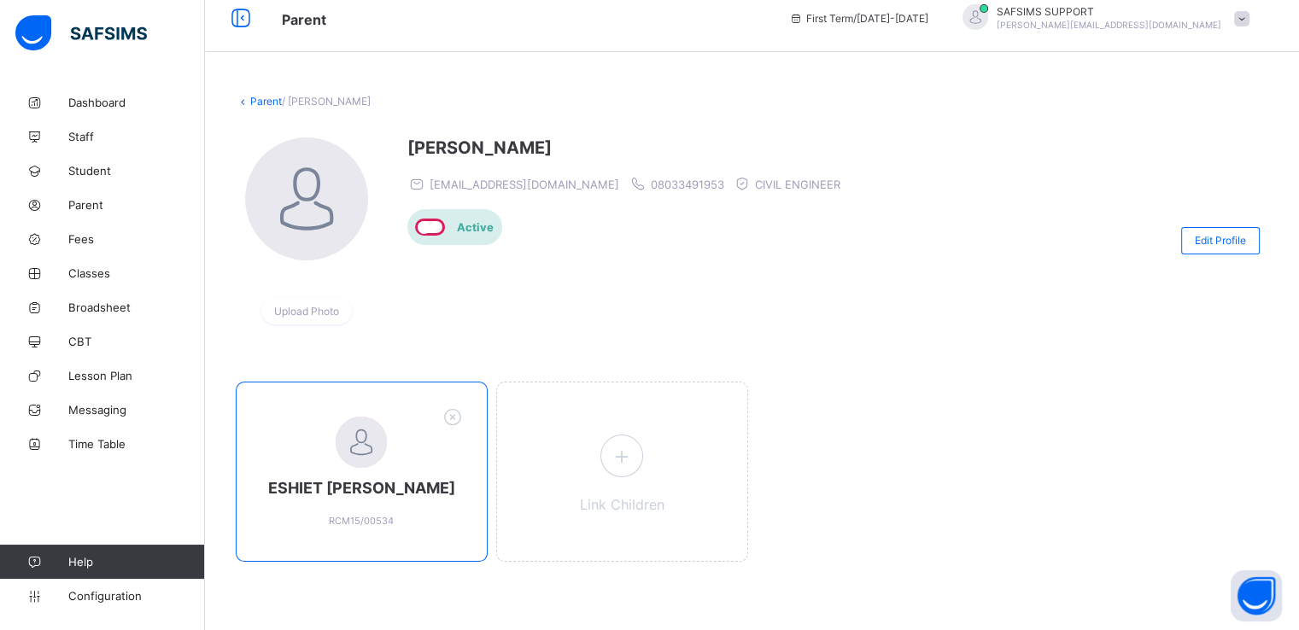
click at [370, 459] on div at bounding box center [361, 442] width 51 height 51
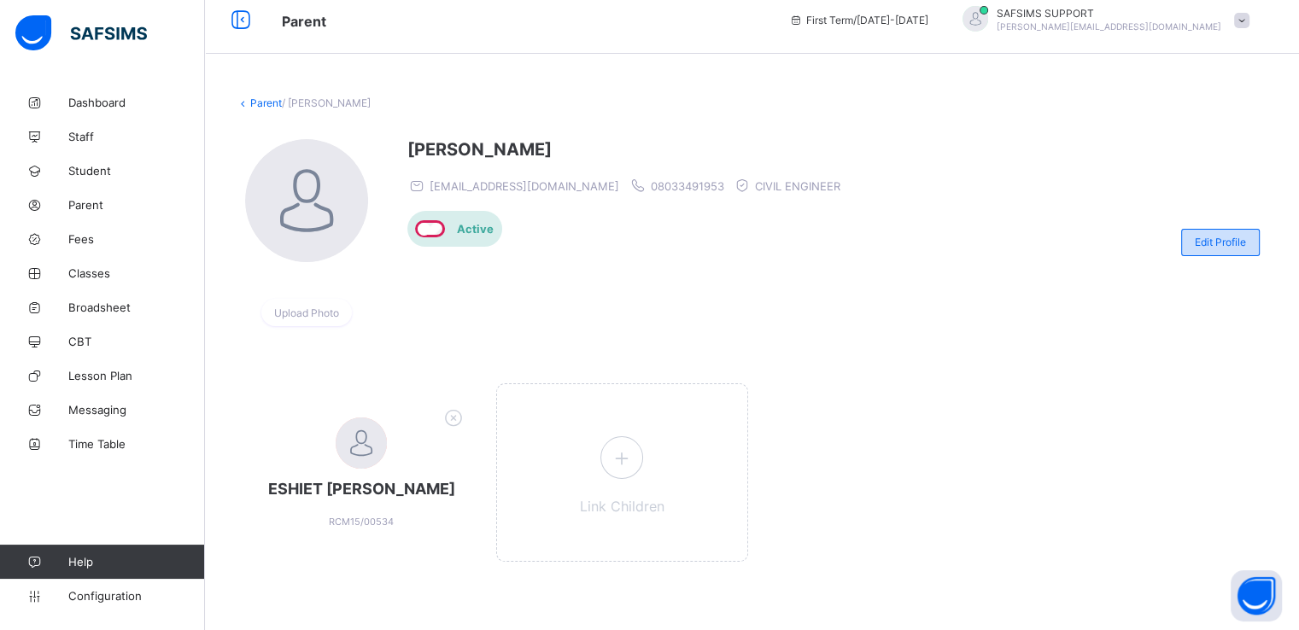
click at [1233, 237] on span "Edit Profile" at bounding box center [1220, 242] width 51 height 13
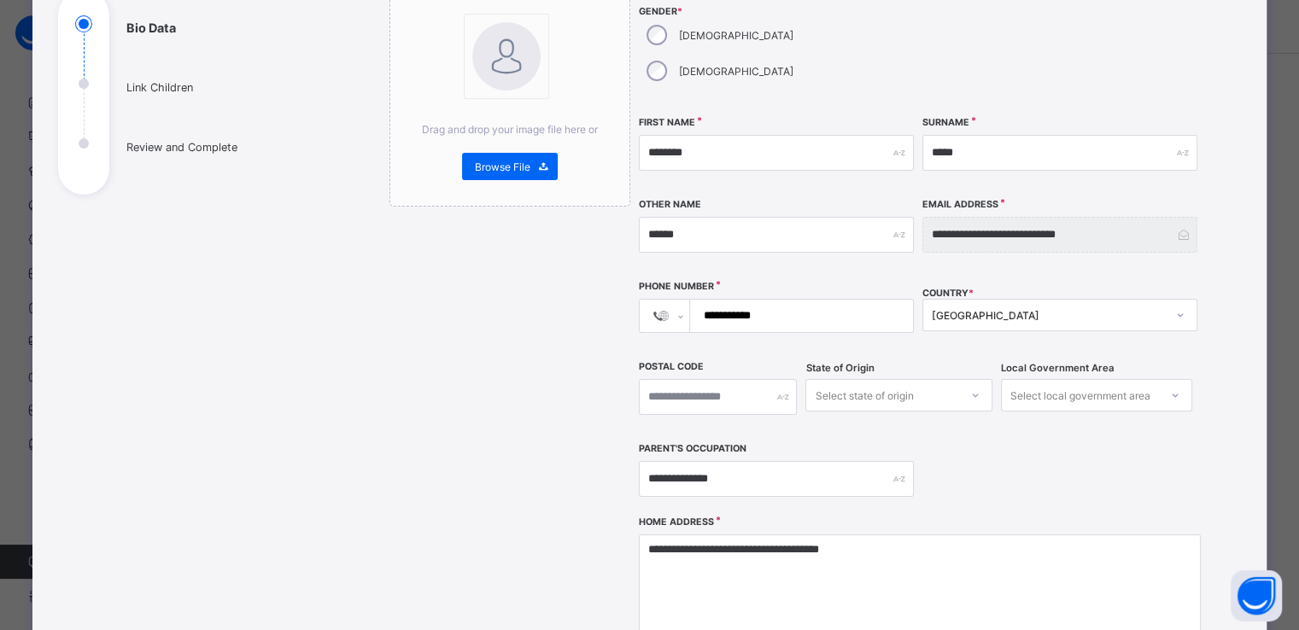
scroll to position [0, 0]
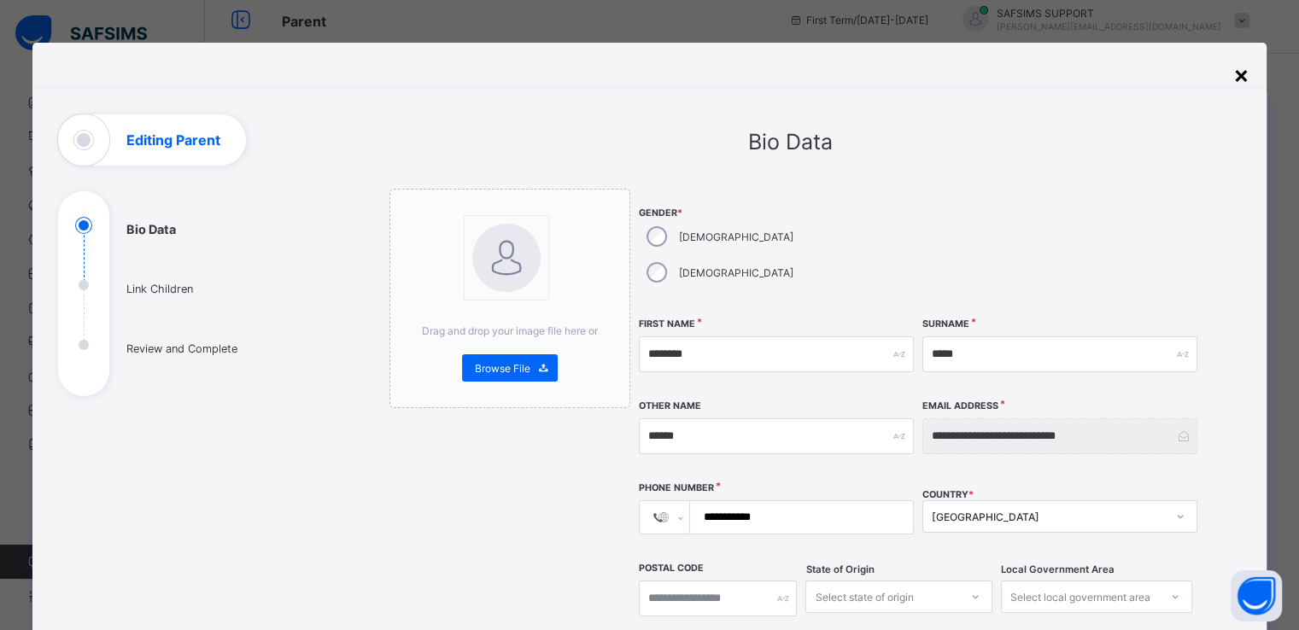
click at [1246, 76] on div "×" at bounding box center [1242, 74] width 16 height 29
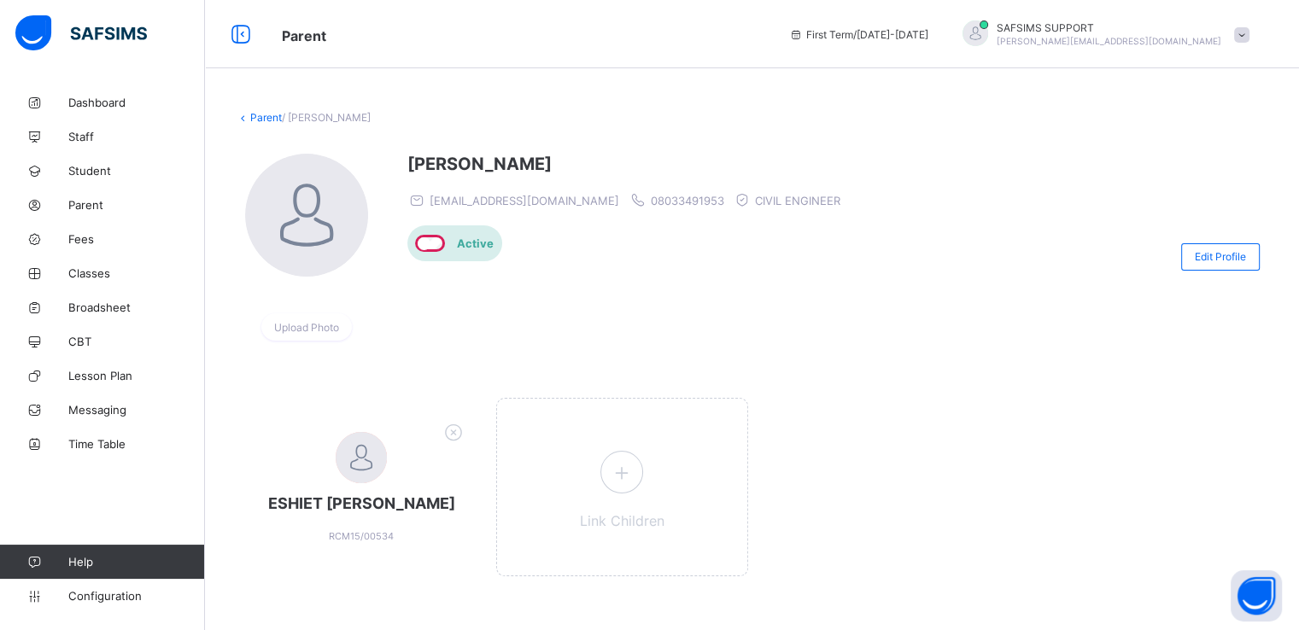
click at [261, 120] on link "Parent" at bounding box center [266, 117] width 32 height 13
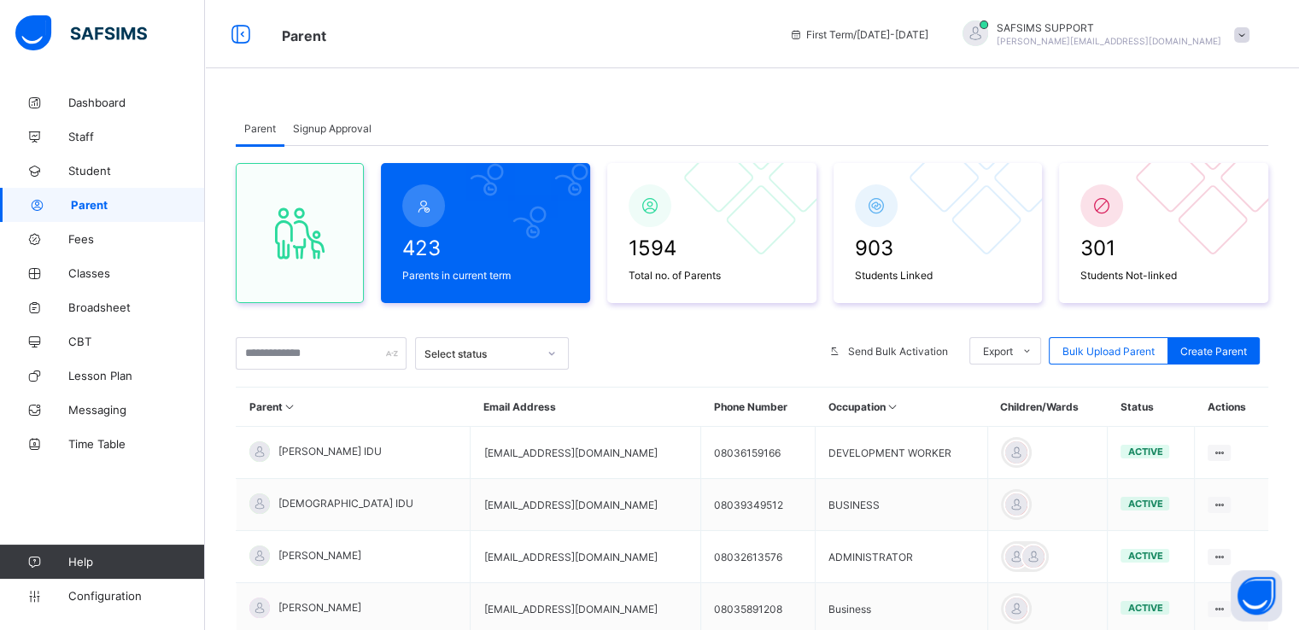
click at [261, 122] on span "Parent" at bounding box center [260, 128] width 32 height 13
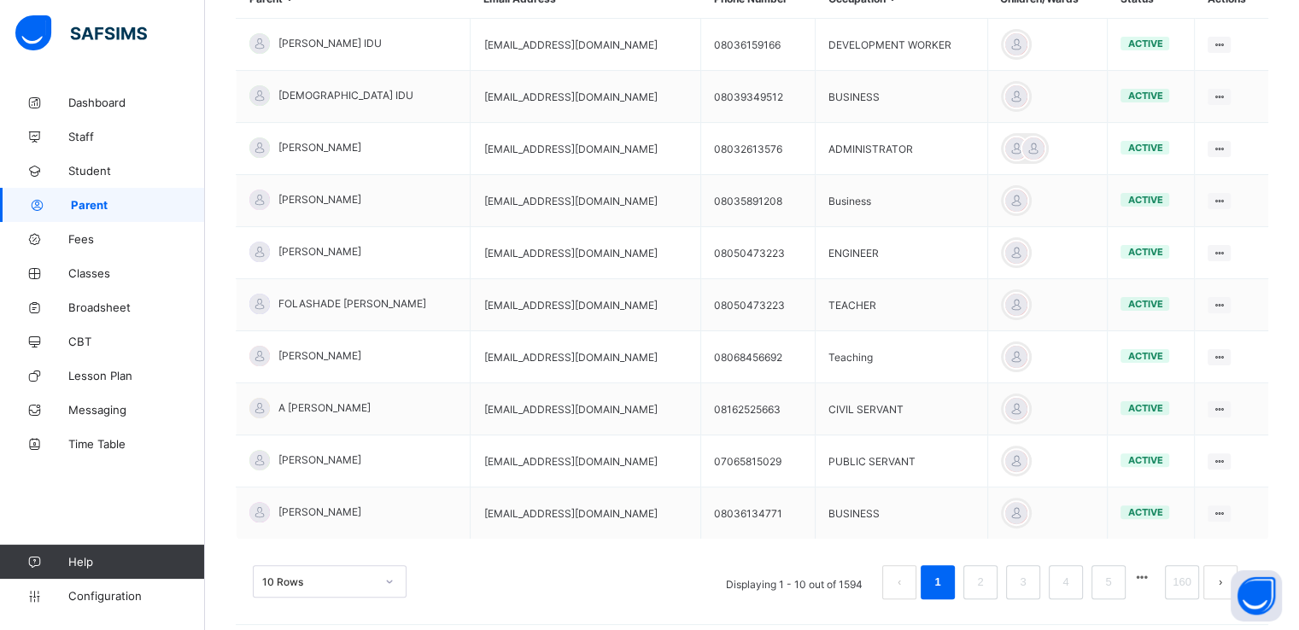
scroll to position [437, 0]
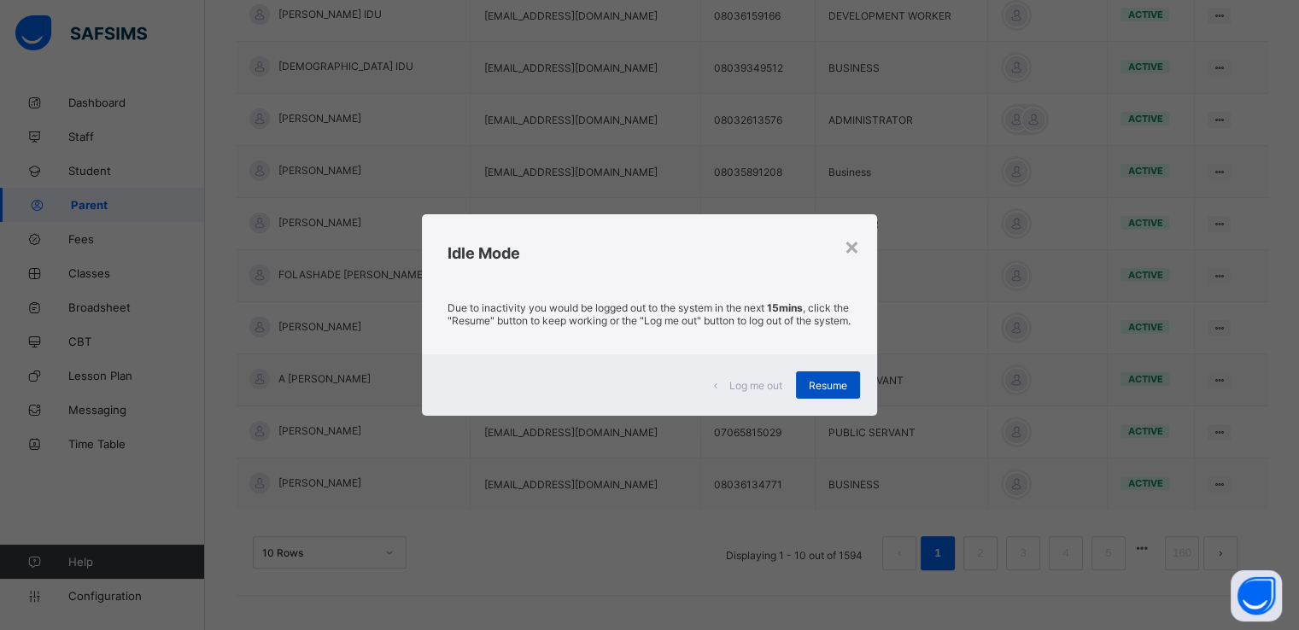
click at [816, 390] on span "Resume" at bounding box center [828, 385] width 38 height 13
click at [834, 391] on span "Resume" at bounding box center [828, 385] width 38 height 13
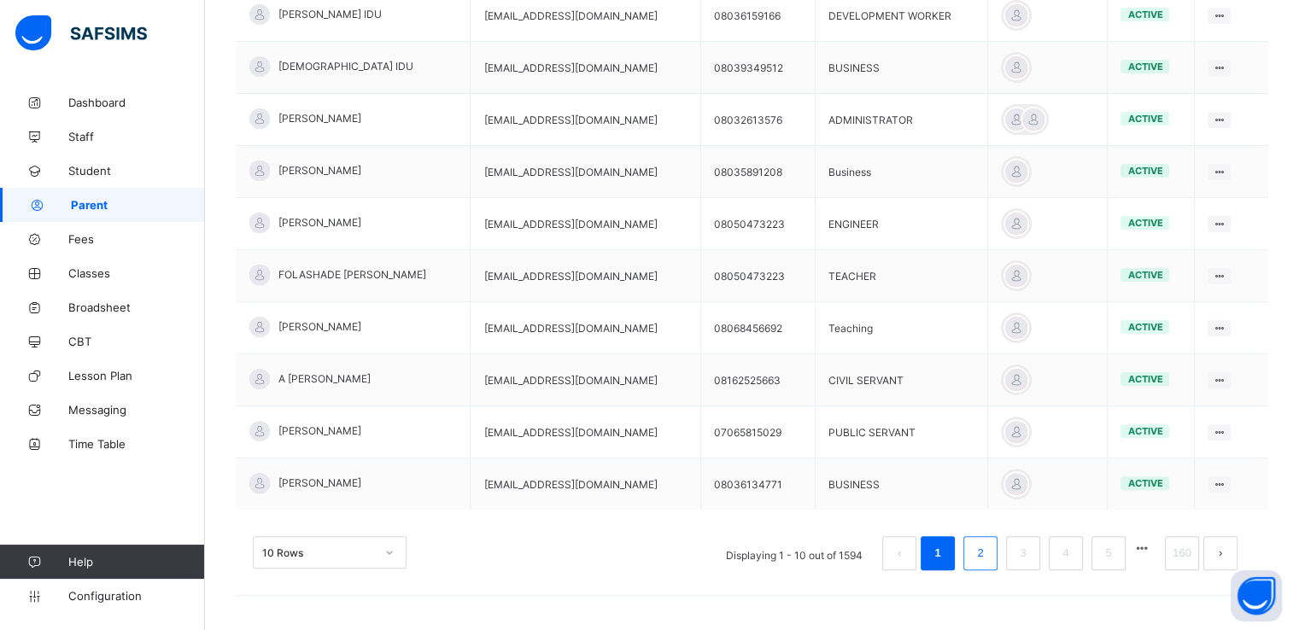
click at [988, 553] on link "2" at bounding box center [980, 553] width 16 height 22
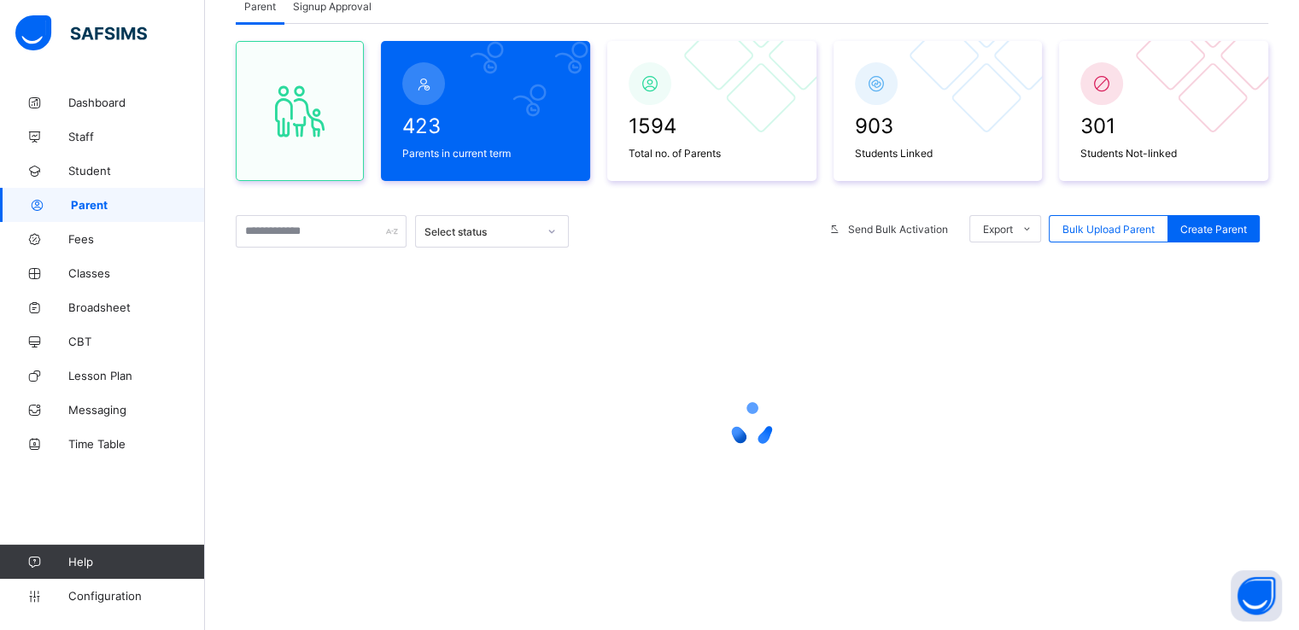
scroll to position [0, 0]
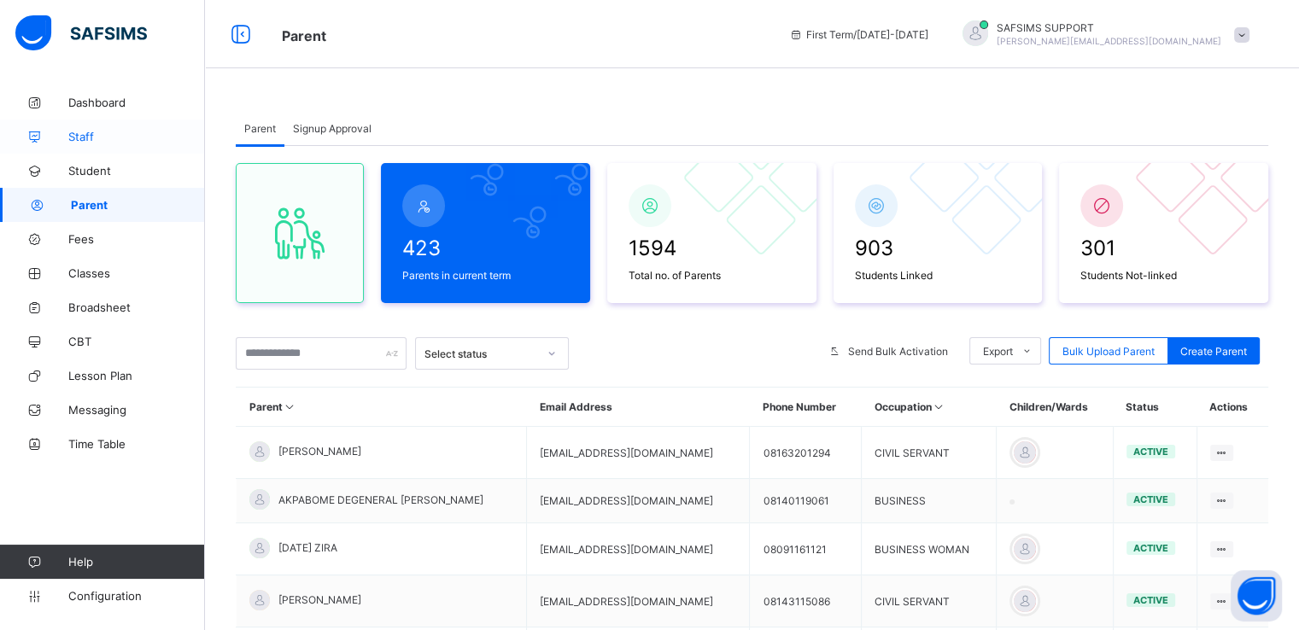
click at [83, 134] on span "Staff" at bounding box center [136, 137] width 137 height 14
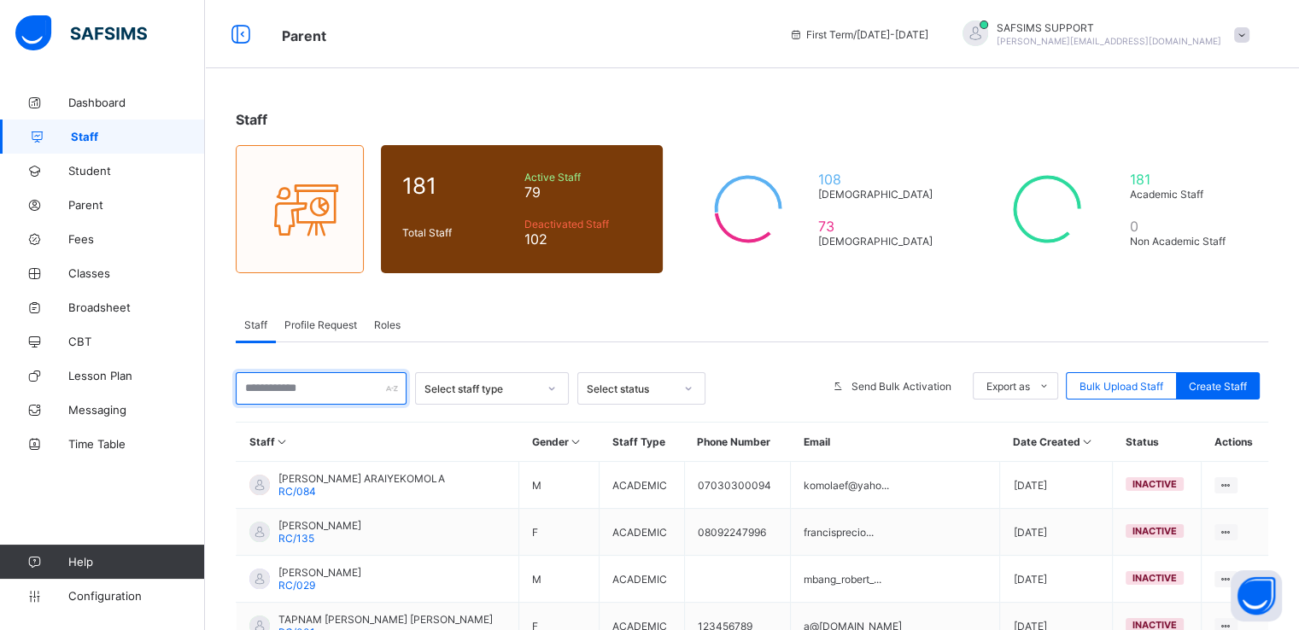
click at [315, 386] on input "text" at bounding box center [321, 388] width 171 height 32
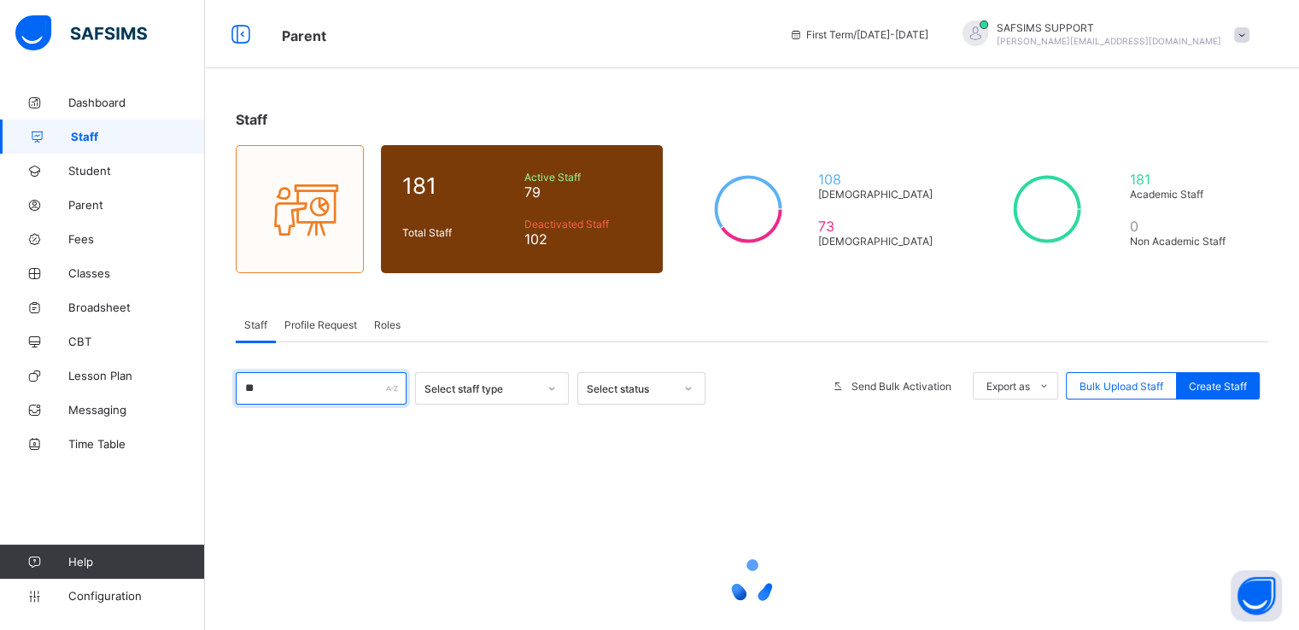
type input "*"
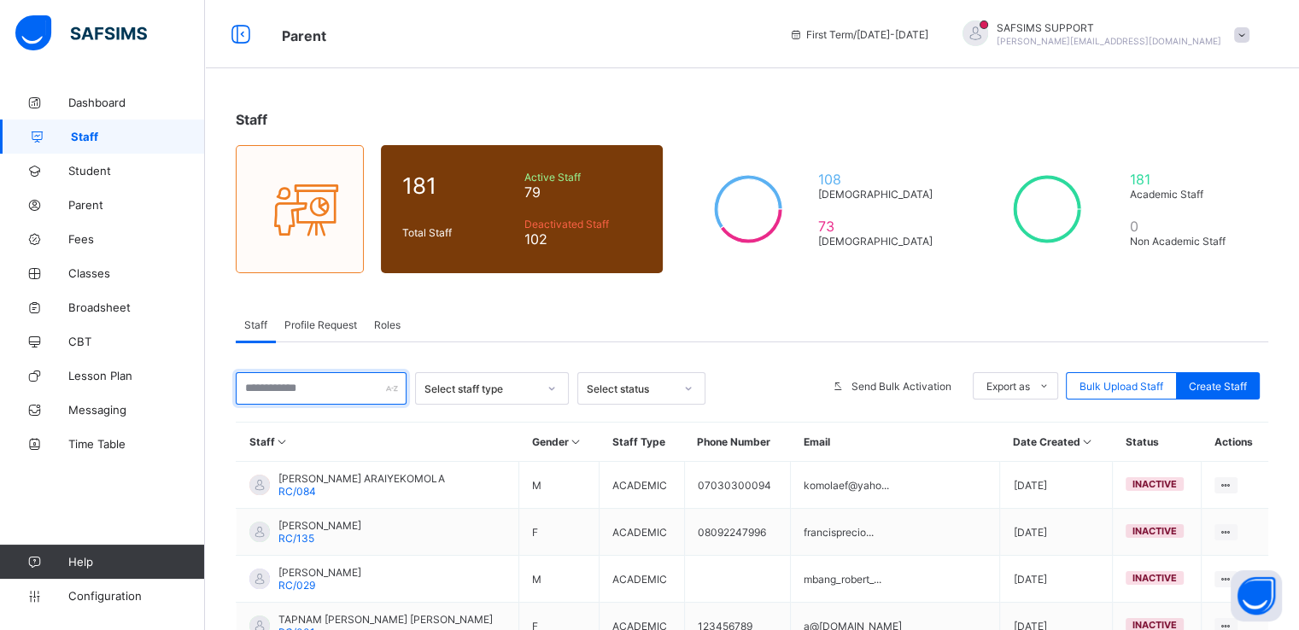
scroll to position [405, 0]
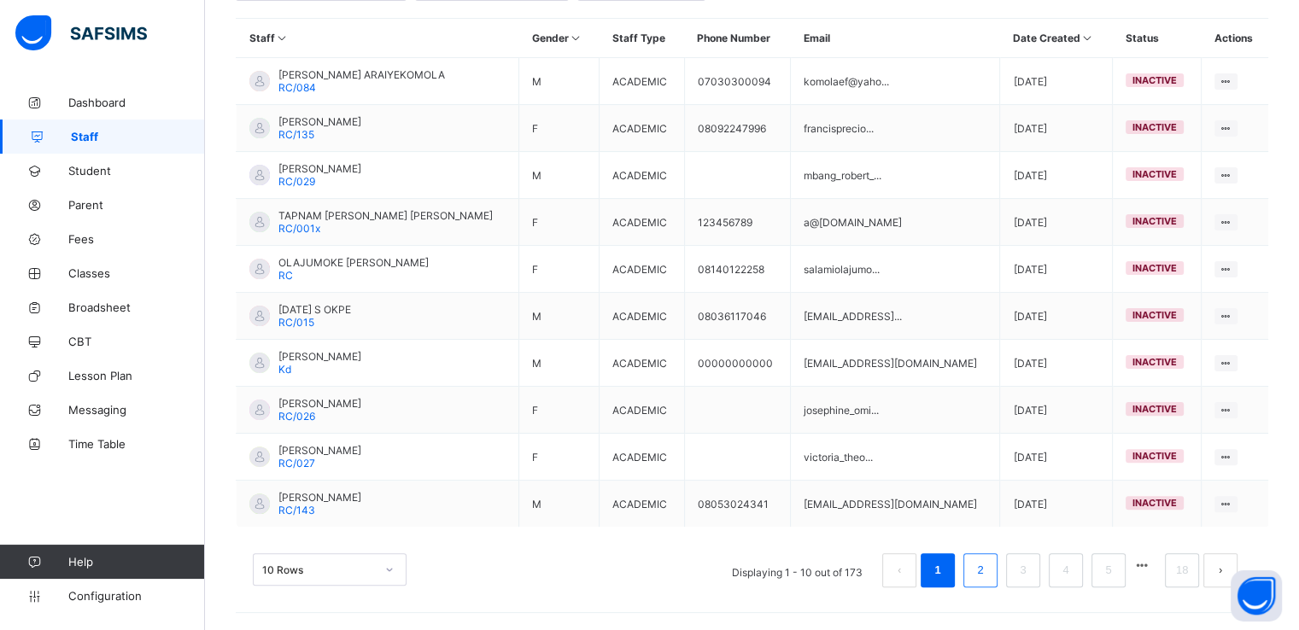
click at [988, 572] on link "2" at bounding box center [980, 571] width 16 height 22
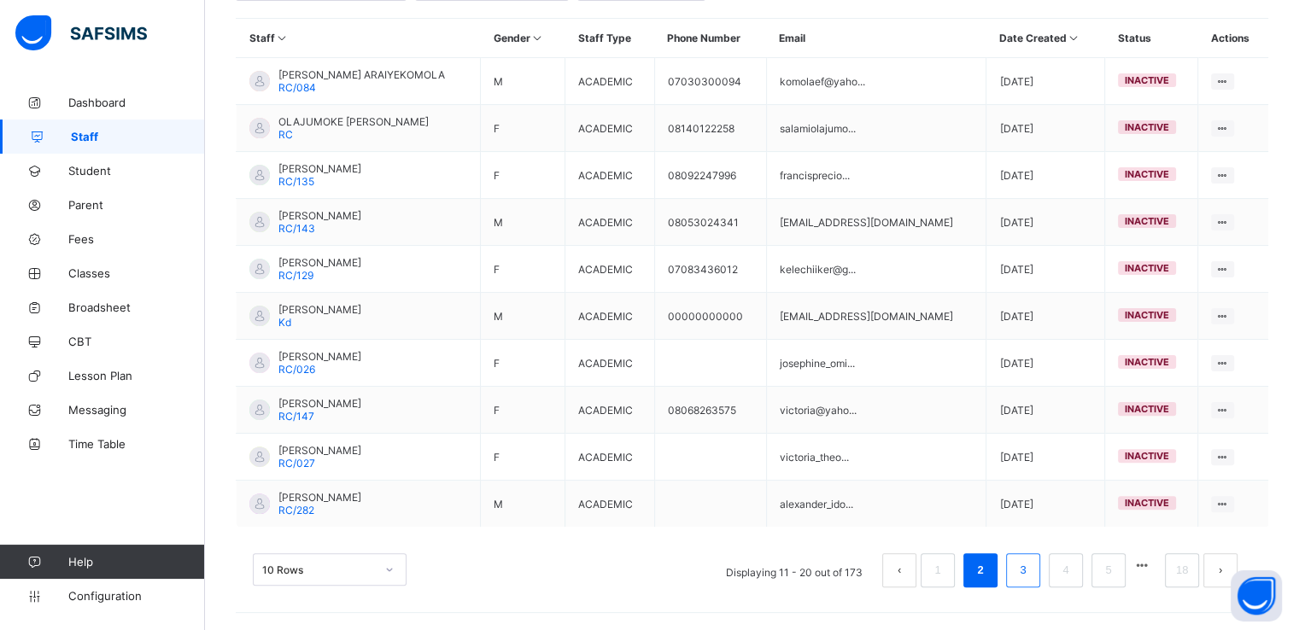
click at [1031, 579] on link "3" at bounding box center [1023, 571] width 16 height 22
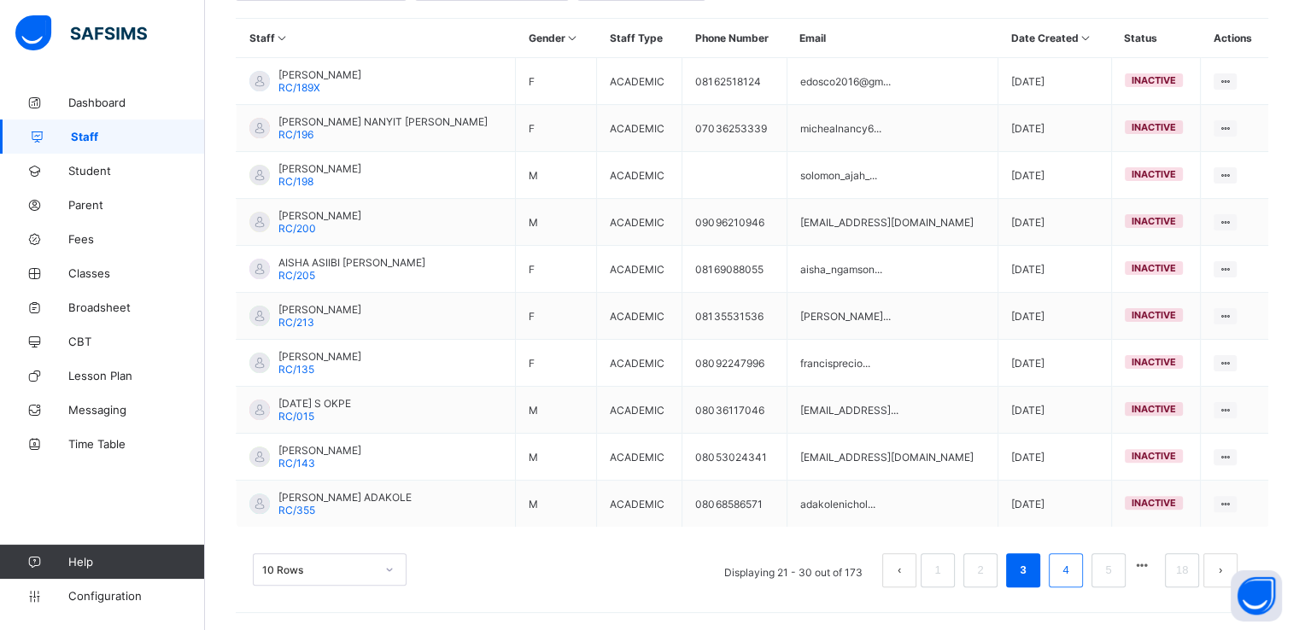
click at [1073, 577] on link "4" at bounding box center [1066, 571] width 16 height 22
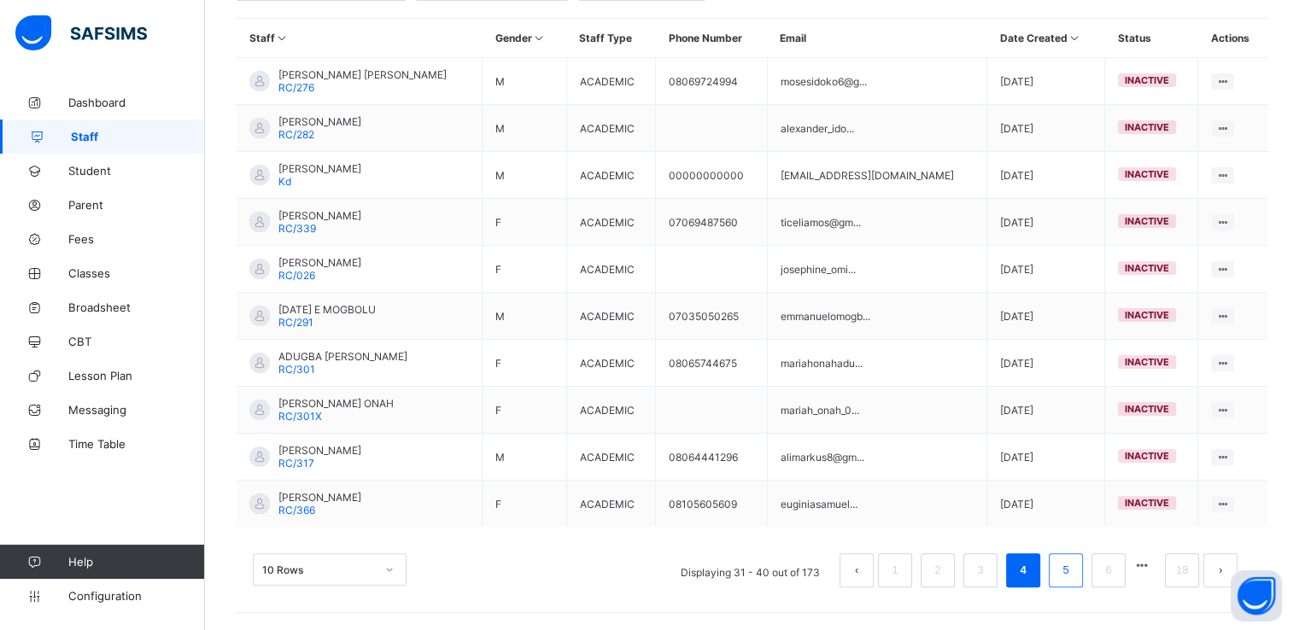
click at [1071, 560] on link "5" at bounding box center [1066, 571] width 16 height 22
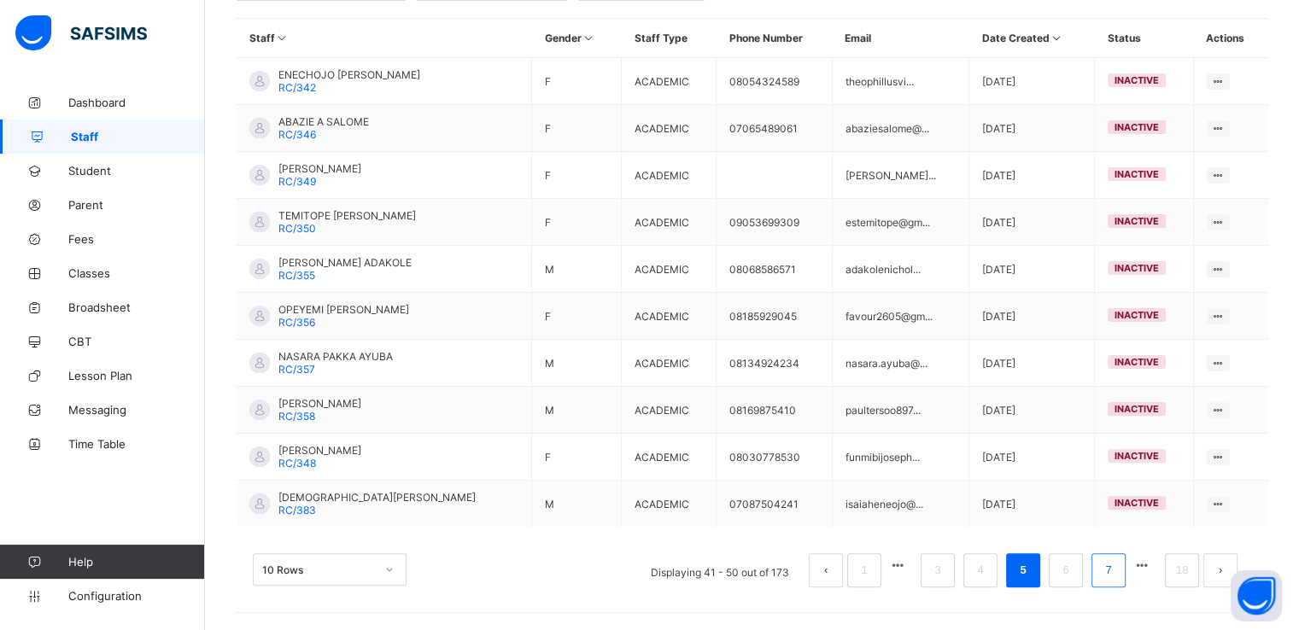
click at [1116, 565] on link "7" at bounding box center [1108, 571] width 16 height 22
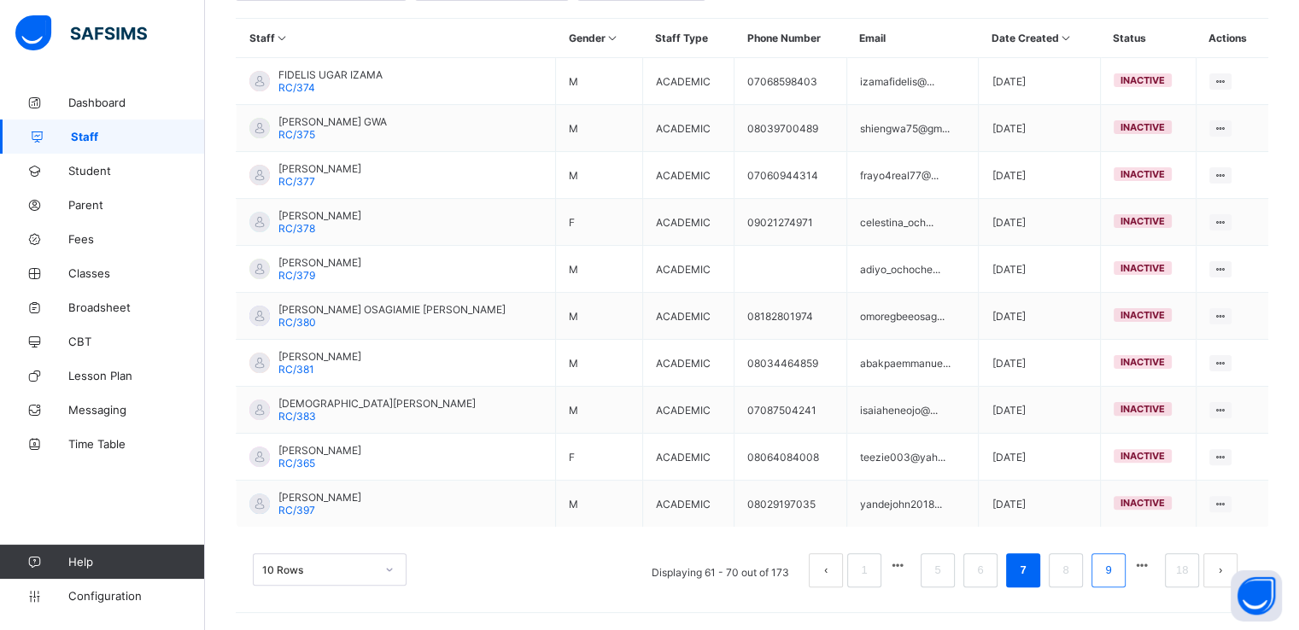
click at [1117, 563] on link "9" at bounding box center [1108, 571] width 16 height 22
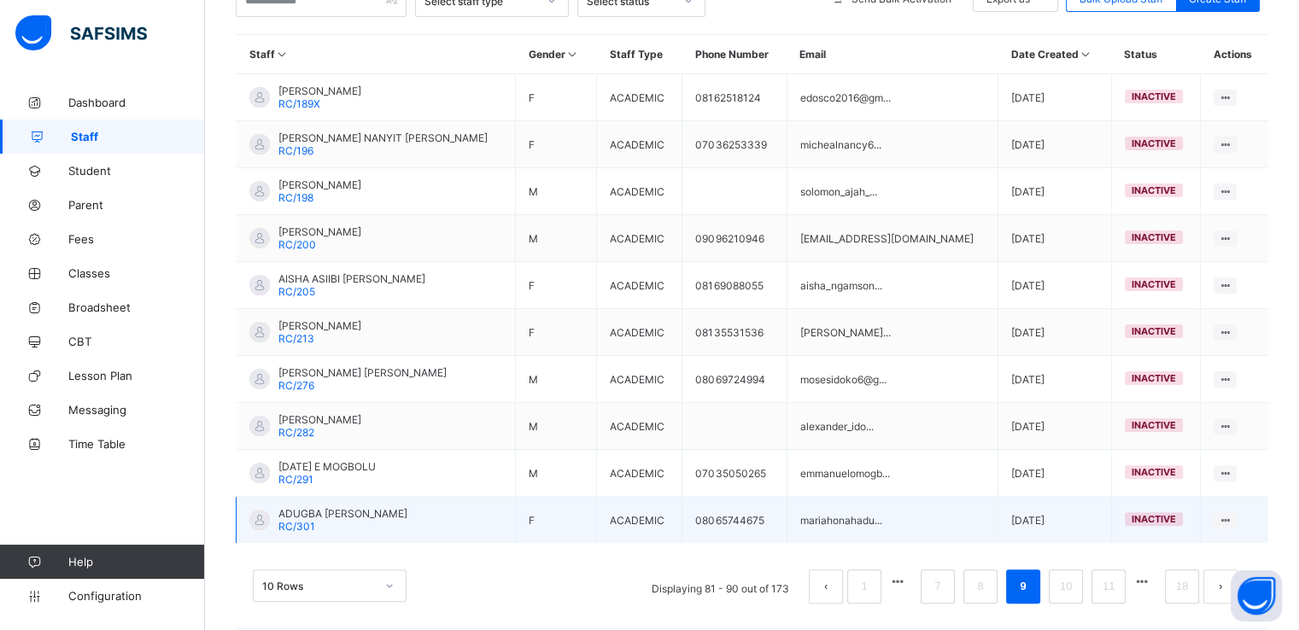
scroll to position [381, 0]
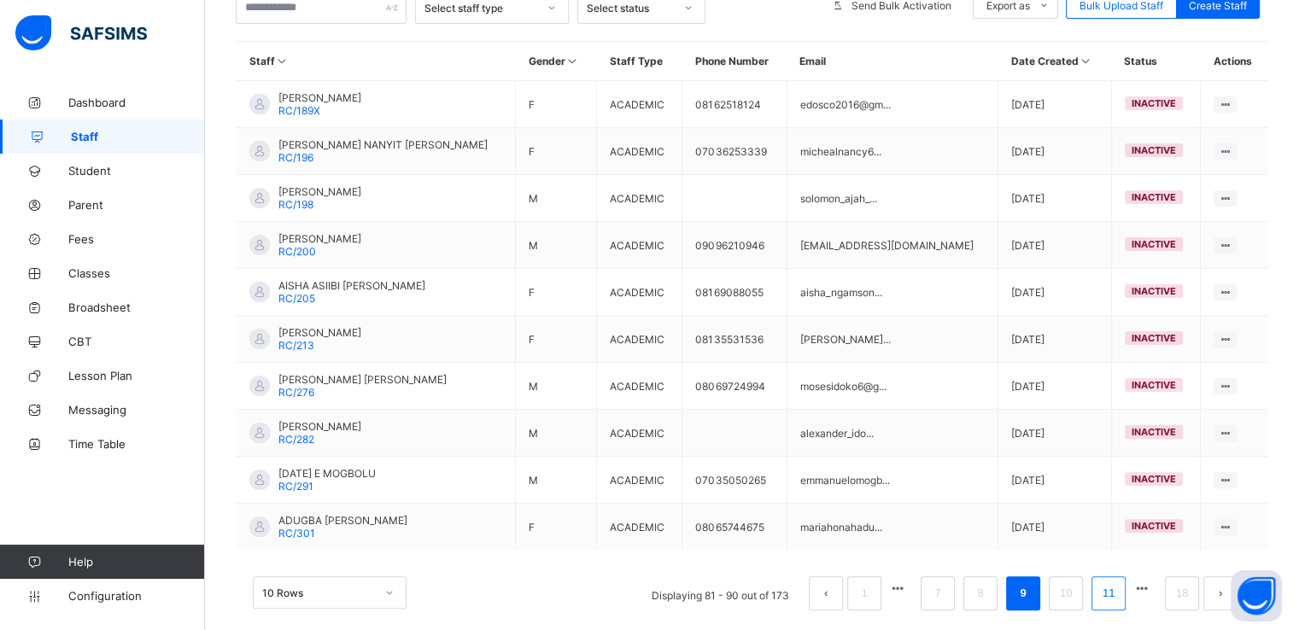
click at [1114, 592] on link "11" at bounding box center [1109, 594] width 22 height 22
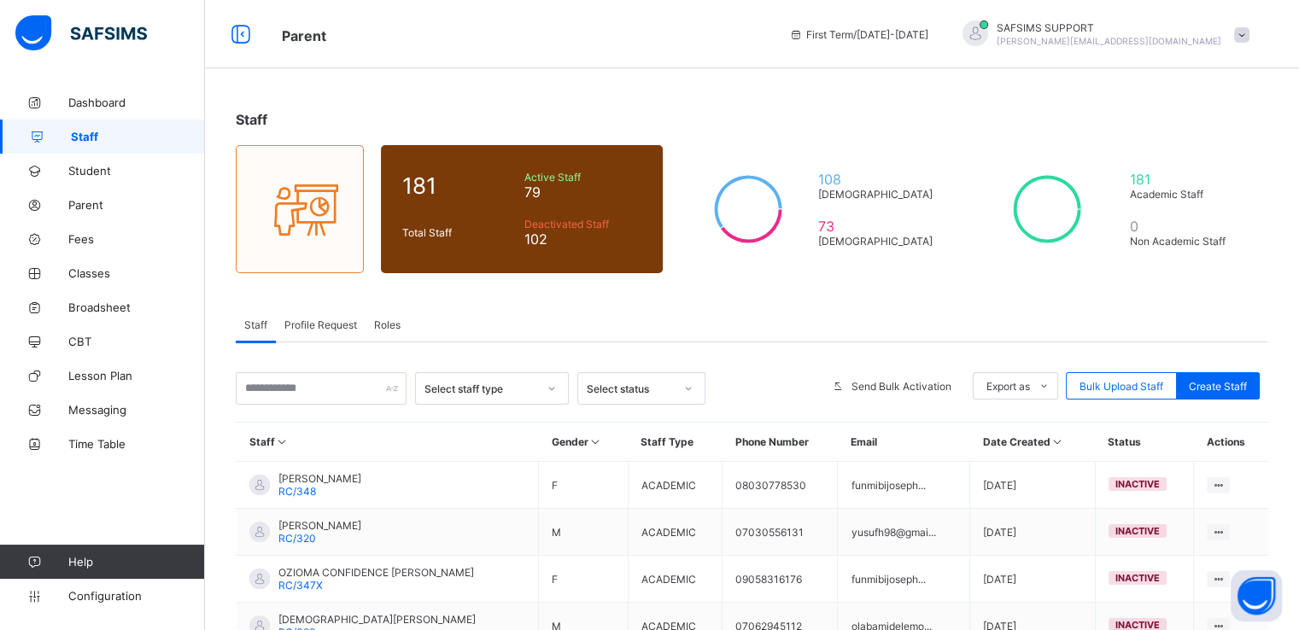
scroll to position [405, 0]
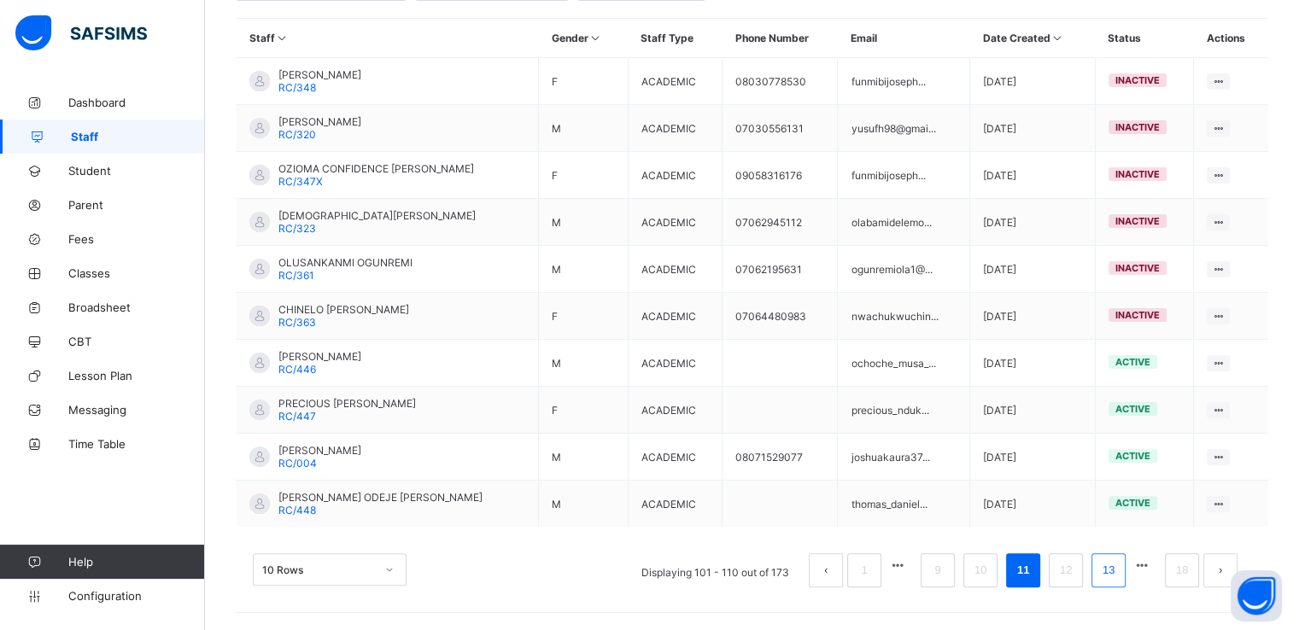
click at [1118, 568] on link "13" at bounding box center [1109, 571] width 22 height 22
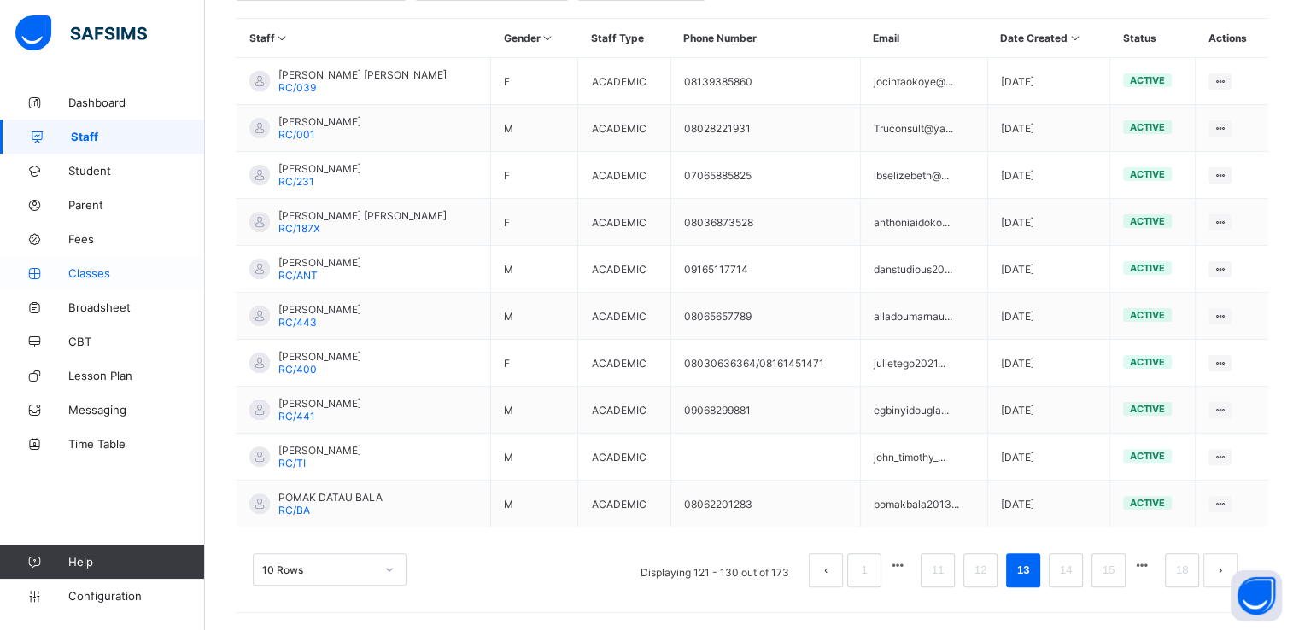
click at [89, 278] on span "Classes" at bounding box center [136, 274] width 137 height 14
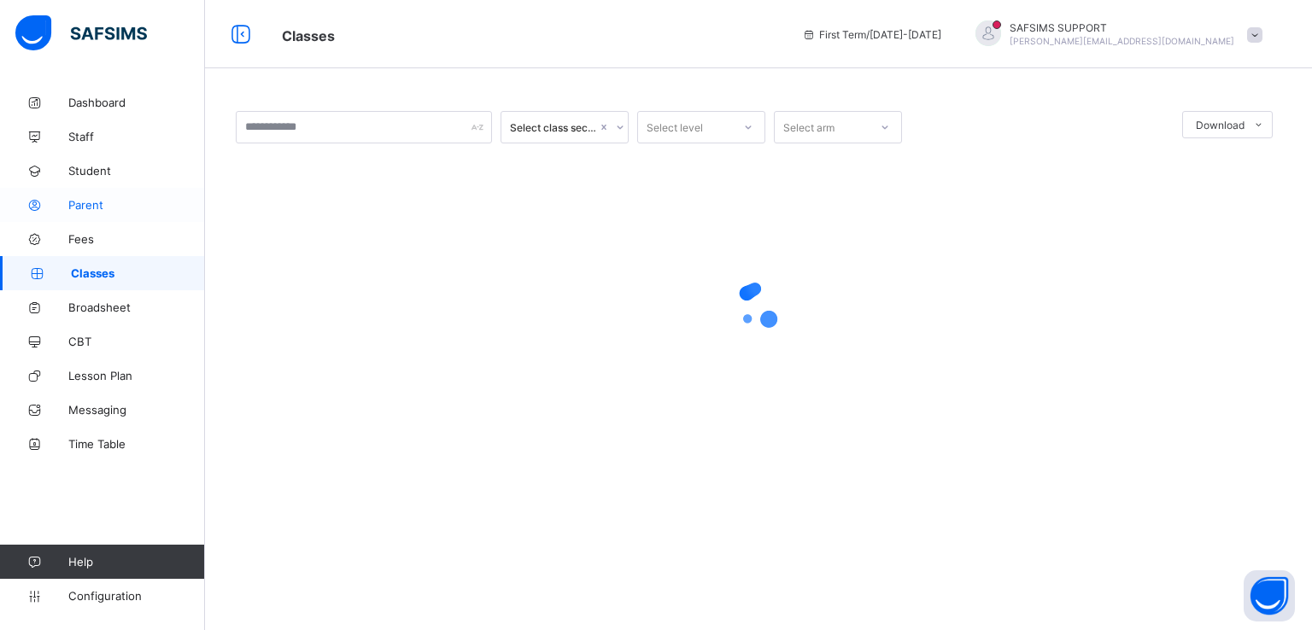
click at [82, 202] on span "Parent" at bounding box center [136, 205] width 137 height 14
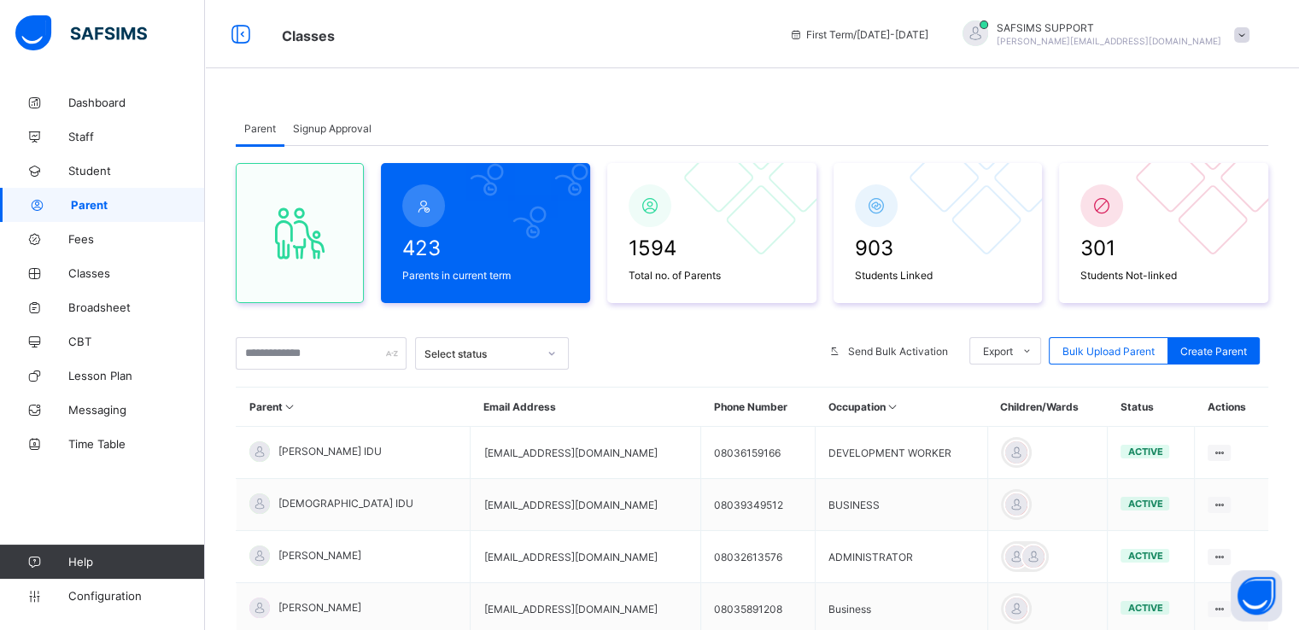
scroll to position [437, 0]
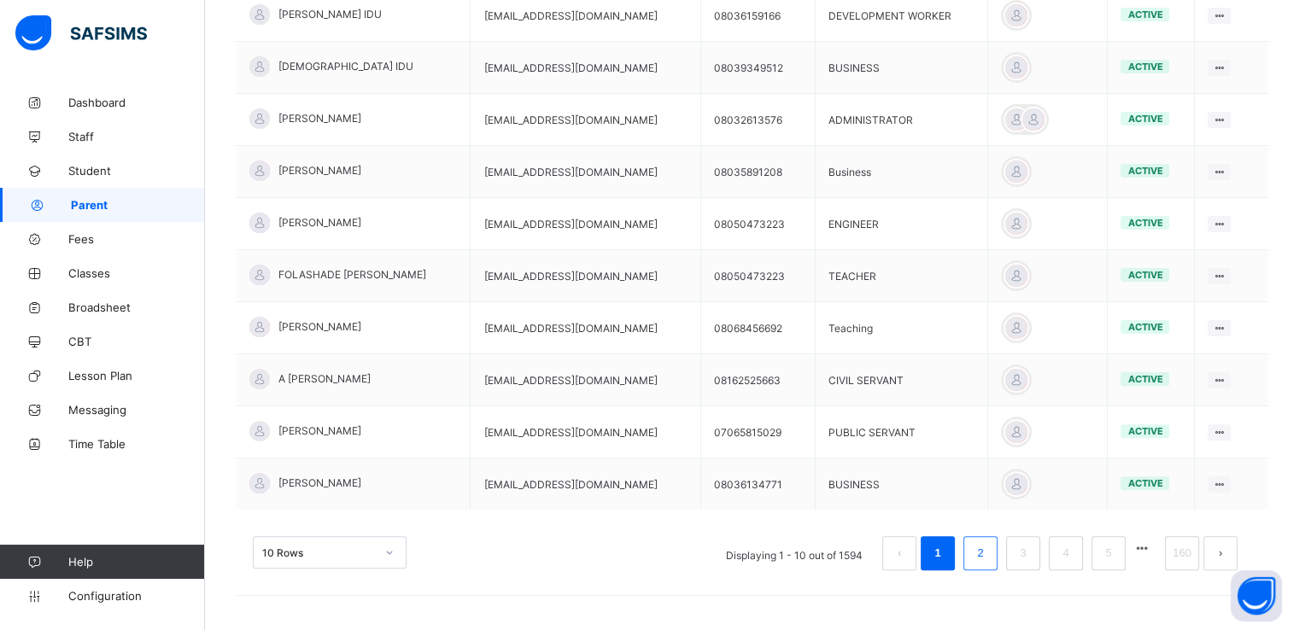
click at [986, 560] on link "2" at bounding box center [980, 553] width 16 height 22
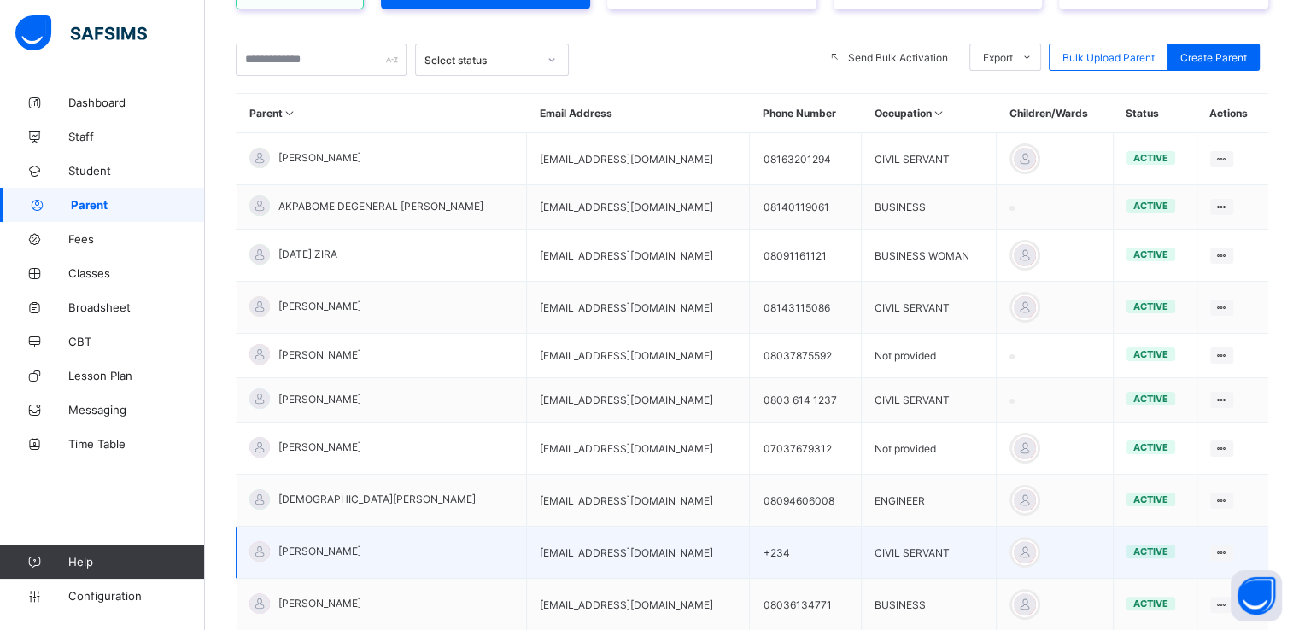
scroll to position [413, 0]
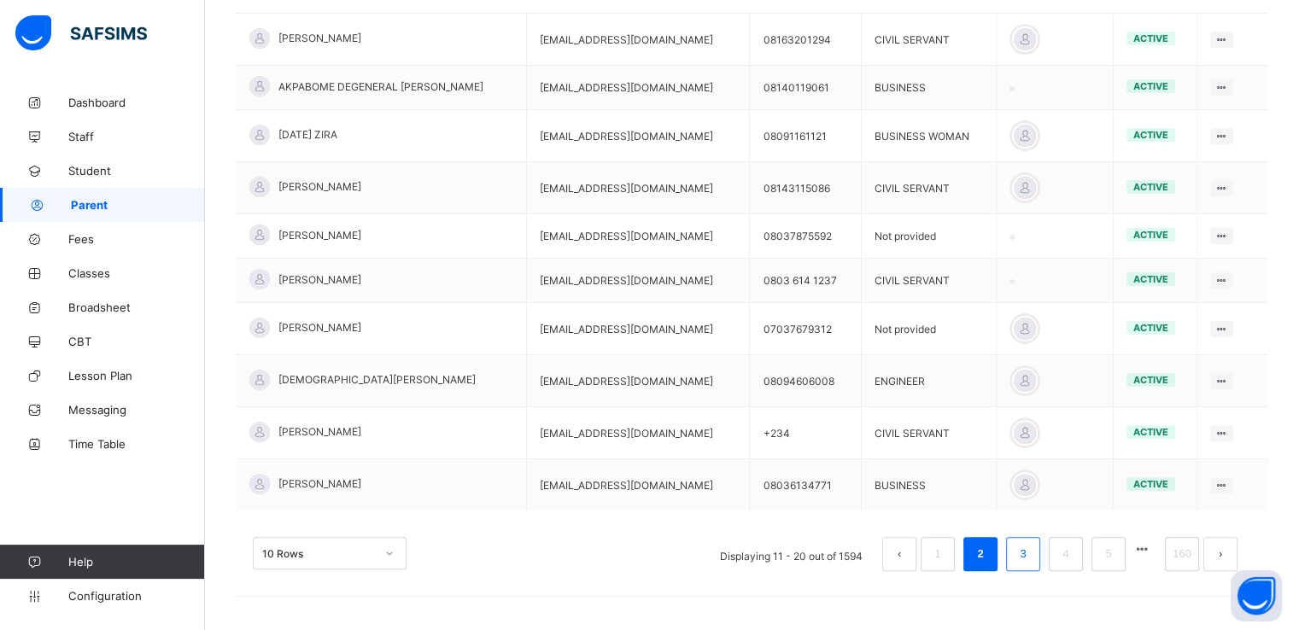
click at [1028, 554] on link "3" at bounding box center [1023, 554] width 16 height 22
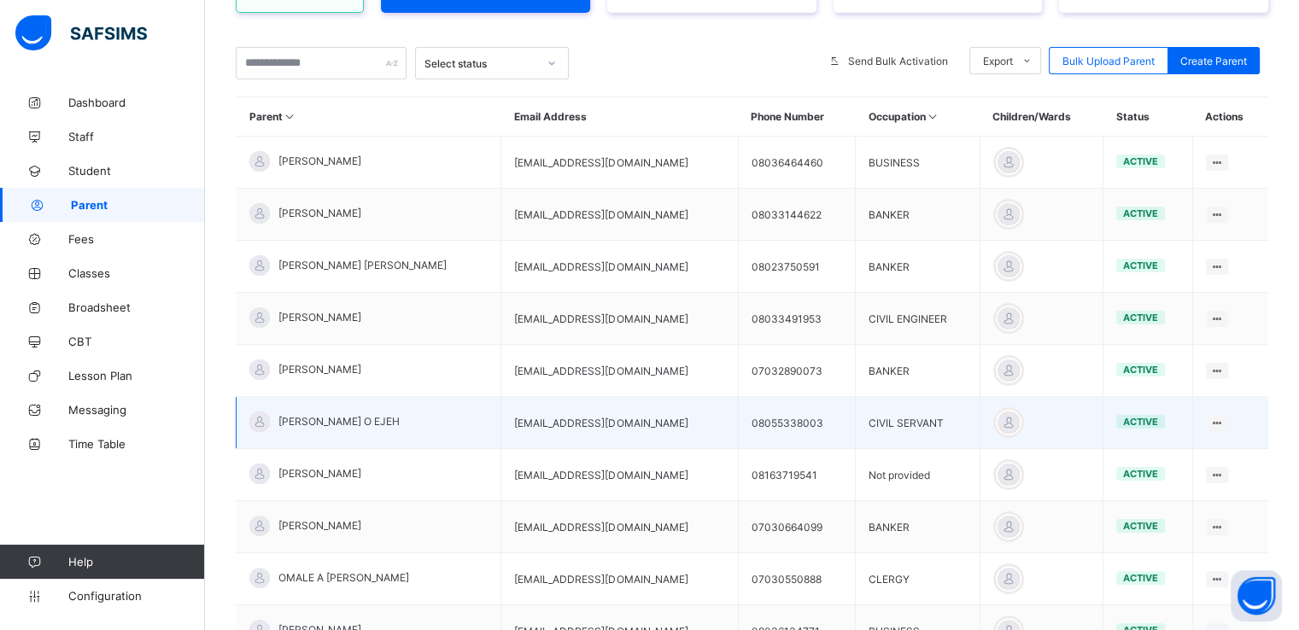
scroll to position [293, 0]
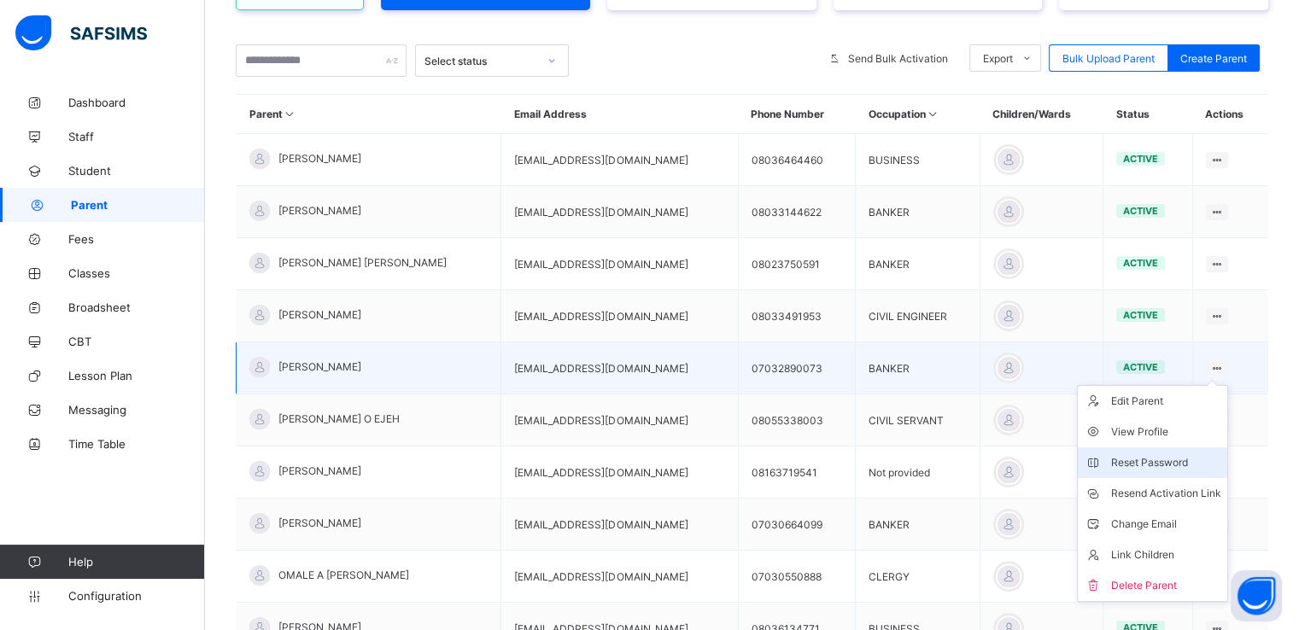
click at [1143, 461] on div "Reset Password" at bounding box center [1166, 462] width 110 height 17
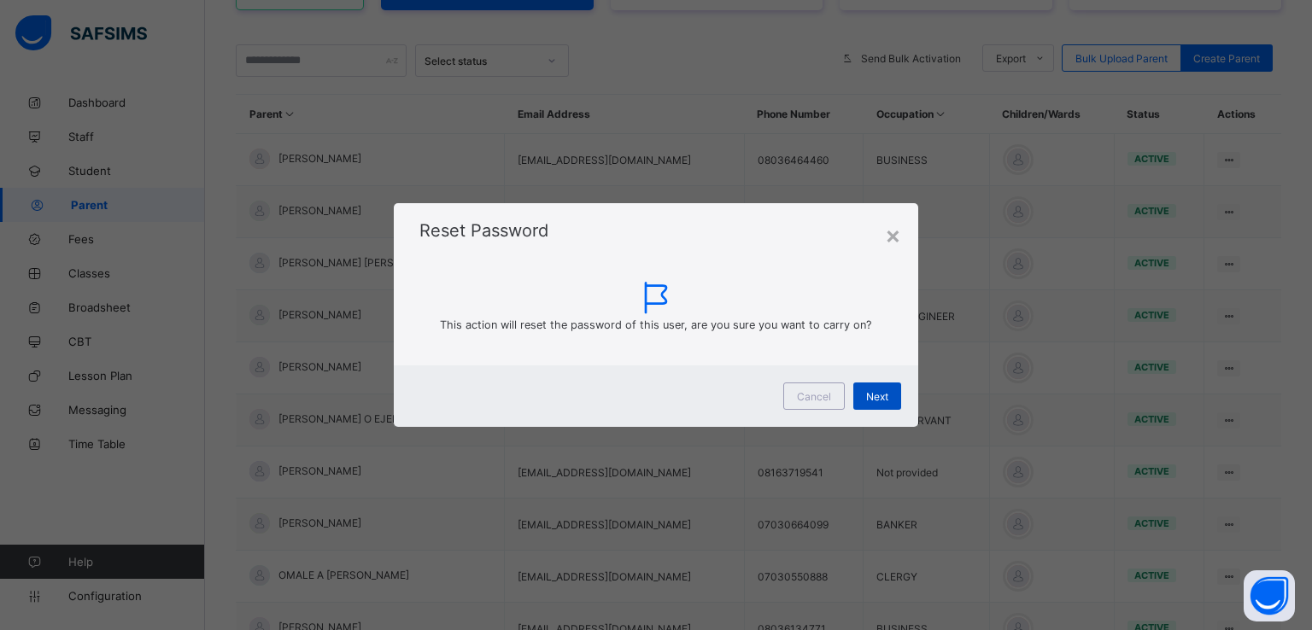
click at [885, 391] on span "Next" at bounding box center [877, 396] width 22 height 13
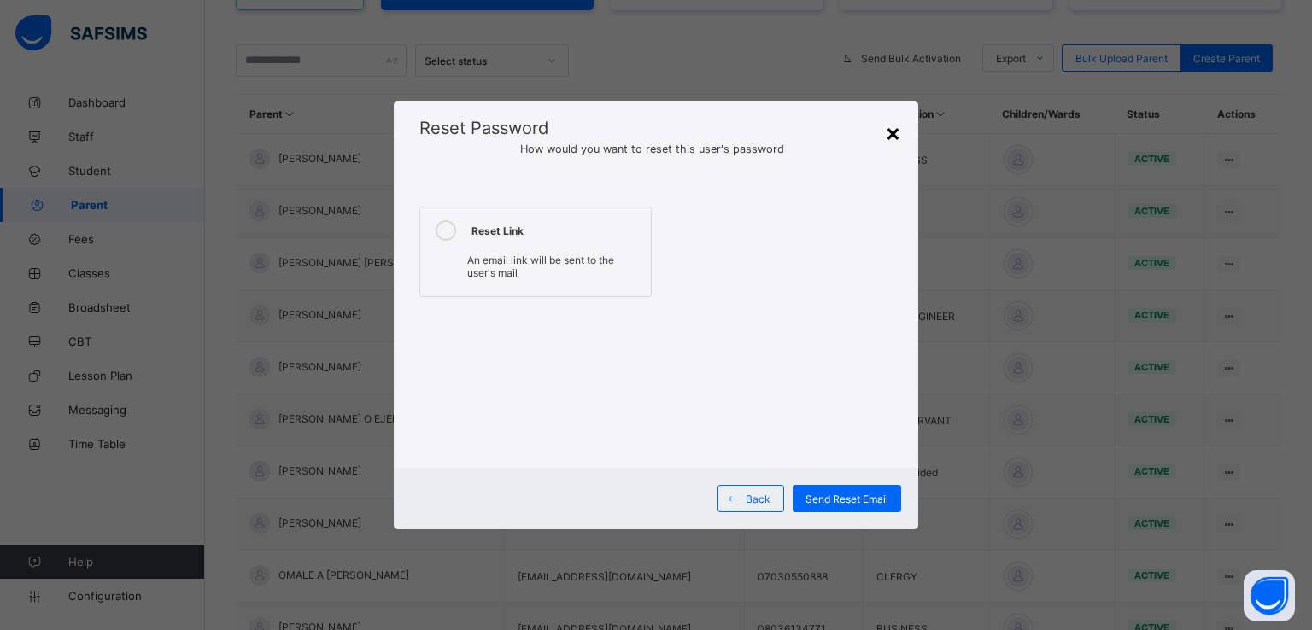
click at [888, 136] on div "×" at bounding box center [893, 132] width 16 height 29
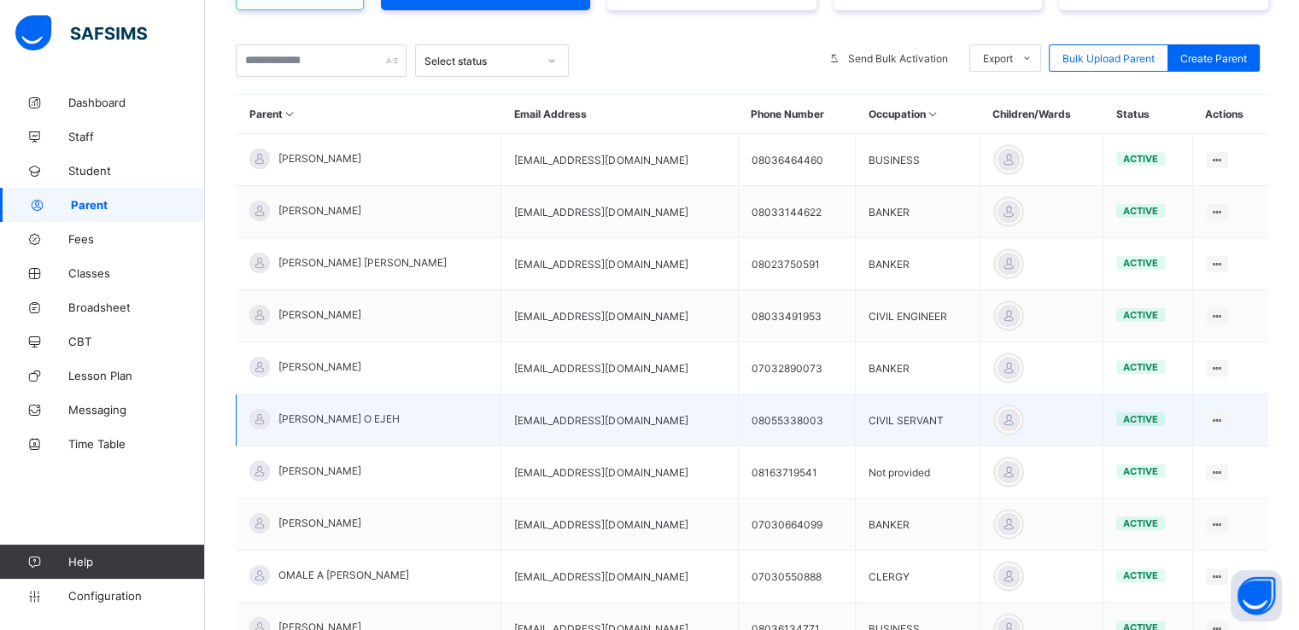
scroll to position [437, 0]
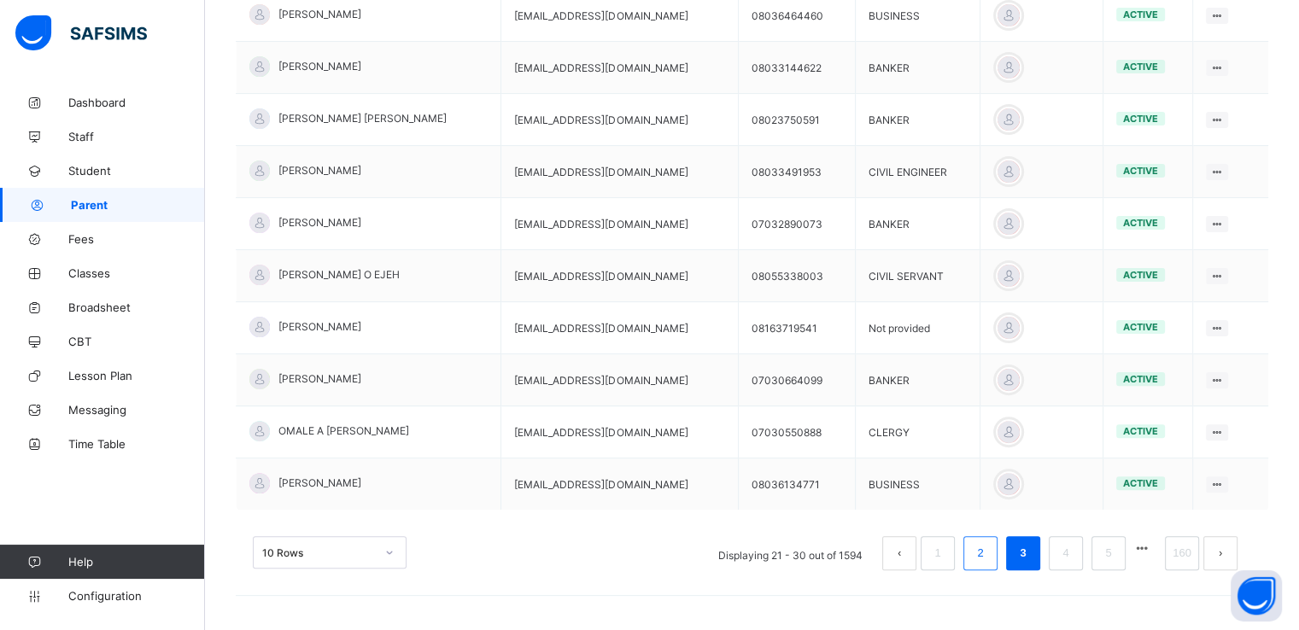
click at [979, 546] on li "2" at bounding box center [981, 553] width 34 height 34
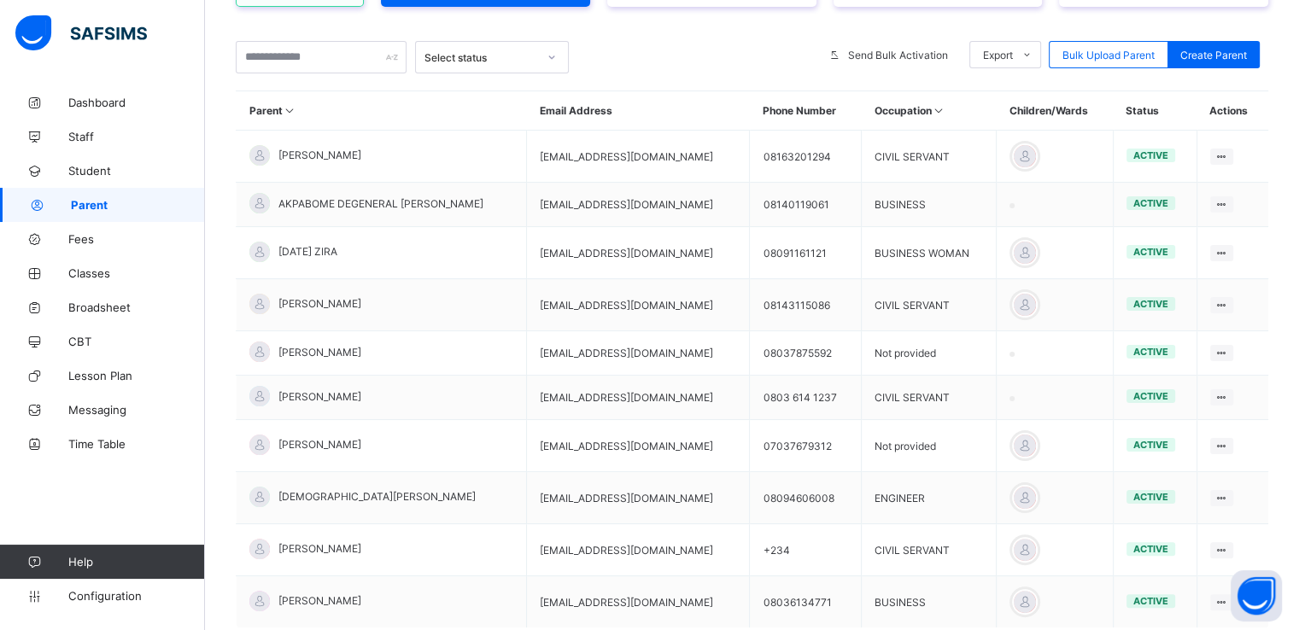
scroll to position [413, 0]
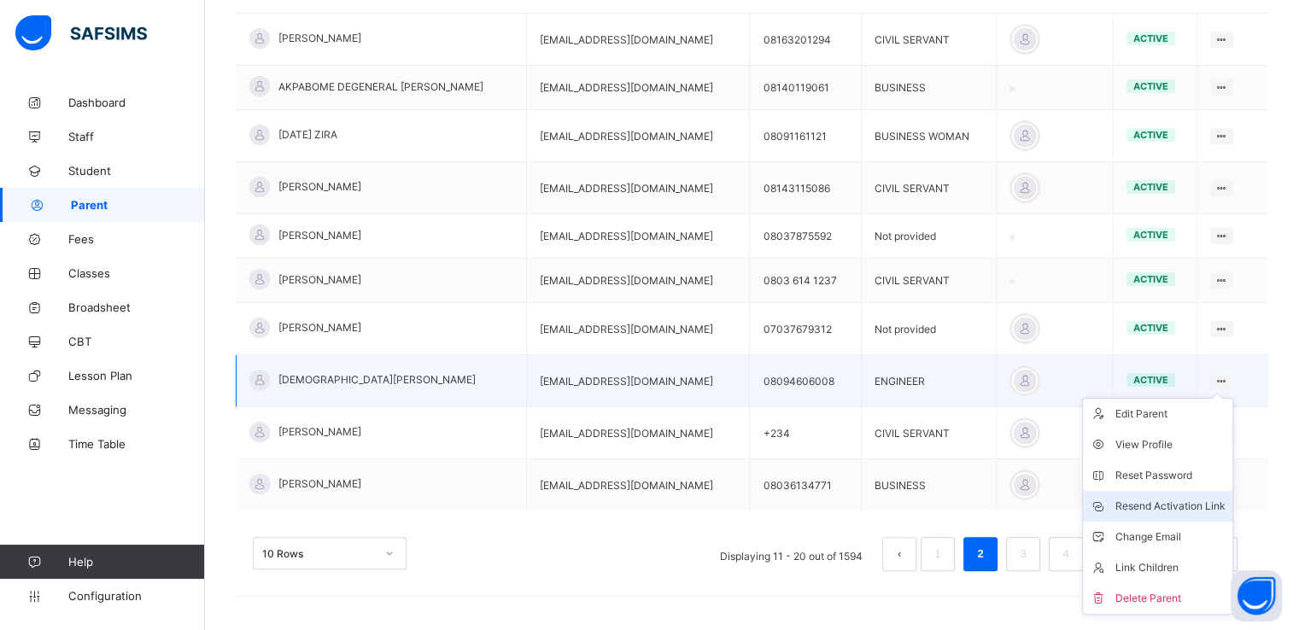
click at [1136, 503] on div "Resend Activation Link" at bounding box center [1171, 506] width 110 height 17
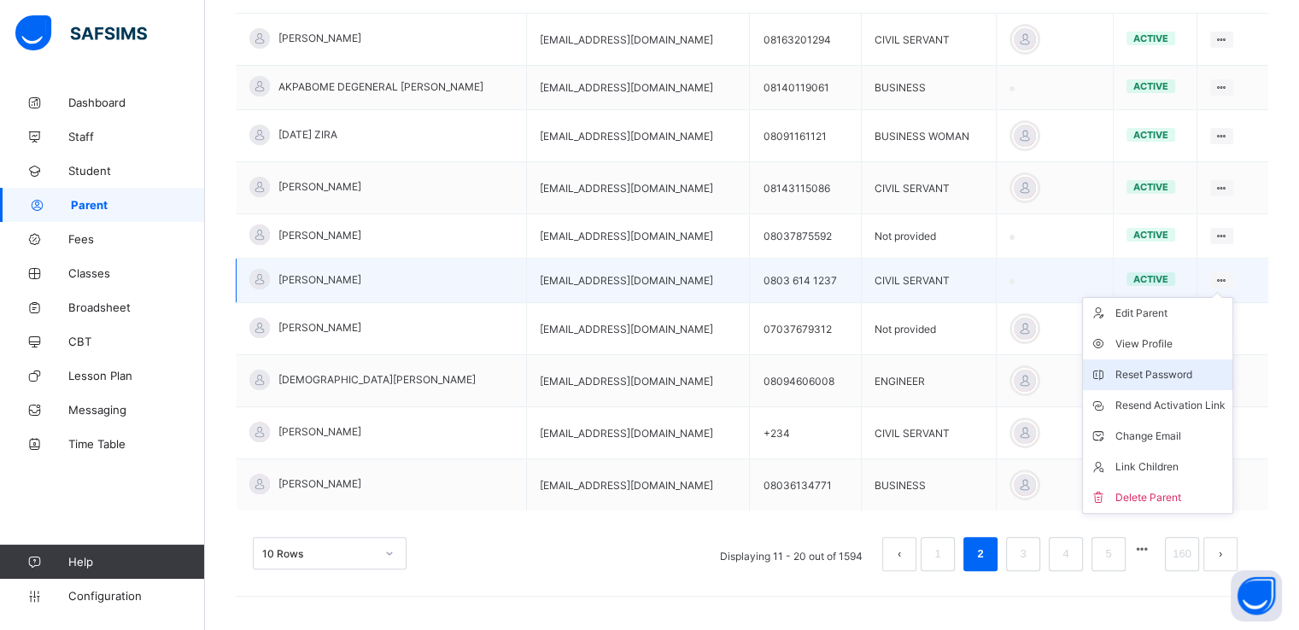
click at [1166, 370] on div "Reset Password" at bounding box center [1171, 374] width 110 height 17
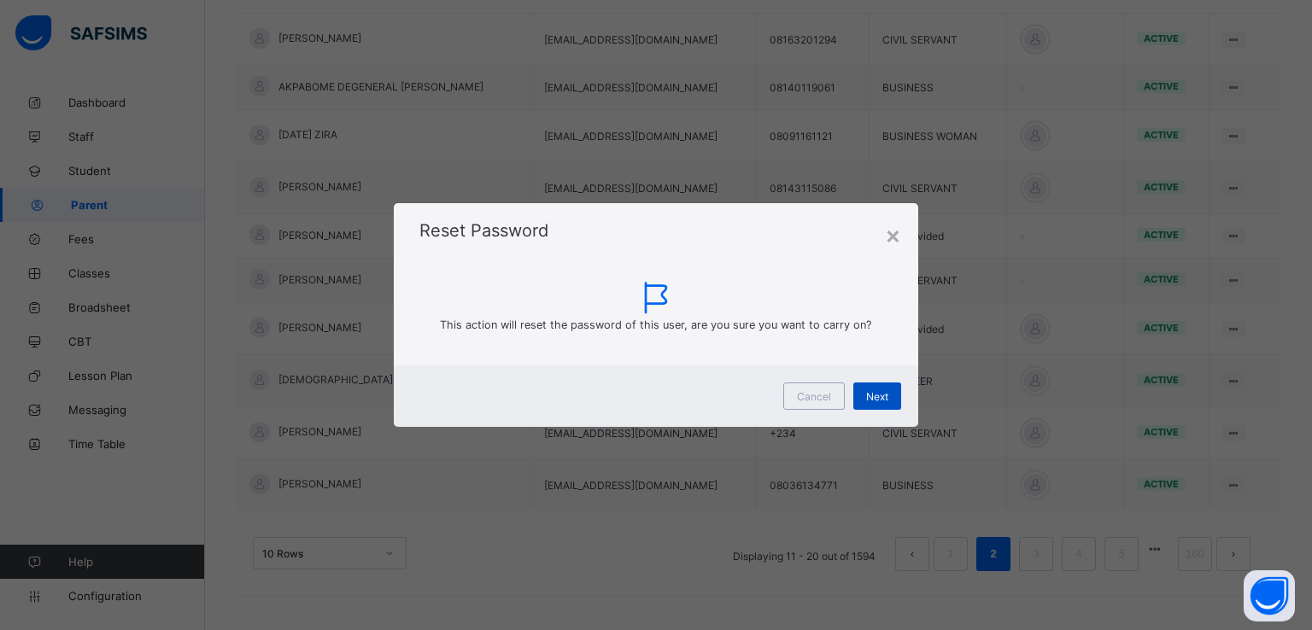
click at [868, 407] on div "Next" at bounding box center [877, 396] width 48 height 27
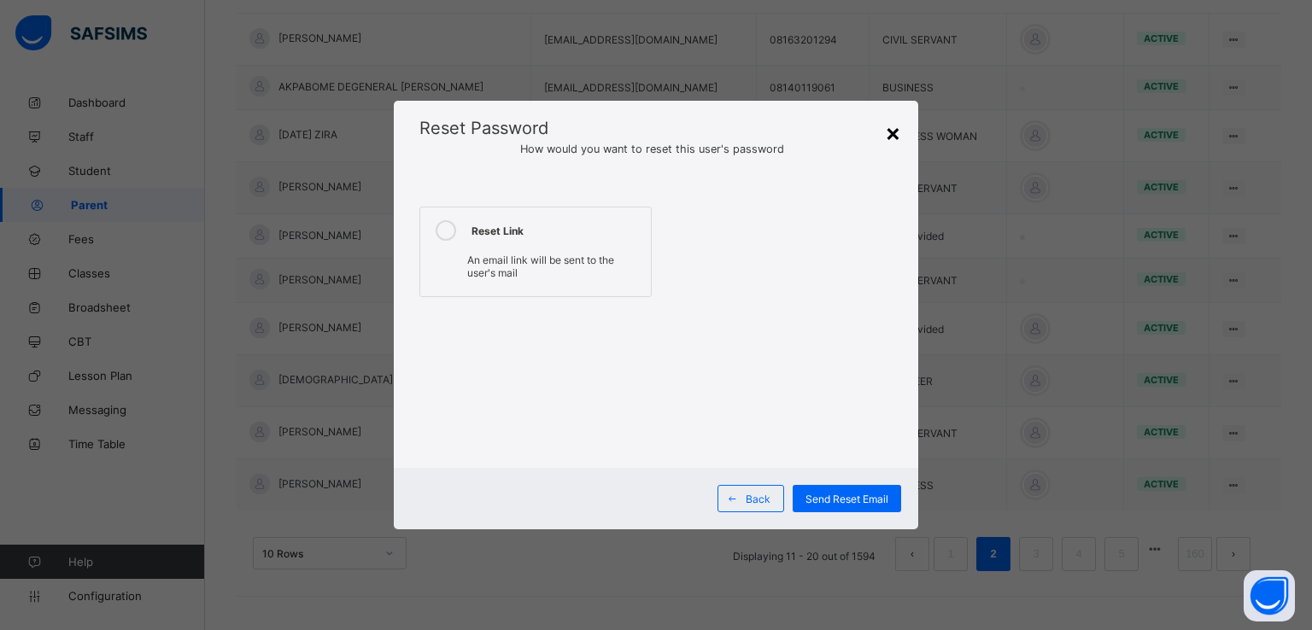
click at [892, 133] on div "×" at bounding box center [893, 132] width 16 height 29
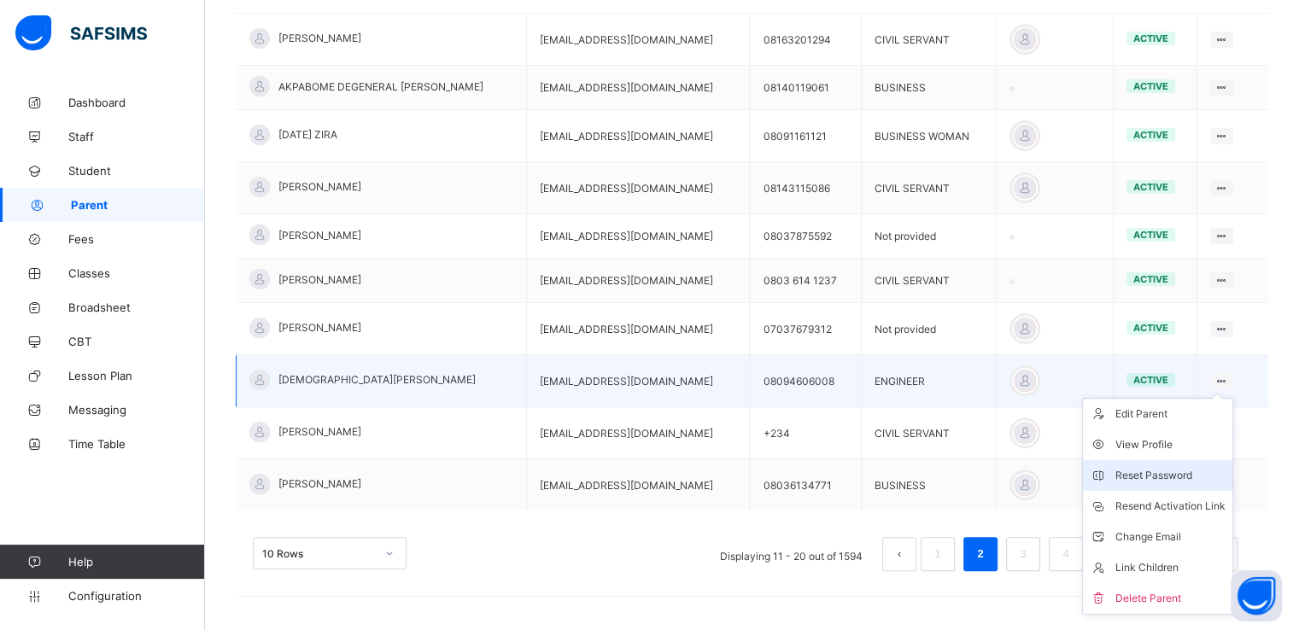
click at [1139, 471] on div "Reset Password" at bounding box center [1171, 475] width 110 height 17
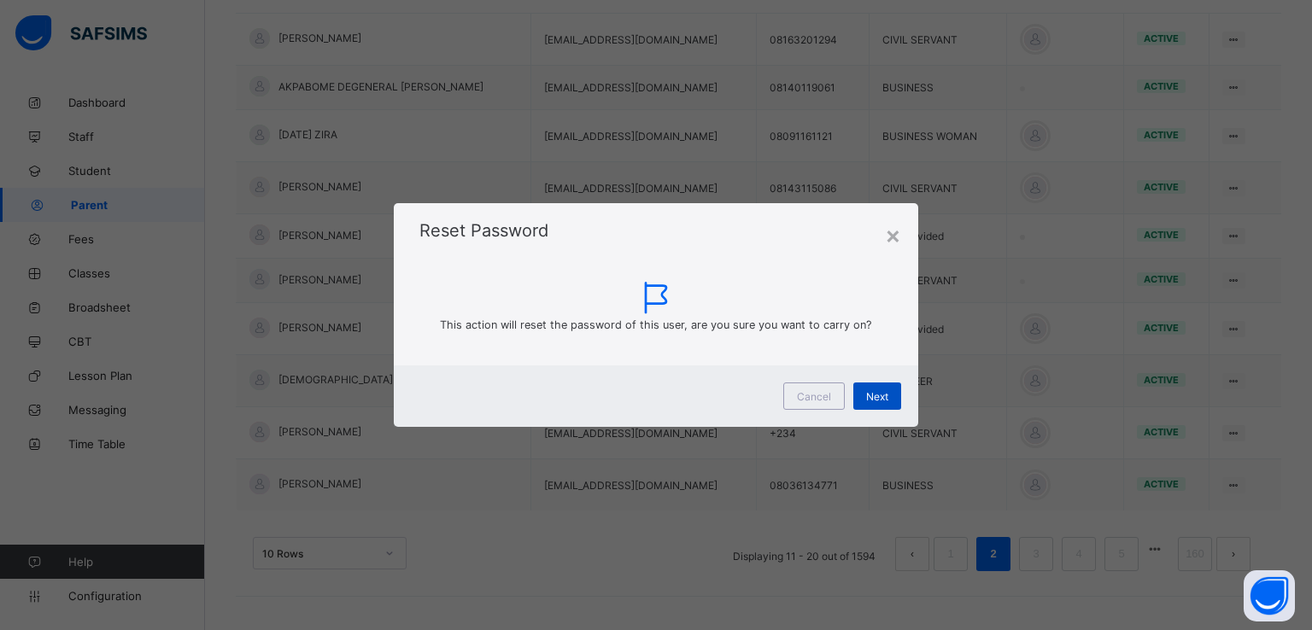
click at [861, 395] on div "Next" at bounding box center [877, 396] width 48 height 27
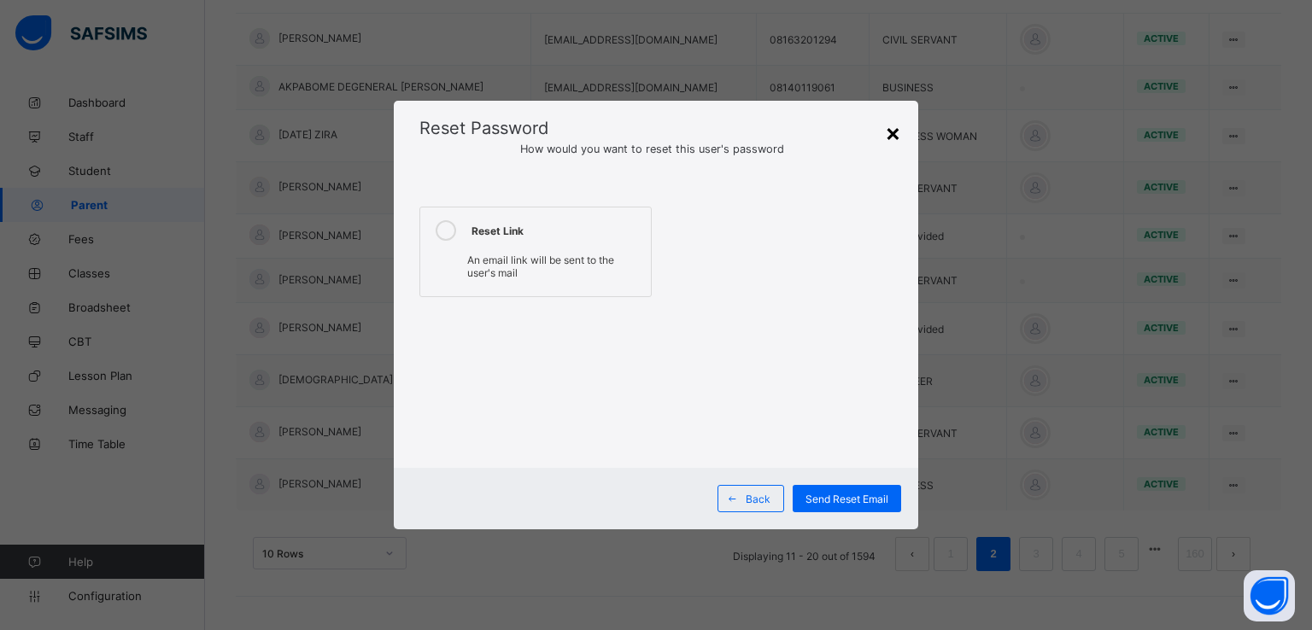
click at [890, 131] on div "×" at bounding box center [893, 132] width 16 height 29
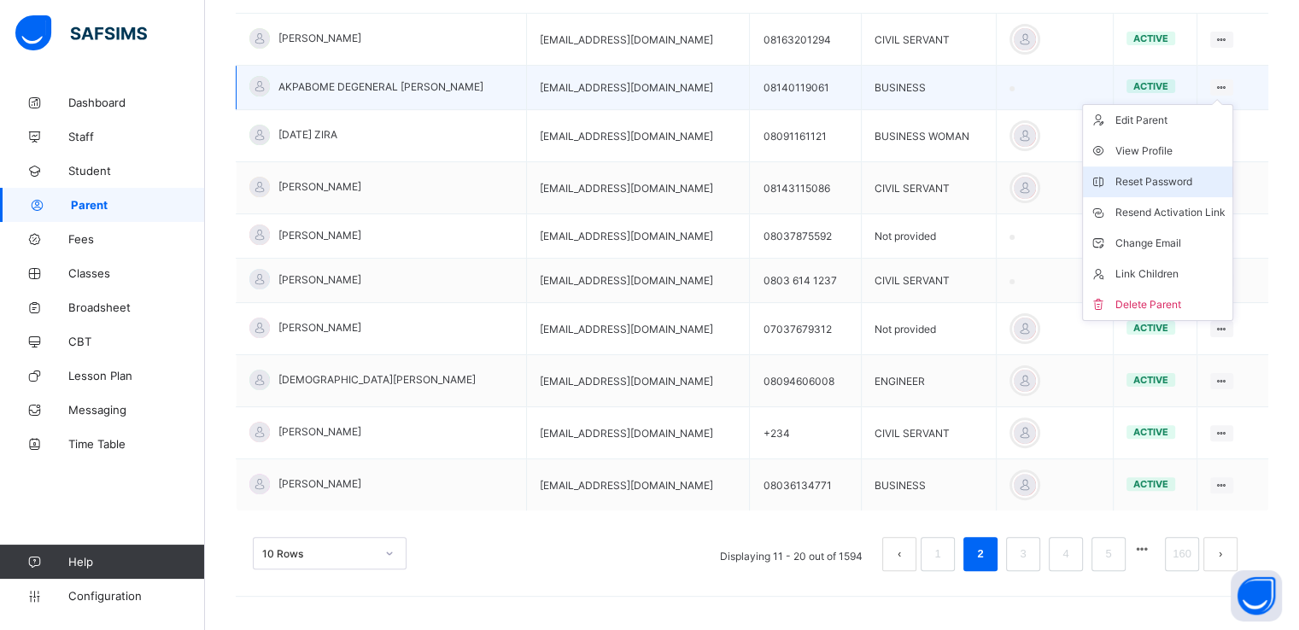
click at [1143, 185] on div "Reset Password" at bounding box center [1171, 181] width 110 height 17
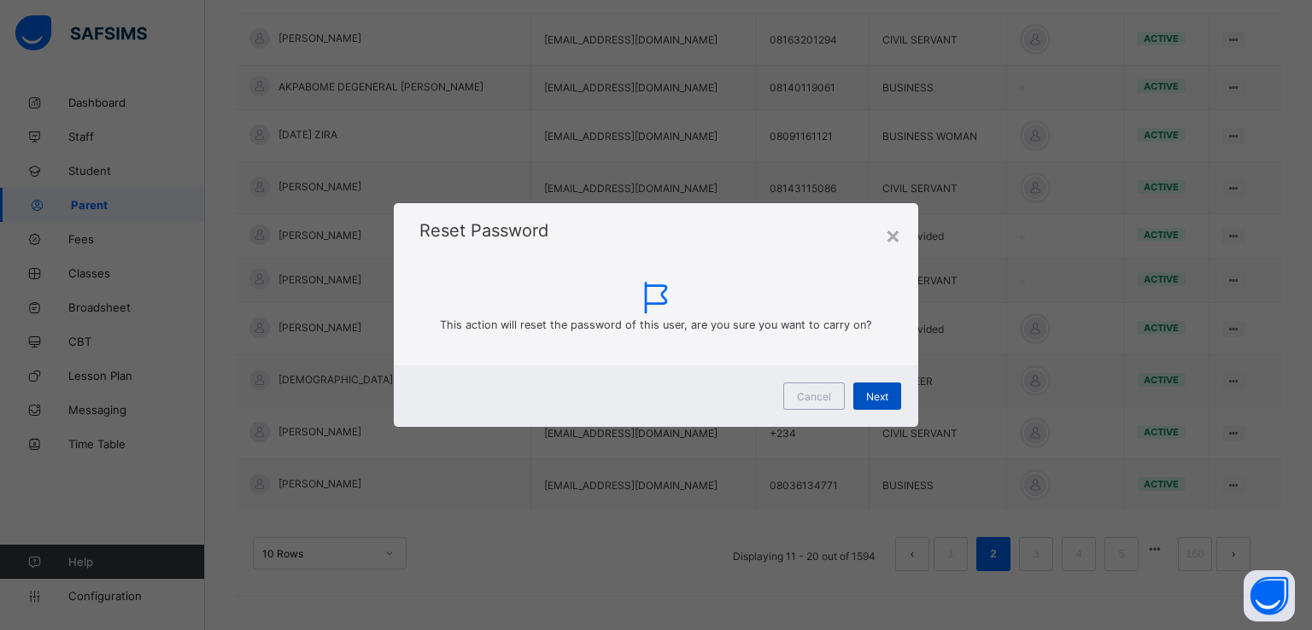
click at [866, 410] on div "Next" at bounding box center [877, 396] width 48 height 27
